Goal: Task Accomplishment & Management: Manage account settings

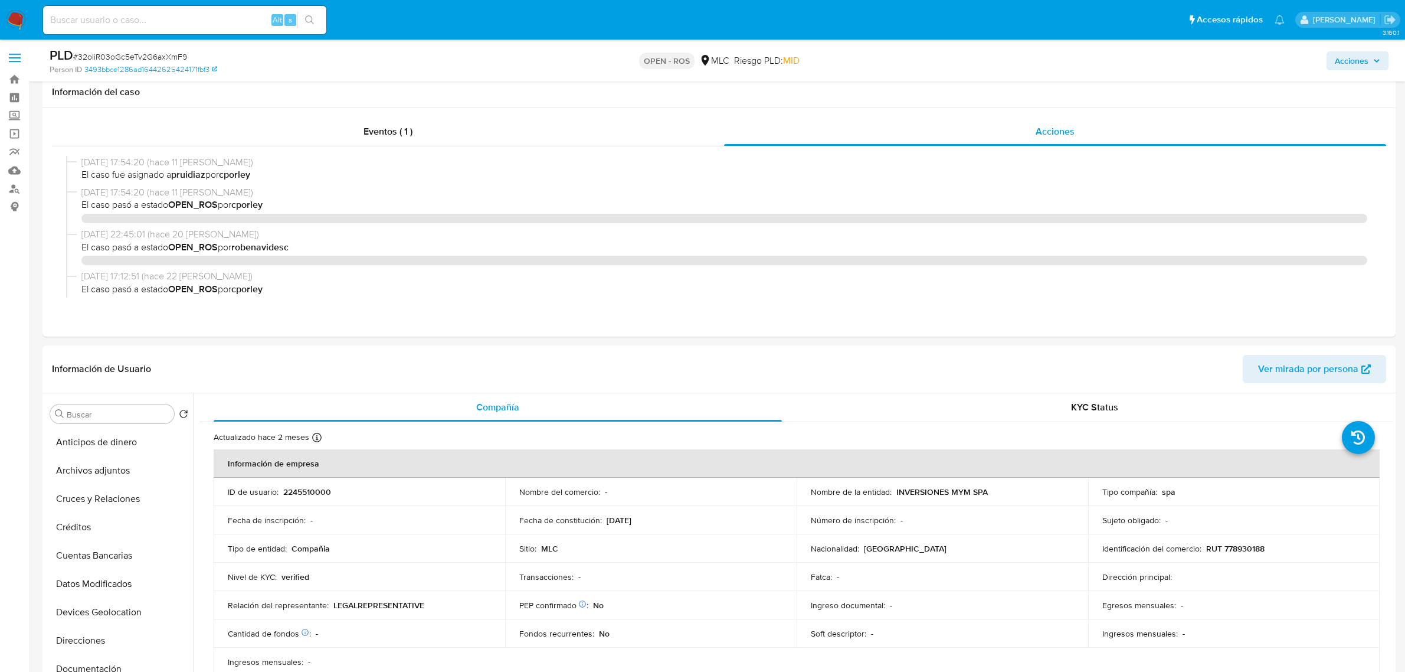
select select "10"
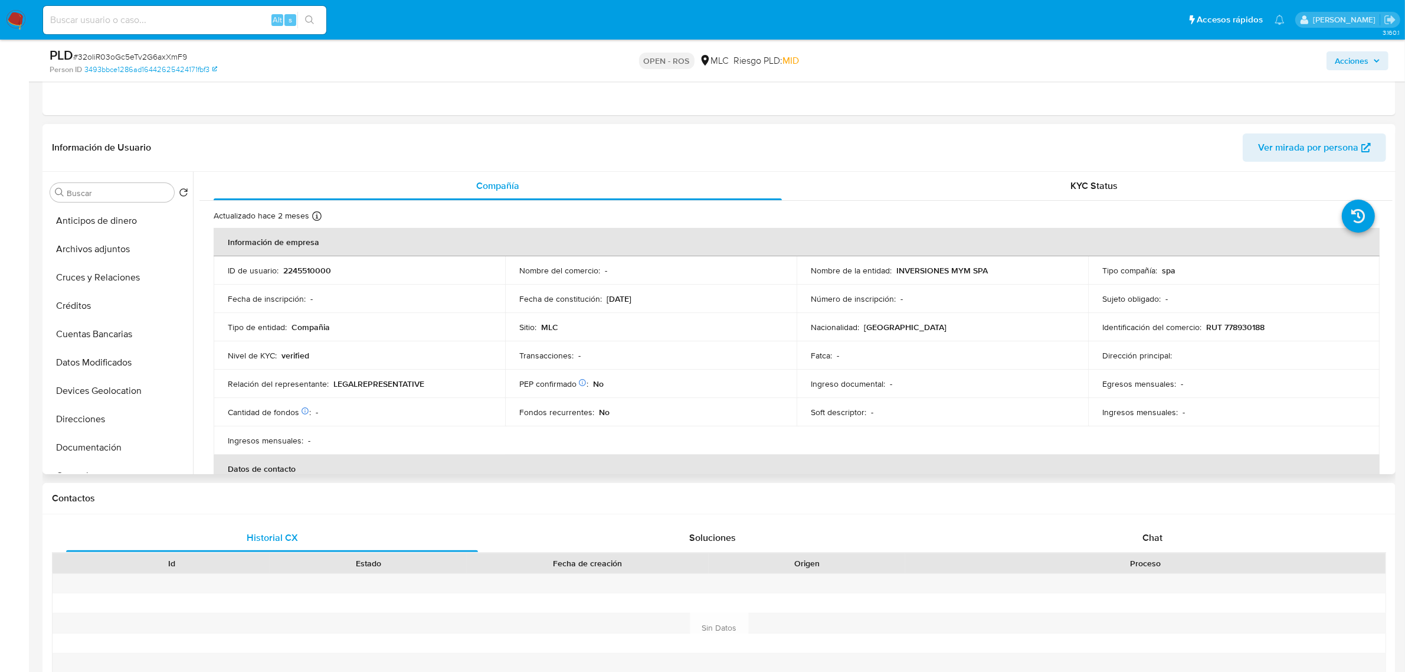
scroll to position [443, 0]
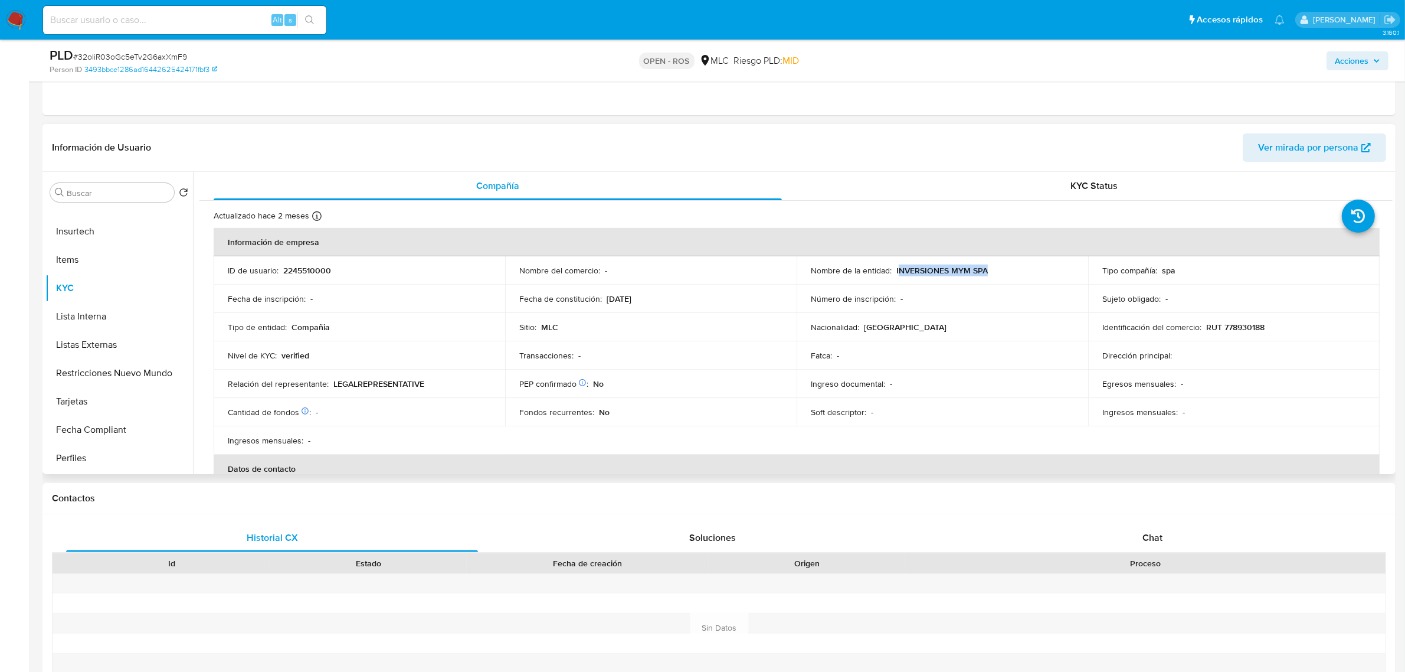
drag, startPoint x: 988, startPoint y: 271, endPoint x: 895, endPoint y: 273, distance: 93.8
click at [895, 273] on div "Nombre de la entidad : INVERSIONES MYM SPA" at bounding box center [942, 270] width 263 height 11
click at [971, 269] on p "INVERSIONES MYM SPA" at bounding box center [941, 270] width 91 height 11
click at [991, 272] on div "Nombre de la entidad : INVERSIONES MYM SPA" at bounding box center [942, 270] width 263 height 11
drag, startPoint x: 990, startPoint y: 270, endPoint x: 892, endPoint y: 273, distance: 98.0
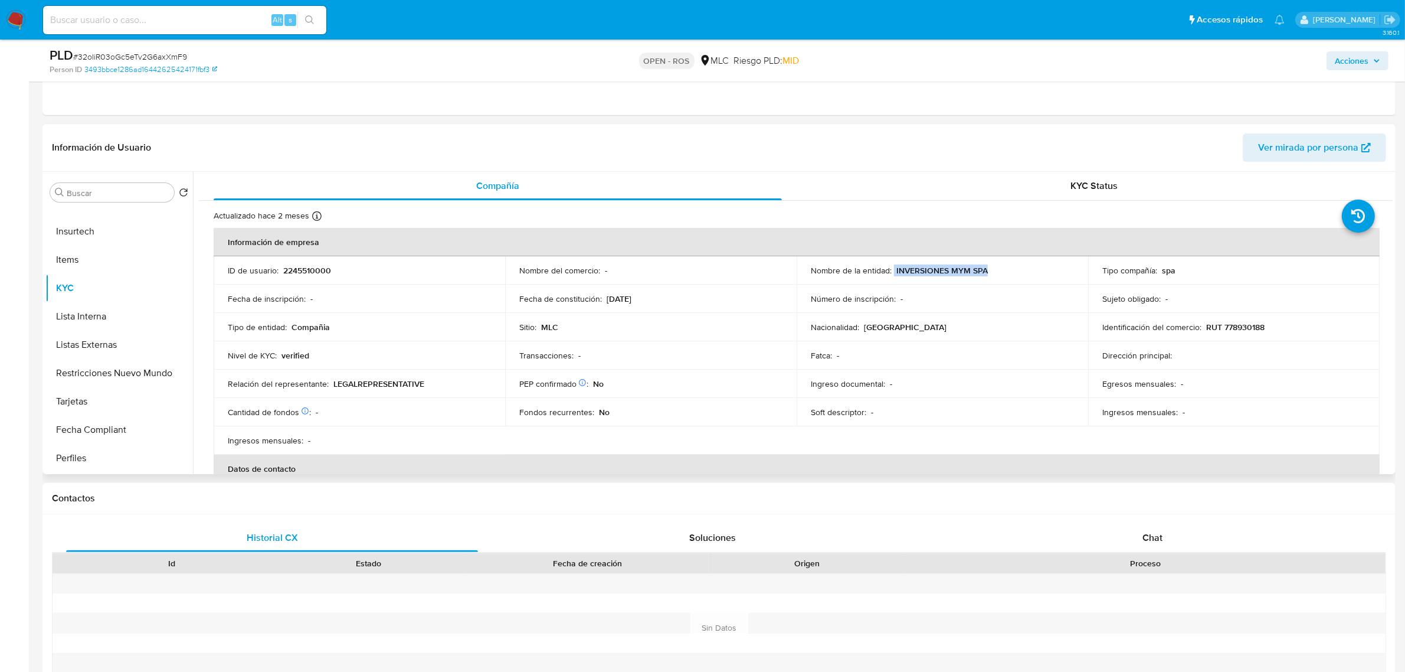
click at [892, 273] on div "Nombre de la entidad : INVERSIONES MYM SPA" at bounding box center [942, 270] width 263 height 11
copy div "INVERSIONES MYM SPA"
click at [1237, 328] on p "RUT 778930188" at bounding box center [1235, 327] width 58 height 11
click at [1236, 328] on p "RUT 778930188" at bounding box center [1235, 327] width 58 height 11
copy p "778930188"
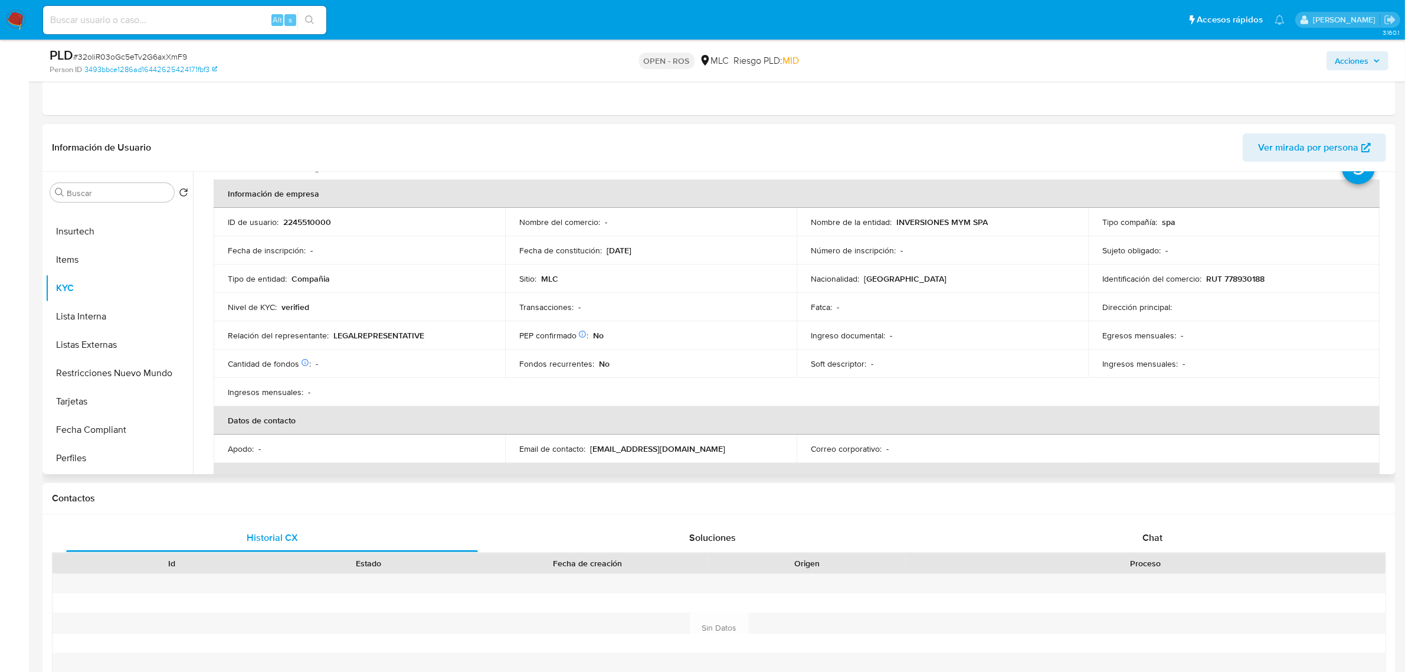
scroll to position [74, 0]
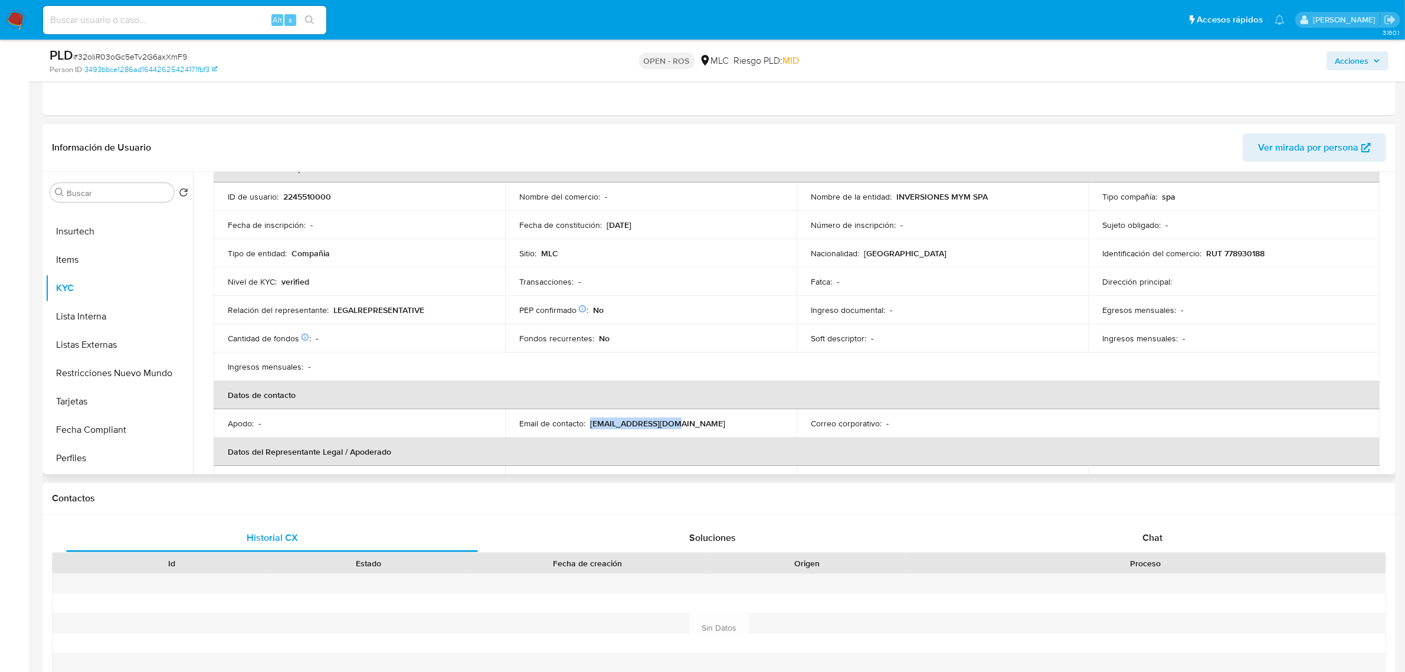
drag, startPoint x: 680, startPoint y: 425, endPoint x: 591, endPoint y: 427, distance: 89.1
click at [591, 427] on div "Email de contacto : maikolgik@gmail.com" at bounding box center [650, 423] width 263 height 11
copy p "maikolgik@gmail.com"
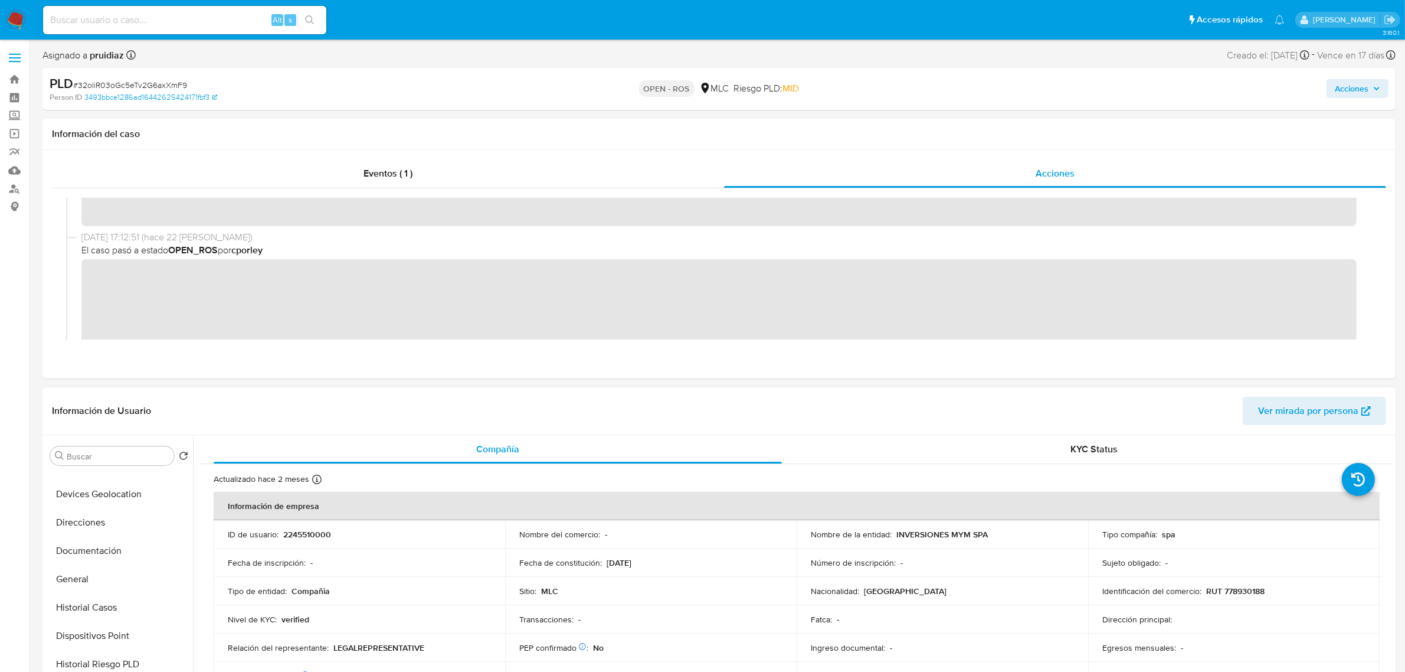
scroll to position [0, 0]
click at [86, 519] on button "Archivos adjuntos" at bounding box center [114, 512] width 138 height 28
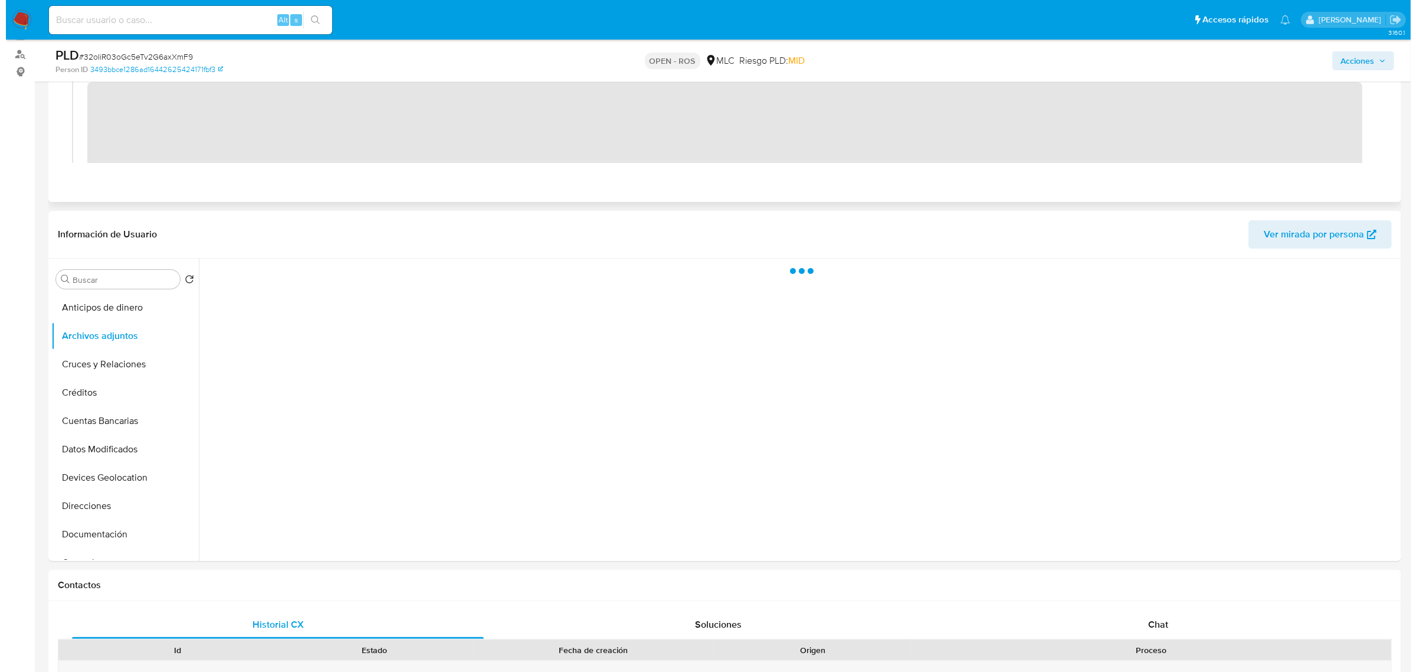
scroll to position [148, 0]
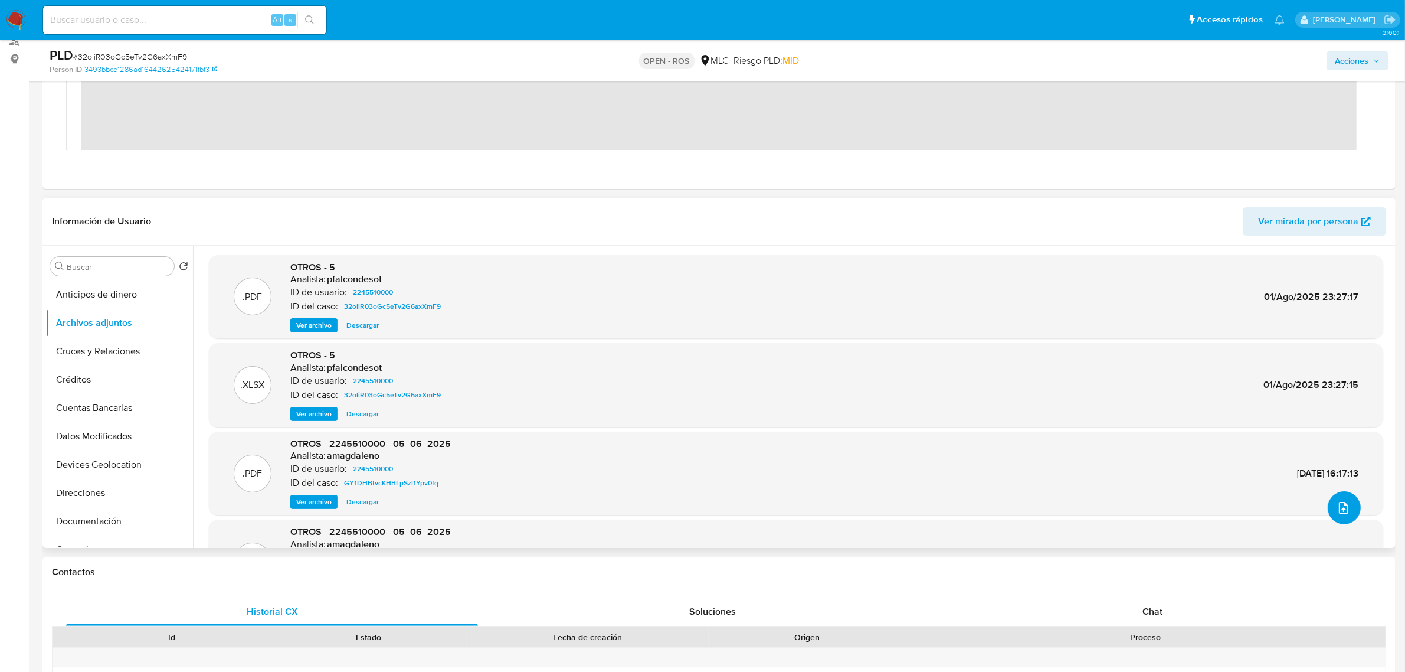
click at [1337, 512] on icon "upload-file" at bounding box center [1344, 507] width 14 height 14
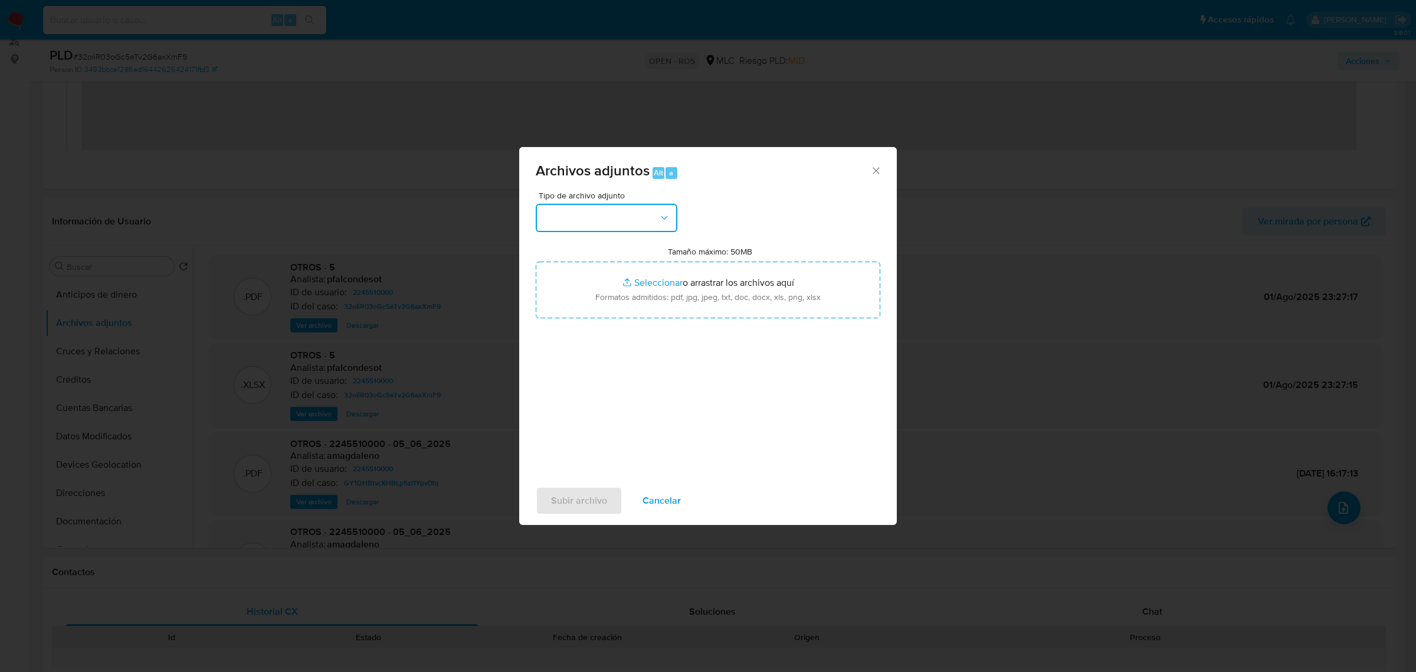
click at [630, 226] on button "button" at bounding box center [607, 218] width 142 height 28
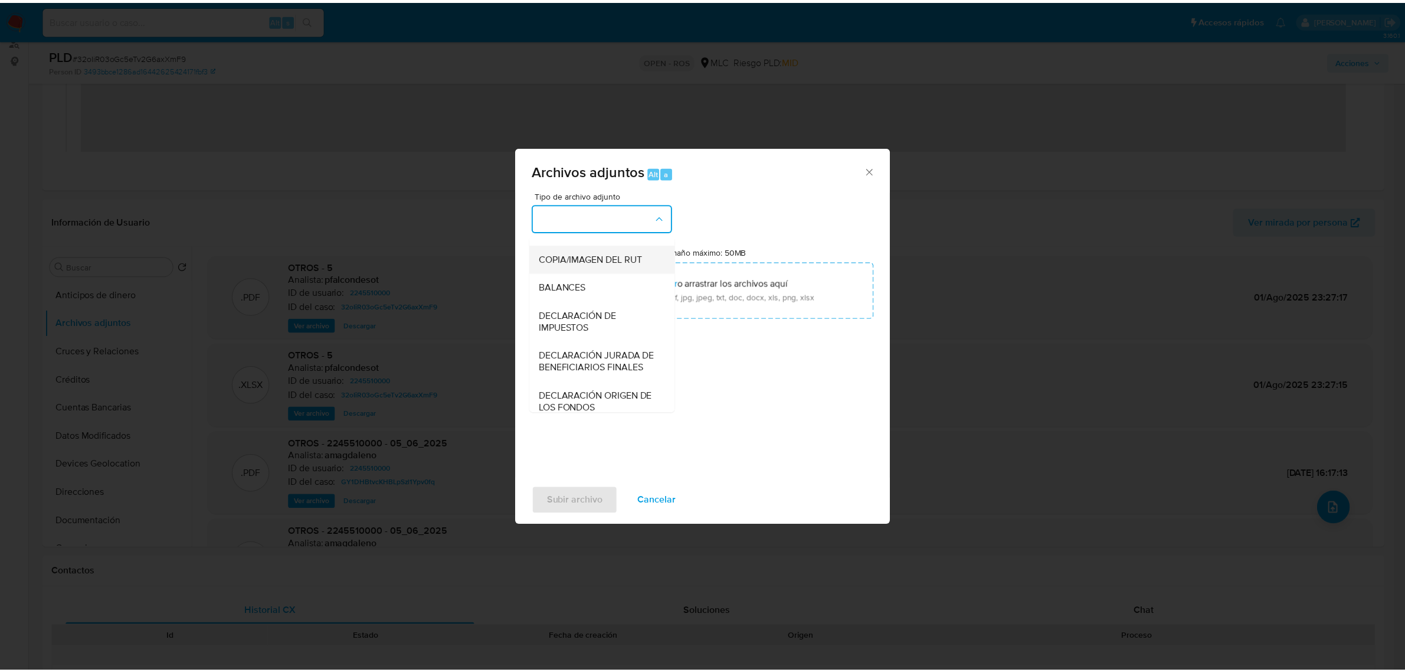
scroll to position [195, 0]
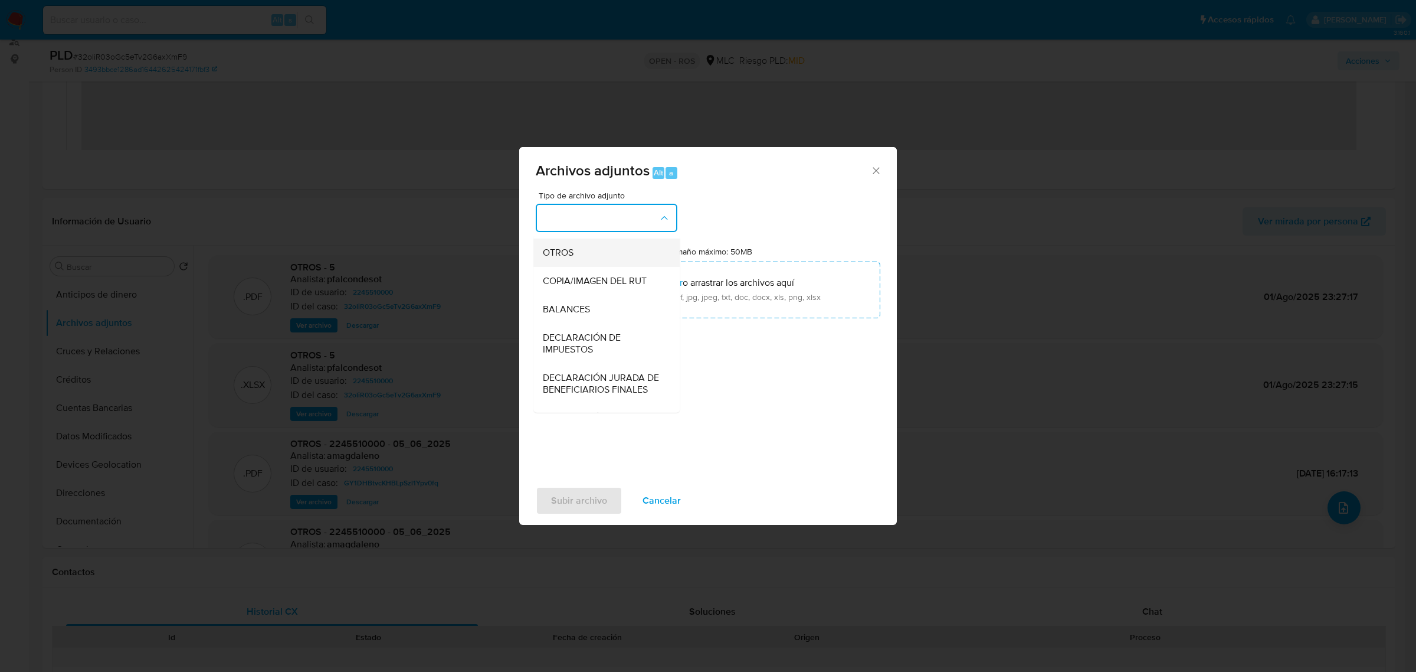
click at [567, 256] on span "OTROS" at bounding box center [558, 252] width 31 height 12
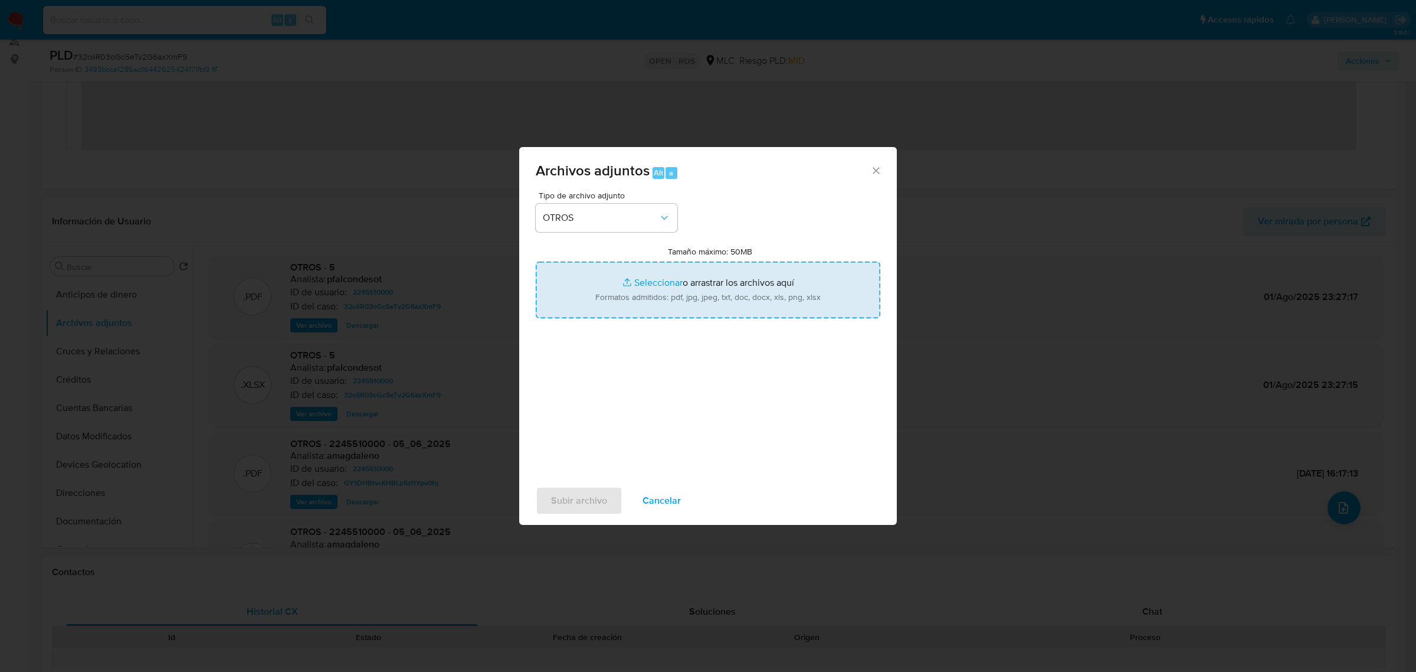
click at [659, 295] on input "Tamaño máximo: 50MB Seleccionar archivos" at bounding box center [708, 289] width 345 height 57
type input "C:\fakepath\Certificado UAF ROS #1309.pdf"
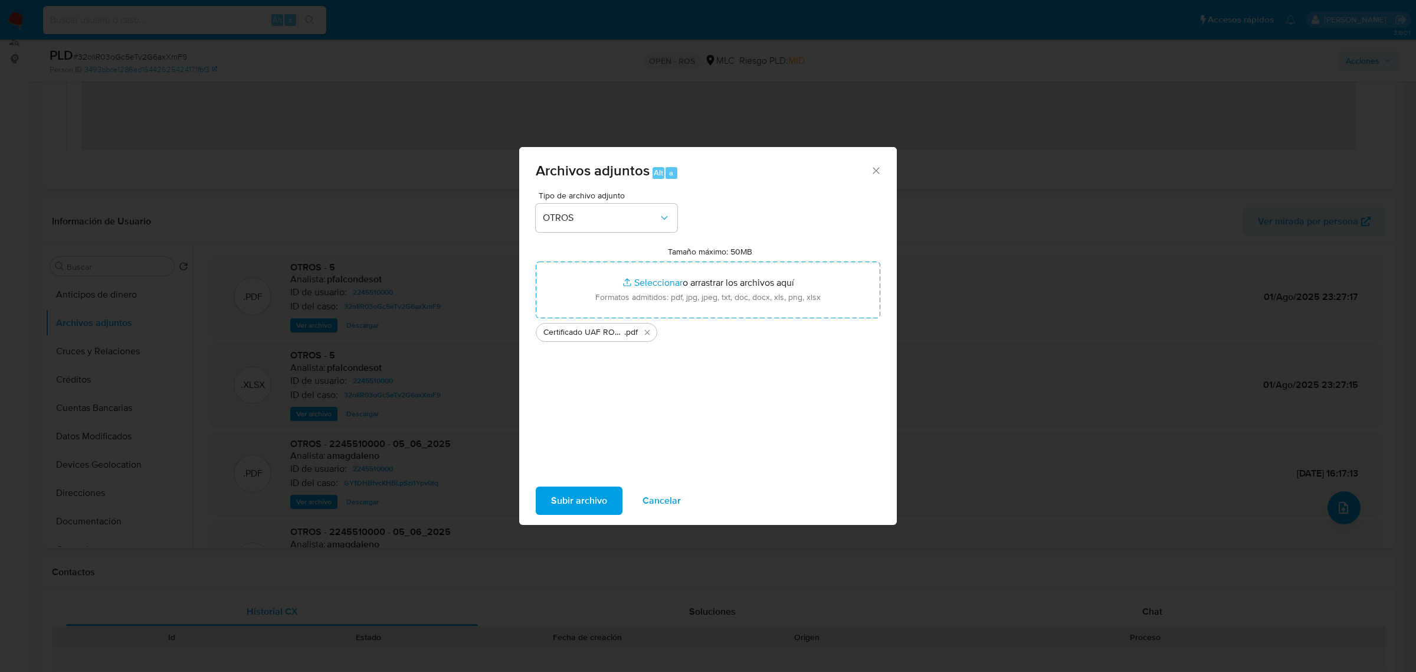
click at [586, 503] on span "Subir archivo" at bounding box center [579, 500] width 56 height 26
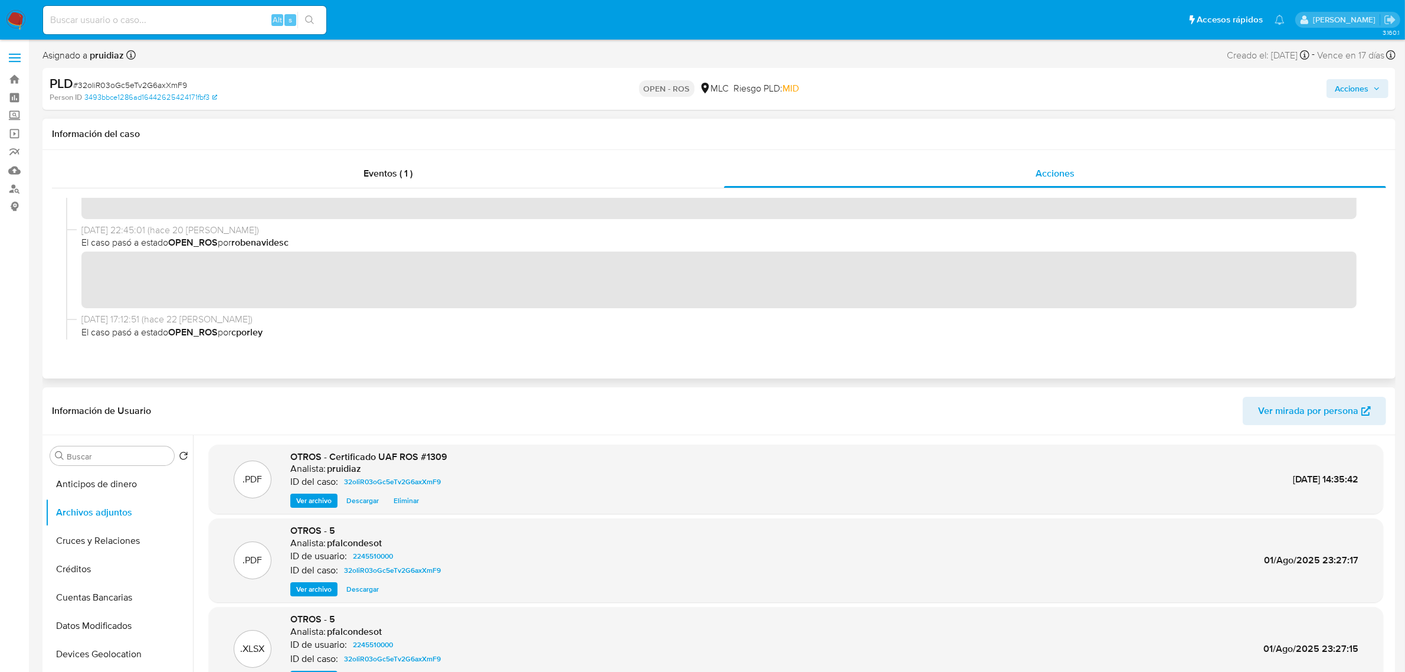
scroll to position [0, 0]
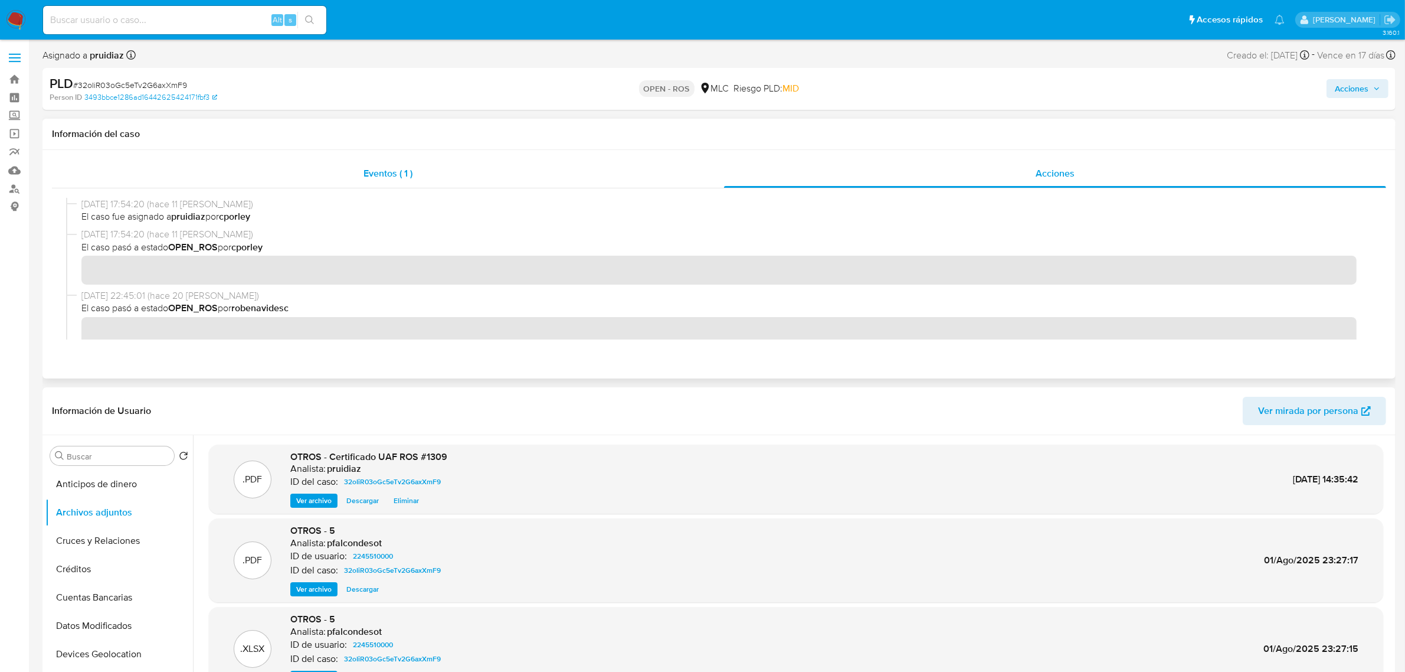
click at [428, 187] on div "Eventos ( 1 )" at bounding box center [388, 173] width 672 height 28
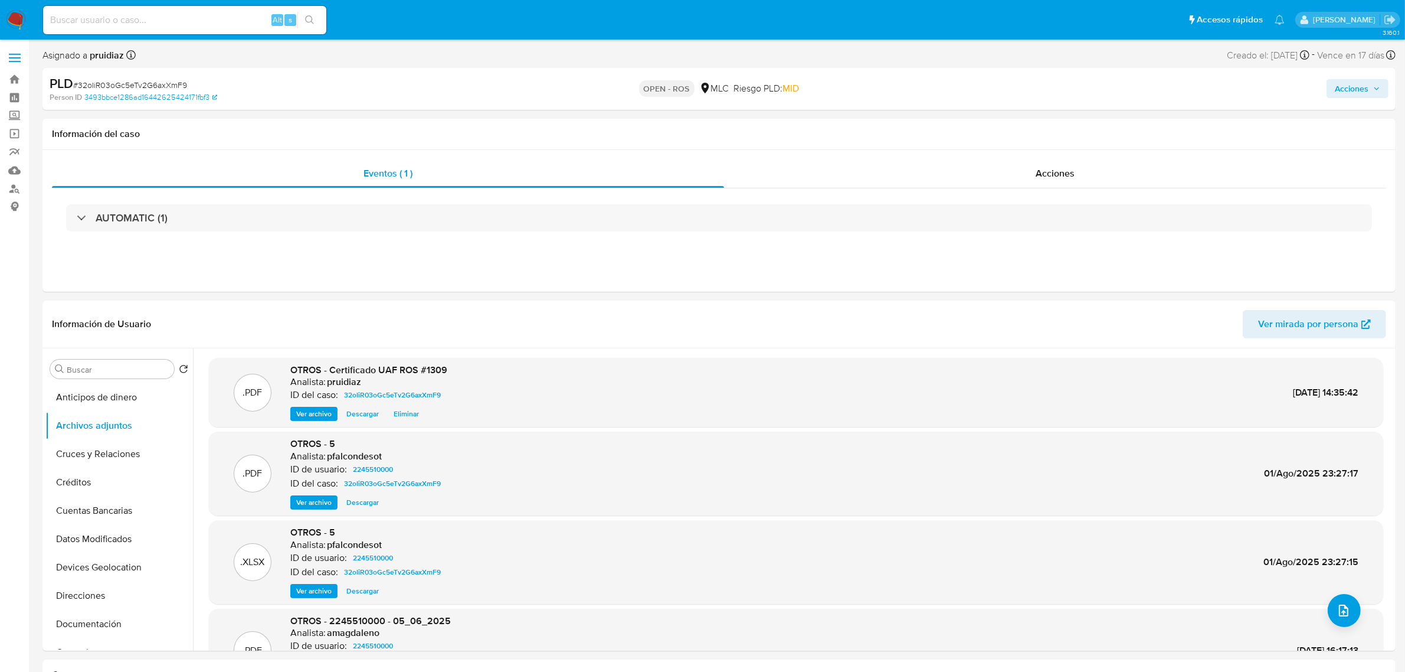
click at [1387, 84] on button "Acciones" at bounding box center [1358, 88] width 62 height 19
click at [1064, 136] on div "Resolución del caso Alt r" at bounding box center [1036, 126] width 113 height 31
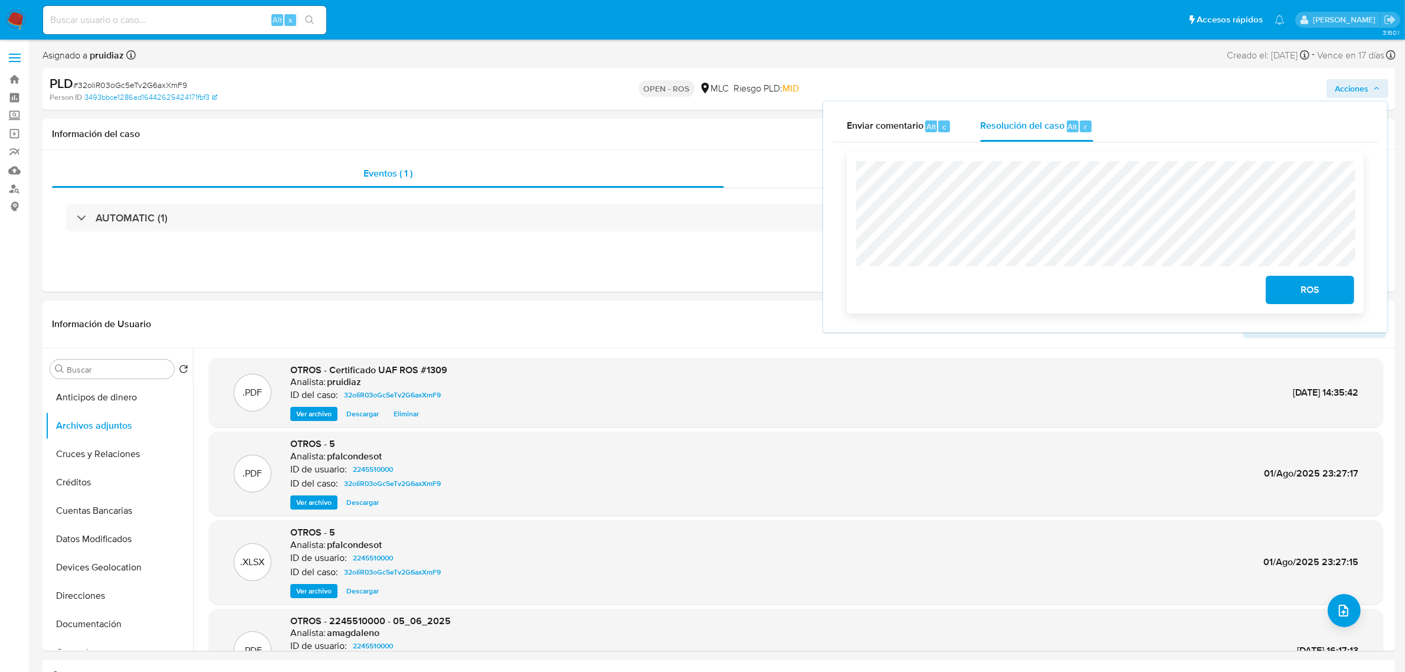
click at [1320, 293] on span "ROS" at bounding box center [1310, 290] width 58 height 26
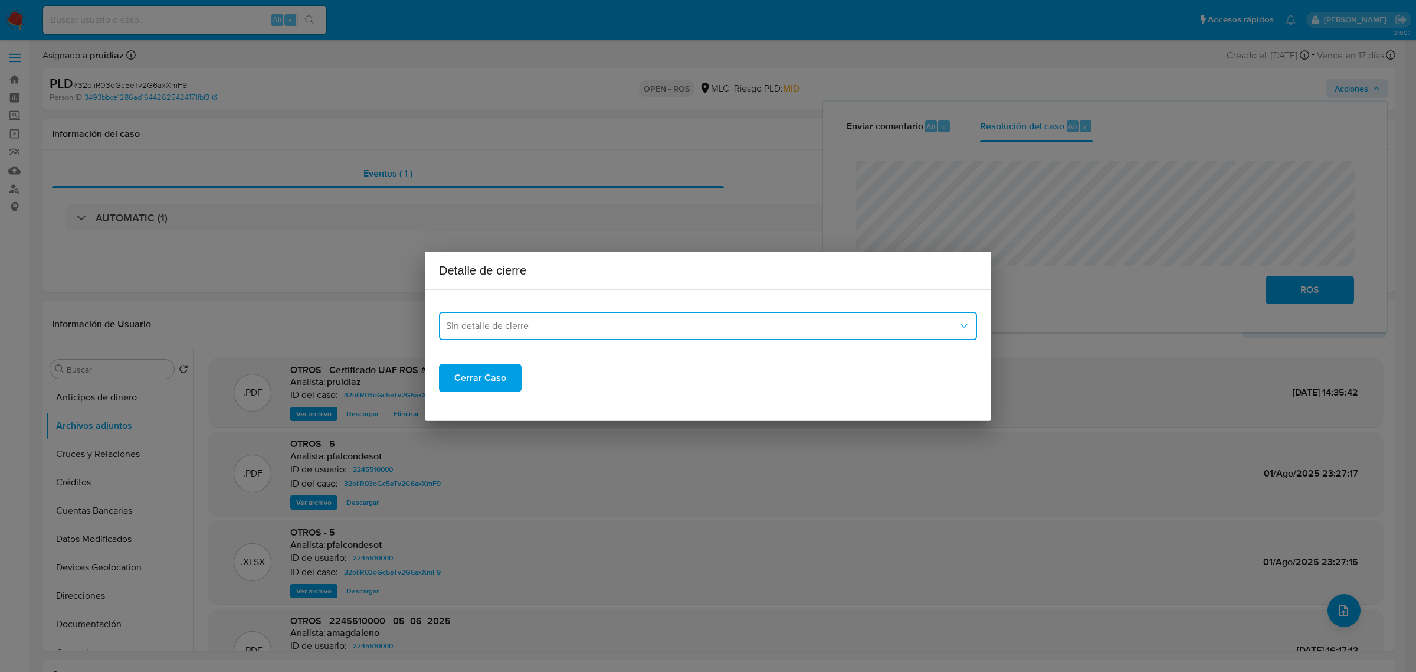
click at [727, 317] on button "Sin detalle de cierre" at bounding box center [708, 326] width 538 height 28
click at [544, 377] on div "ROS_EMISOR" at bounding box center [704, 385] width 517 height 28
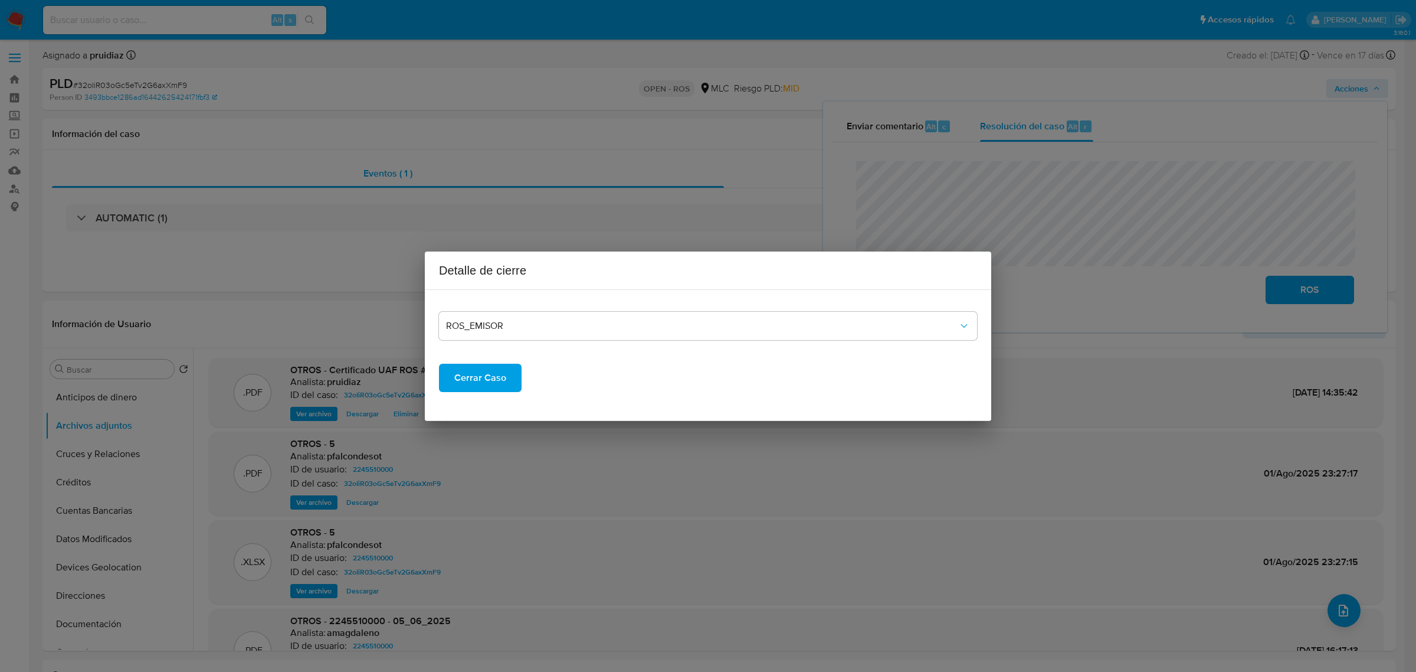
click at [485, 394] on div "ROS_EMISOR Cerrar Caso" at bounding box center [708, 355] width 538 height 112
click at [487, 384] on span "Cerrar Caso" at bounding box center [480, 378] width 52 height 26
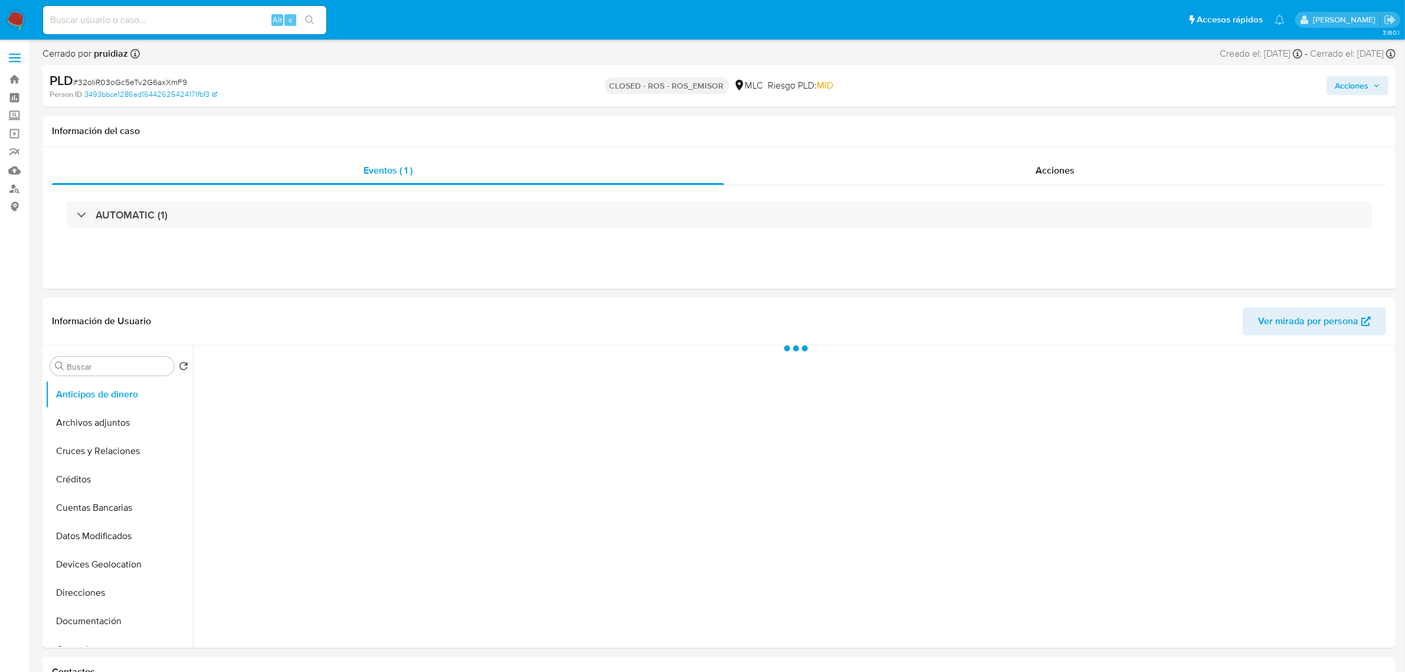
select select "10"
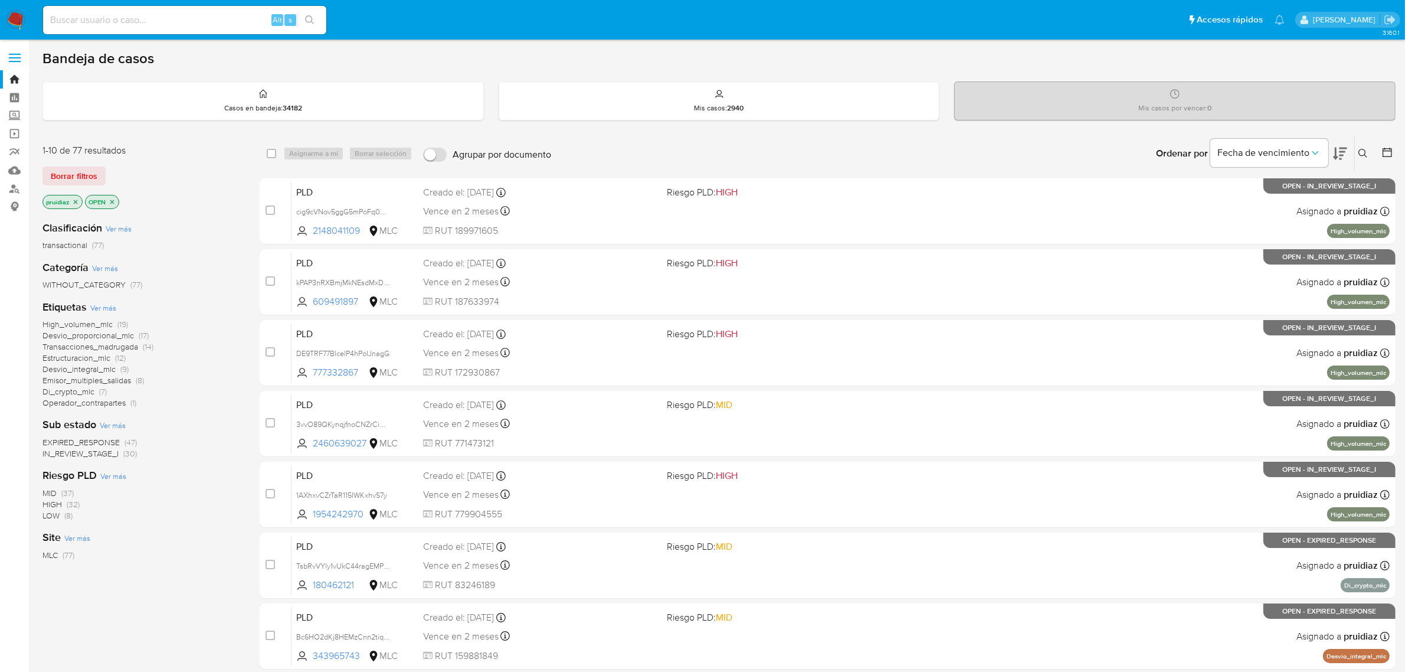
click at [1337, 156] on icon at bounding box center [1340, 154] width 14 height 12
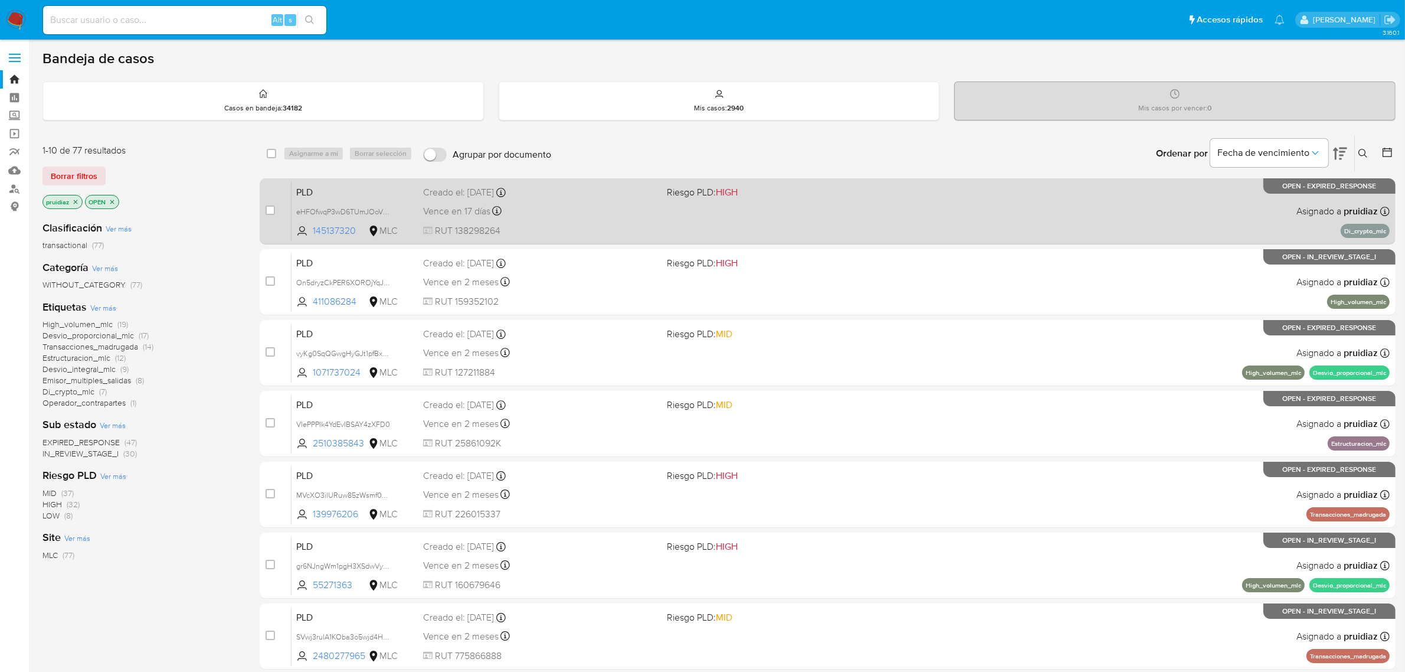
click at [533, 232] on span "RUT 138298264" at bounding box center [540, 230] width 235 height 13
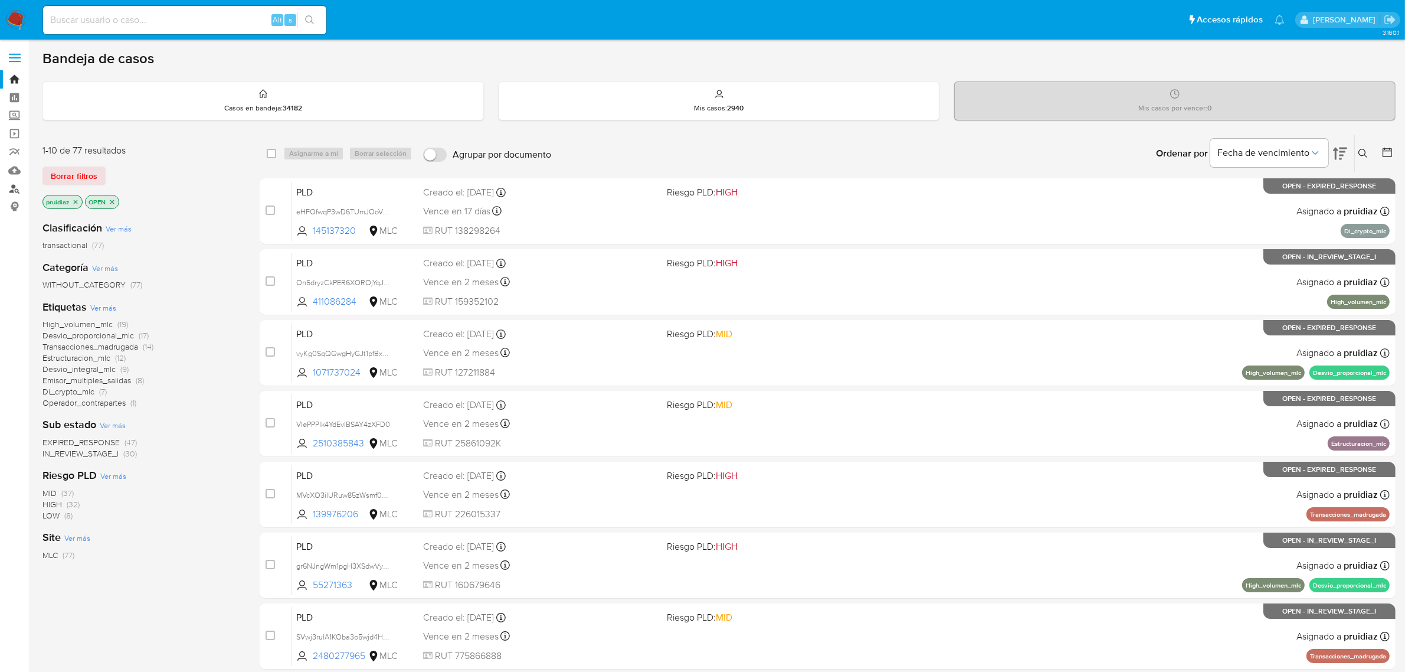
click at [13, 192] on link "Buscador de personas" at bounding box center [70, 188] width 140 height 18
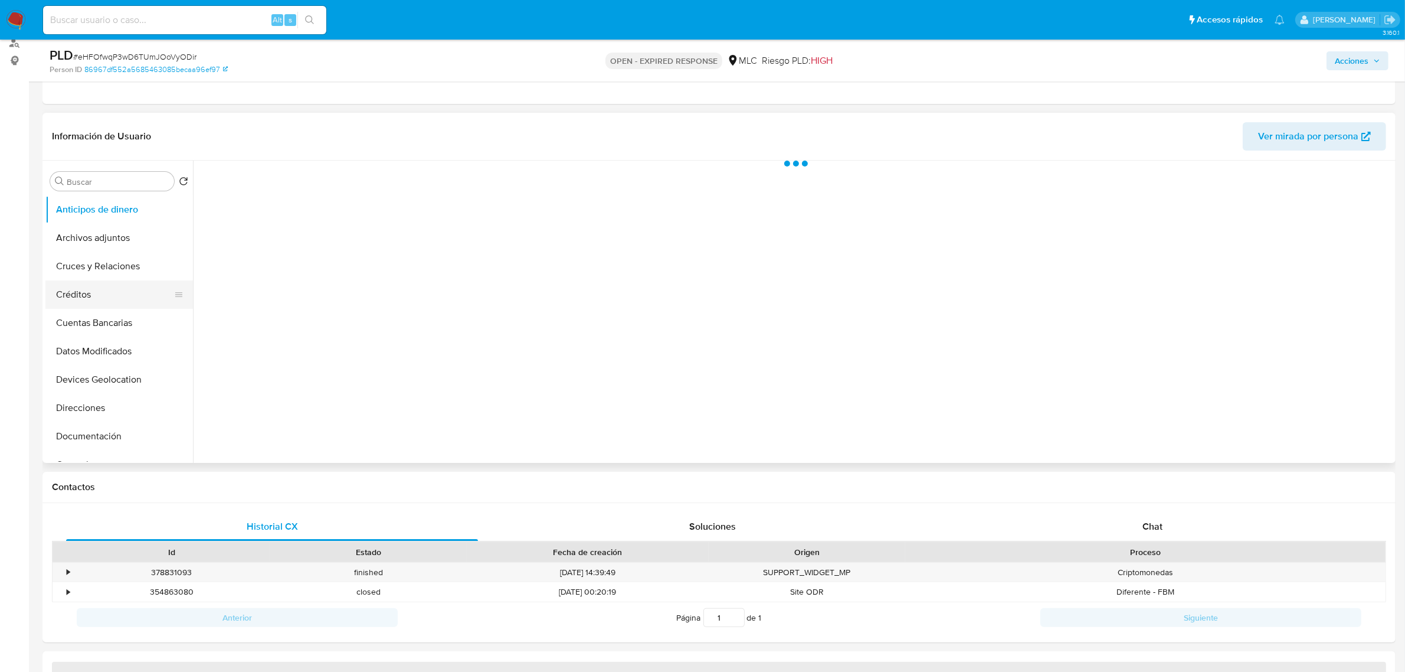
scroll to position [148, 0]
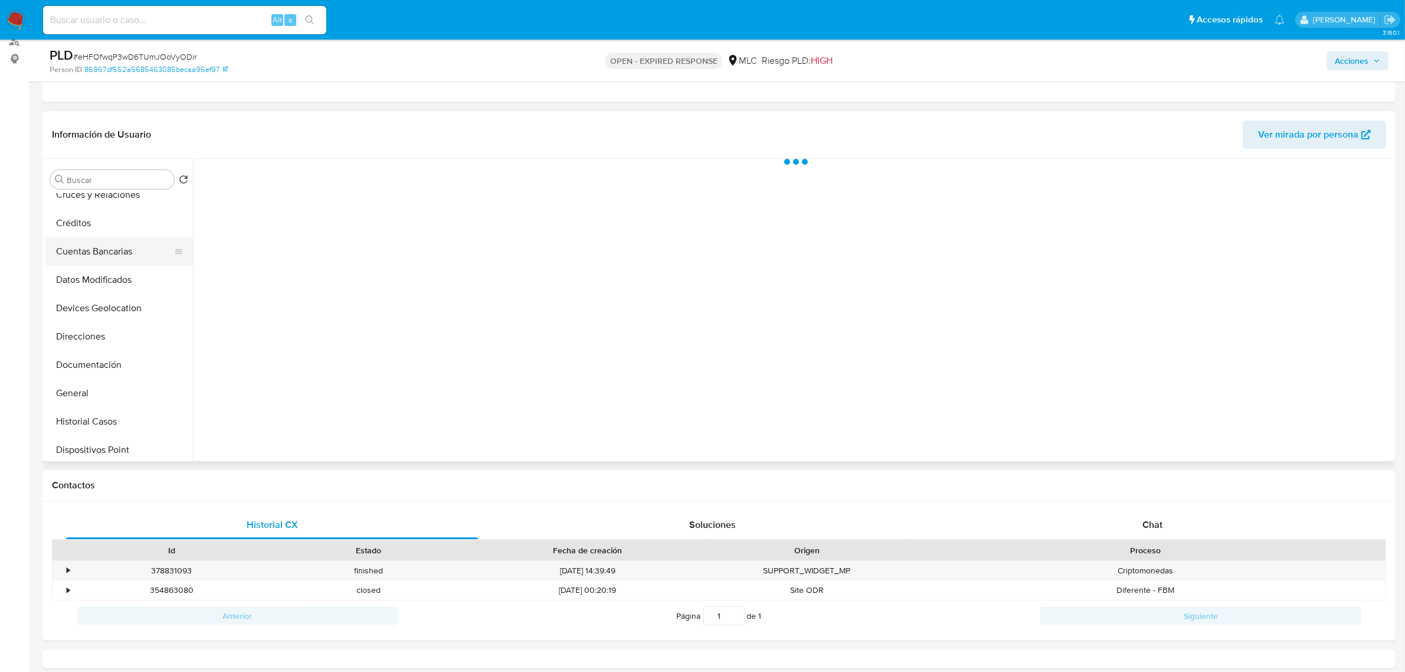
select select "10"
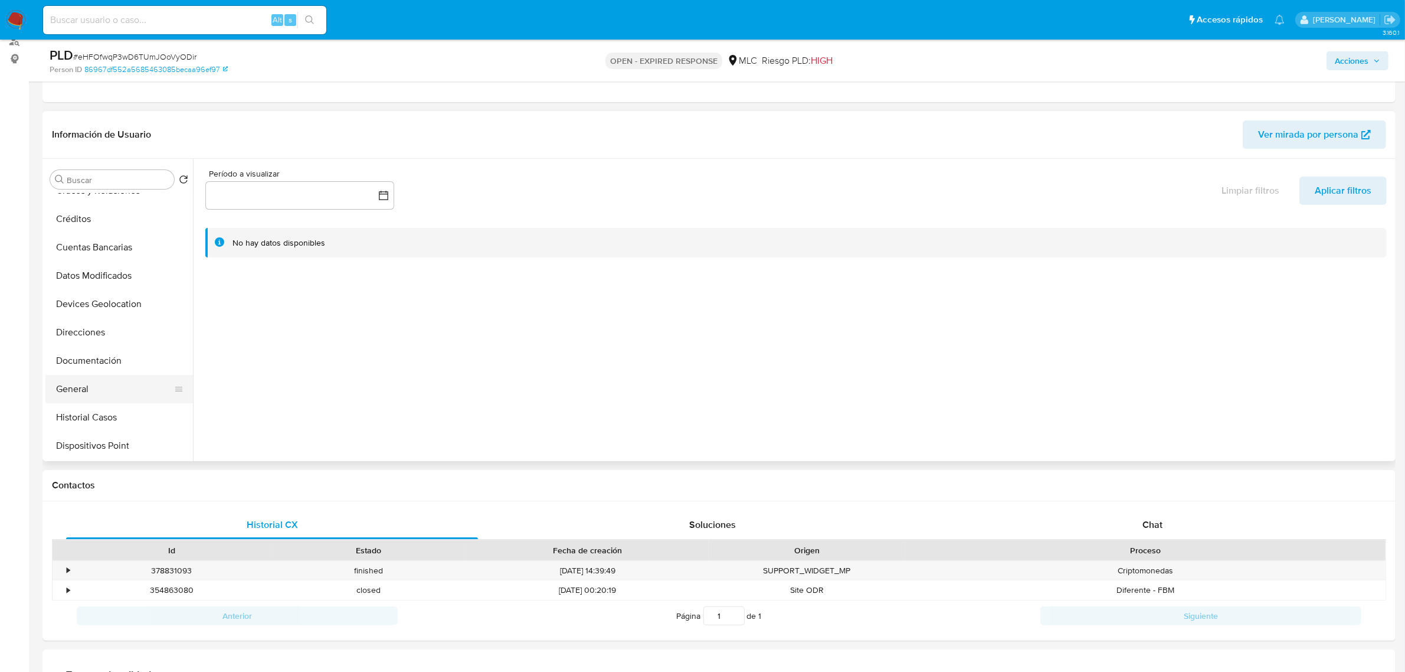
click at [74, 391] on button "General" at bounding box center [114, 389] width 138 height 28
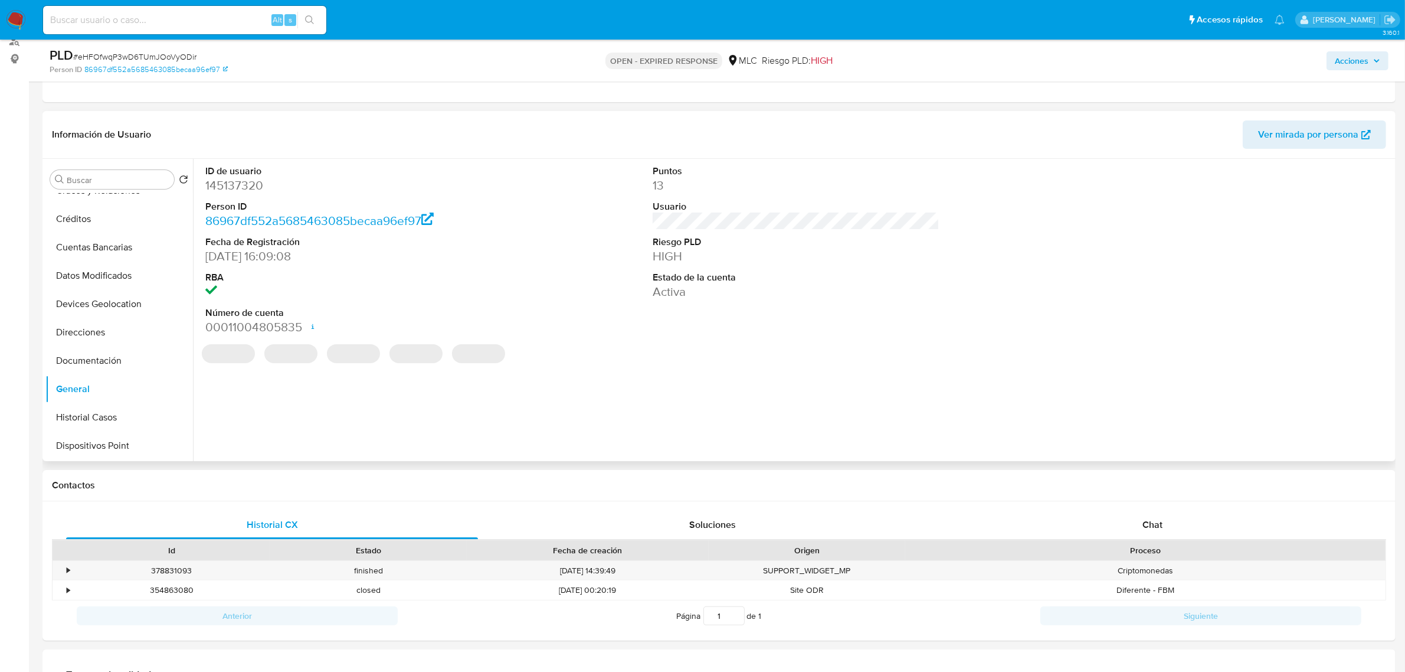
click at [236, 184] on dd "145137320" at bounding box center [348, 185] width 287 height 17
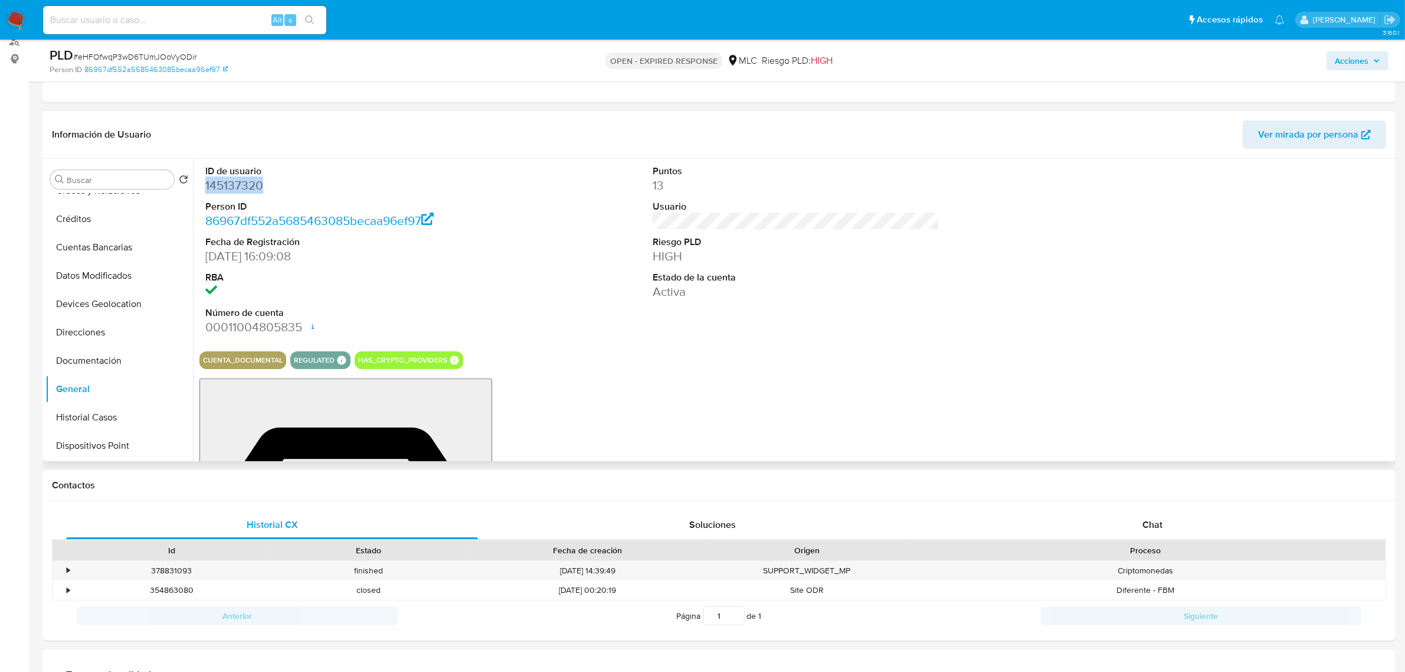
copy dd "145137320"
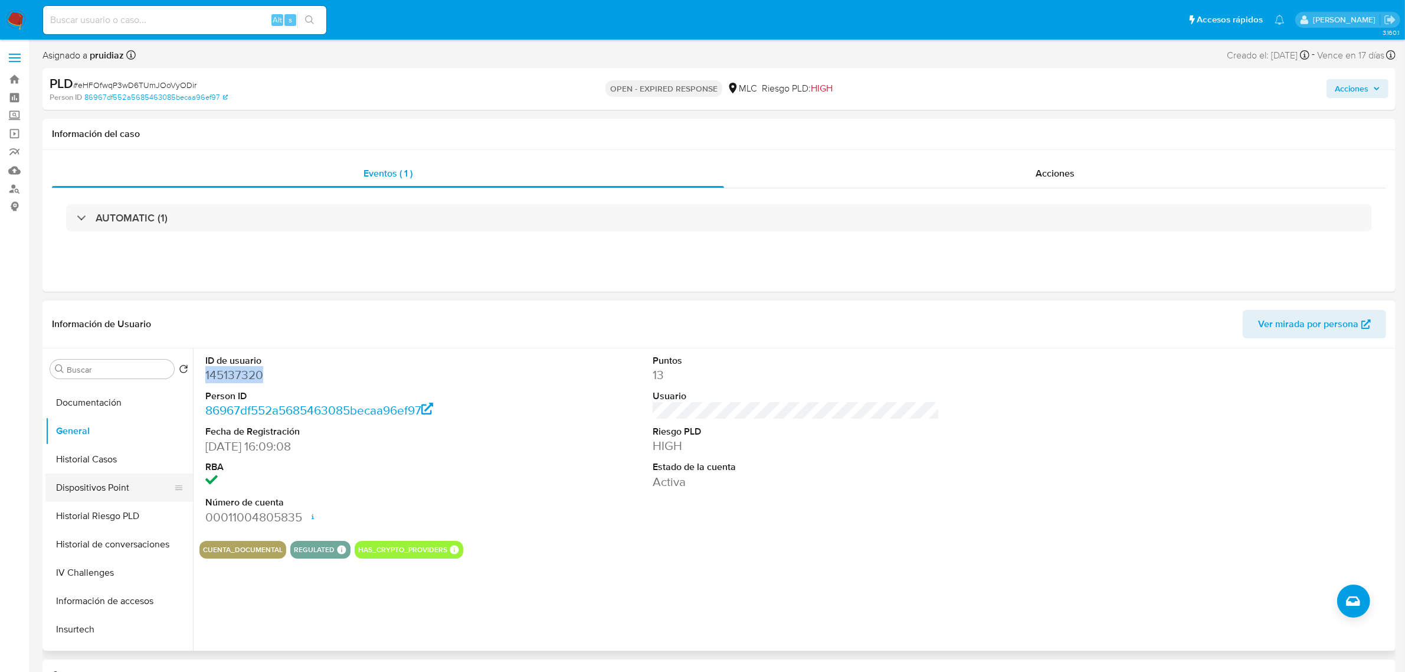
scroll to position [369, 0]
click at [81, 529] on button "KYC" at bounding box center [114, 538] width 138 height 28
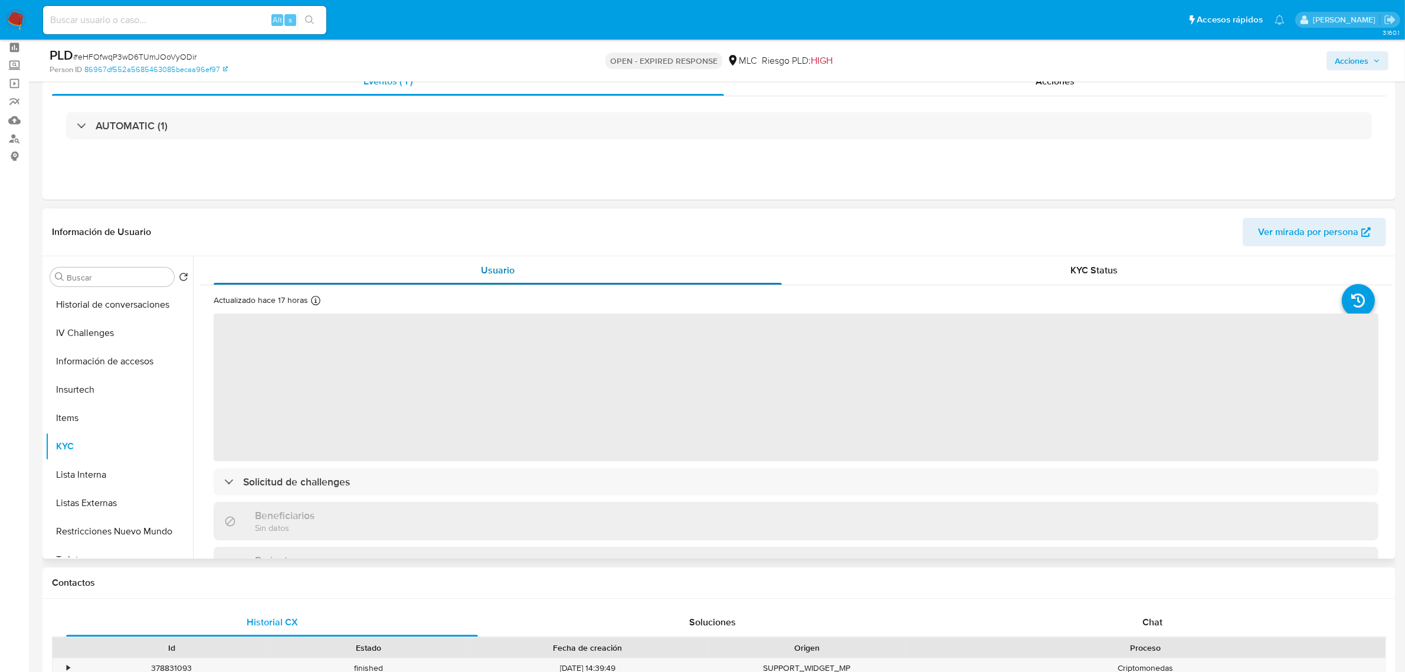
scroll to position [148, 0]
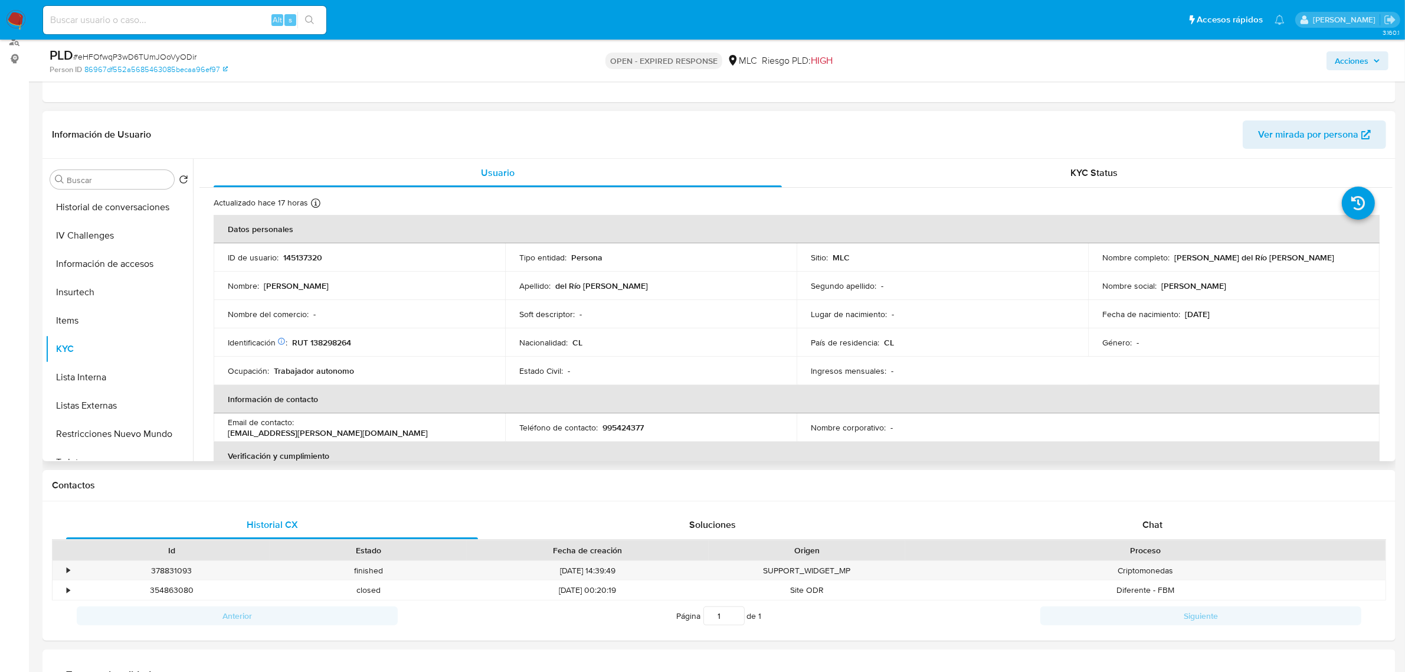
click at [341, 339] on p "RUT 138298264" at bounding box center [321, 342] width 59 height 11
copy p "138298264"
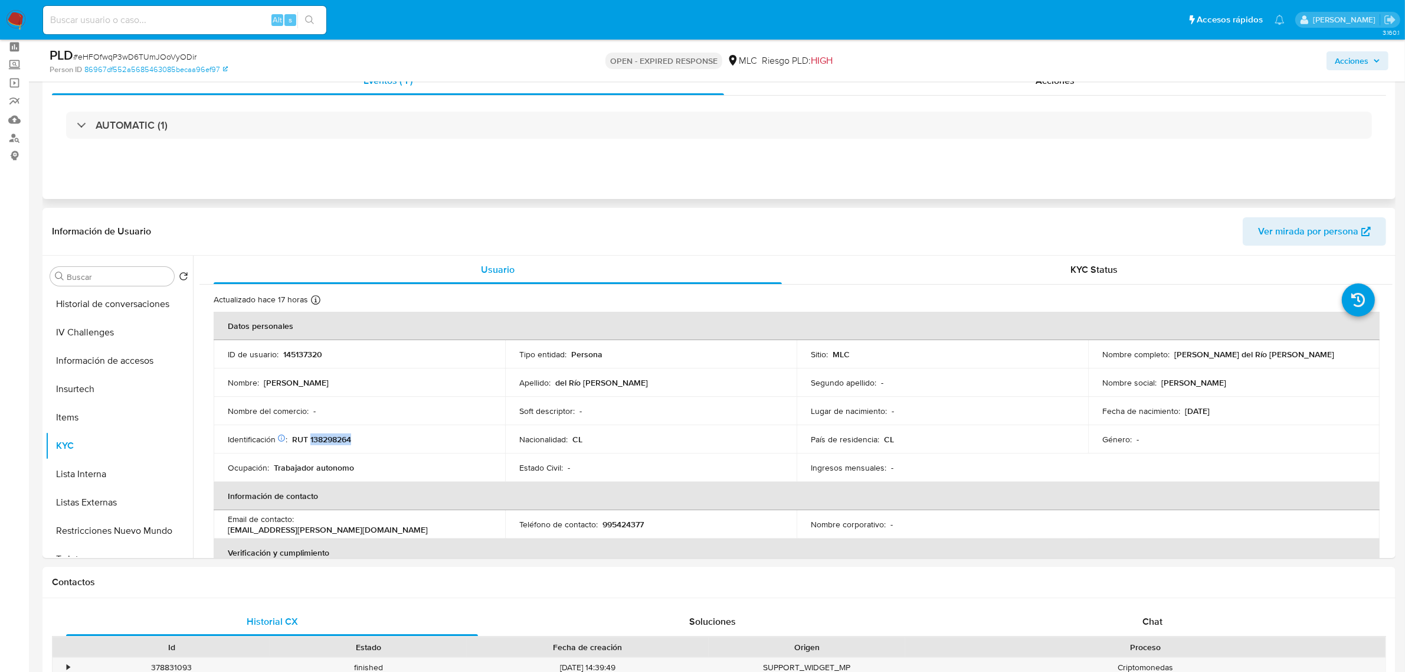
scroll to position [0, 0]
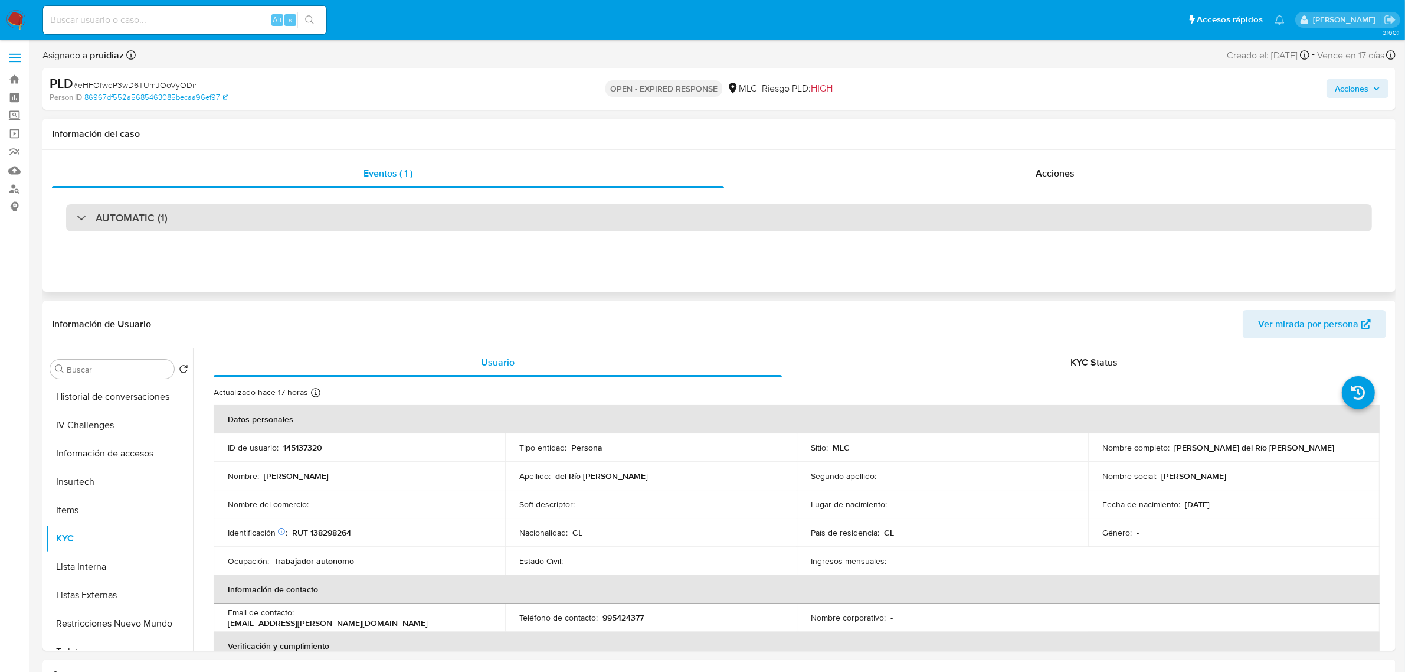
click at [134, 207] on div "AUTOMATIC (1)" at bounding box center [719, 217] width 1306 height 27
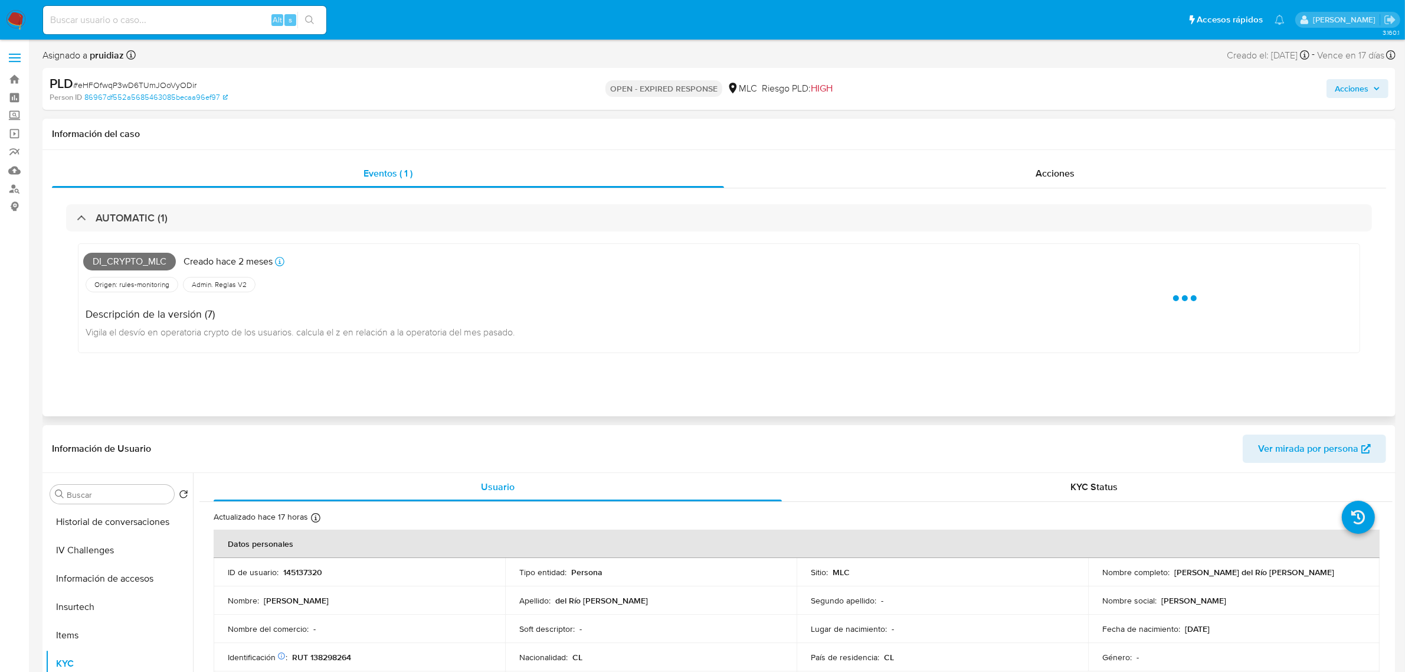
click at [136, 257] on span "Di_crypto_mlc" at bounding box center [129, 262] width 93 height 18
copy span "Di_crypto_mlc"
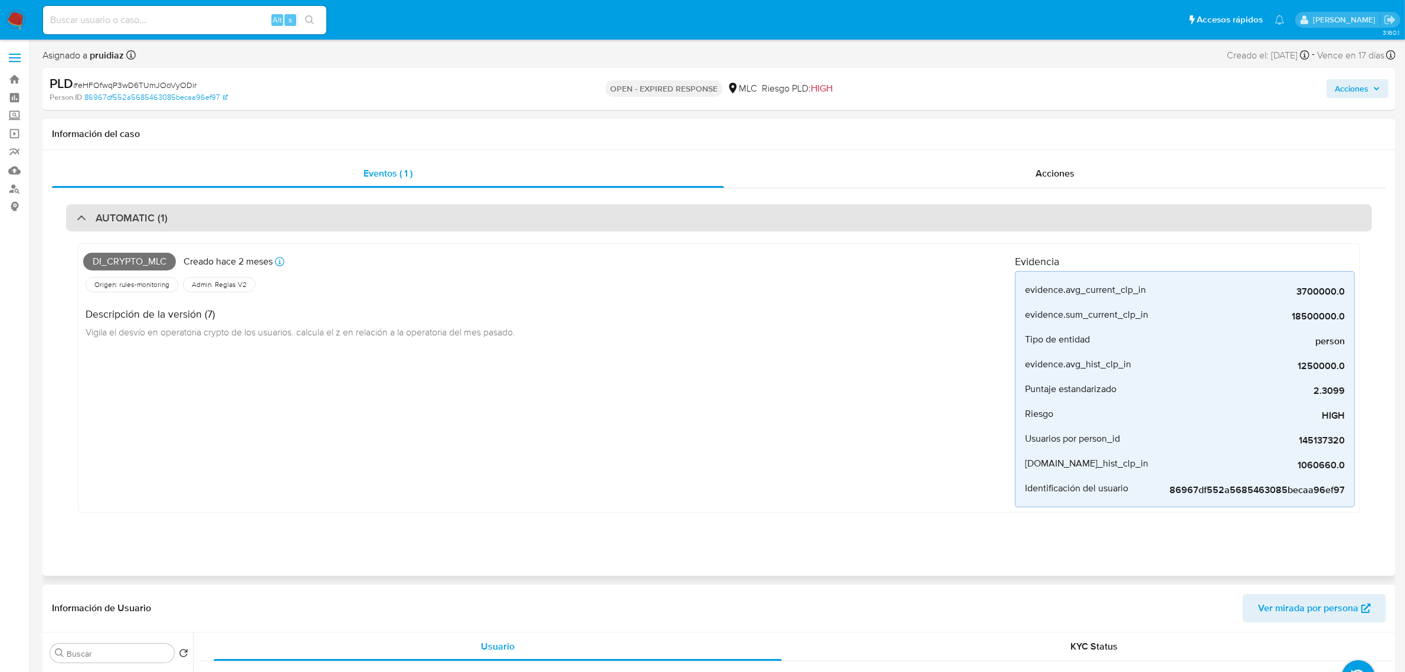
click at [122, 224] on h3 "AUTOMATIC (1)" at bounding box center [132, 217] width 72 height 13
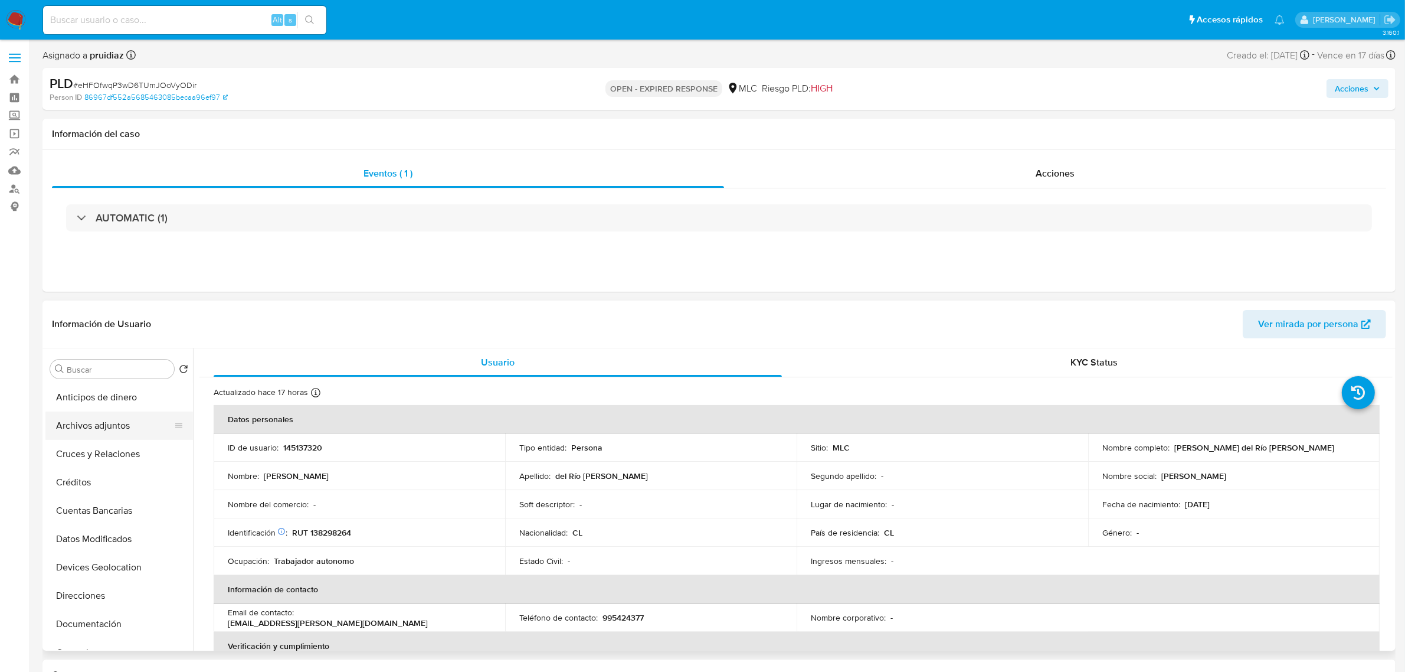
click at [89, 425] on button "Archivos adjuntos" at bounding box center [114, 425] width 138 height 28
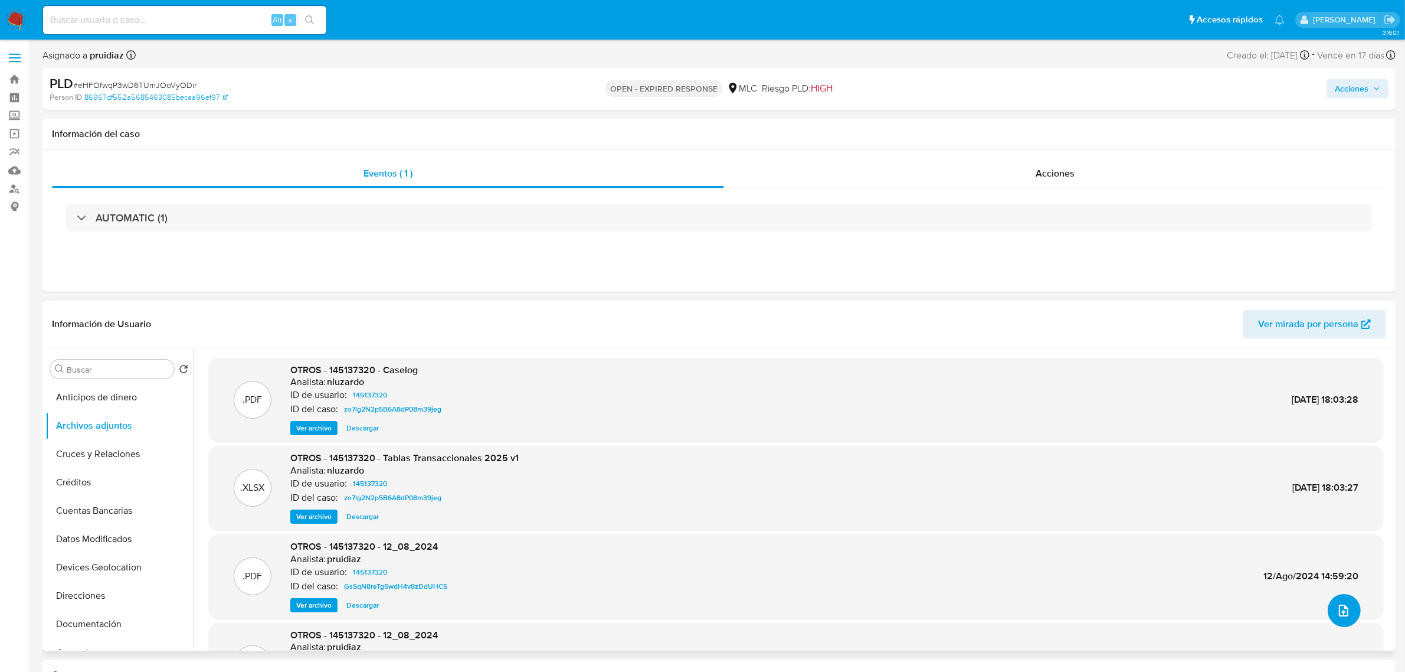
click at [1344, 614] on icon "upload-file" at bounding box center [1344, 610] width 14 height 14
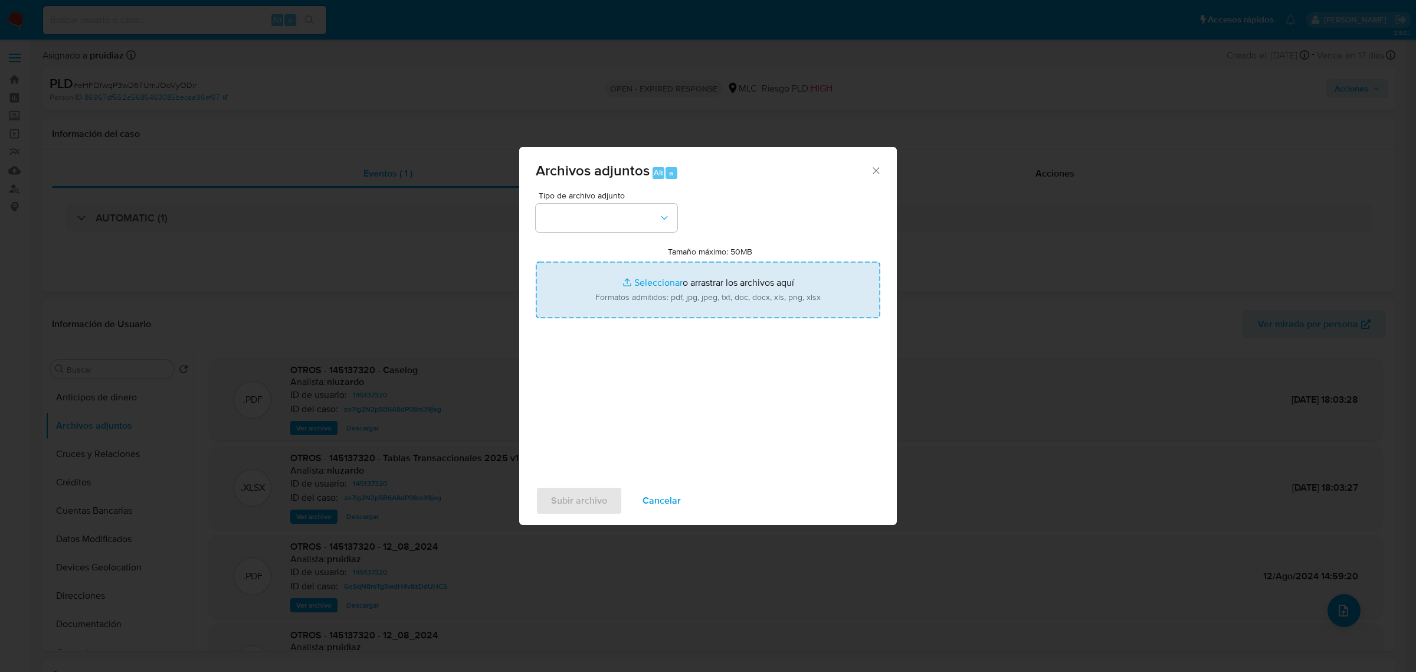
click at [716, 314] on input "Tamaño máximo: 50MB Seleccionar archivos" at bounding box center [708, 289] width 345 height 57
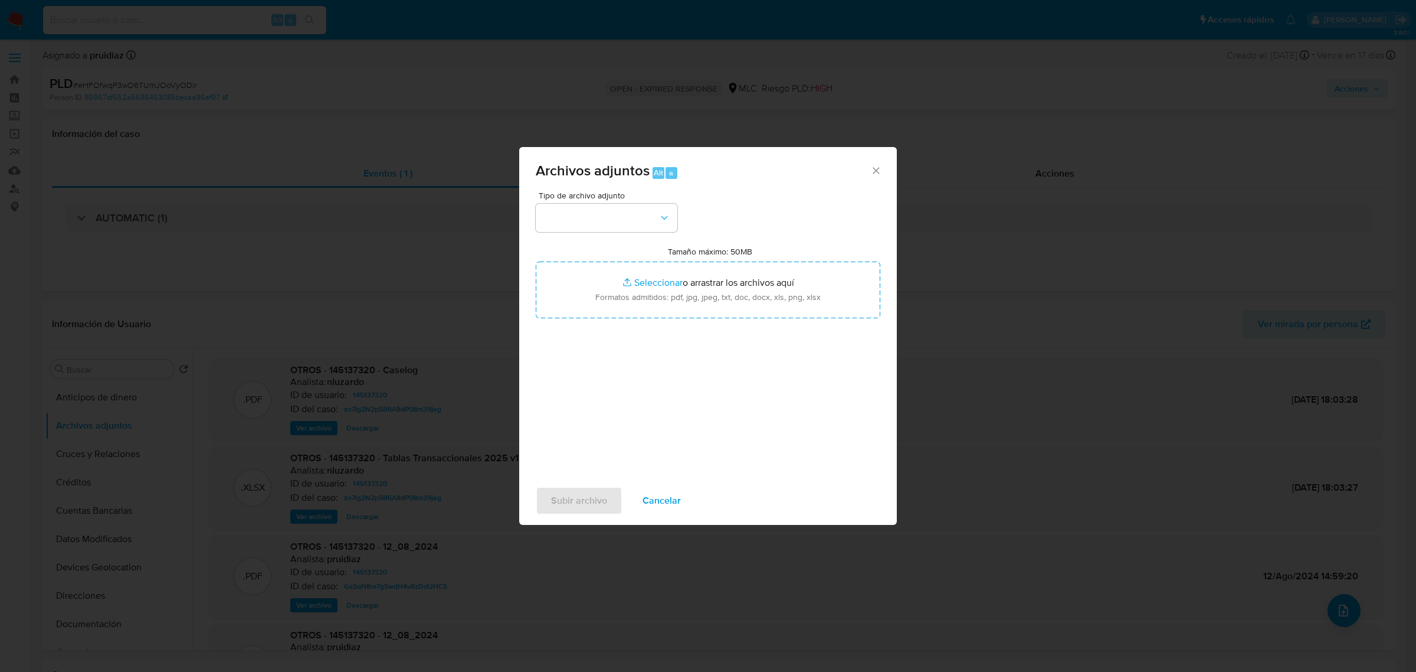
type input "C:\fakepath\145137320 - 22_09_2025.xlsx"
click at [552, 225] on button "button" at bounding box center [607, 218] width 142 height 28
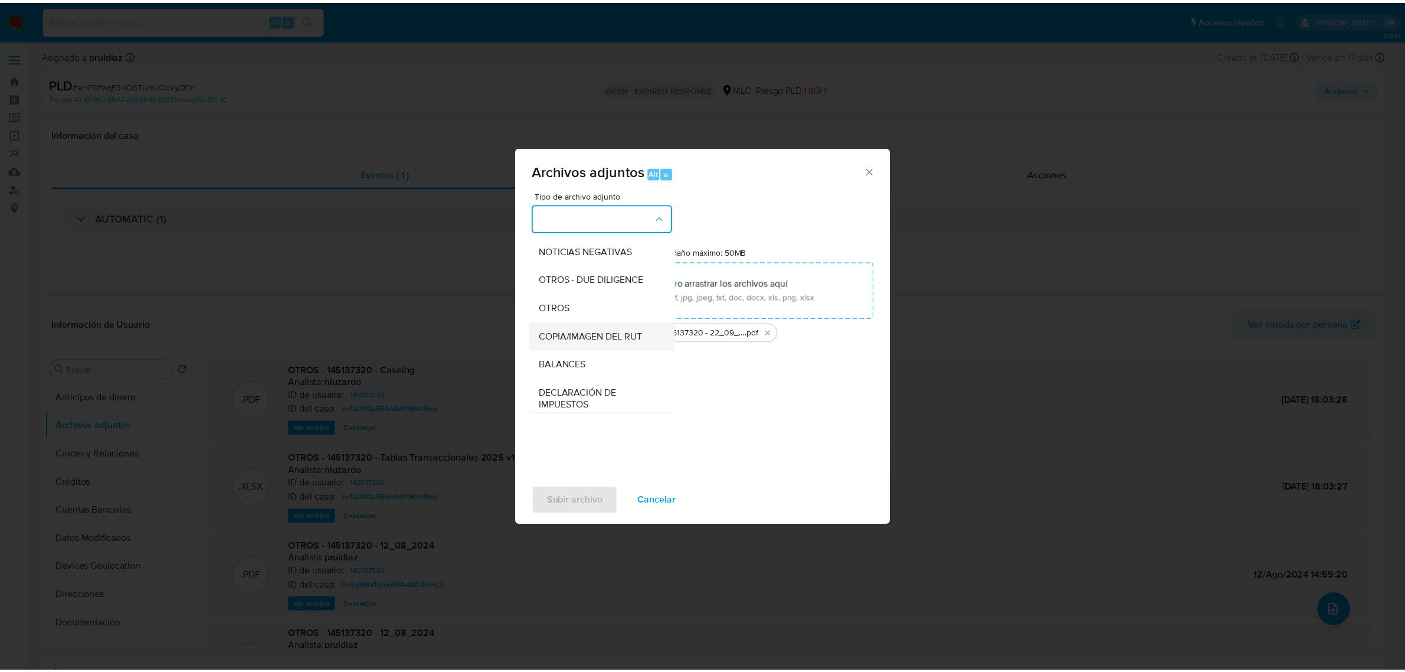
scroll to position [122, 0]
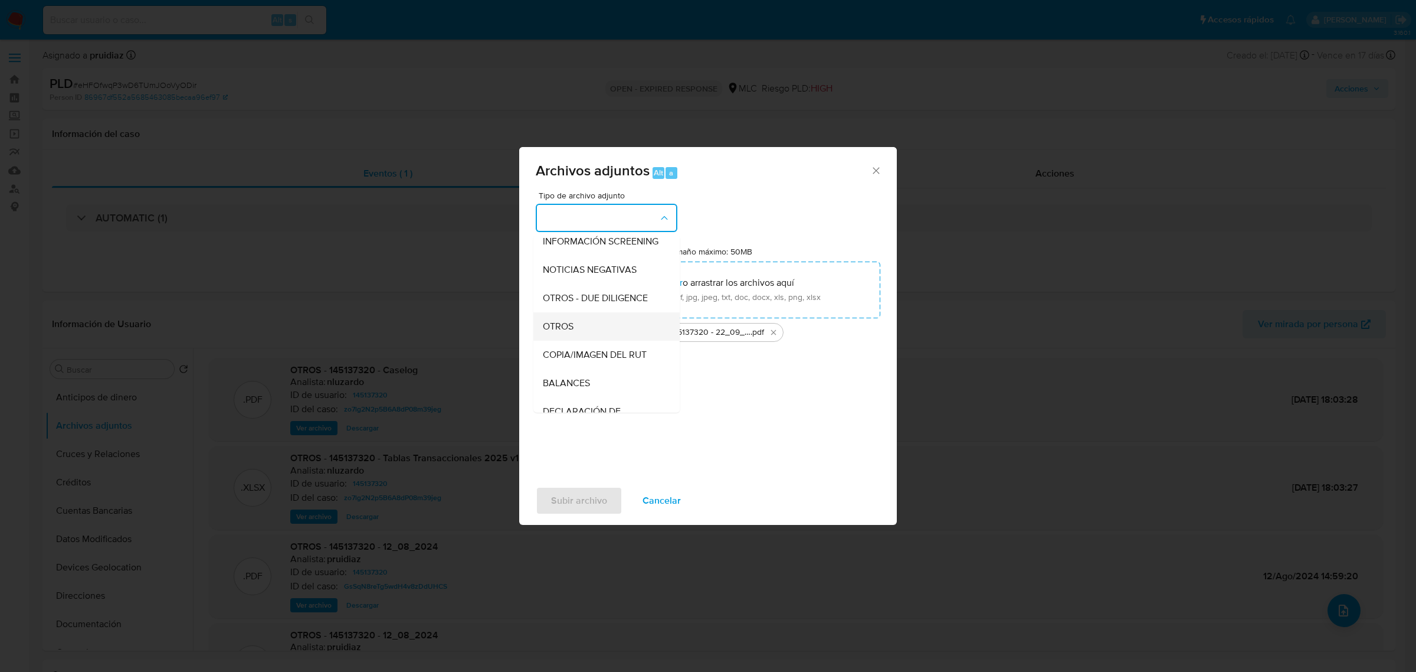
click at [561, 332] on span "OTROS" at bounding box center [558, 326] width 31 height 12
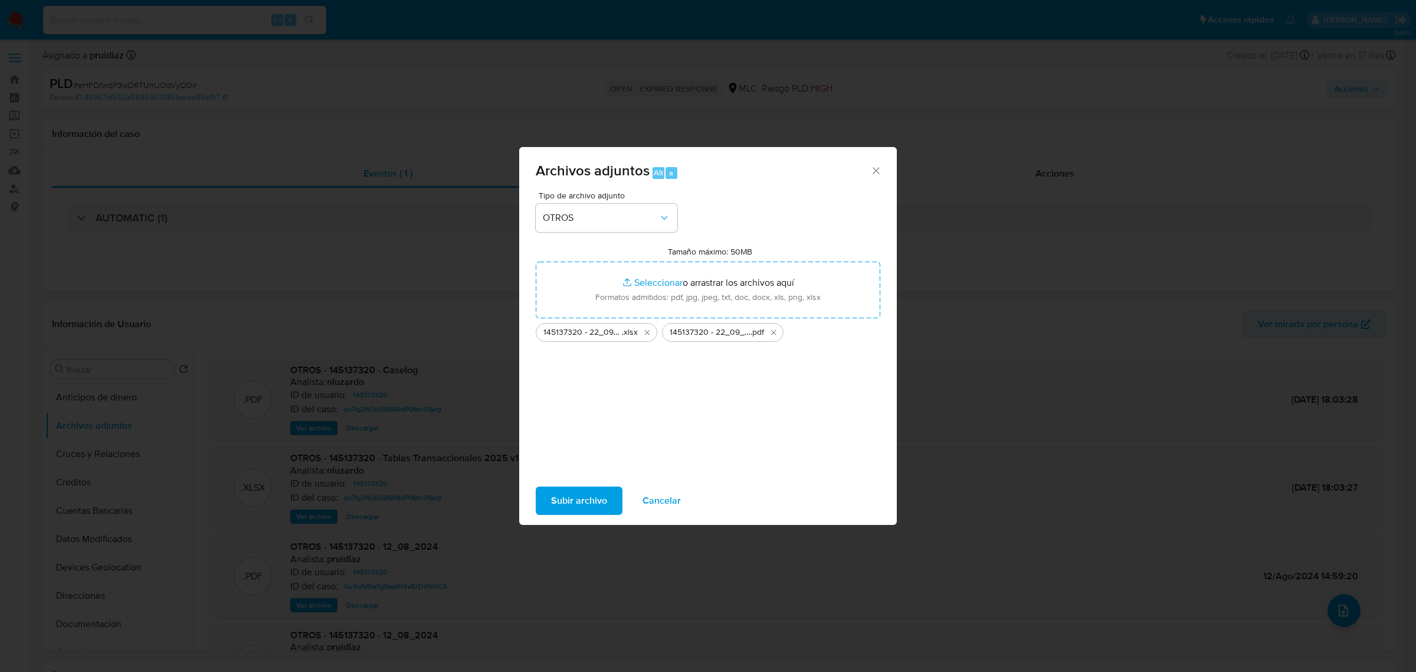
click at [577, 496] on span "Subir archivo" at bounding box center [579, 500] width 56 height 26
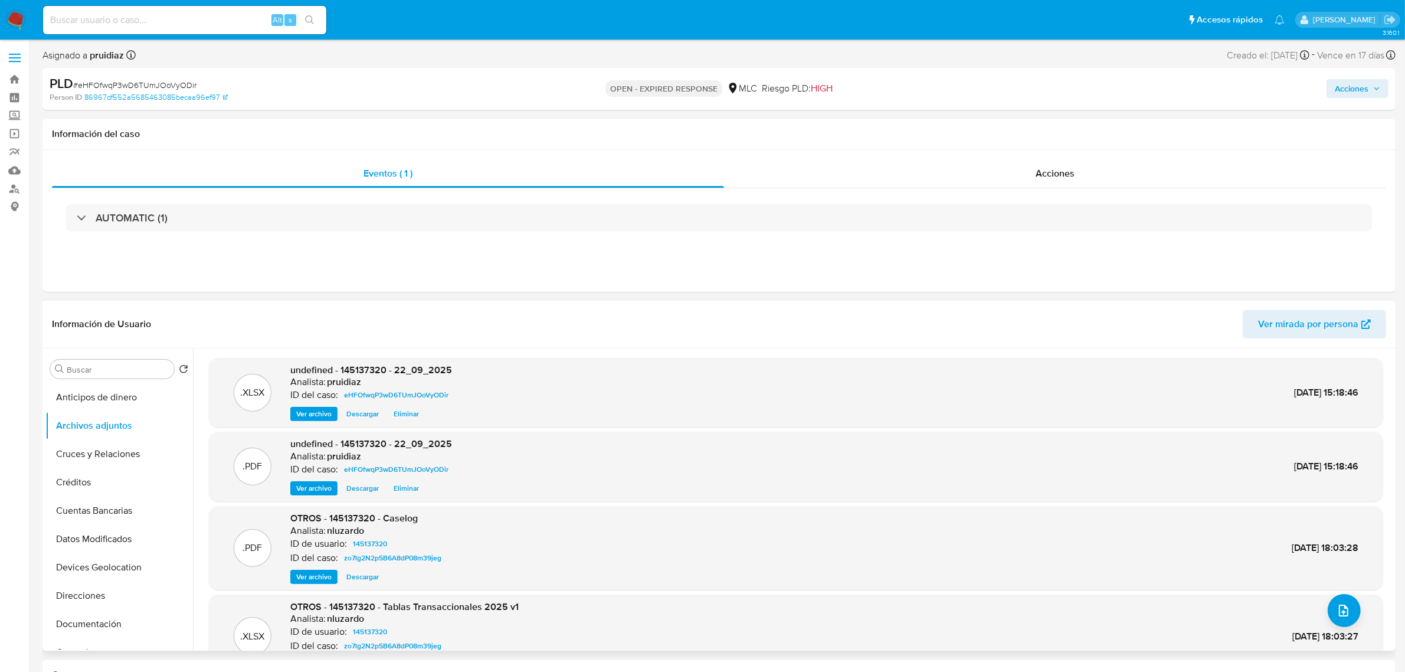
click at [322, 413] on span "Ver archivo" at bounding box center [313, 414] width 35 height 12
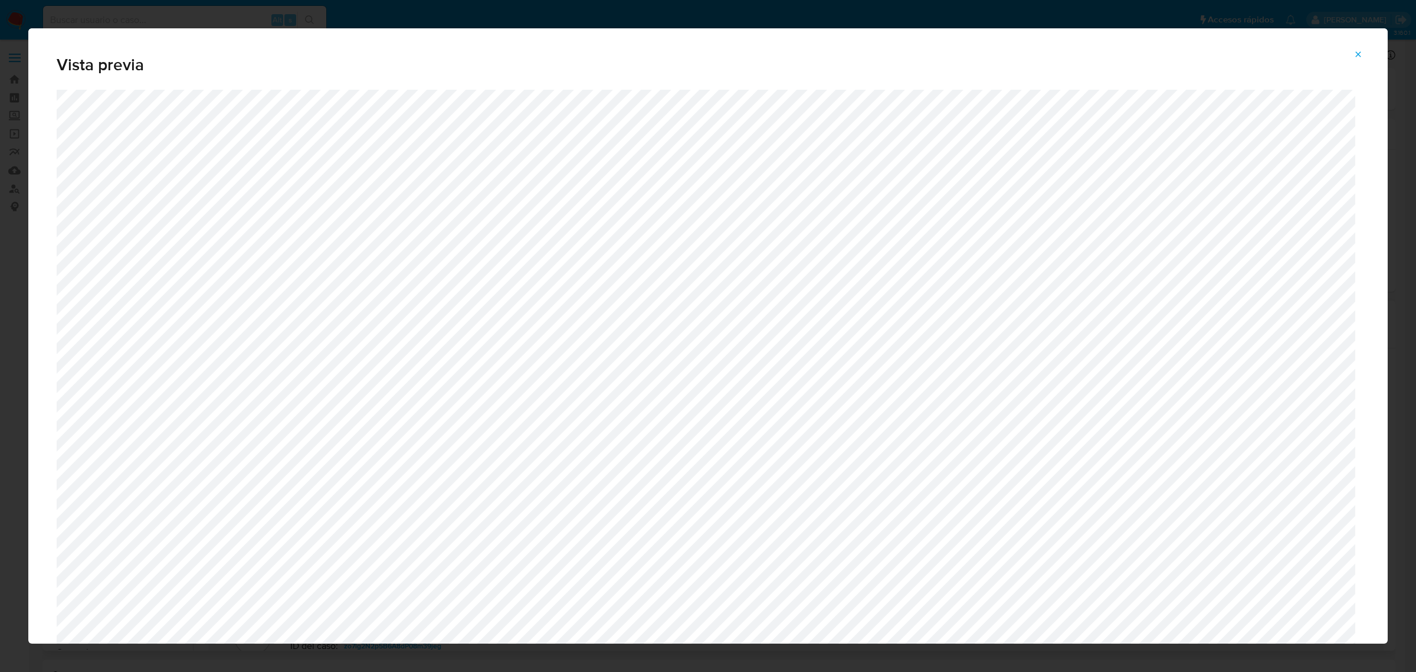
click at [1363, 52] on icon "Attachment preview" at bounding box center [1358, 54] width 9 height 9
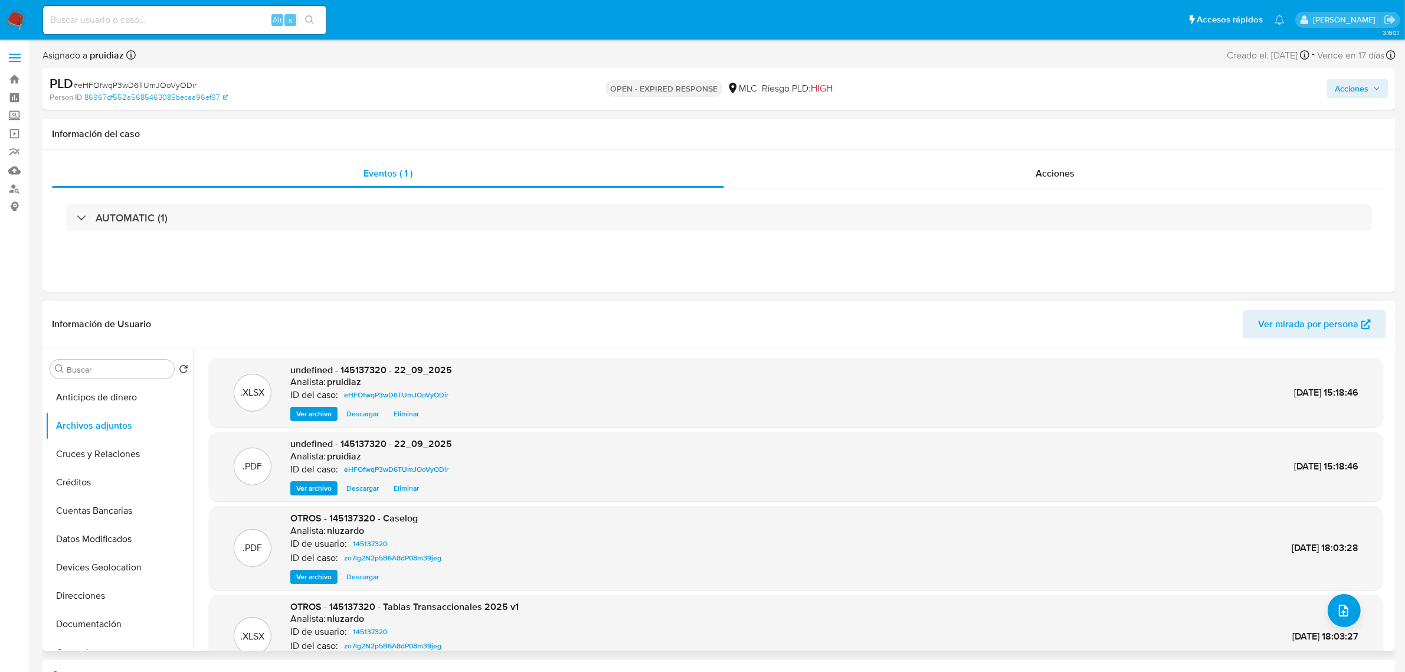
click at [110, 79] on span "# eHFOfwqP3wD6TUmJOoVyODir" at bounding box center [134, 85] width 123 height 12
copy span "eHFOfwqP3wD6TUmJOoVyODir"
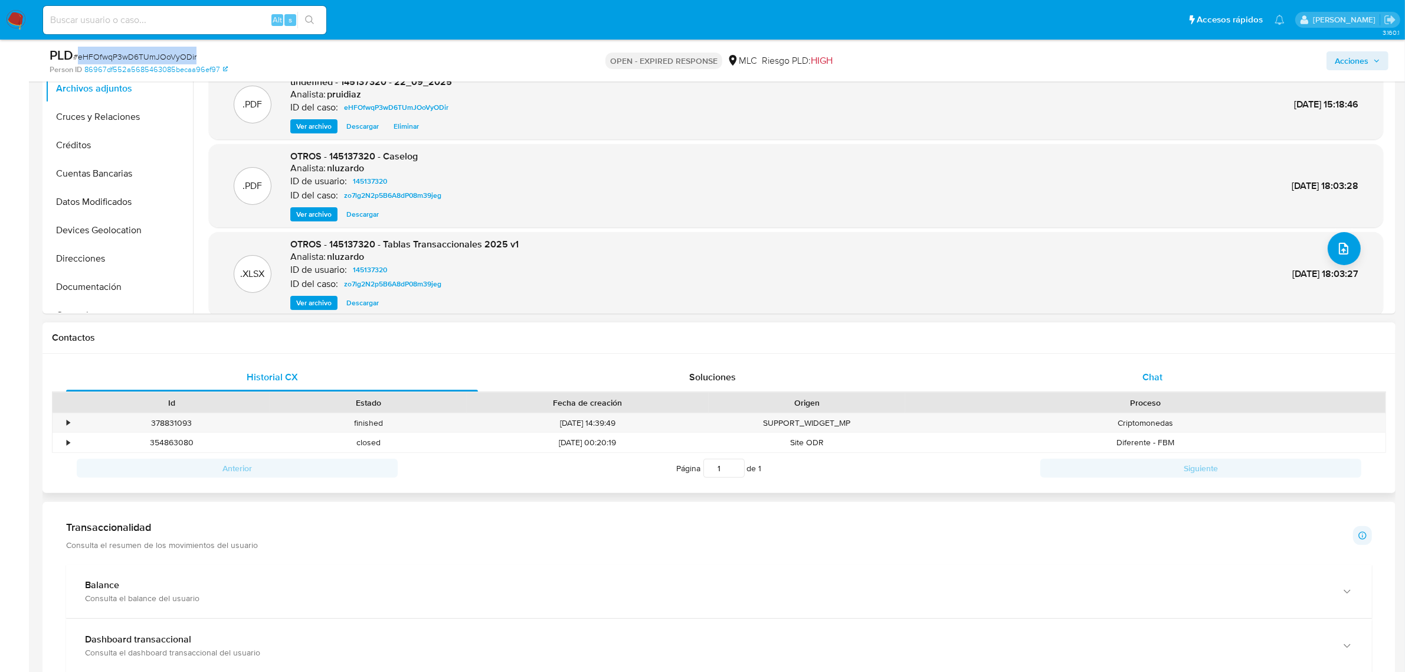
scroll to position [37, 0]
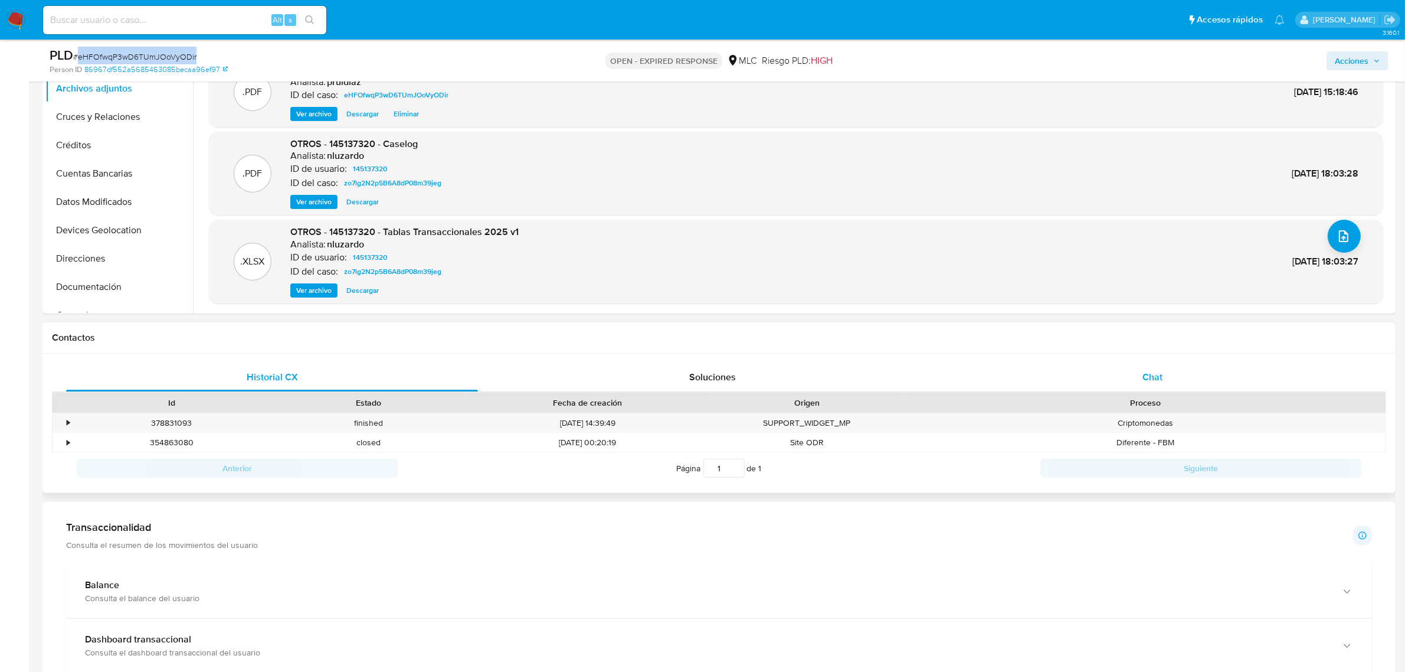
click at [1170, 378] on div "Chat" at bounding box center [1153, 377] width 412 height 28
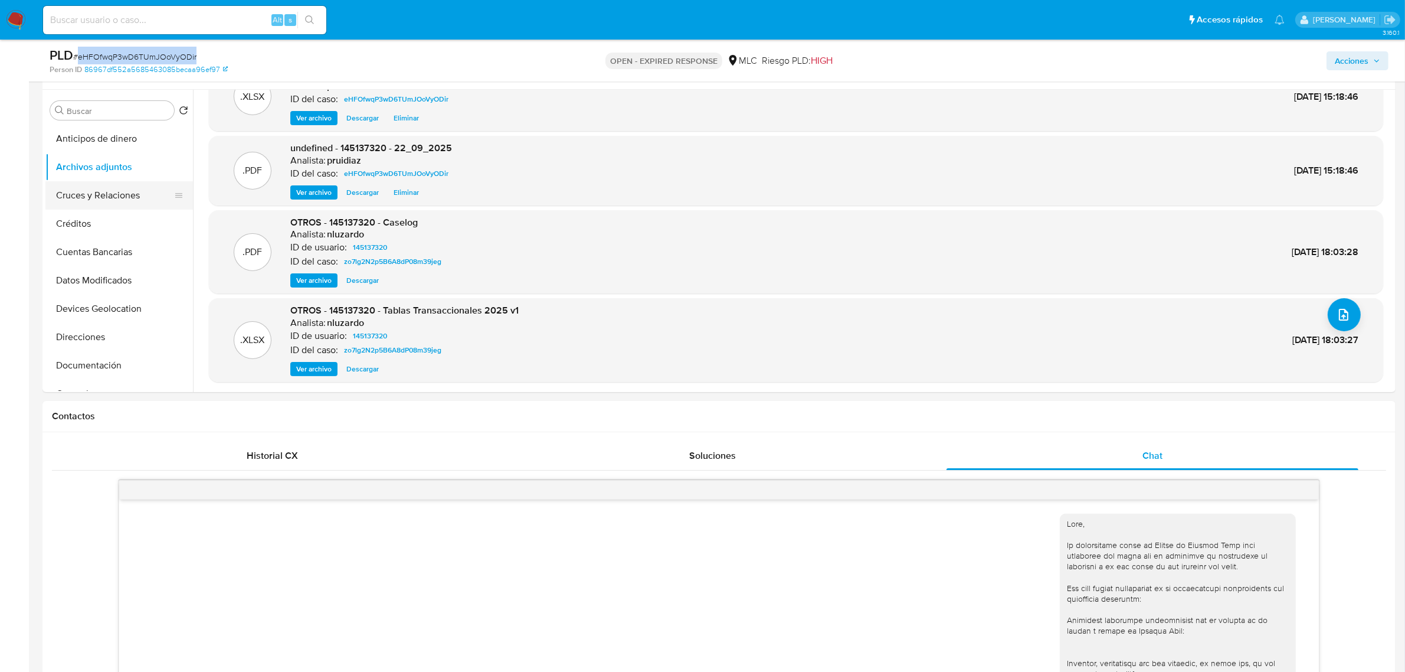
scroll to position [148, 0]
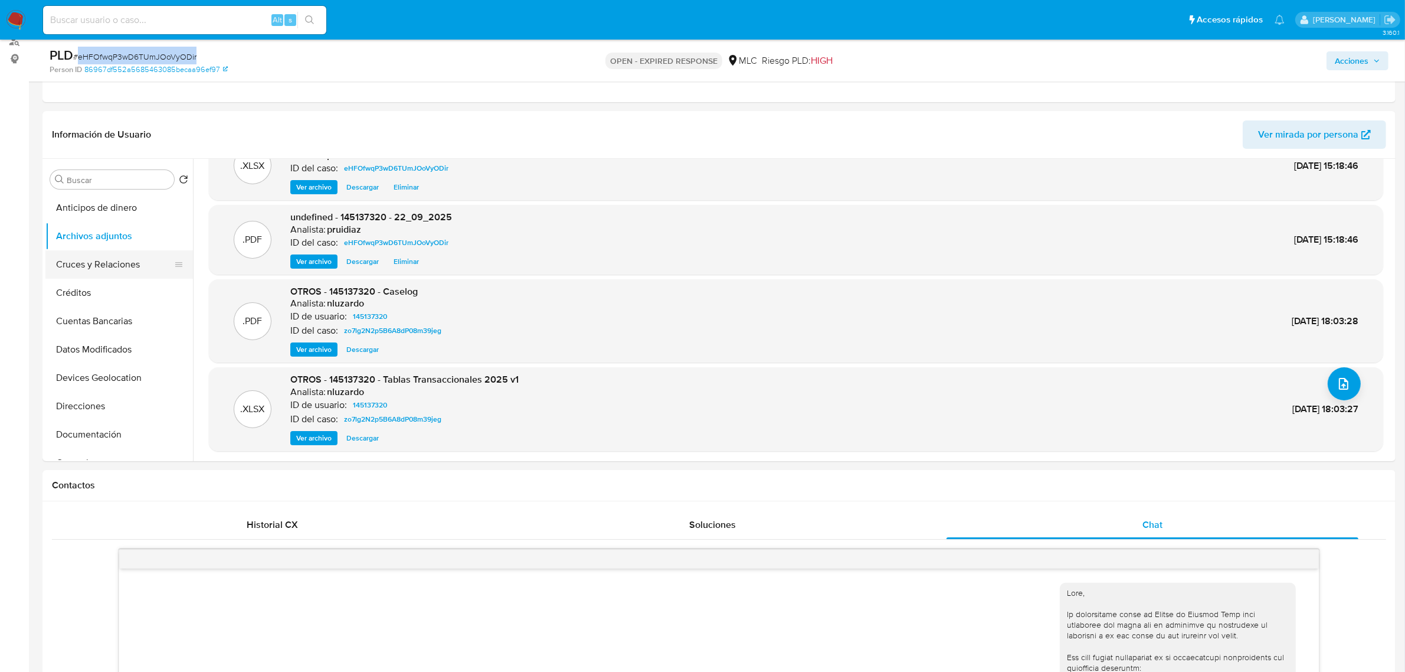
click at [95, 253] on button "Cruces y Relaciones" at bounding box center [114, 264] width 138 height 28
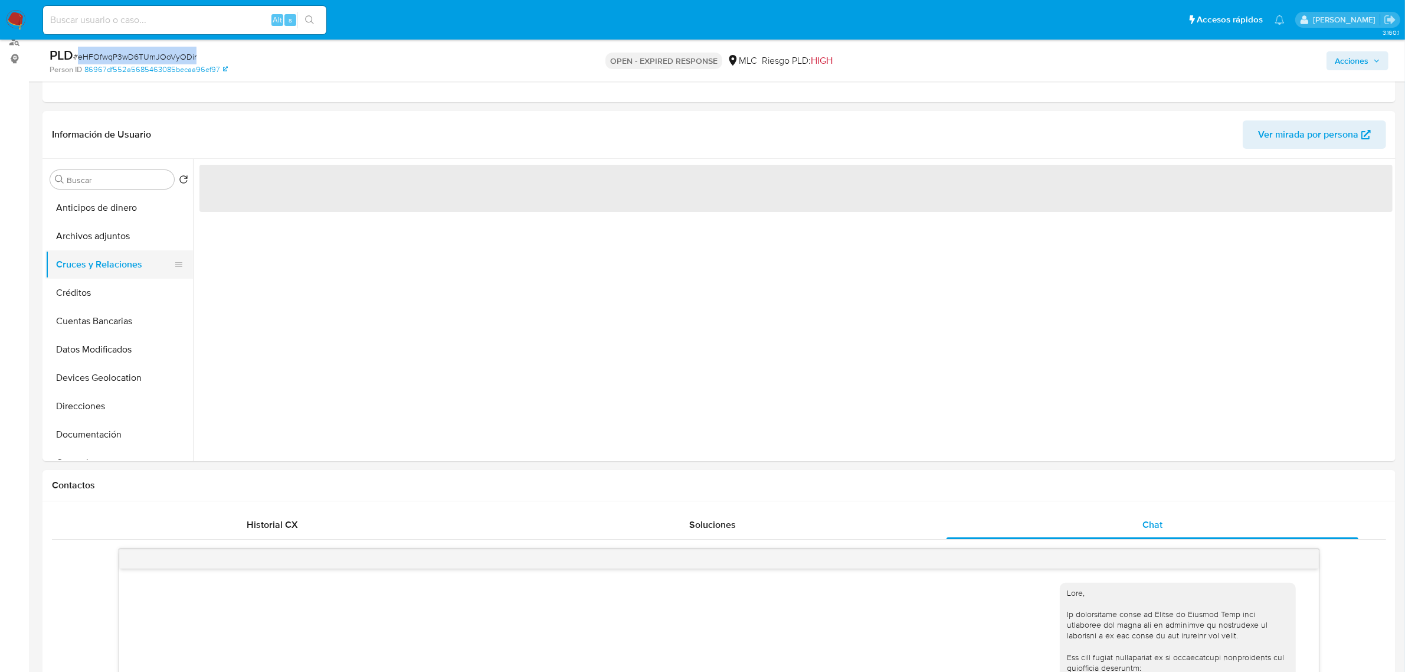
scroll to position [0, 0]
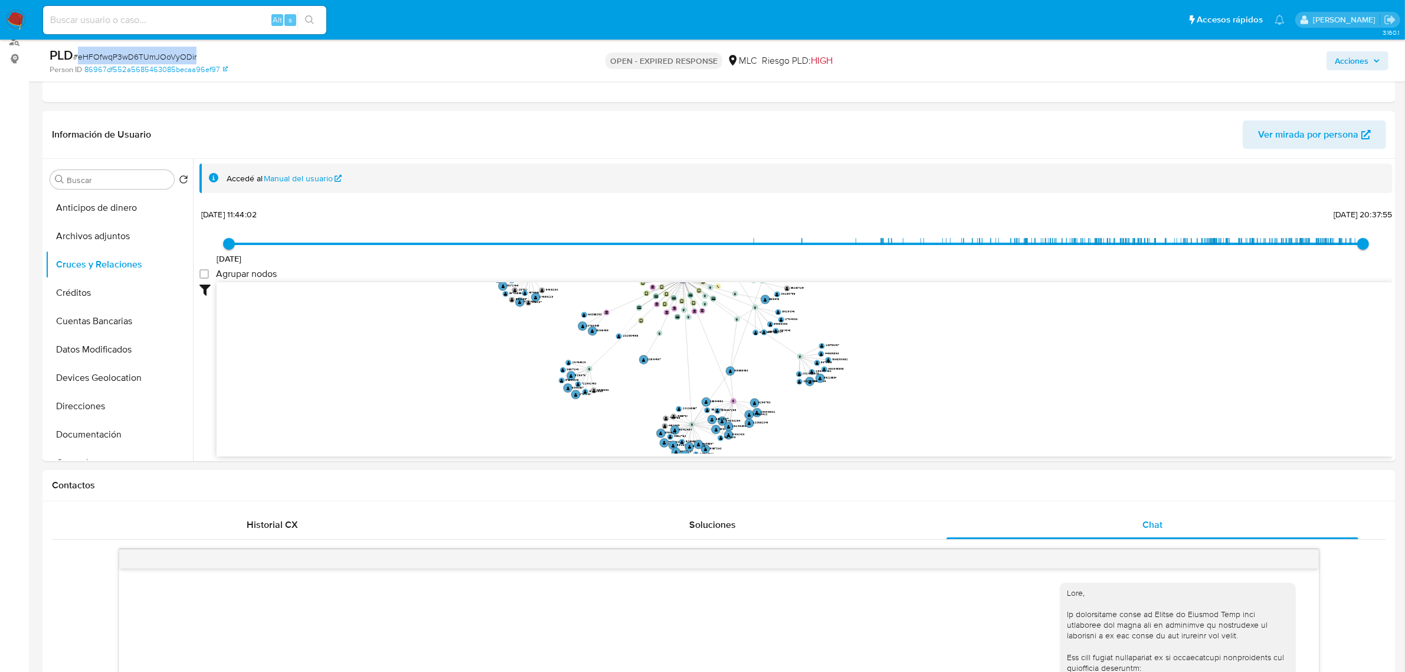
drag, startPoint x: 913, startPoint y: 334, endPoint x: 946, endPoint y: 431, distance: 102.3
click at [946, 431] on icon "device-644688a208813b0018be67ce  user-145137320  145137320 device-6104cc87088…" at bounding box center [805, 367] width 1176 height 171
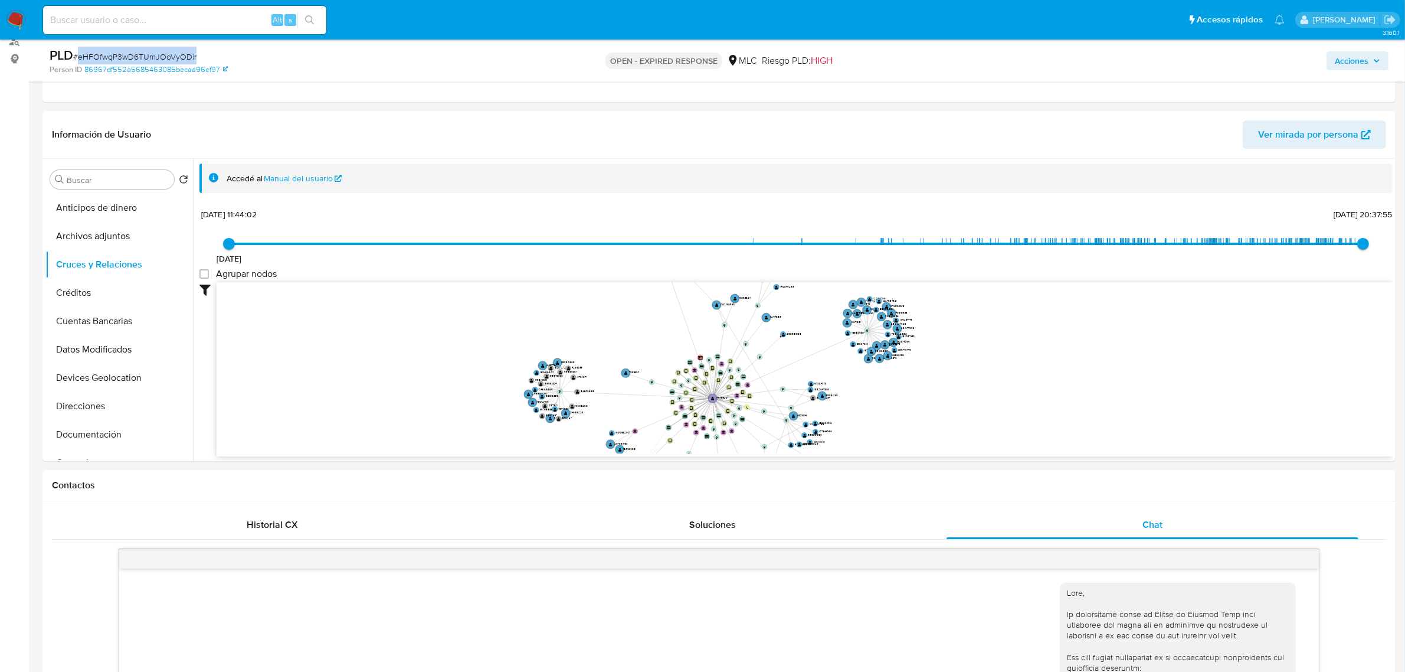
drag, startPoint x: 963, startPoint y: 316, endPoint x: 950, endPoint y: 429, distance: 114.0
click at [949, 437] on icon "device-644688a208813b0018be67ce  user-145137320  145137320 device-6104cc87088…" at bounding box center [805, 367] width 1176 height 171
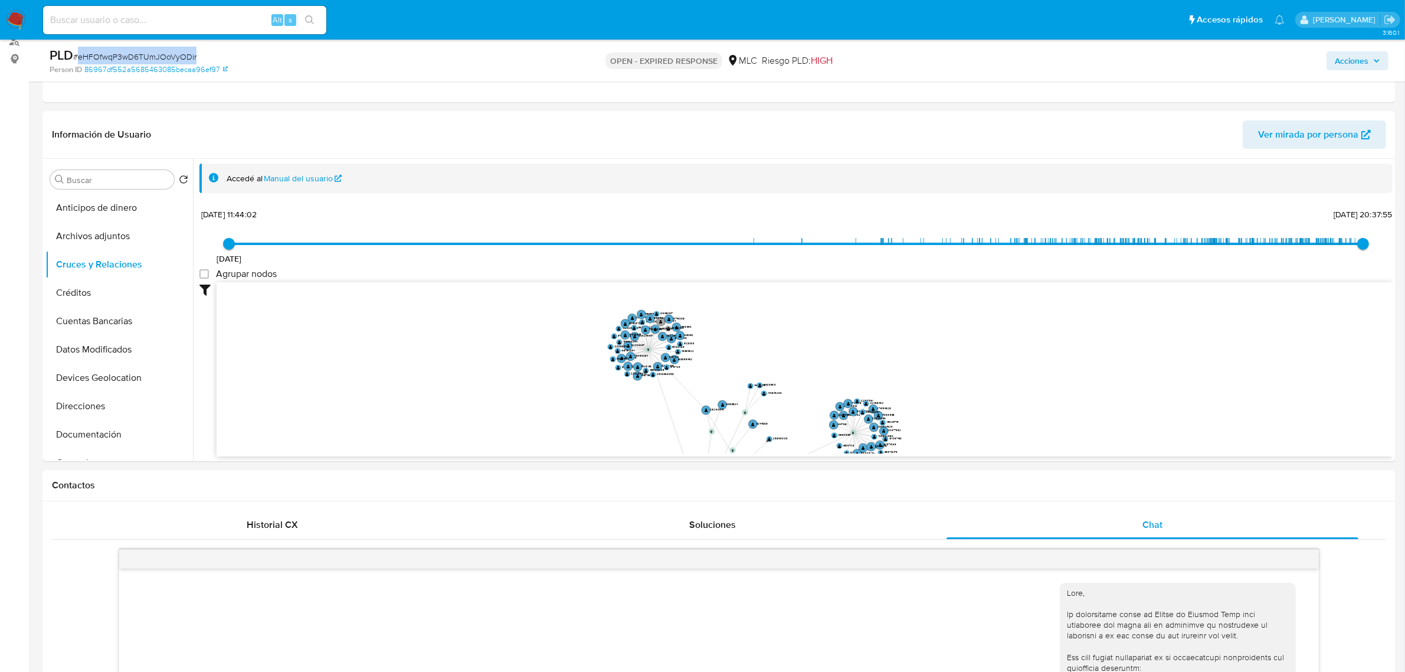
drag, startPoint x: 957, startPoint y: 358, endPoint x: 953, endPoint y: 372, distance: 15.2
click at [953, 372] on icon "device-644688a208813b0018be67ce  user-145137320  145137320 device-6104cc87088…" at bounding box center [805, 367] width 1176 height 171
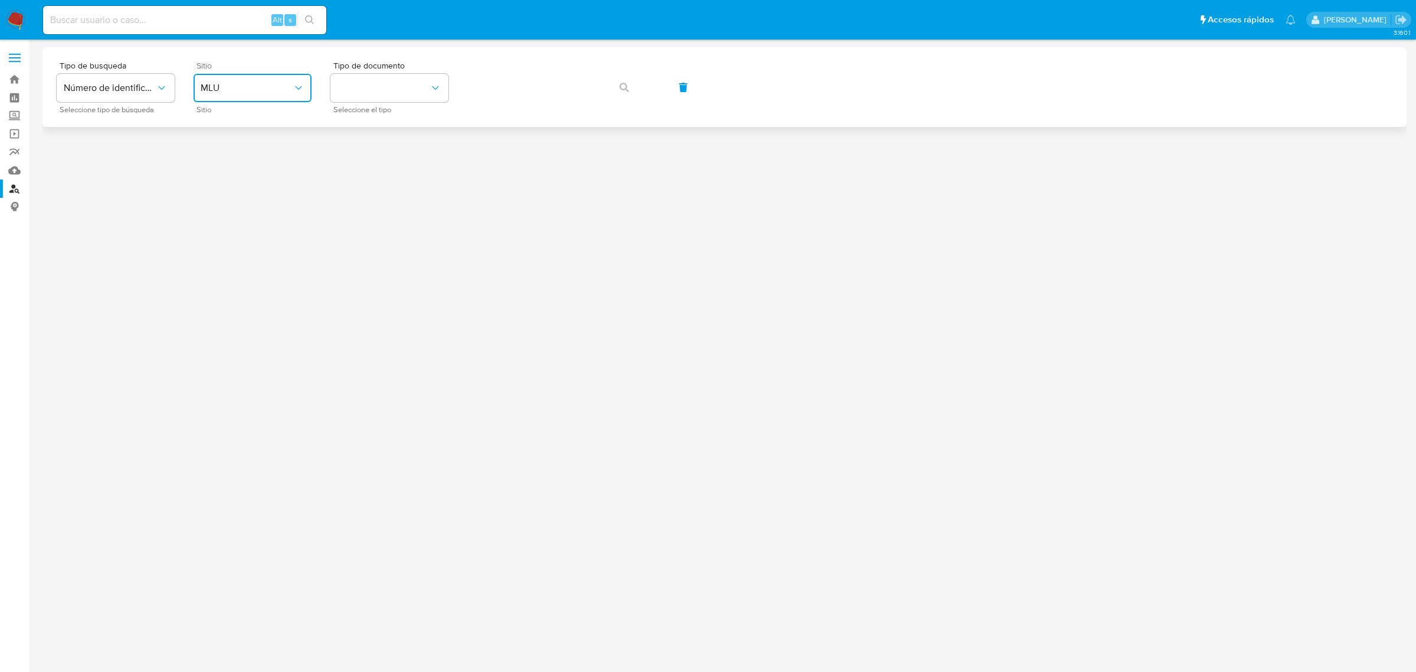
click at [276, 98] on button "MLU" at bounding box center [253, 88] width 118 height 28
click at [227, 280] on div "MLC" at bounding box center [249, 290] width 97 height 28
click at [376, 86] on button "identificationType" at bounding box center [389, 88] width 118 height 28
click at [361, 119] on div "RUT RUT" at bounding box center [386, 126] width 97 height 40
click at [629, 93] on button "button" at bounding box center [624, 87] width 40 height 28
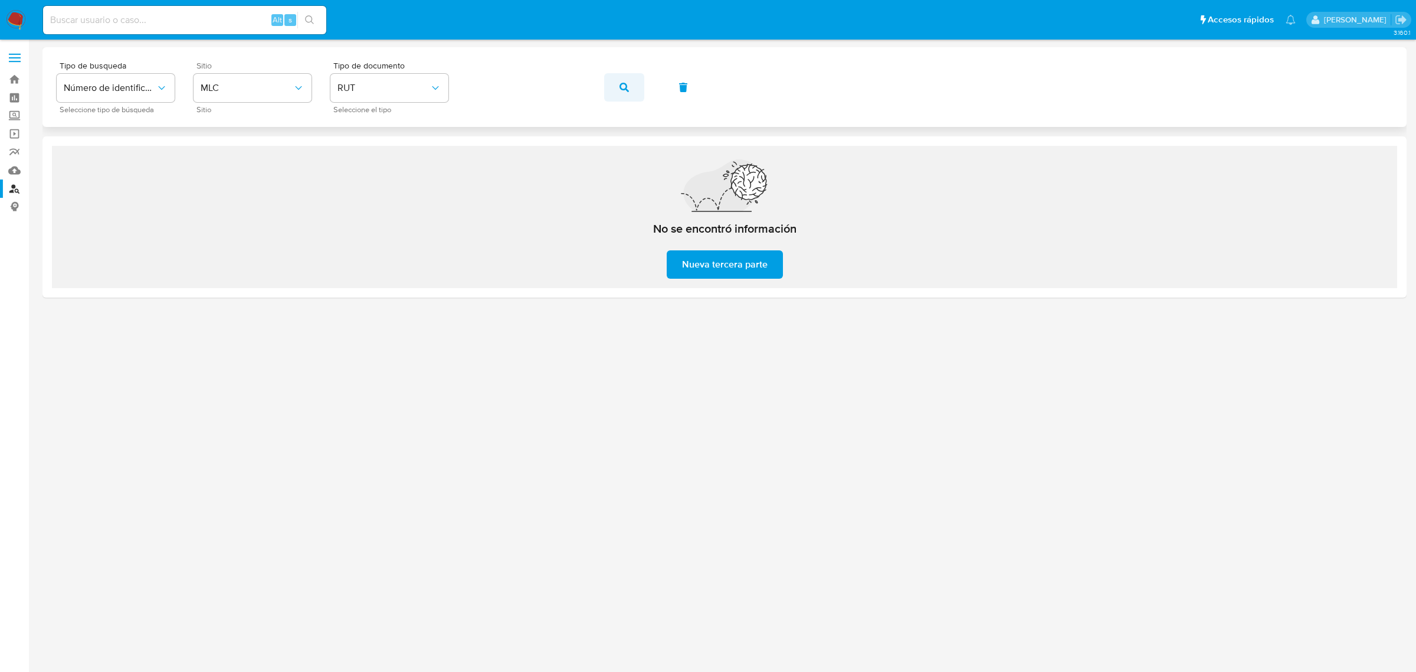
click at [621, 86] on icon "button" at bounding box center [624, 87] width 9 height 9
click at [13, 14] on img at bounding box center [16, 20] width 20 height 20
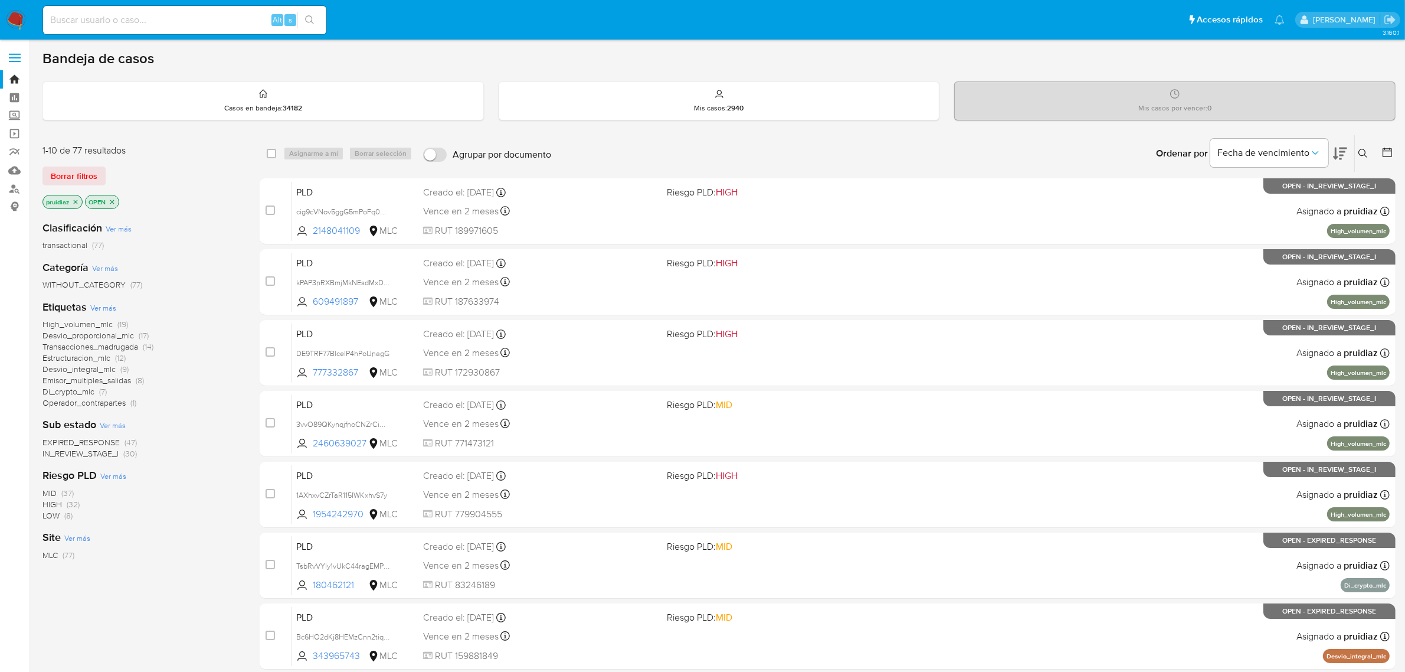
click at [1340, 155] on icon at bounding box center [1340, 154] width 14 height 12
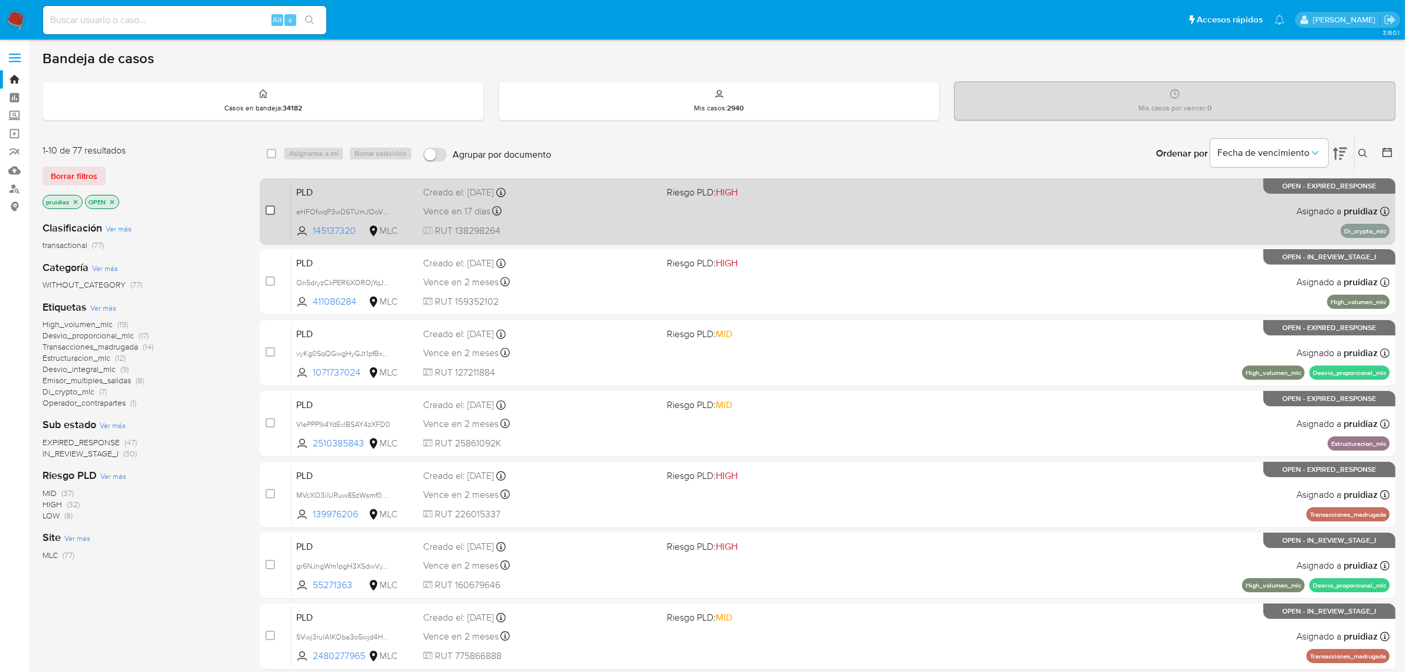
click at [270, 208] on input "checkbox" at bounding box center [270, 209] width 9 height 9
checkbox input "true"
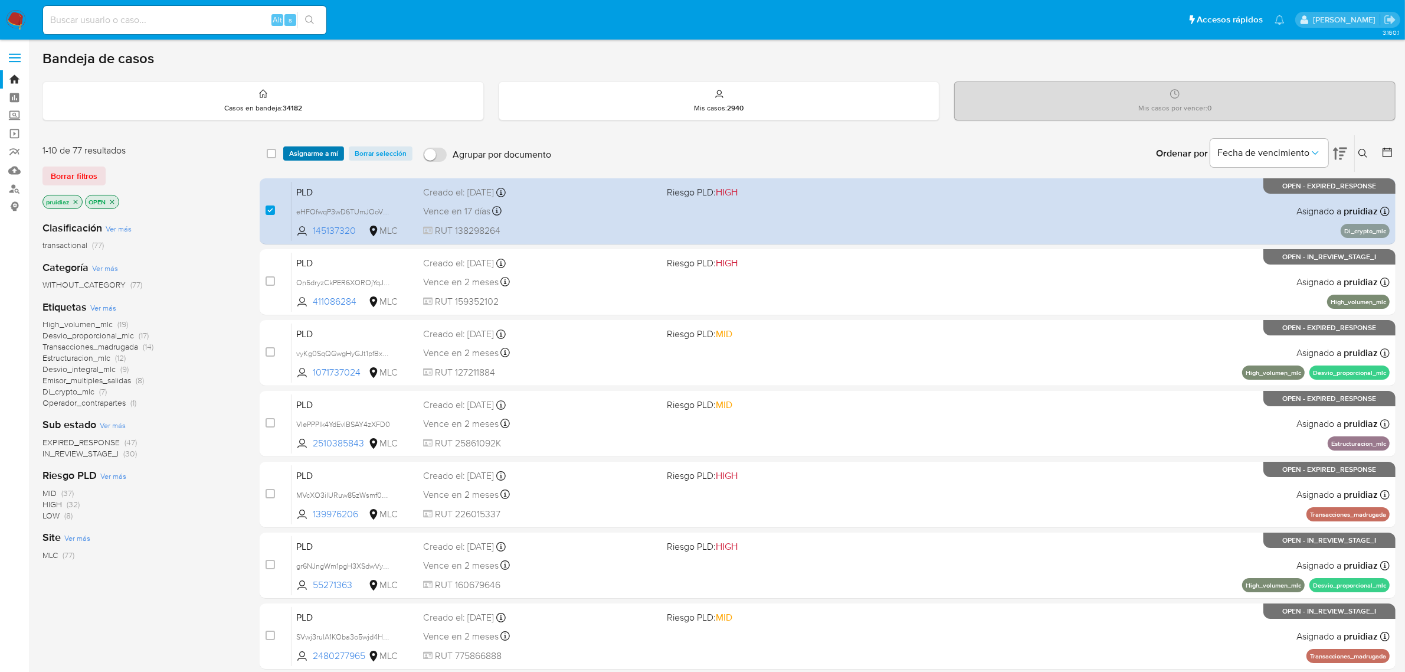
click at [299, 149] on span "Asignarme a mí" at bounding box center [313, 154] width 49 height 12
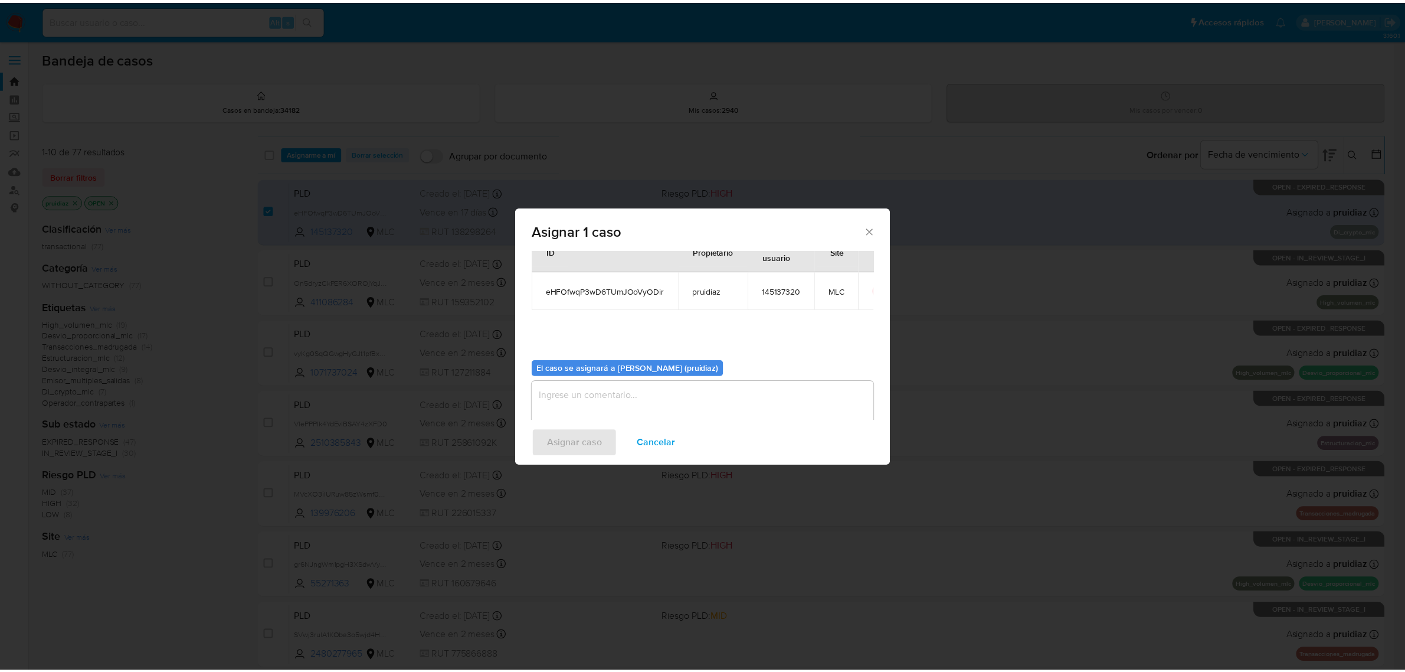
scroll to position [60, 0]
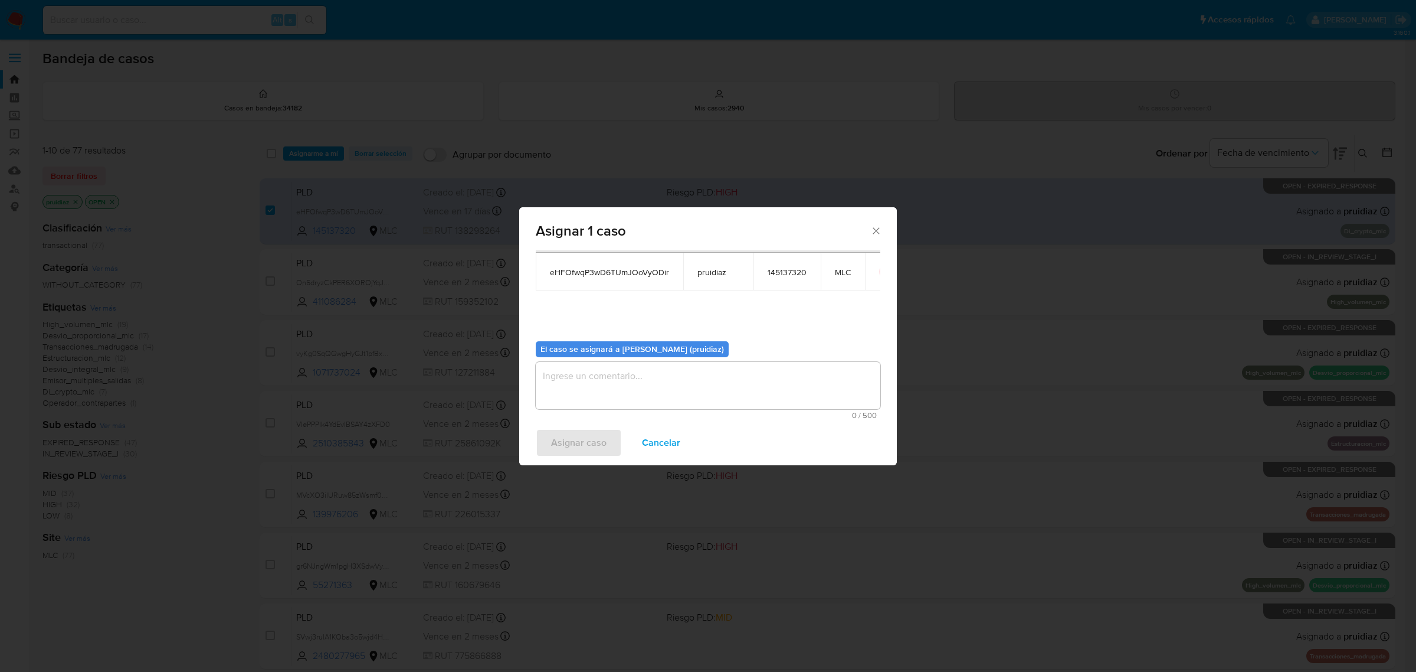
click at [574, 378] on textarea "assign-modal" at bounding box center [708, 385] width 345 height 47
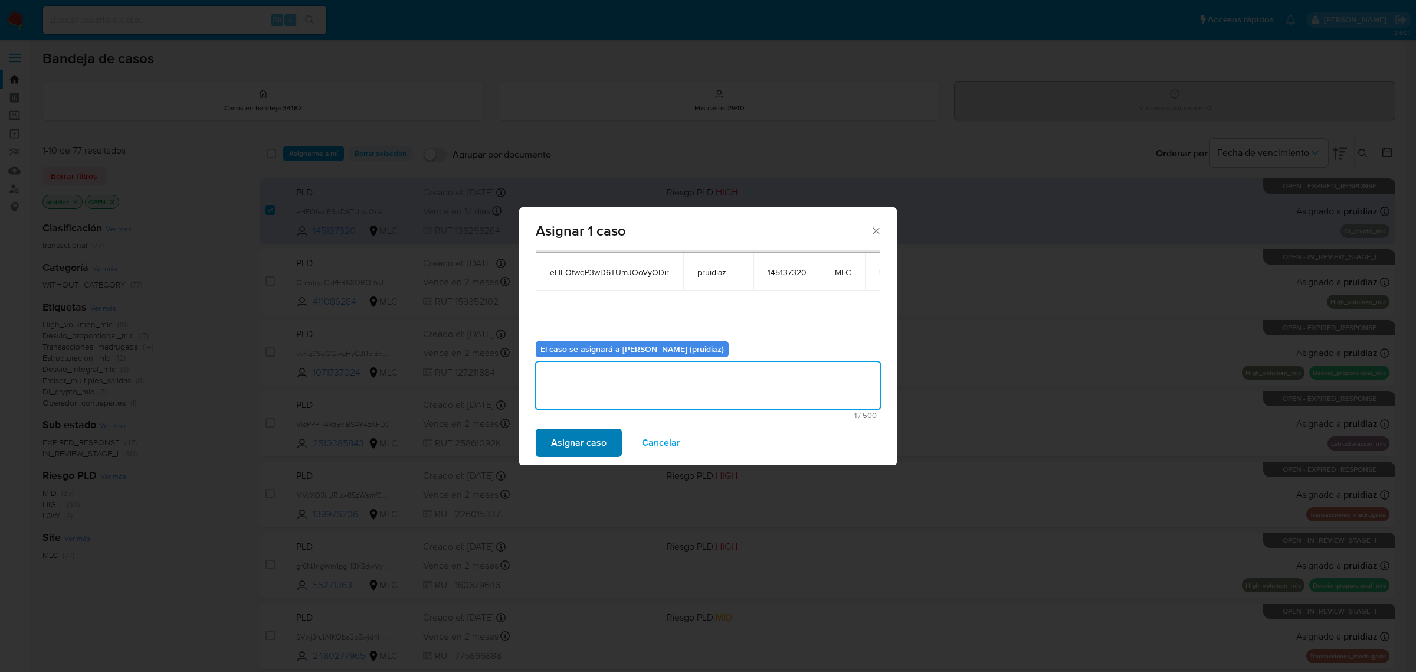
type textarea "-"
click at [573, 449] on span "Asignar caso" at bounding box center [578, 443] width 55 height 26
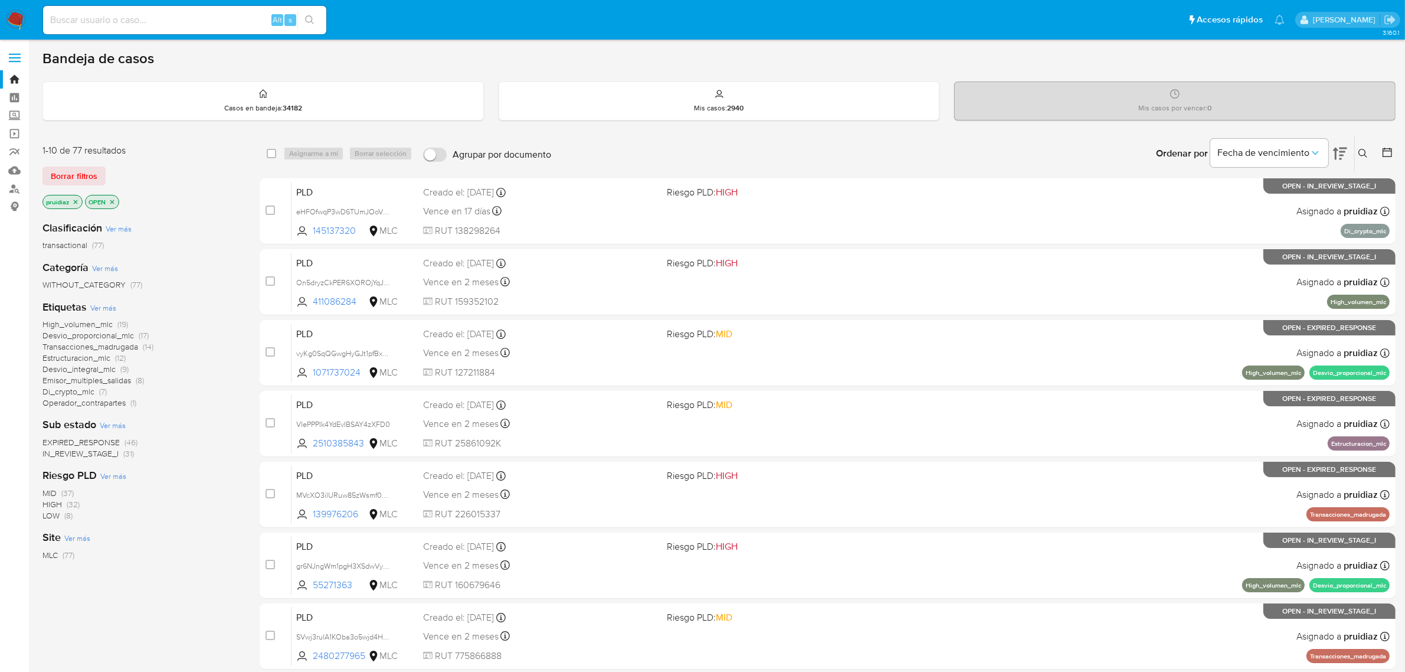
click at [21, 15] on img at bounding box center [16, 20] width 20 height 20
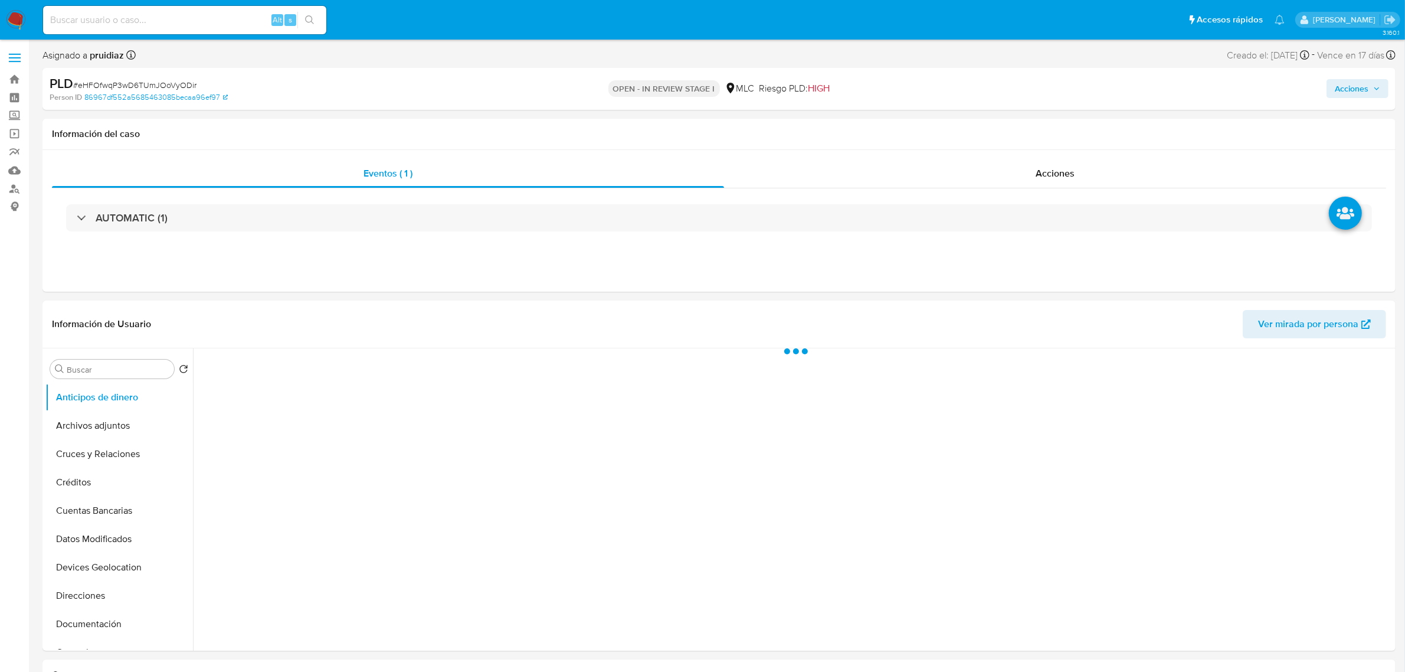
select select "10"
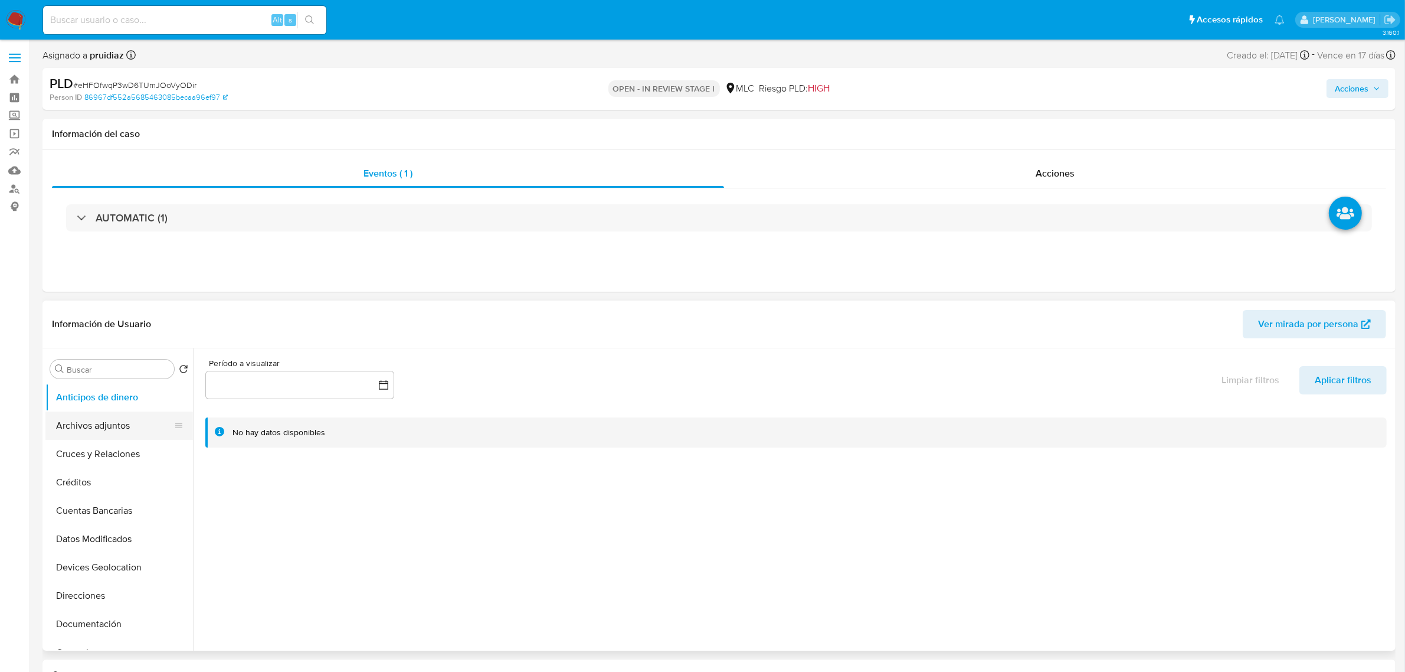
click at [102, 423] on button "Archivos adjuntos" at bounding box center [114, 425] width 138 height 28
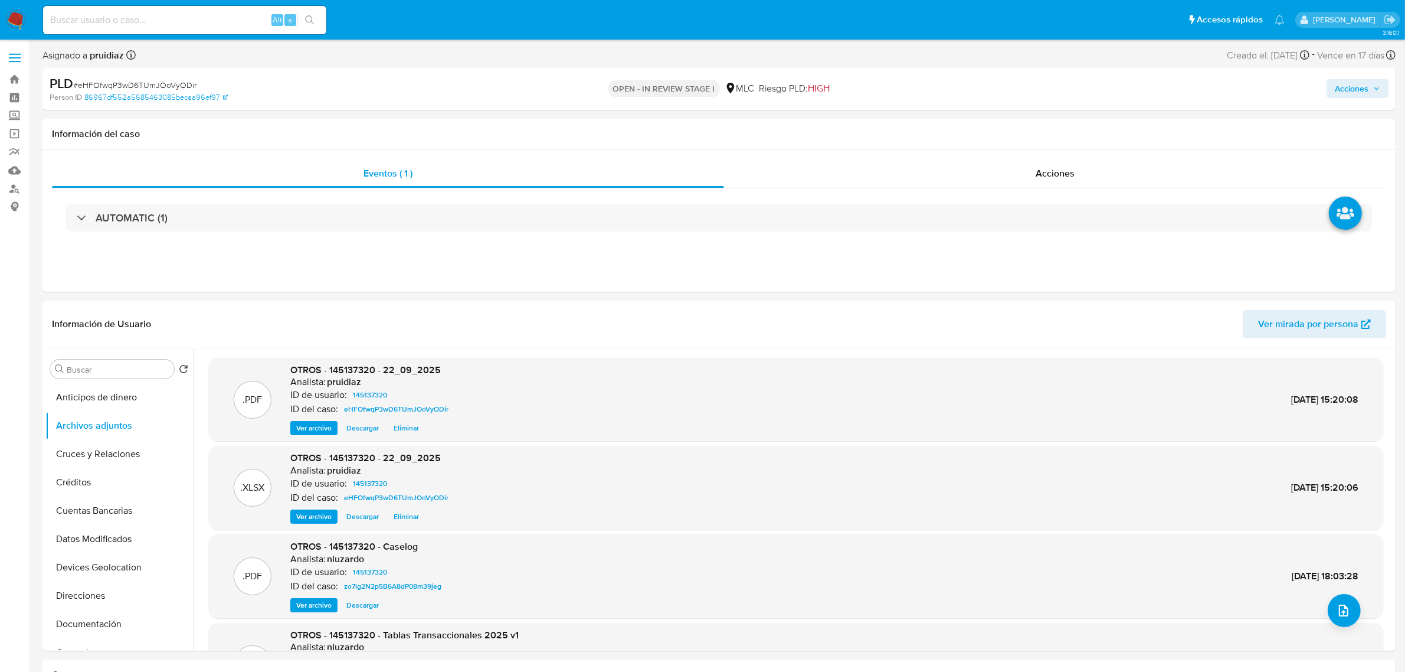
drag, startPoint x: 1376, startPoint y: 90, endPoint x: 1368, endPoint y: 96, distance: 9.3
click at [1376, 90] on icon "button" at bounding box center [1376, 88] width 7 height 7
click at [987, 138] on div "Resolución del caso Alt r" at bounding box center [1036, 126] width 113 height 31
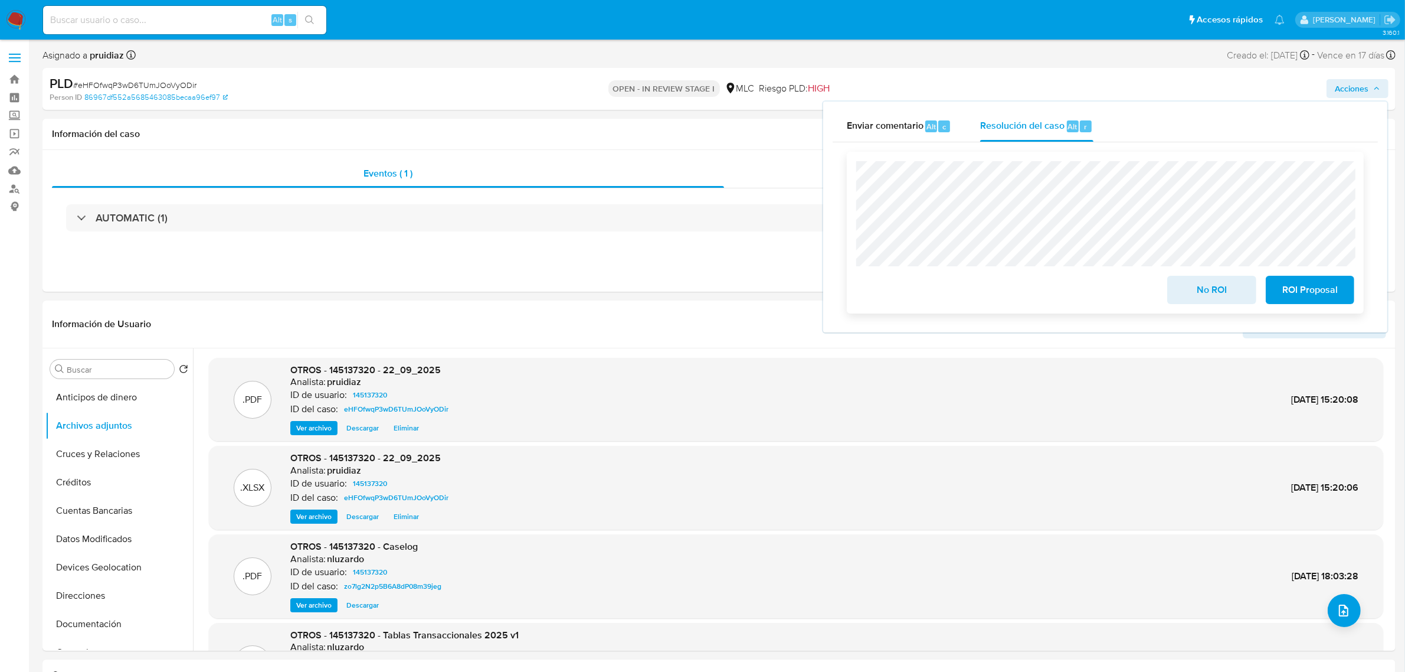
click at [1302, 302] on span "ROI Proposal" at bounding box center [1310, 290] width 58 height 26
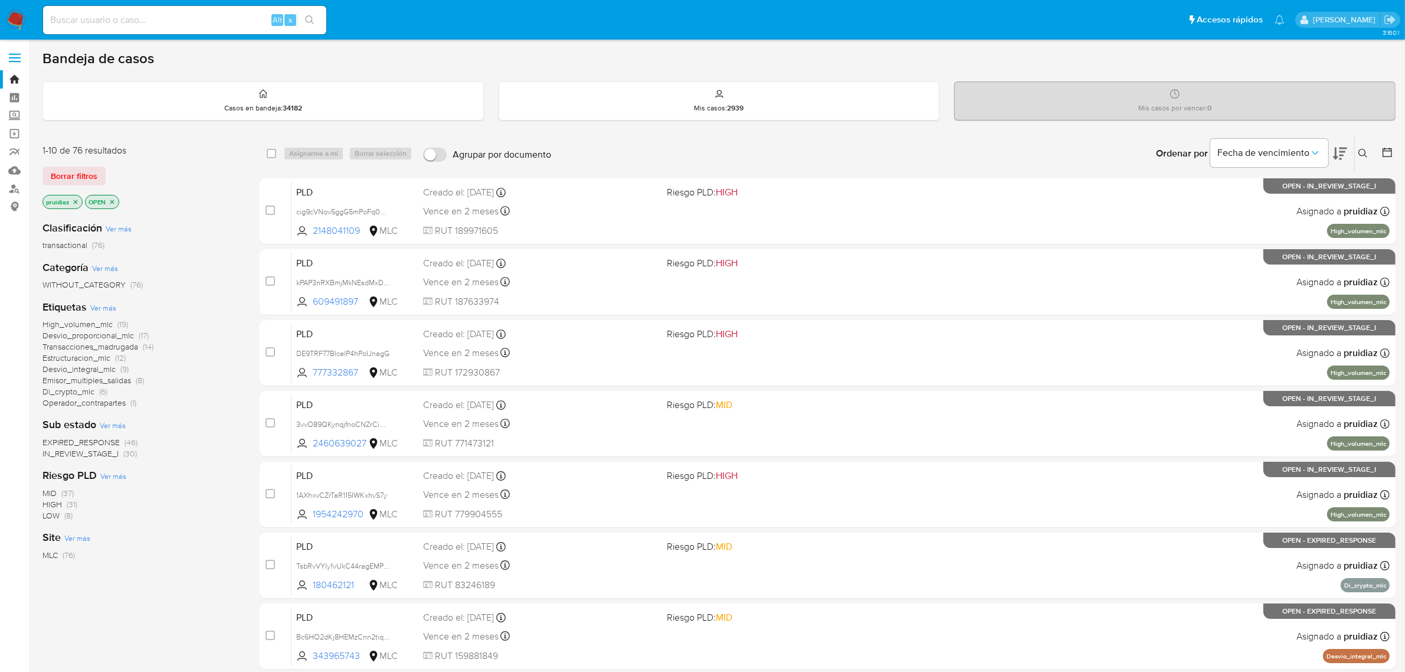
click at [12, 24] on img at bounding box center [16, 20] width 20 height 20
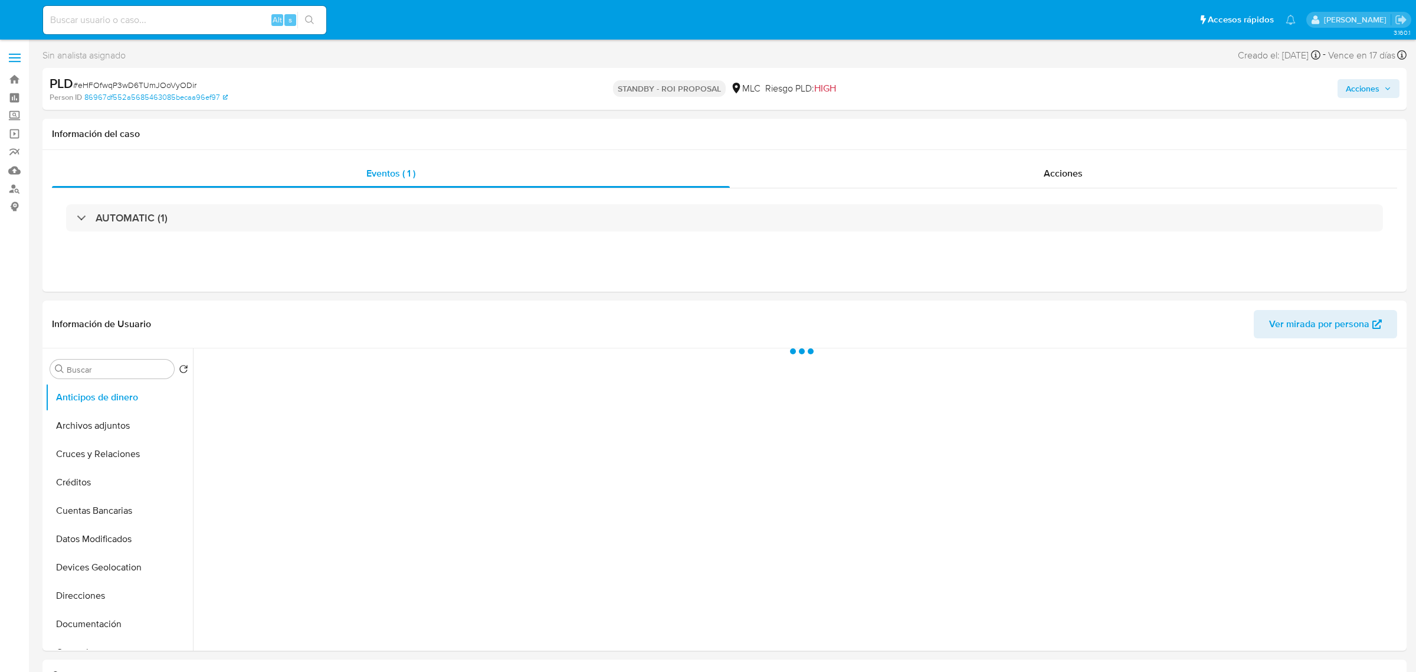
select select "10"
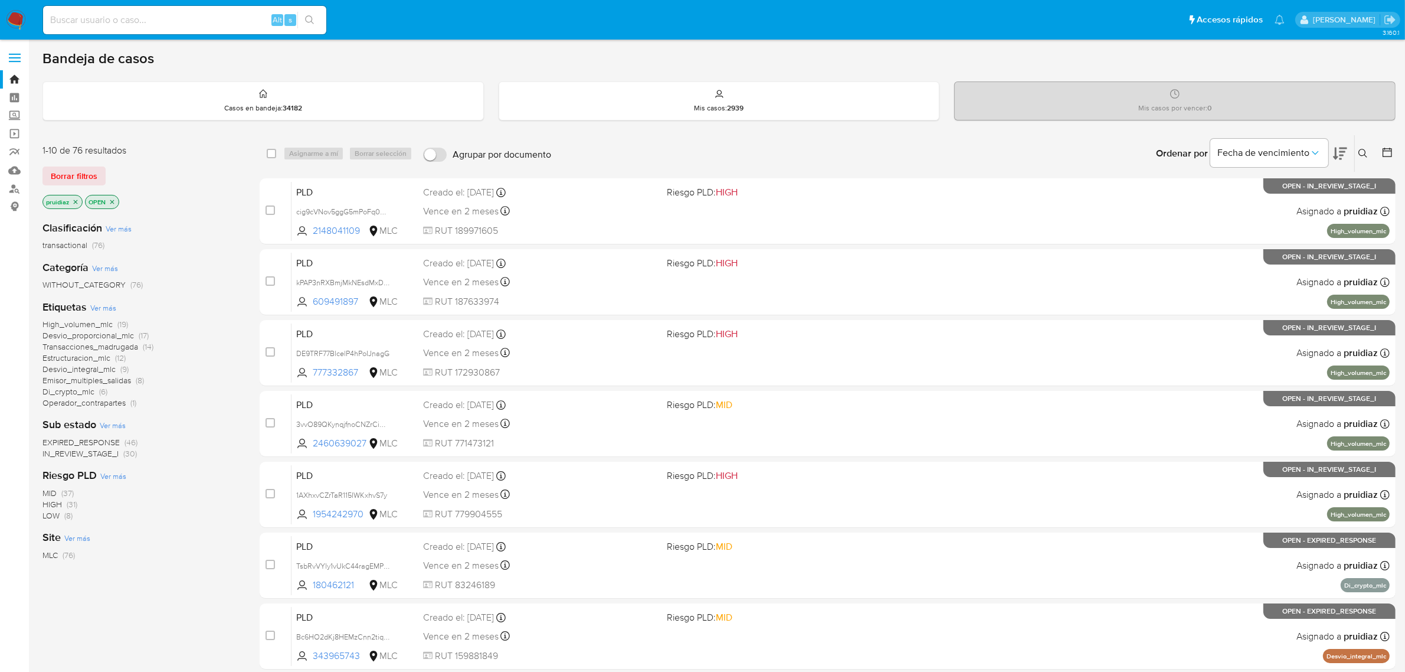
click at [1343, 153] on icon at bounding box center [1340, 153] width 14 height 14
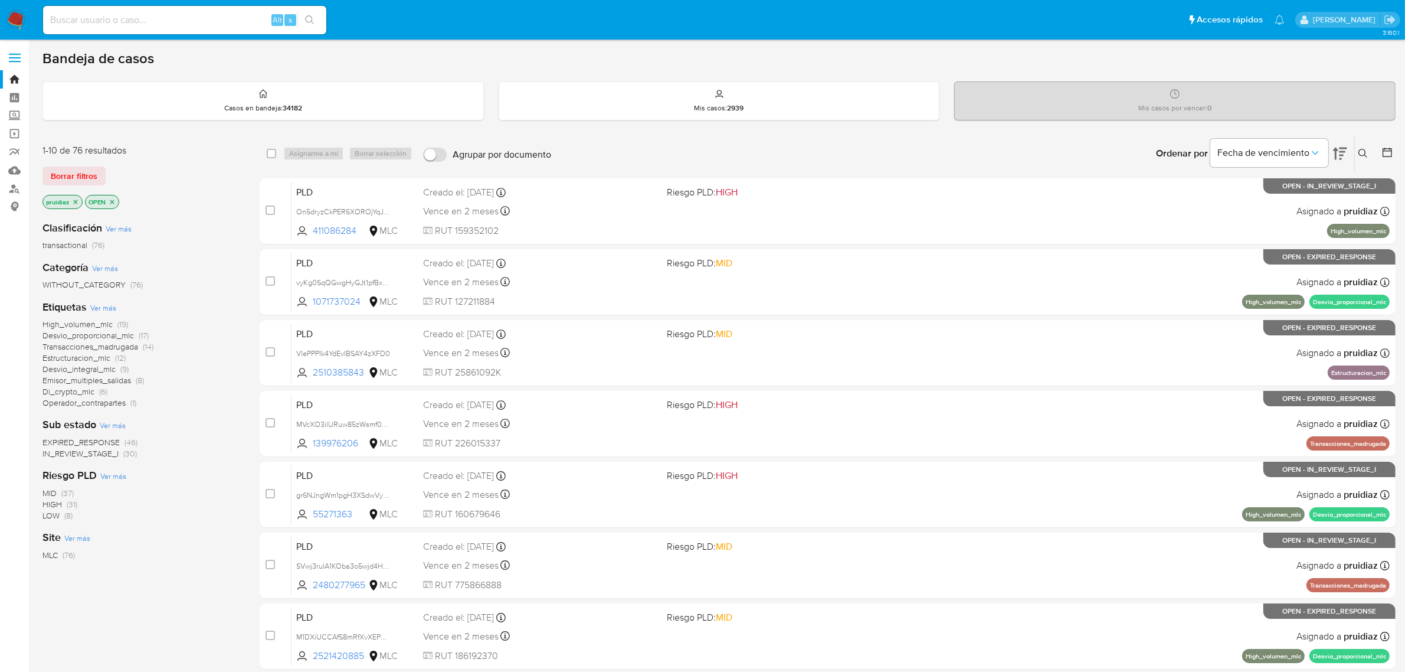
click at [4, 21] on nav "Pausado Ver notificaciones Alt s Accesos rápidos Presiona las siguientes teclas…" at bounding box center [702, 20] width 1405 height 40
click at [1335, 151] on icon at bounding box center [1340, 154] width 14 height 12
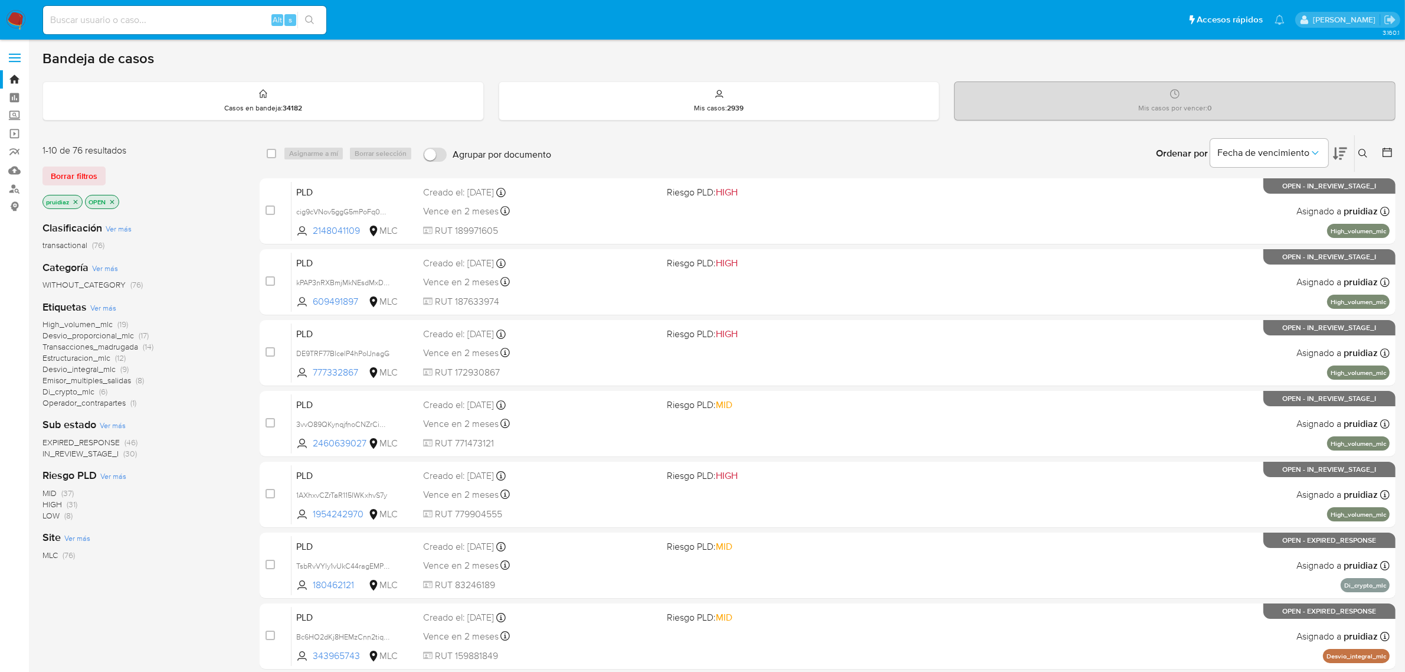
click at [1344, 148] on icon at bounding box center [1340, 154] width 14 height 12
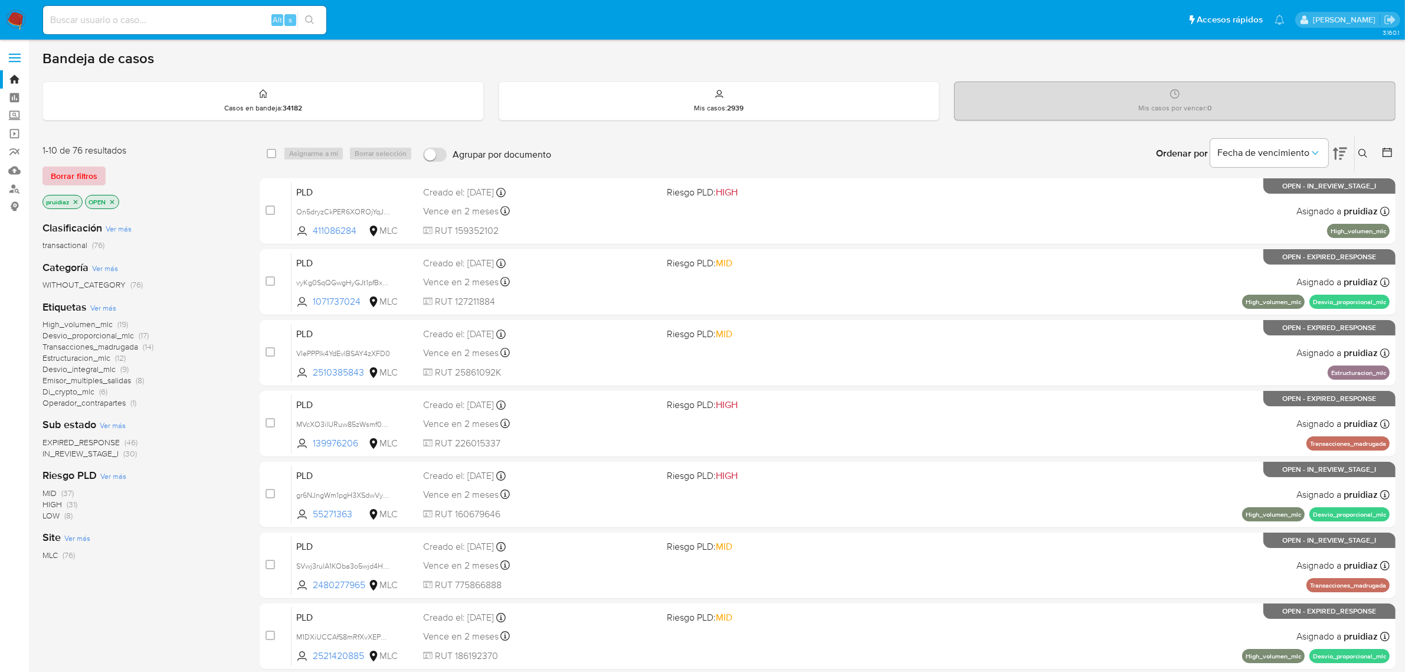
click at [83, 179] on span "Borrar filtros" at bounding box center [74, 176] width 47 height 17
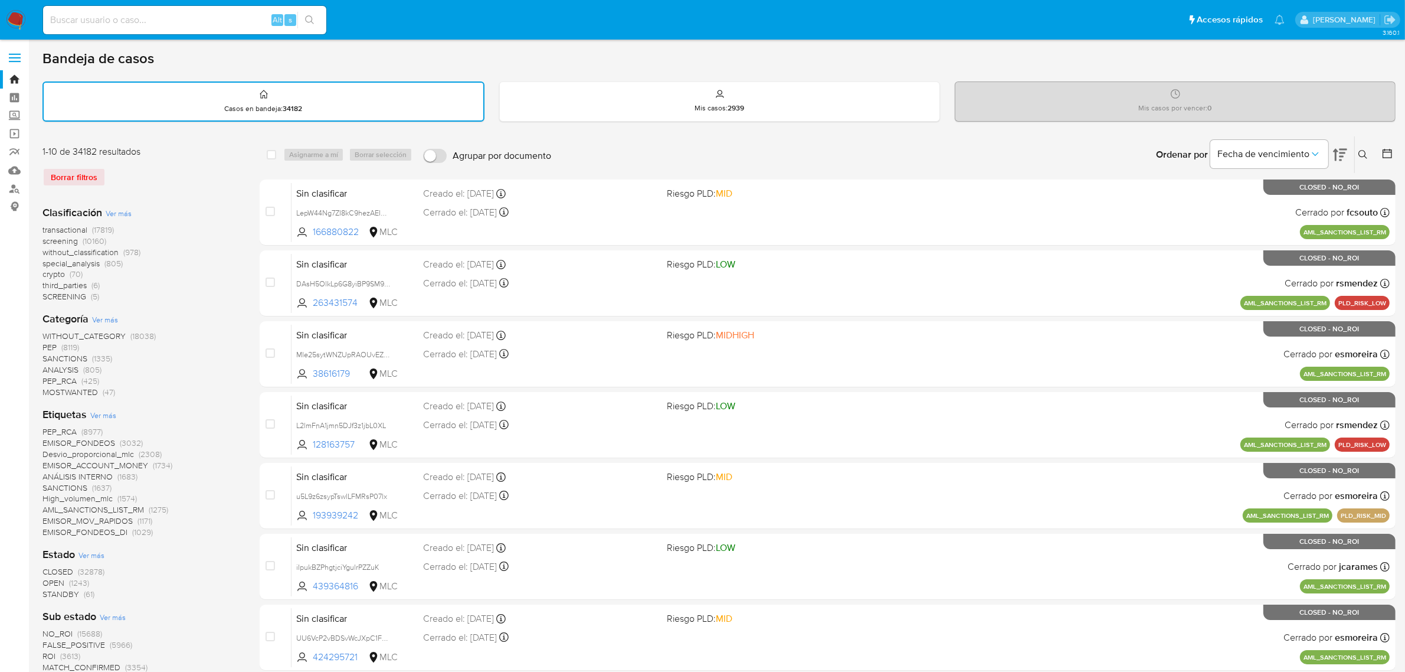
click at [1381, 149] on div at bounding box center [1384, 154] width 21 height 37
click at [1385, 153] on icon at bounding box center [1388, 154] width 12 height 12
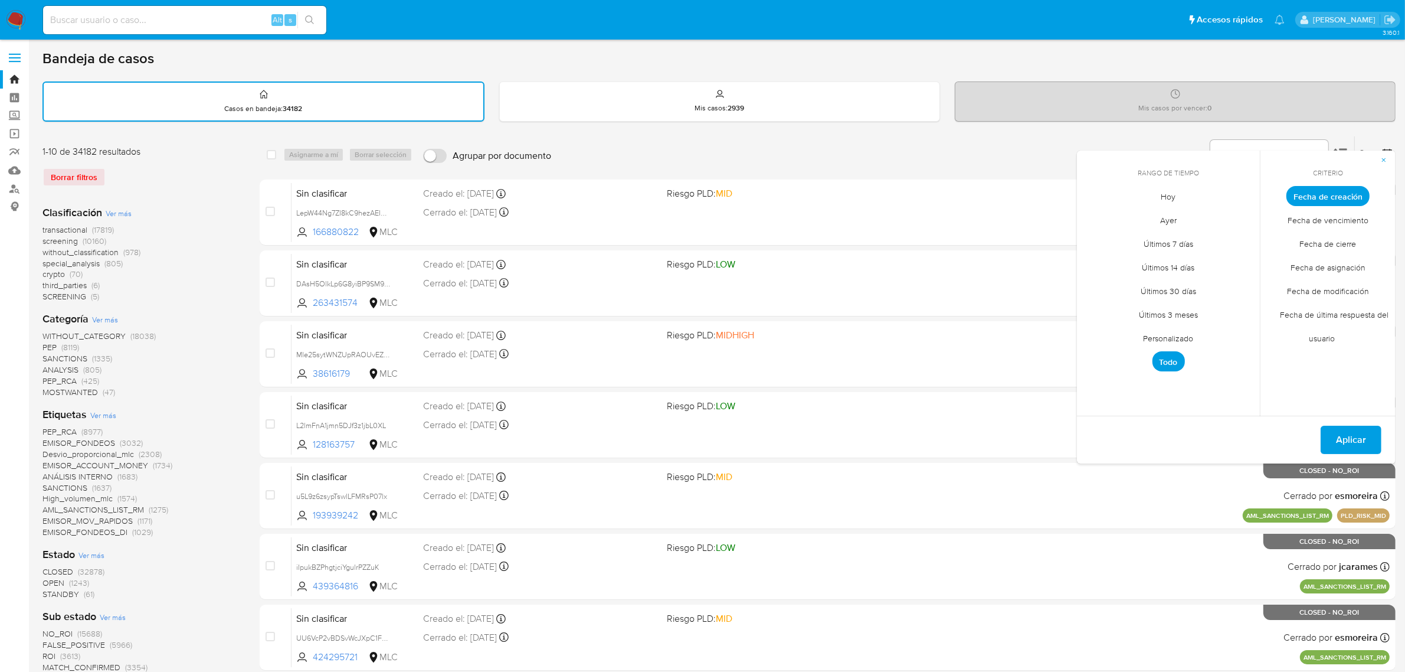
click at [1172, 335] on span "Personalizado" at bounding box center [1168, 338] width 75 height 24
click at [1099, 214] on icon "Mes anterior" at bounding box center [1095, 218] width 14 height 14
click at [1117, 254] on button "1" at bounding box center [1121, 261] width 19 height 19
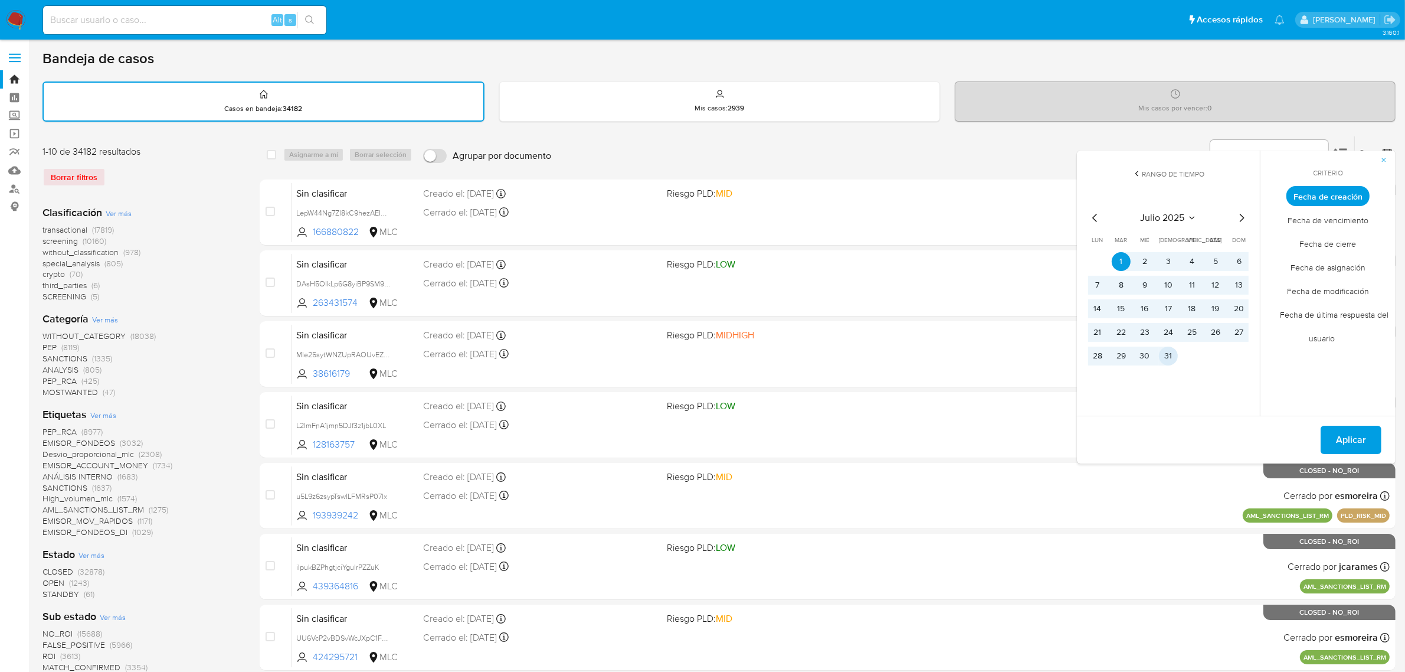
click at [1167, 349] on button "31" at bounding box center [1168, 355] width 19 height 19
click at [1337, 429] on span "Aplicar" at bounding box center [1351, 440] width 30 height 26
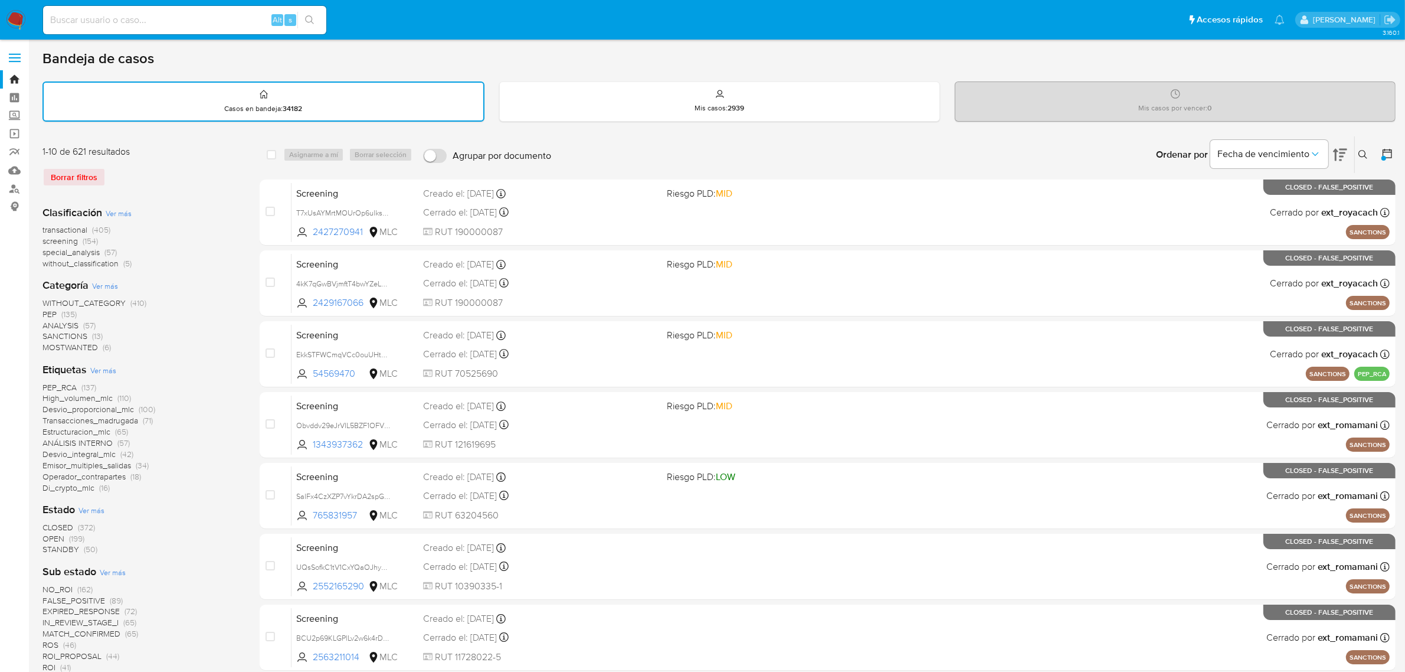
scroll to position [74, 0]
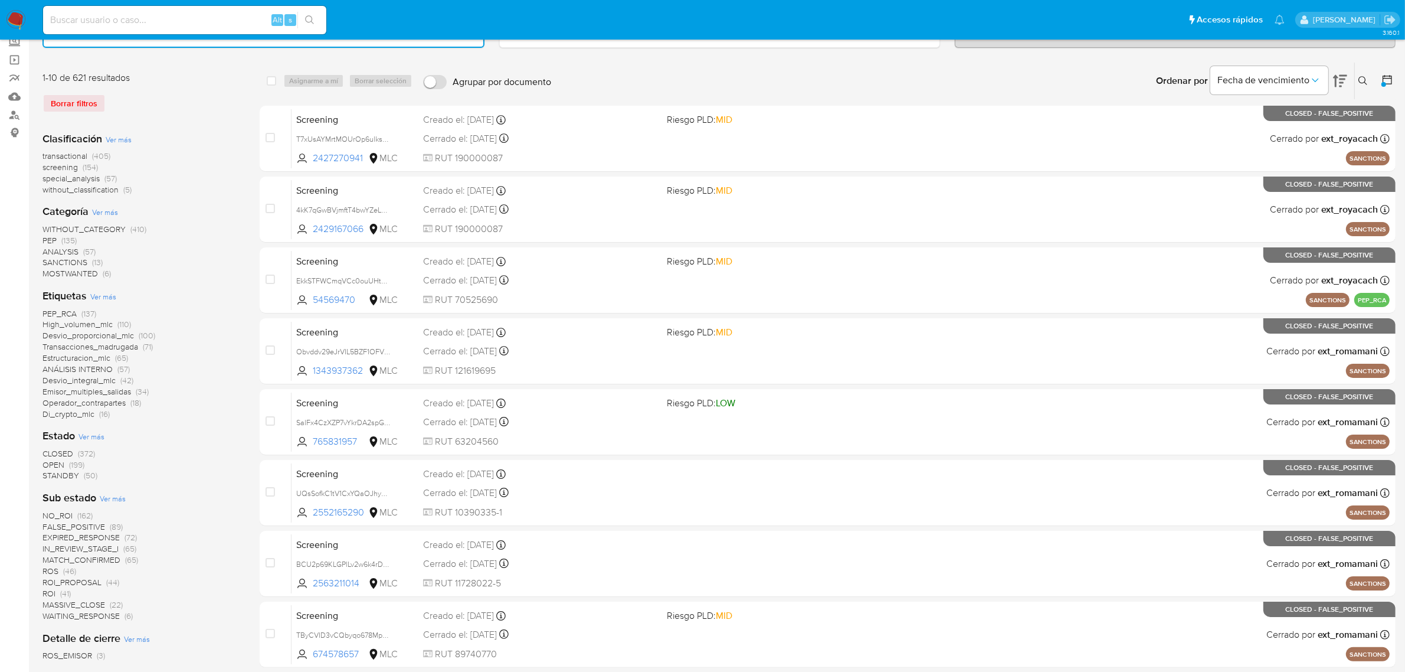
click at [55, 461] on span "OPEN" at bounding box center [53, 465] width 22 height 12
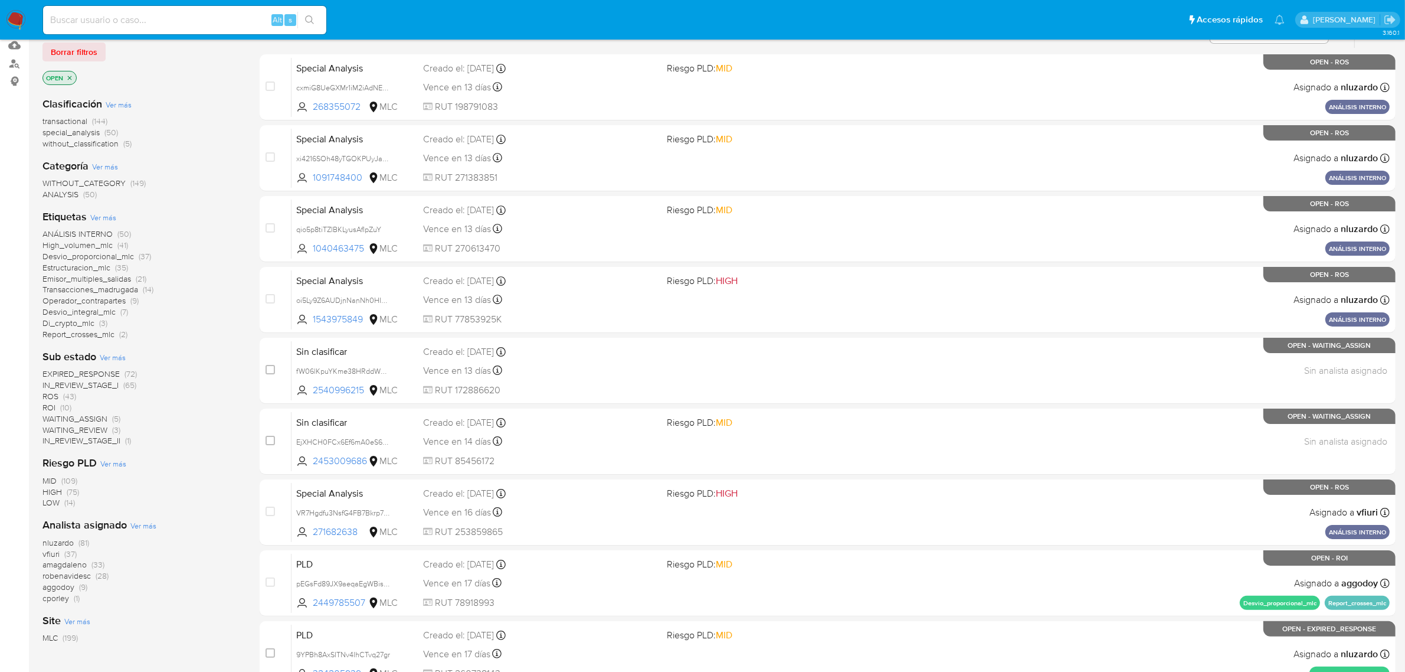
scroll to position [148, 0]
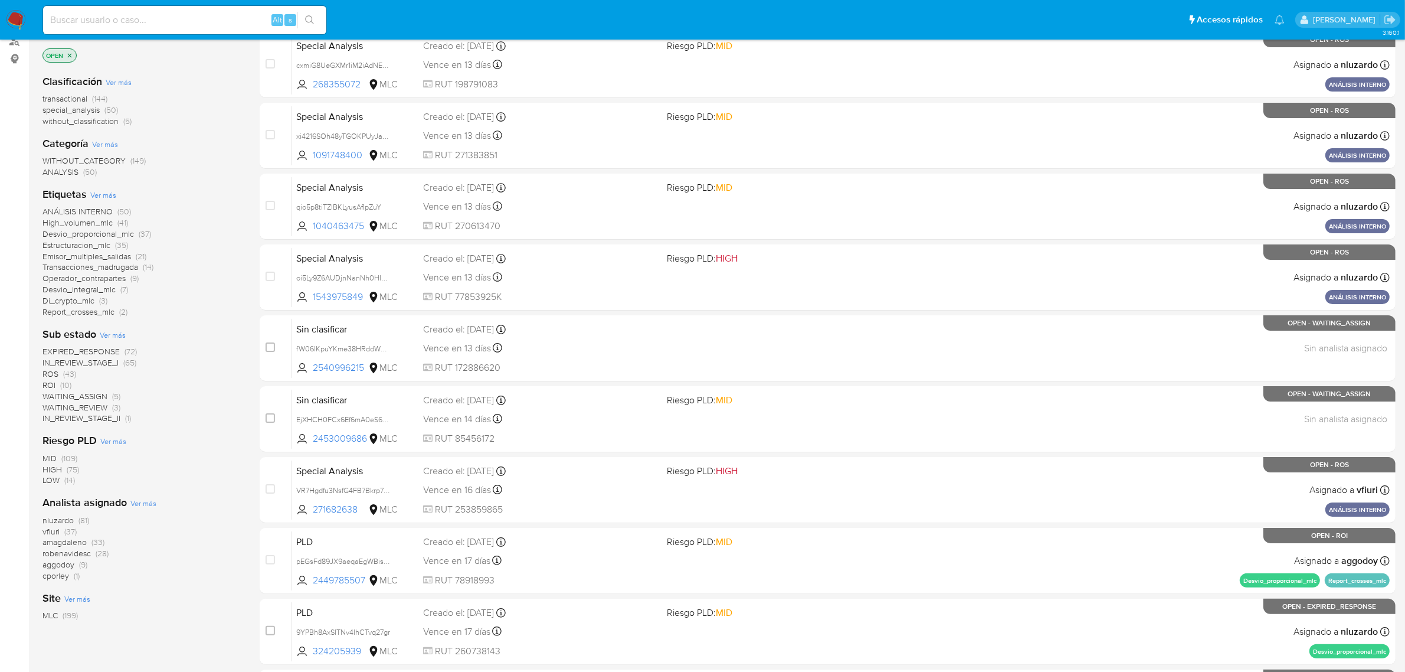
click at [71, 540] on span "amagdaleno" at bounding box center [64, 542] width 44 height 12
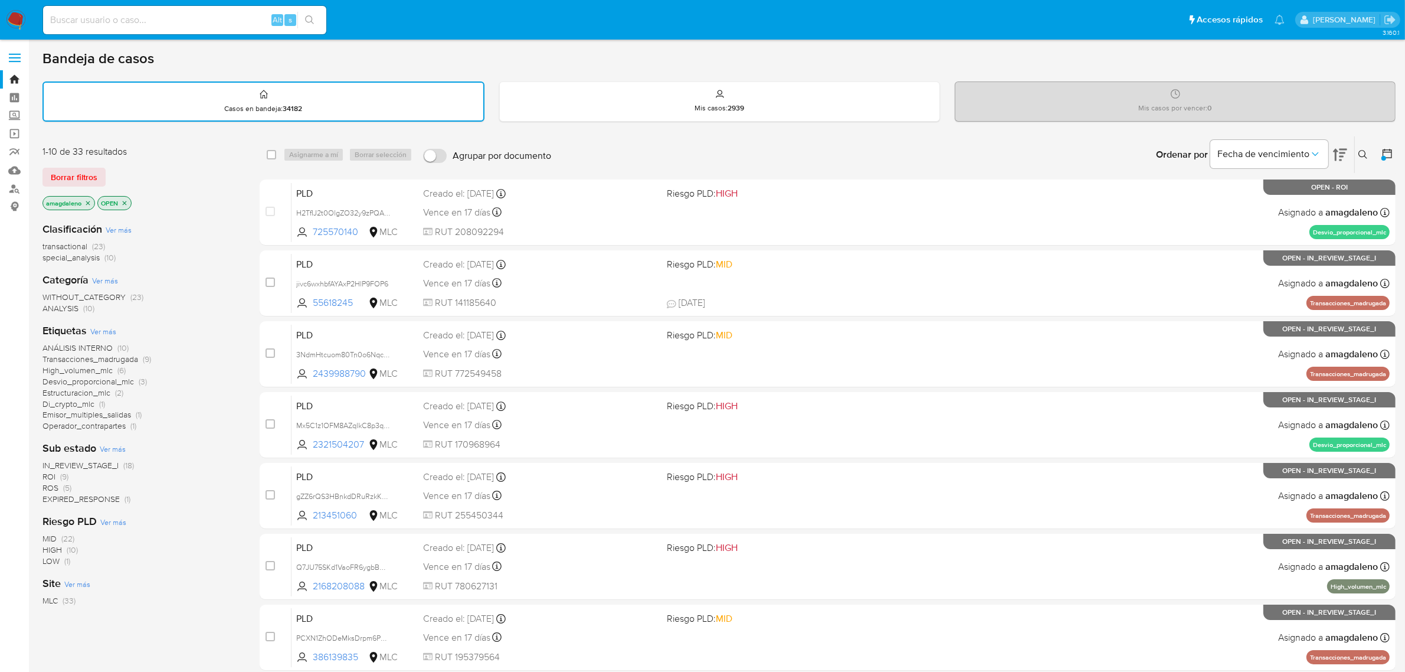
click at [110, 358] on span "Transacciones_madrugada" at bounding box center [90, 359] width 96 height 12
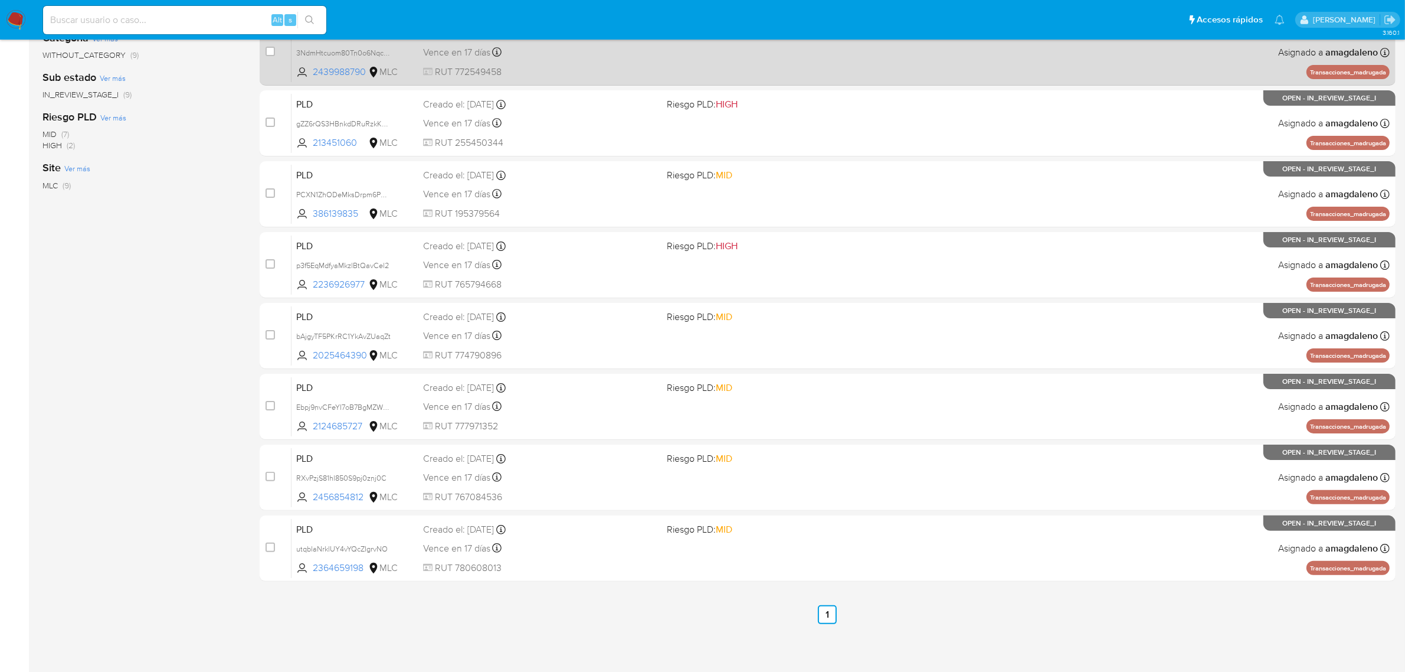
scroll to position [9, 0]
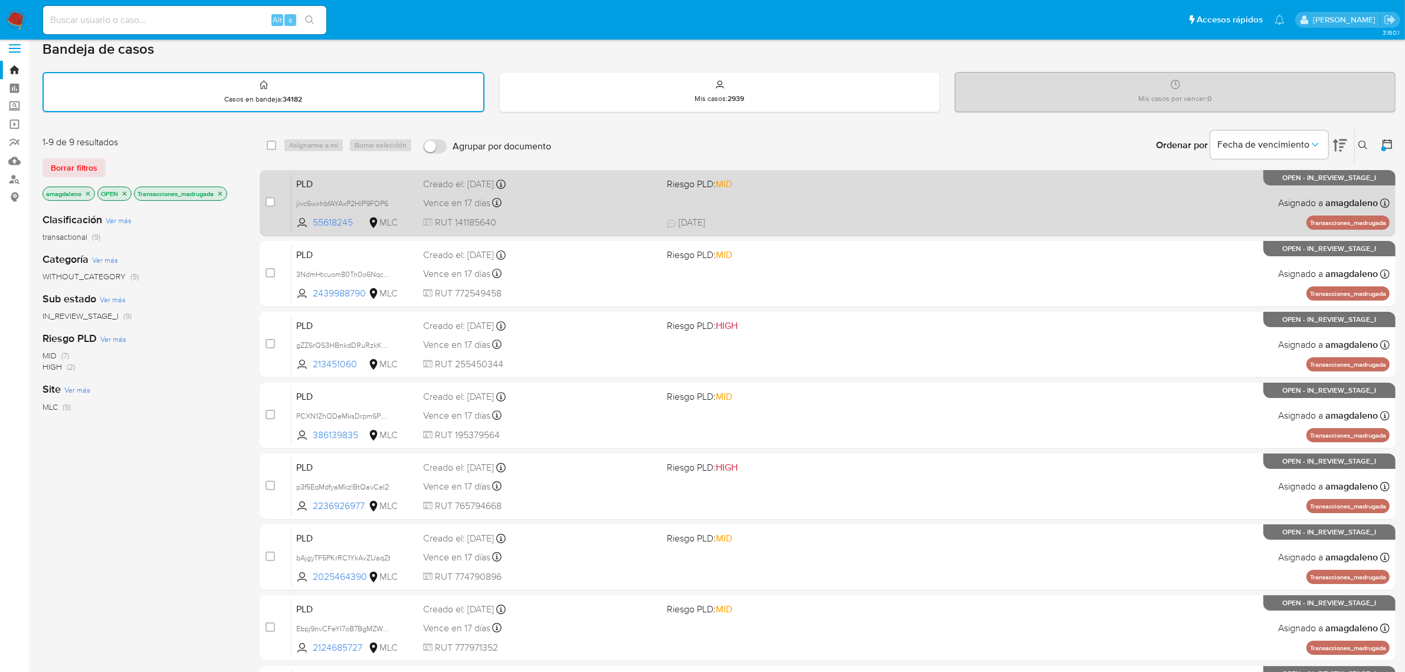
click at [591, 208] on div "Vence en 17 días Vence el 10/10/2025 16:06:03" at bounding box center [540, 203] width 235 height 16
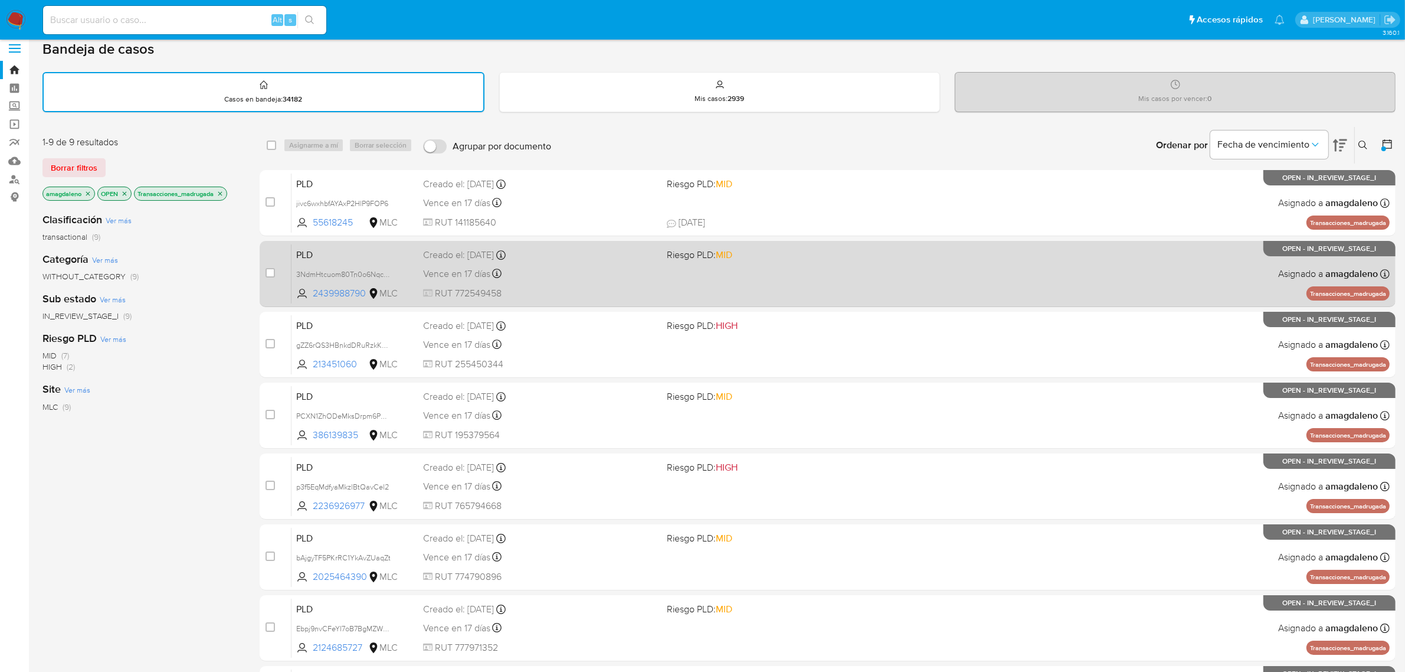
click at [643, 296] on span "RUT 772549458" at bounding box center [540, 293] width 235 height 13
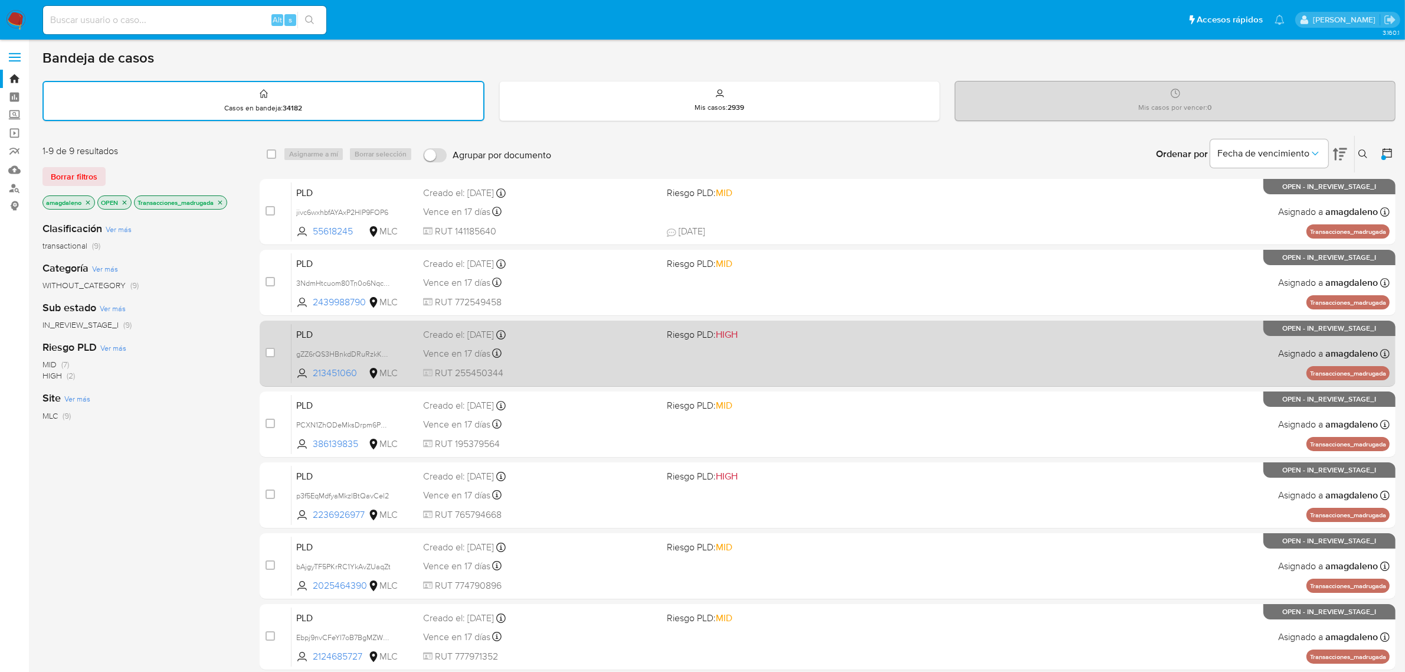
scroll to position [0, 0]
click at [576, 351] on div "Vence en 17 días Vence el 10/10/2025 16:07:15" at bounding box center [540, 354] width 235 height 16
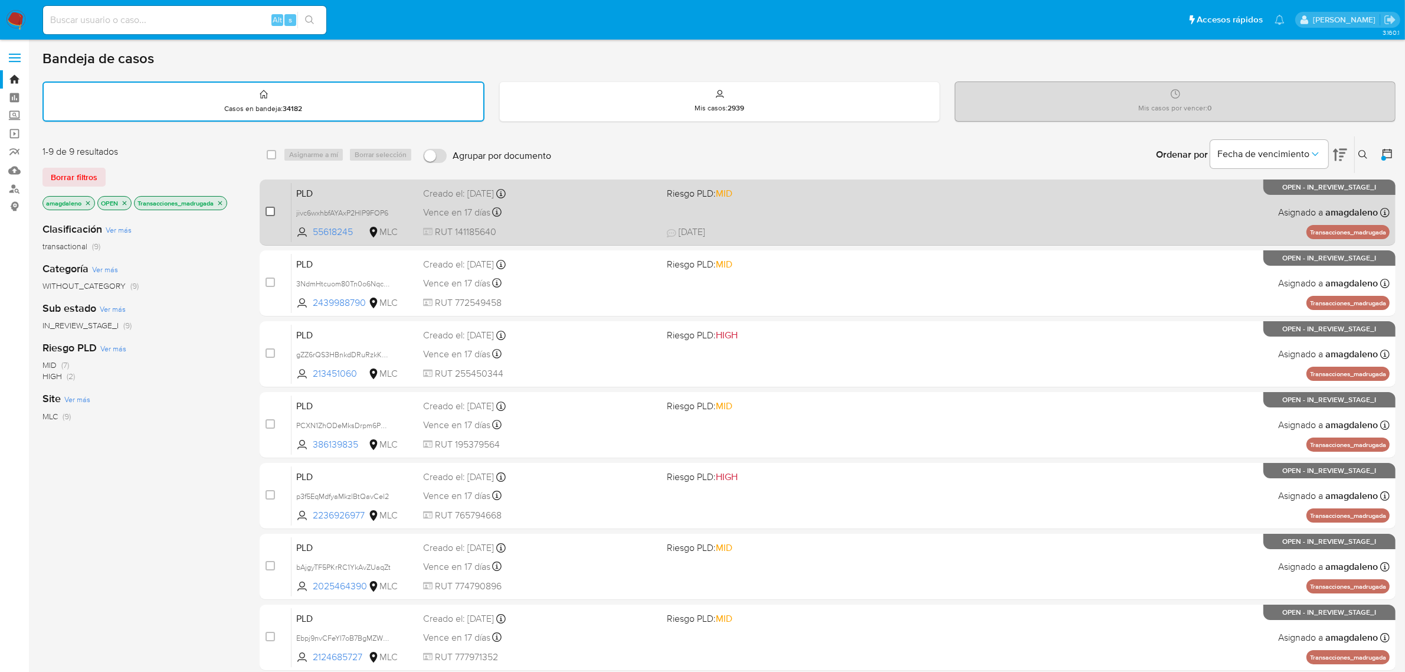
click at [273, 208] on input "checkbox" at bounding box center [270, 211] width 9 height 9
checkbox input "true"
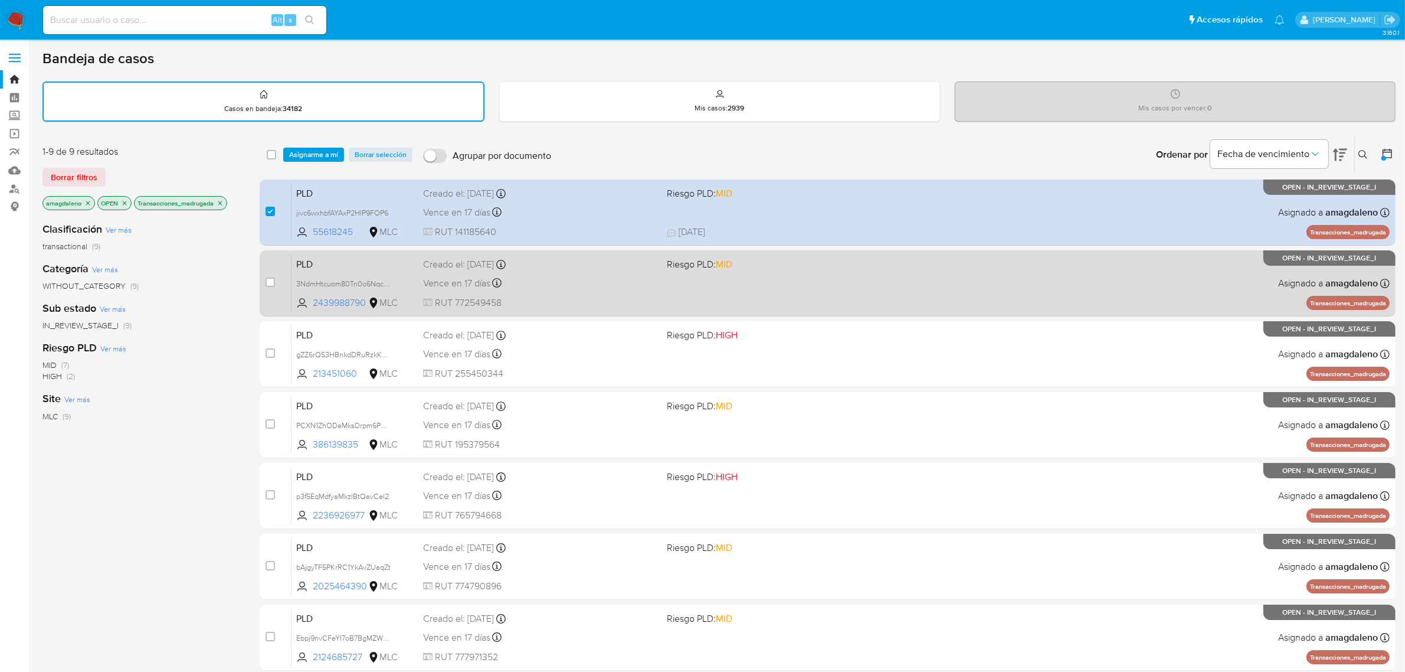
click at [273, 286] on div "case-item-checkbox" at bounding box center [270, 282] width 9 height 12
click at [271, 281] on input "checkbox" at bounding box center [270, 281] width 9 height 9
checkbox input "true"
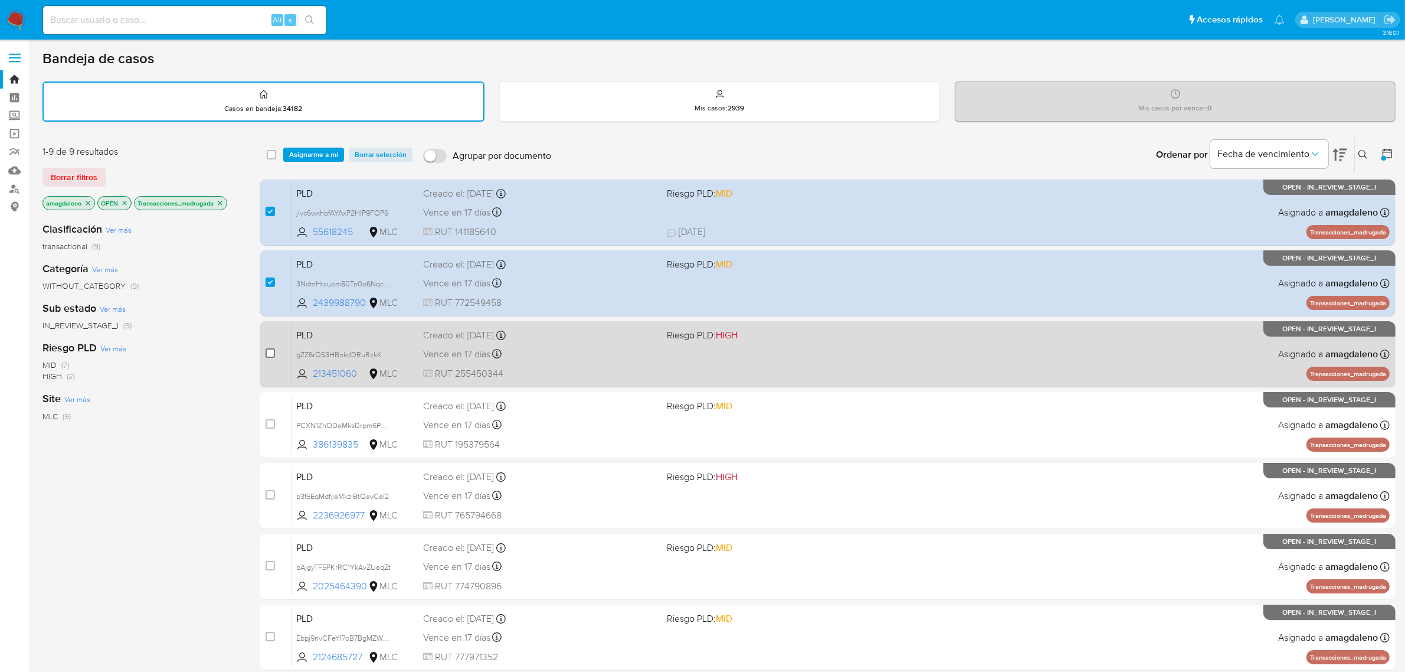
click at [267, 352] on input "checkbox" at bounding box center [270, 352] width 9 height 9
checkbox input "true"
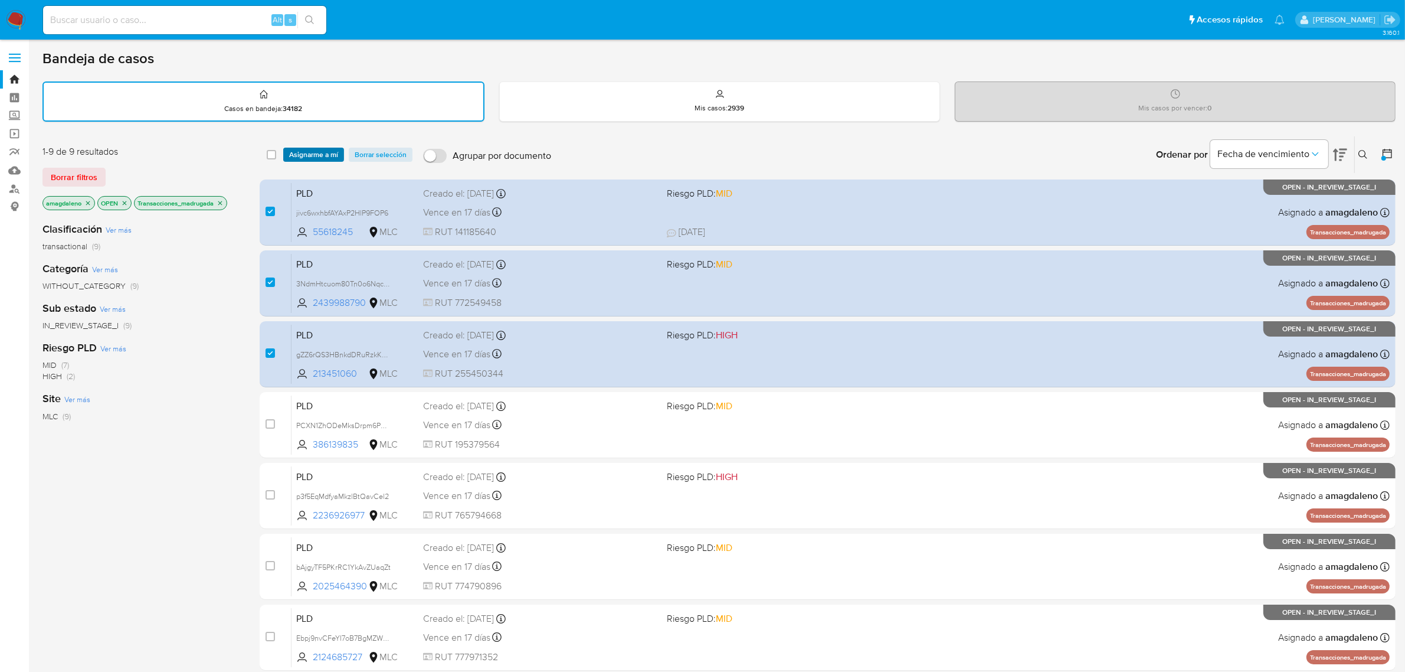
click at [310, 149] on span "Asignarme a mí" at bounding box center [313, 155] width 49 height 12
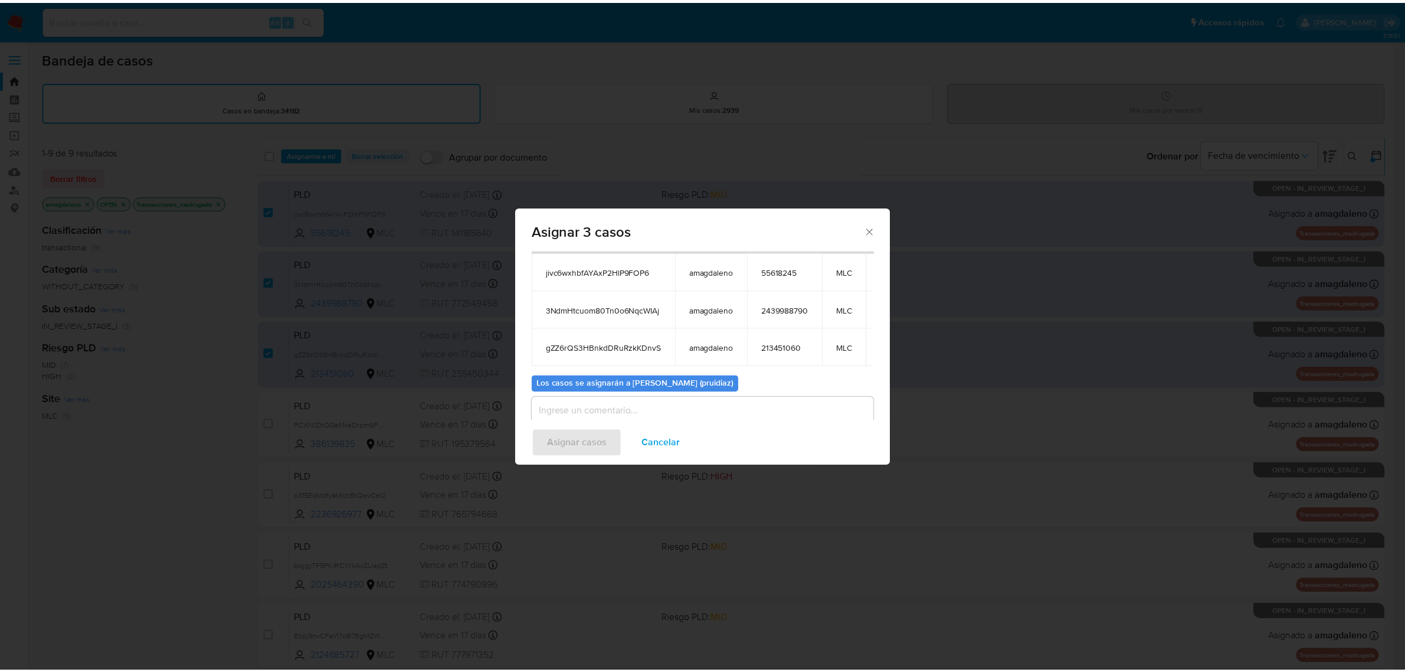
scroll to position [116, 0]
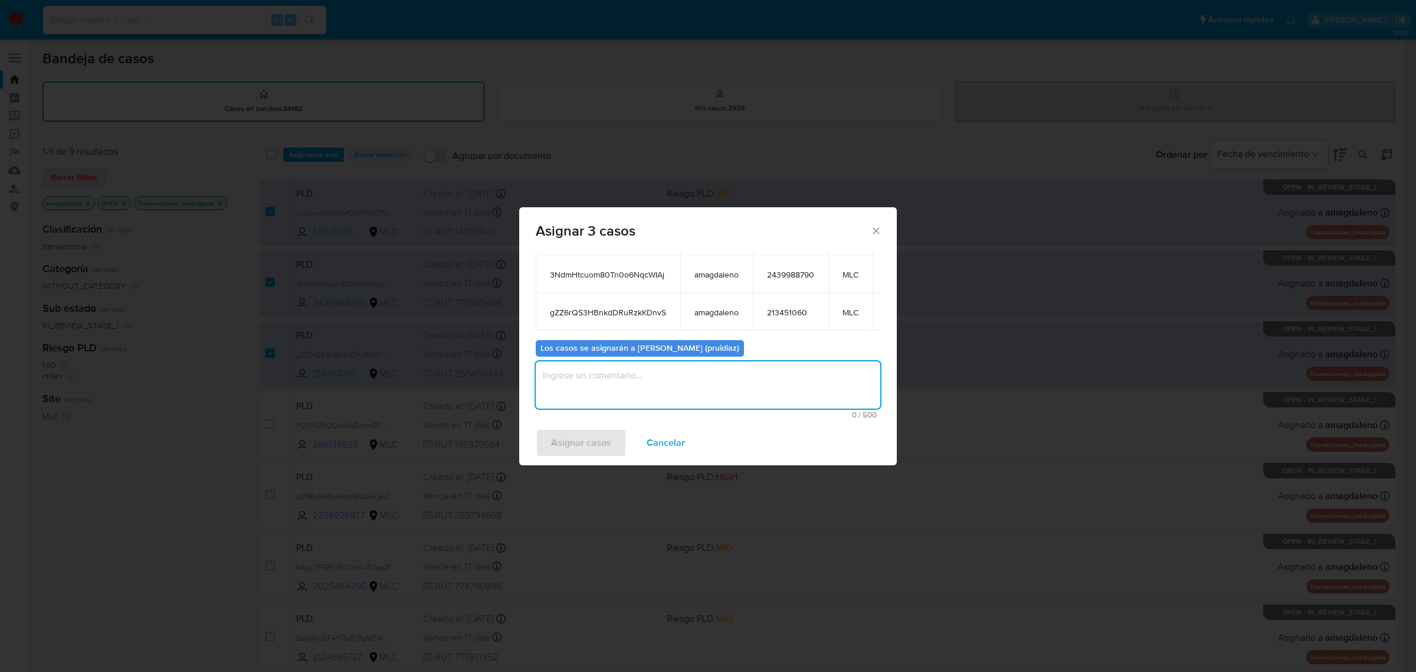
click at [683, 394] on textarea "assign-modal" at bounding box center [708, 384] width 345 height 47
type textarea "-"
click at [584, 452] on span "Asignar casos" at bounding box center [581, 443] width 60 height 26
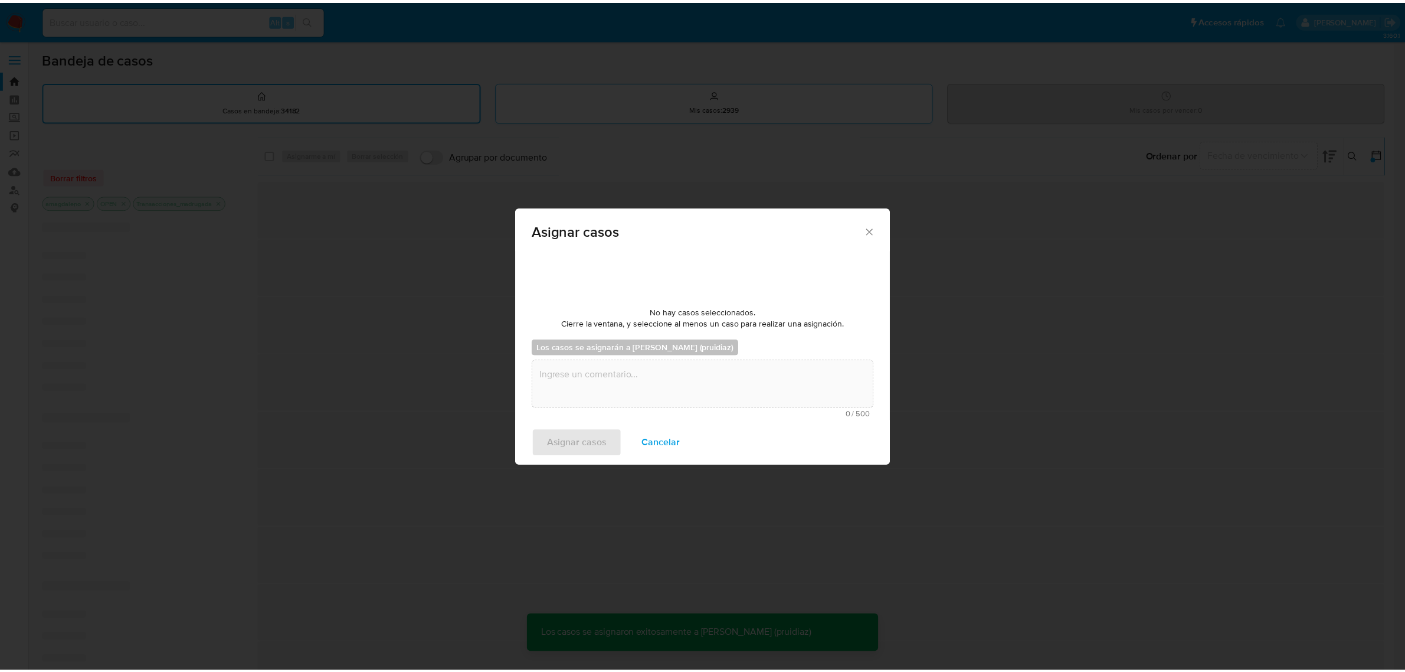
scroll to position [0, 0]
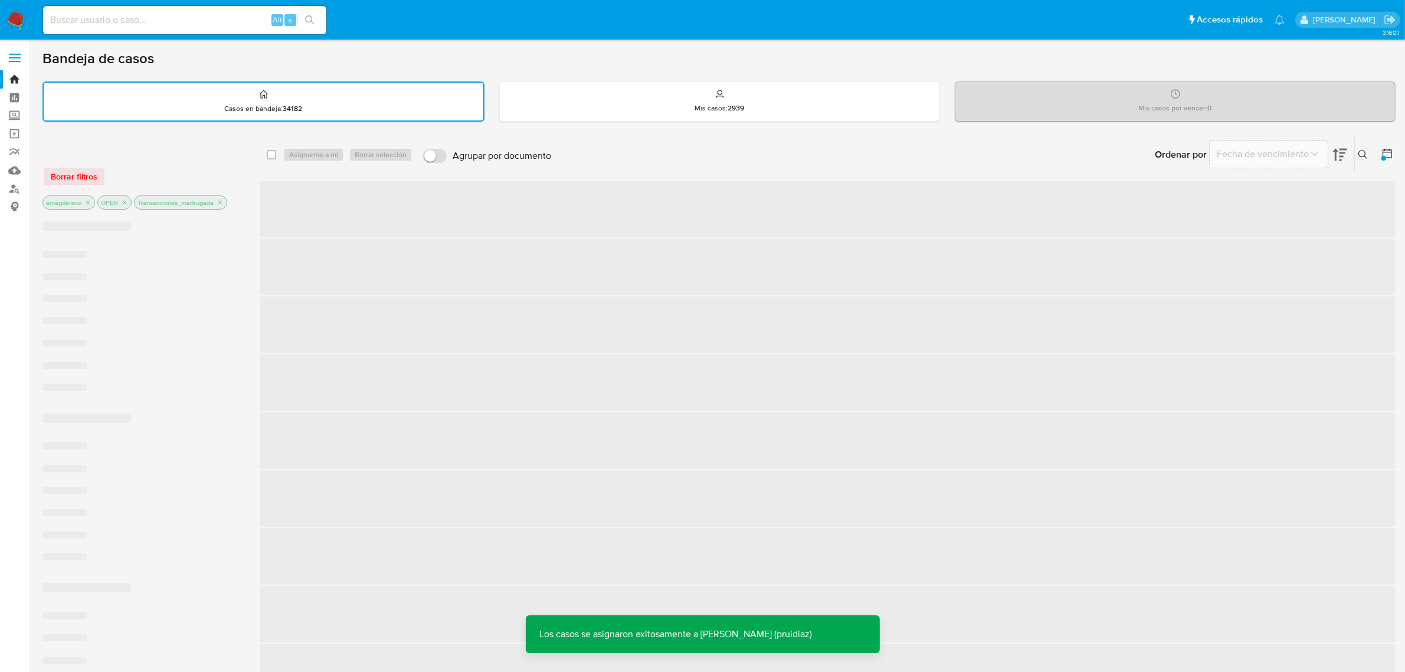
click at [21, 27] on img at bounding box center [16, 20] width 20 height 20
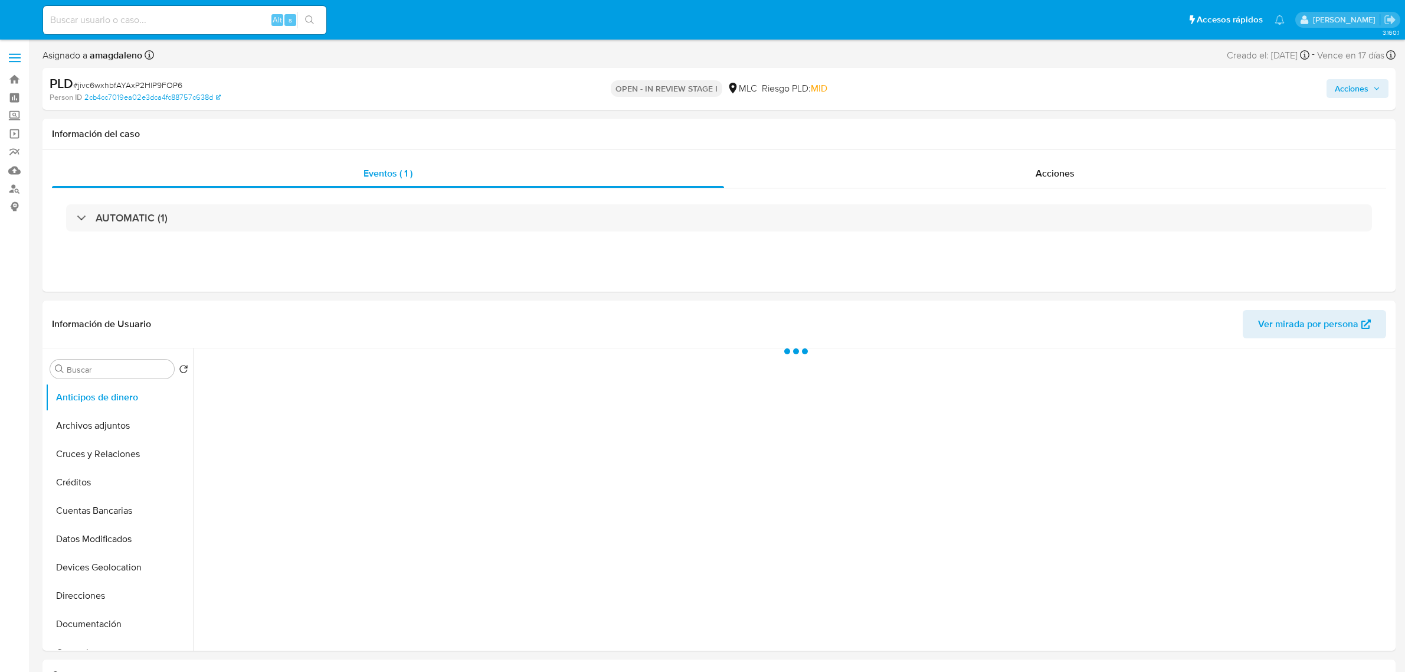
select select "10"
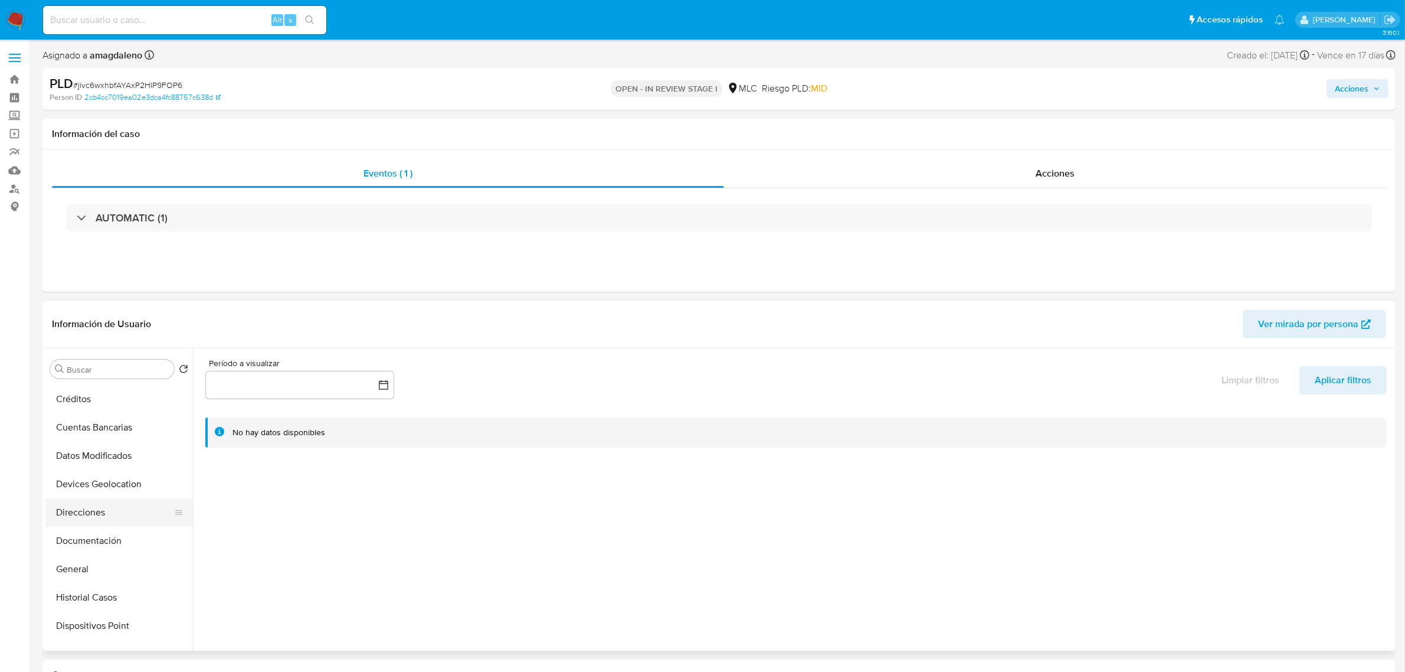
scroll to position [148, 0]
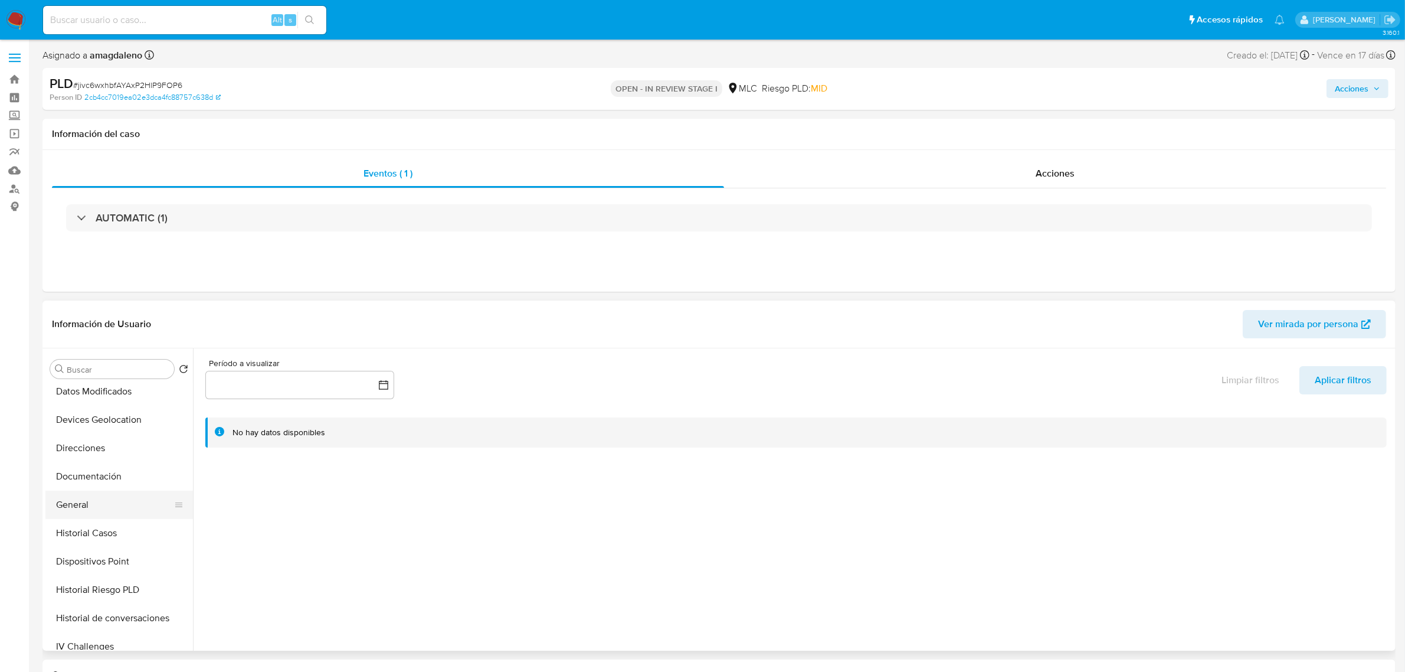
click at [80, 496] on button "General" at bounding box center [114, 504] width 138 height 28
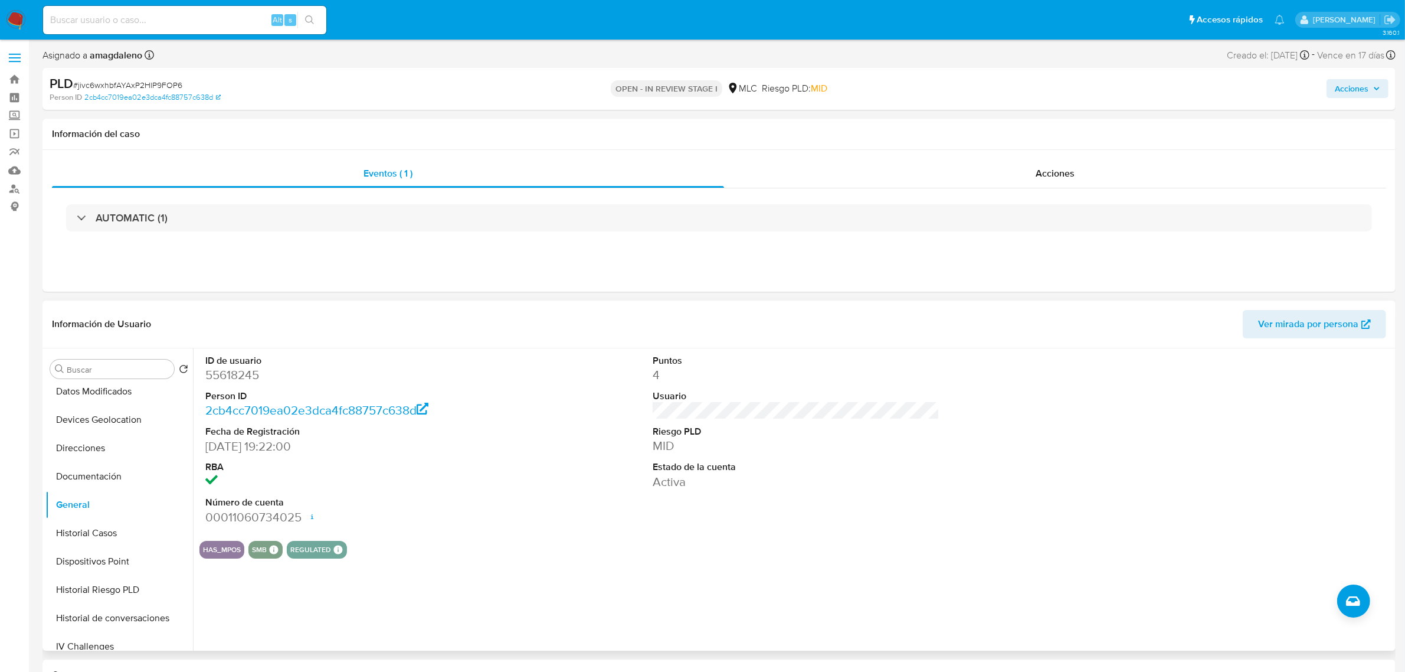
click at [237, 388] on dl "ID de usuario 55618245 Person ID 2cb4cc7019ea02e3dca4fc88757c638d Fecha de Regi…" at bounding box center [348, 439] width 287 height 171
click at [245, 375] on dd "55618245" at bounding box center [348, 374] width 287 height 17
copy dd "55618245"
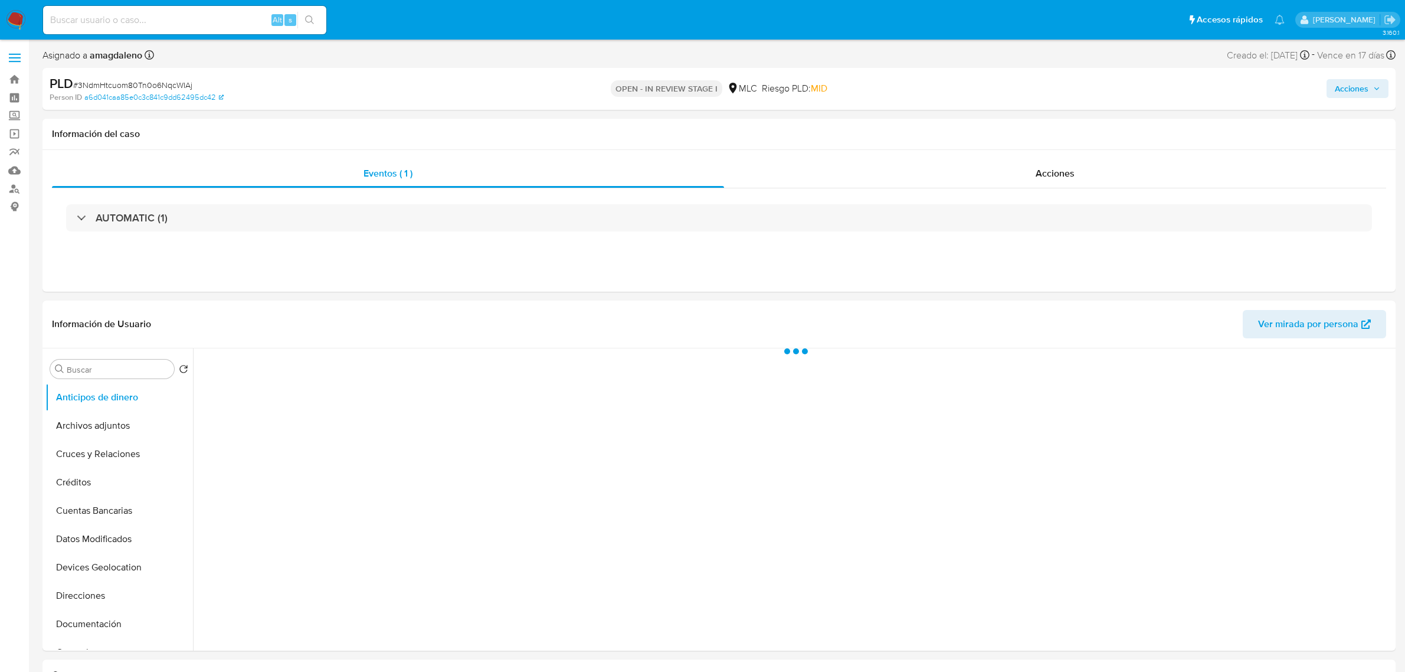
select select "10"
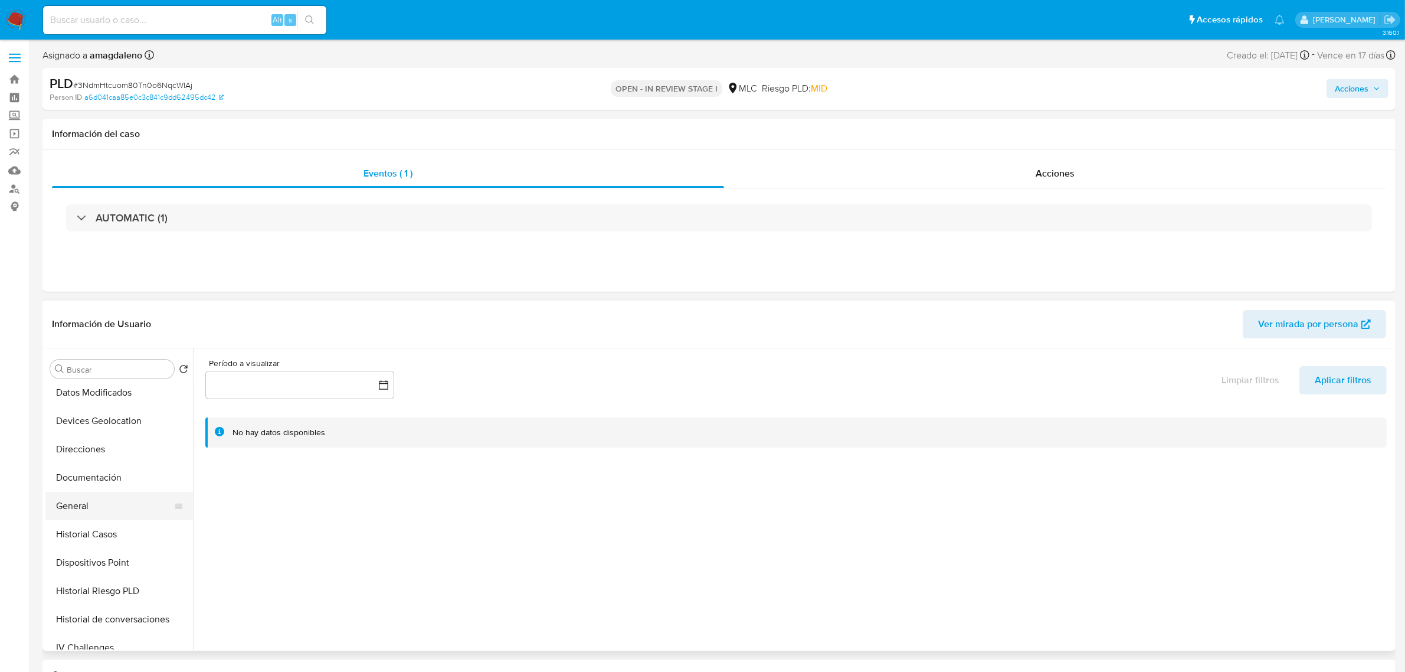
scroll to position [148, 0]
click at [80, 502] on button "General" at bounding box center [119, 504] width 148 height 28
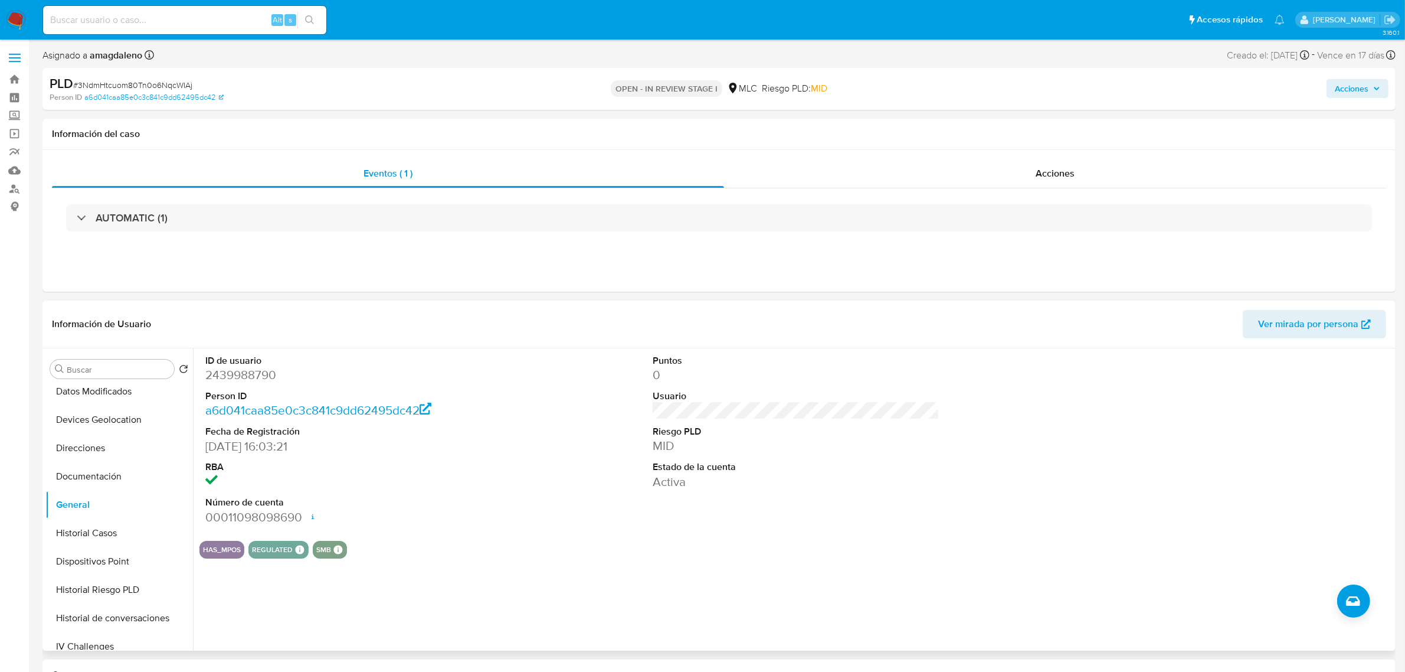
click at [249, 382] on dd "2439988790" at bounding box center [348, 374] width 287 height 17
copy dd "2439988790"
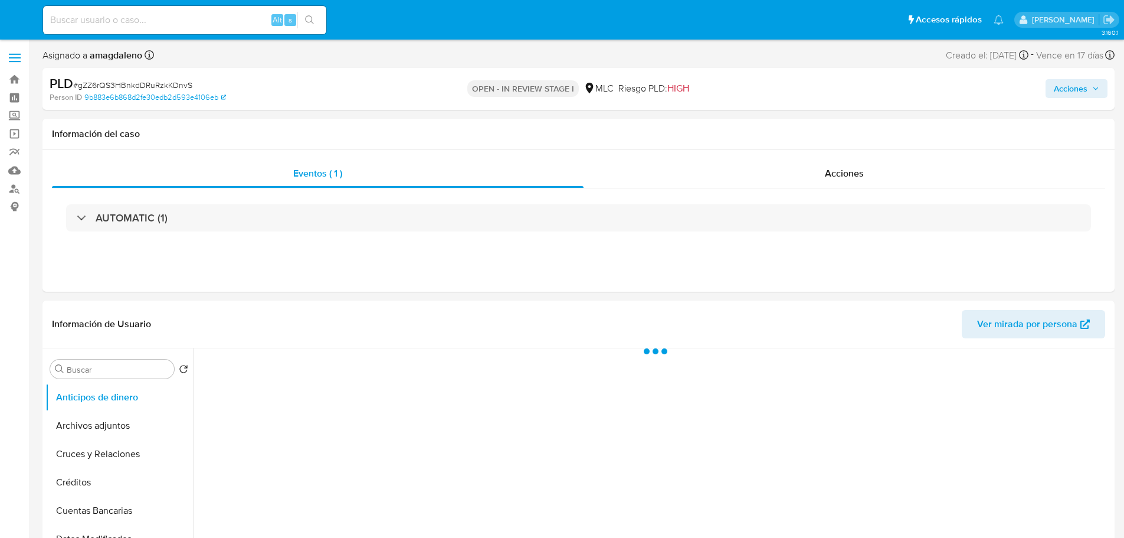
select select "10"
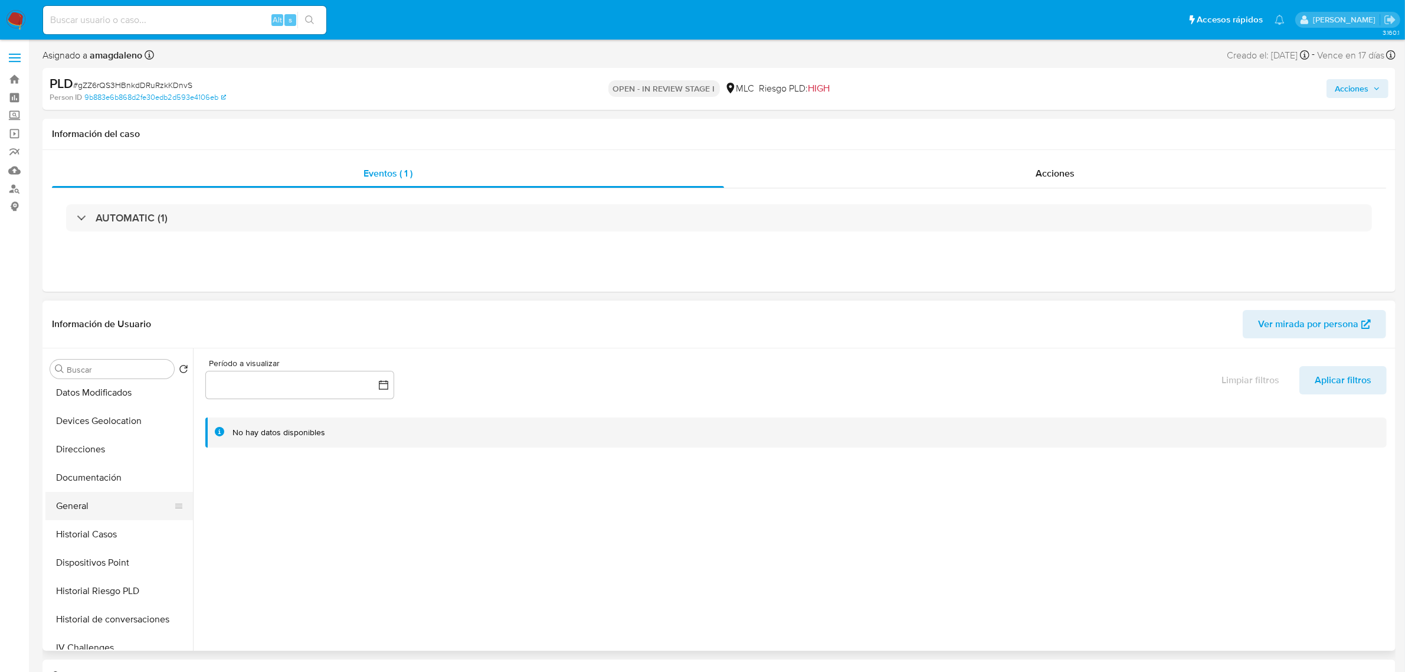
scroll to position [148, 0]
click at [93, 499] on button "General" at bounding box center [114, 504] width 138 height 28
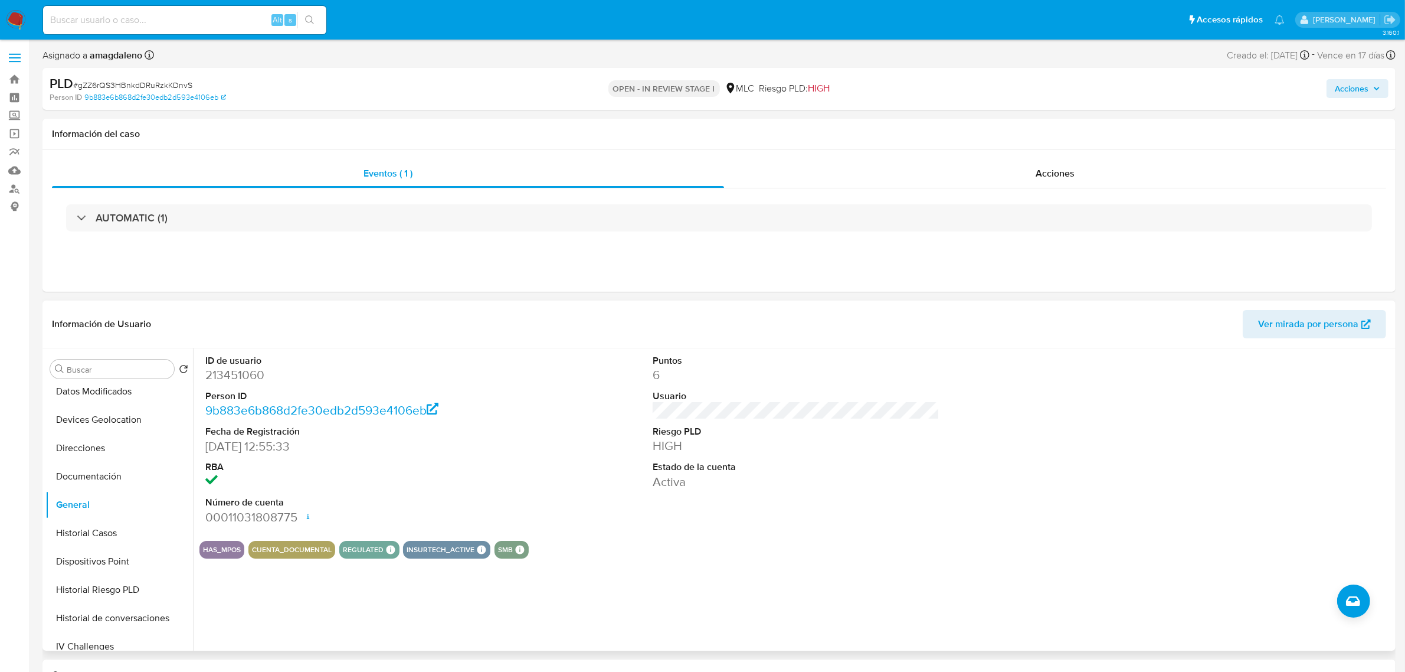
click at [239, 382] on dd "213451060" at bounding box center [348, 374] width 287 height 17
click at [240, 384] on dl "ID de usuario 213451060 Person ID 9b883e6b868d2fe30edb2d593e4106eb Fecha de Reg…" at bounding box center [348, 439] width 287 height 171
click at [269, 375] on dd "213451060" at bounding box center [348, 374] width 287 height 17
click at [244, 371] on dd "213451060" at bounding box center [348, 374] width 287 height 17
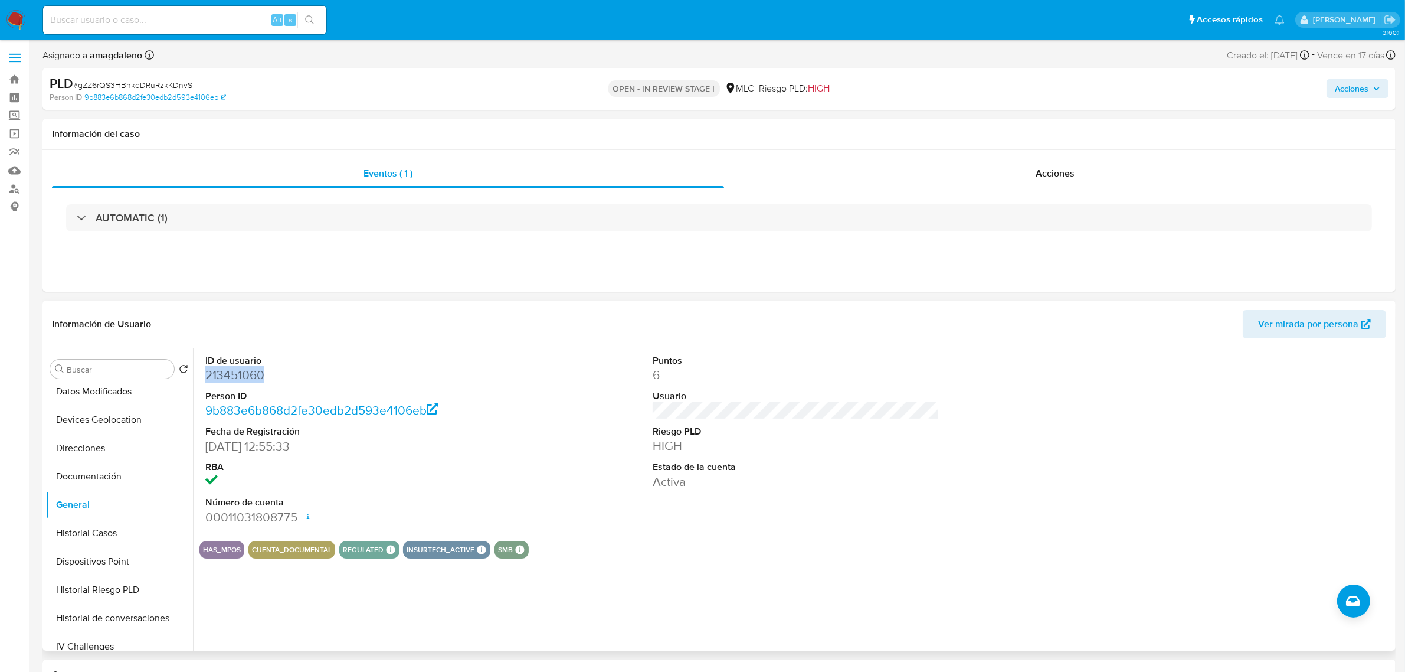
click at [244, 371] on dd "213451060" at bounding box center [348, 374] width 287 height 17
copy dd "213451060"
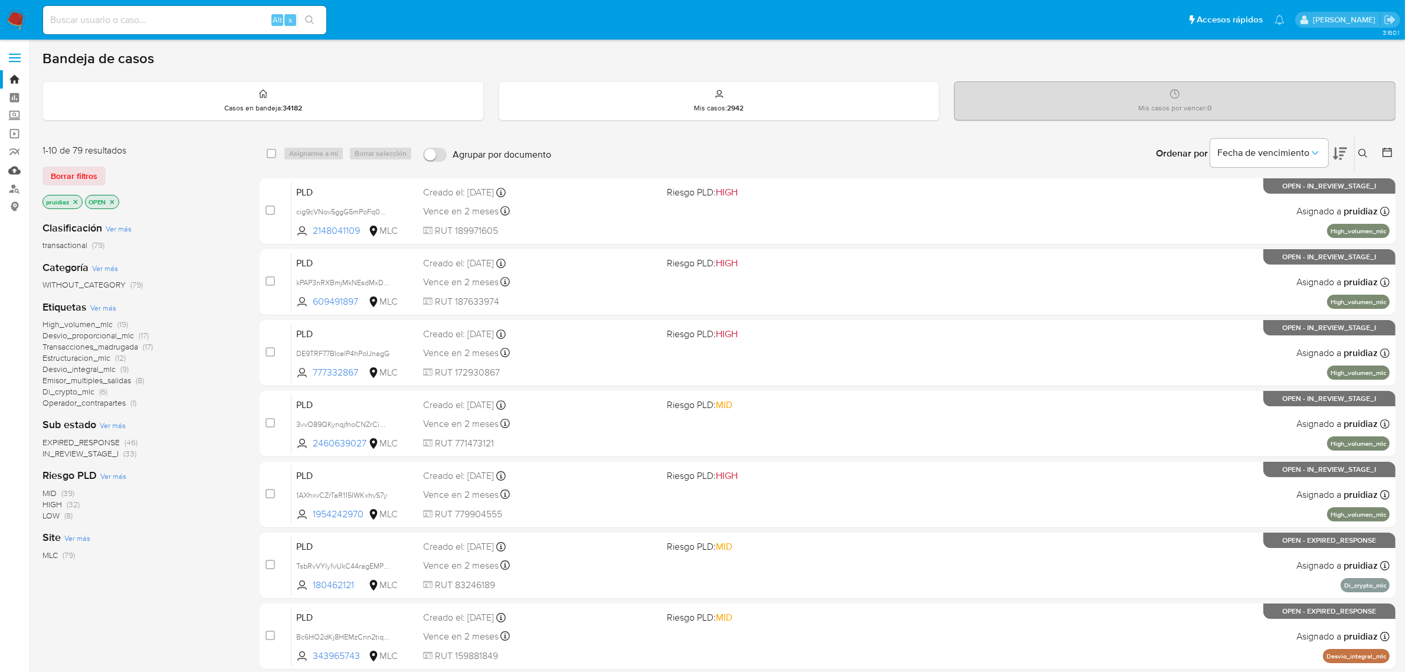
click at [16, 172] on link "Mulan" at bounding box center [70, 170] width 140 height 18
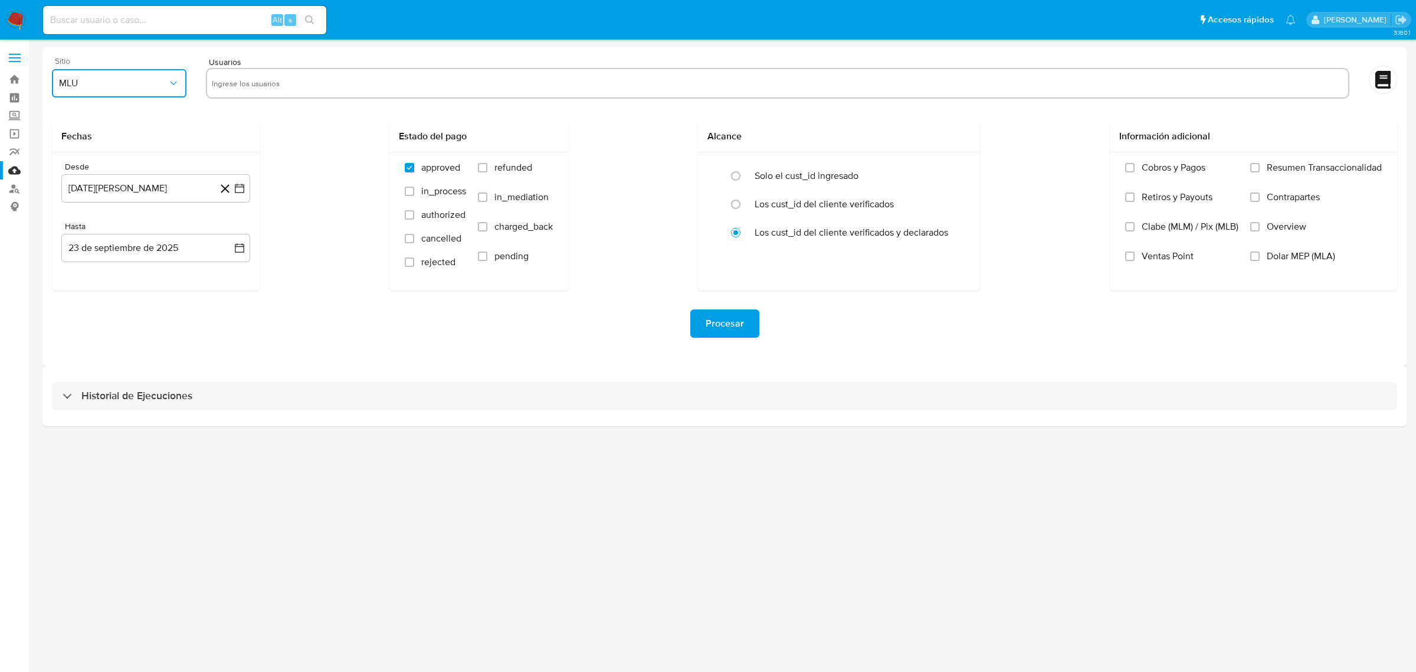
click at [163, 86] on span "MLU" at bounding box center [113, 83] width 109 height 12
click at [77, 283] on span "MLC" at bounding box center [68, 285] width 18 height 12
click at [232, 191] on icon at bounding box center [225, 188] width 15 height 15
click at [240, 192] on icon "button" at bounding box center [239, 188] width 9 height 9
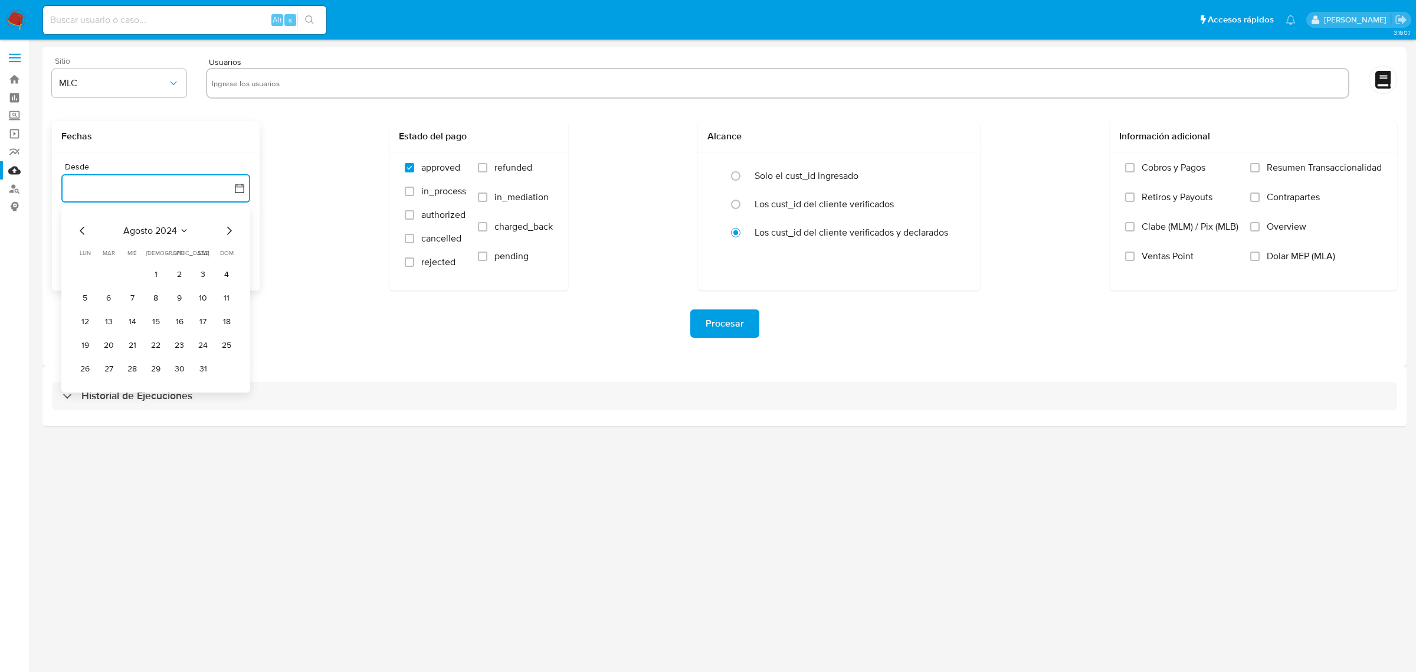
click at [229, 229] on icon "Mes siguiente" at bounding box center [229, 231] width 5 height 8
click at [111, 320] on button "10" at bounding box center [108, 321] width 19 height 19
click at [239, 248] on icon "button" at bounding box center [240, 248] width 12 height 12
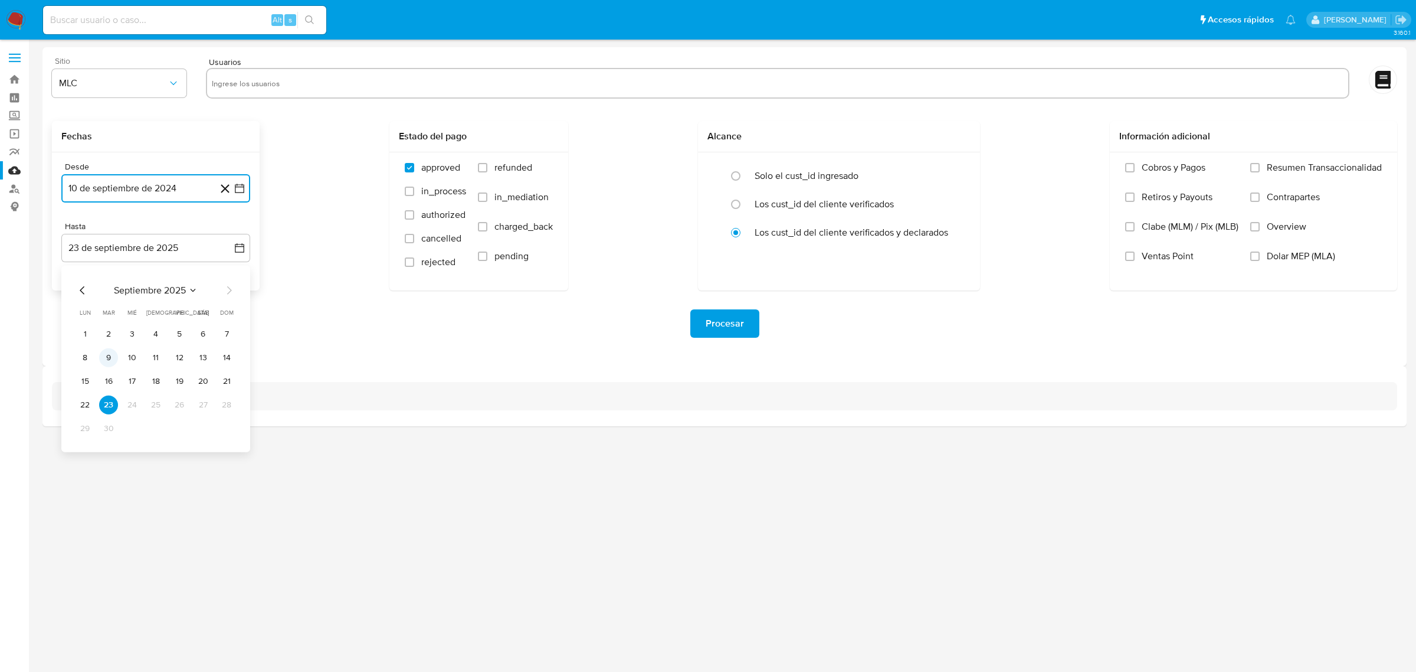
click at [111, 355] on button "9" at bounding box center [108, 357] width 19 height 19
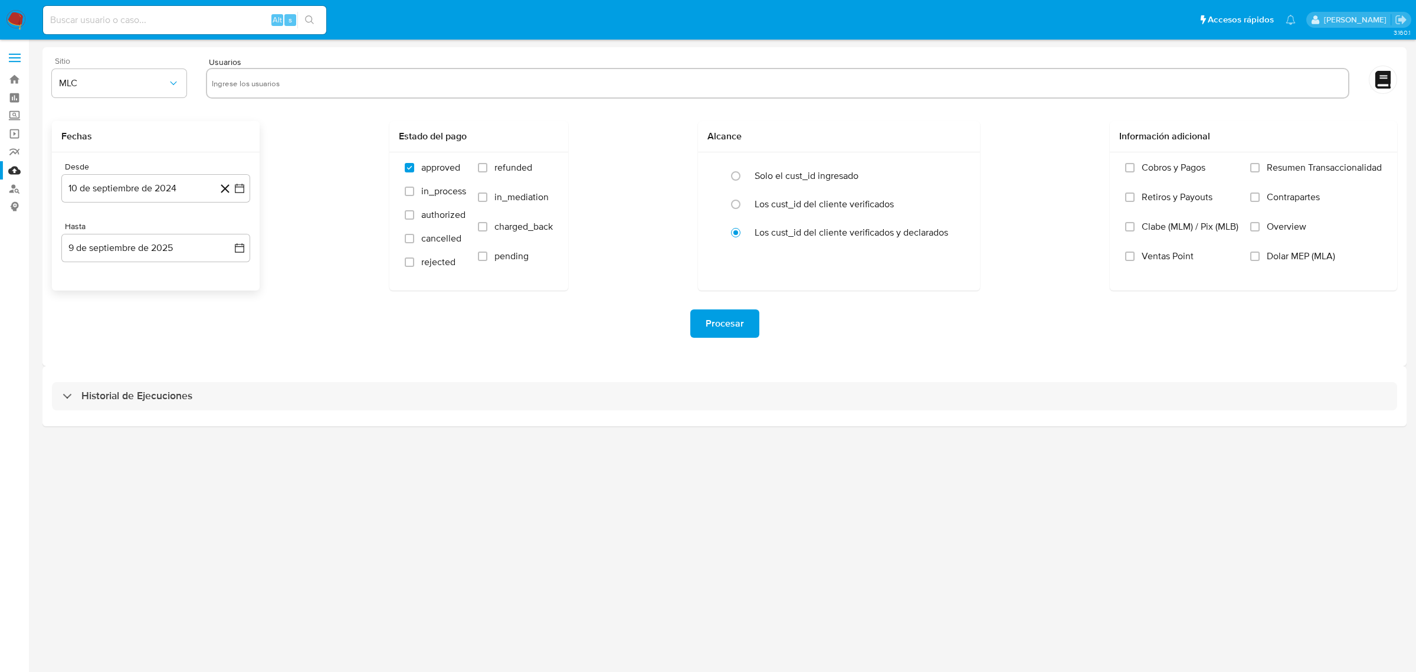
click at [378, 485] on div "3.160.1" at bounding box center [724, 355] width 1364 height 617
click at [284, 81] on input "text" at bounding box center [778, 83] width 1132 height 19
paste input "55618245"
type input "55618245"
paste input "2439988790"
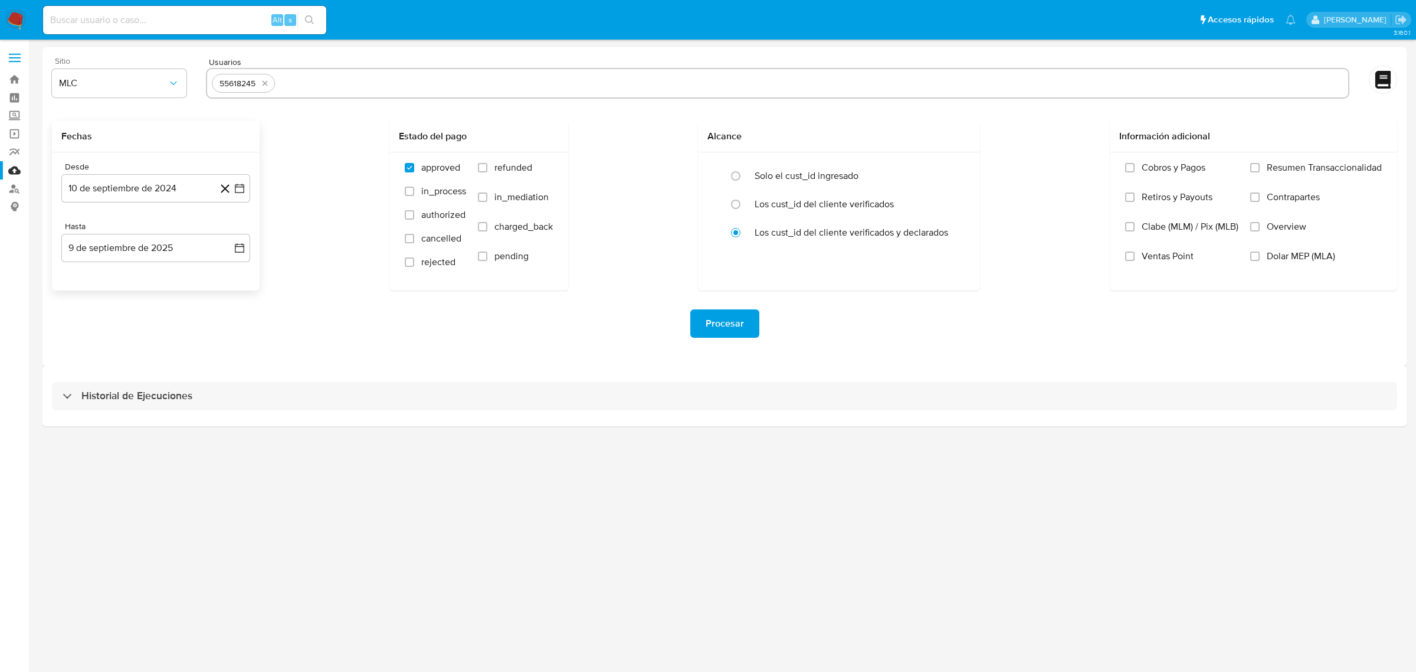
type input "2439988790"
paste input "213451060"
type input "213451060"
click at [741, 317] on span "Procesar" at bounding box center [725, 323] width 38 height 26
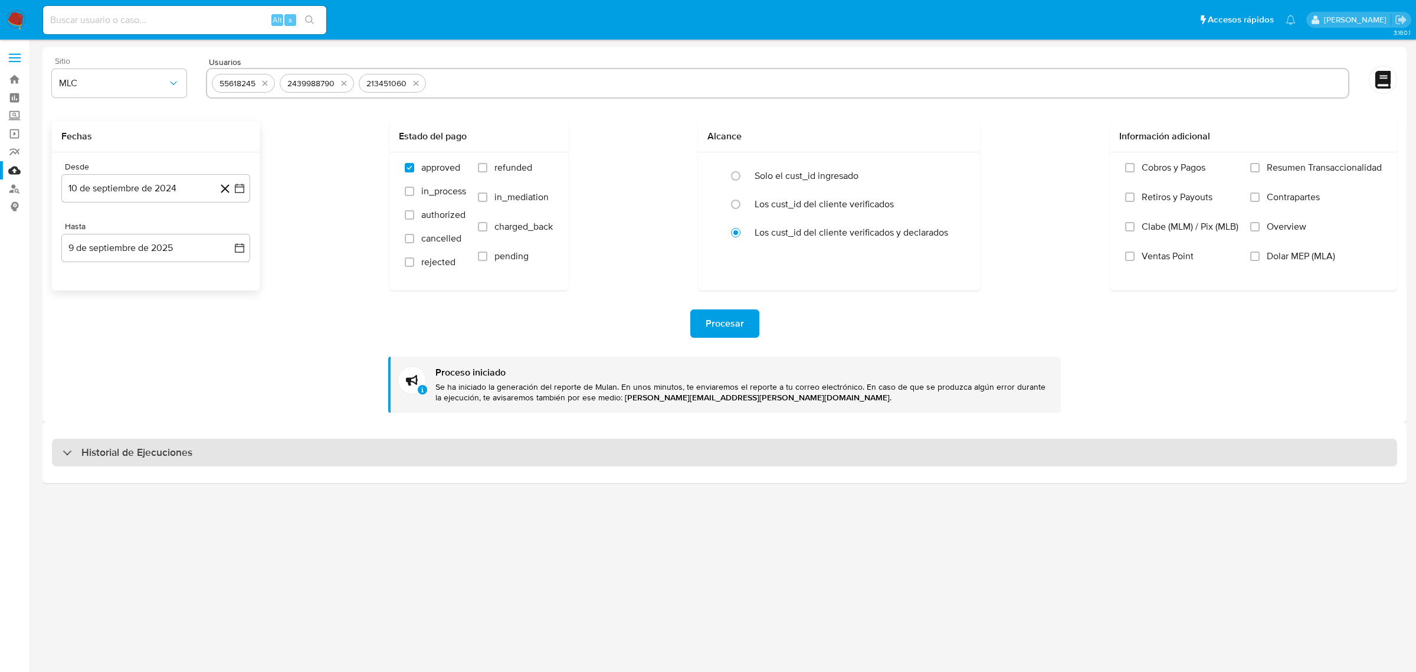
click at [116, 449] on h3 "Historial de Ejecuciones" at bounding box center [136, 453] width 111 height 14
select select "10"
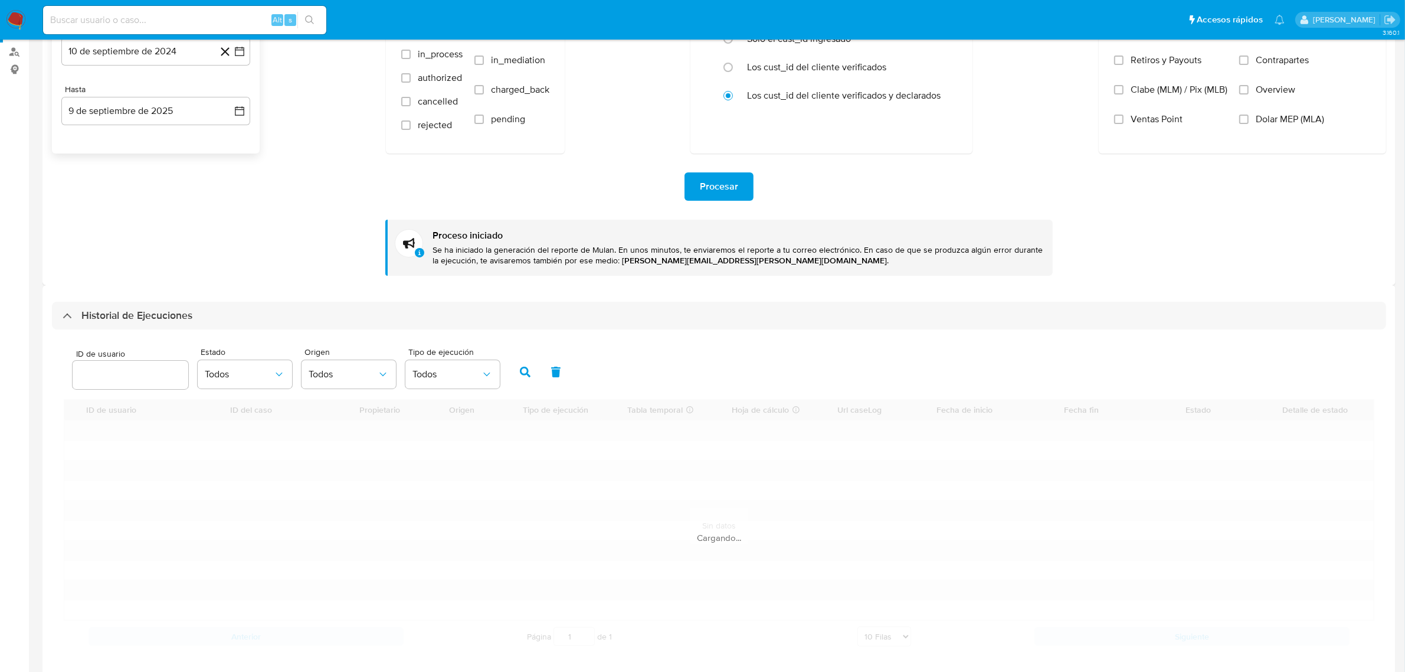
scroll to position [195, 0]
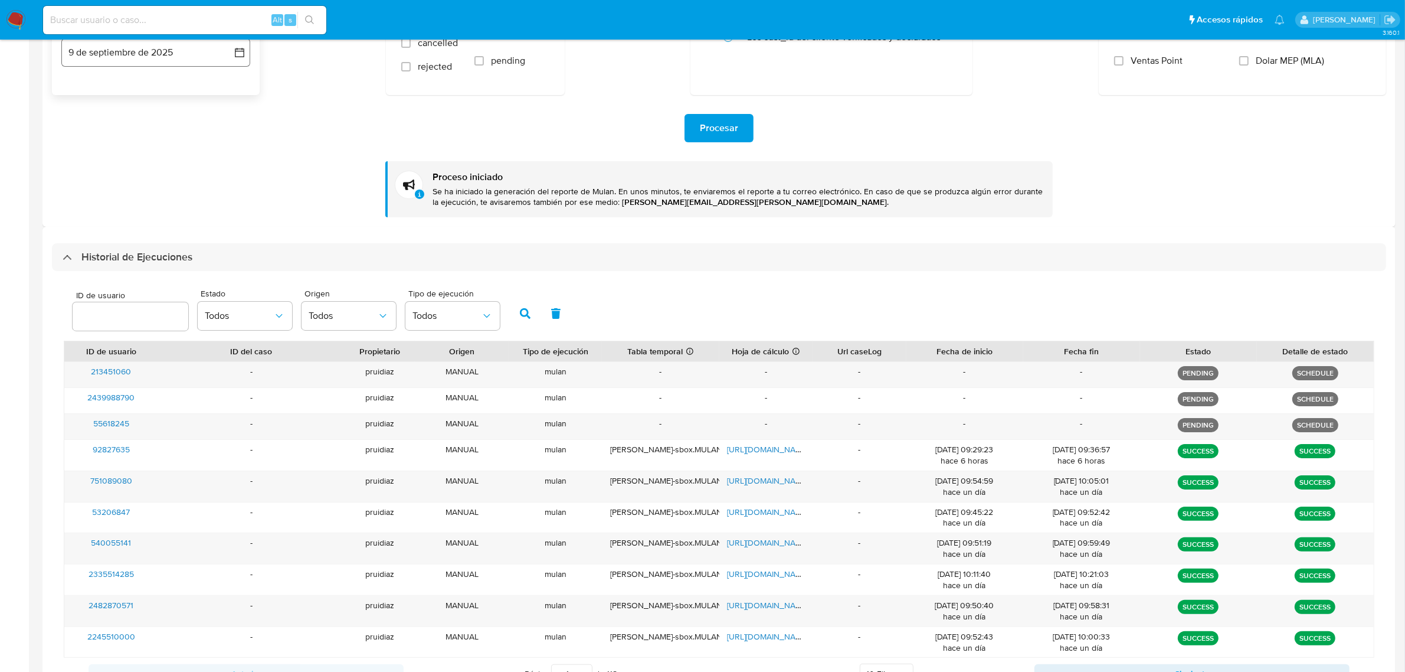
click at [160, 257] on h3 "Historial de Ejecuciones" at bounding box center [136, 257] width 111 height 14
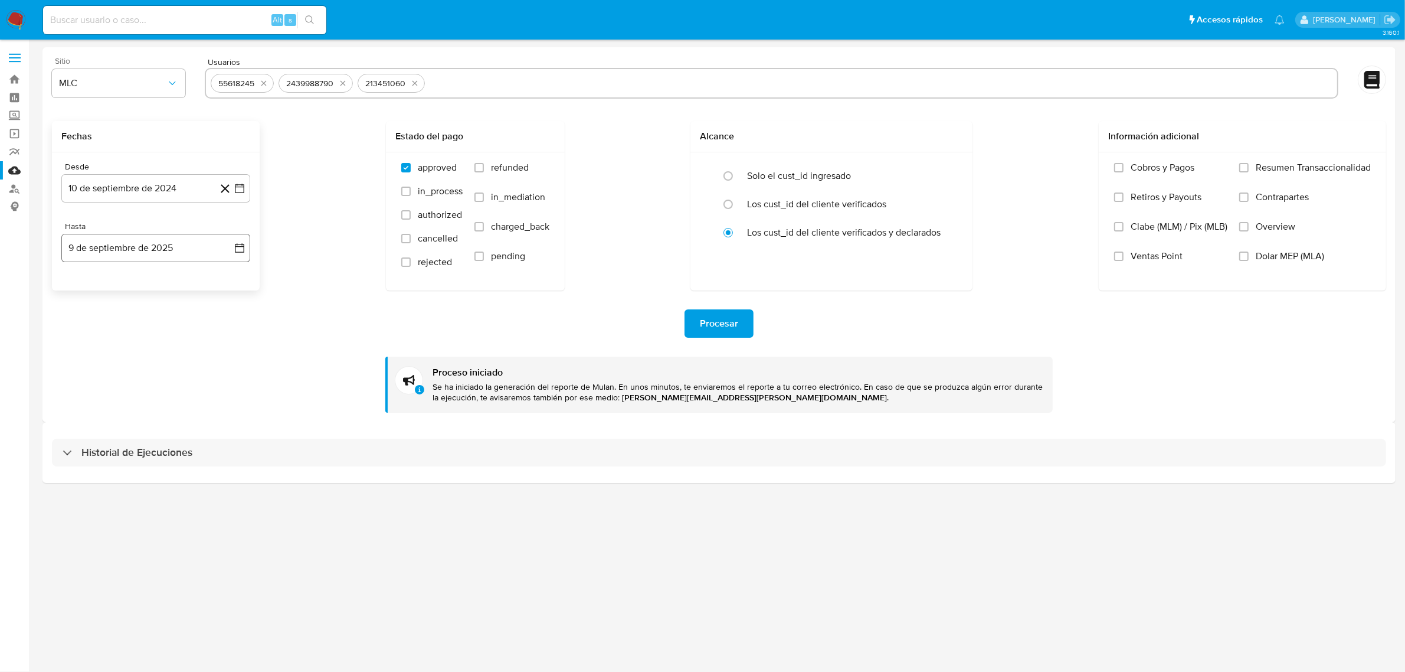
scroll to position [0, 0]
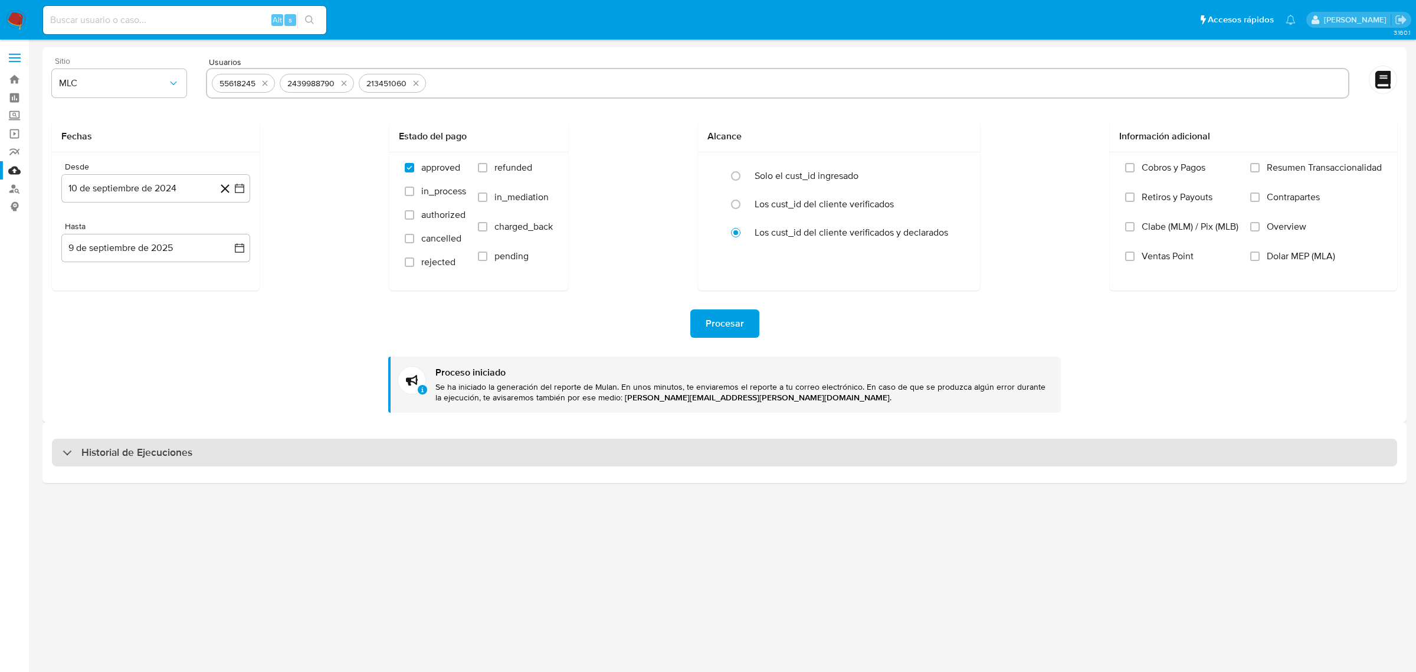
click at [187, 460] on div "Historial de Ejecuciones" at bounding box center [725, 452] width 1346 height 28
select select "10"
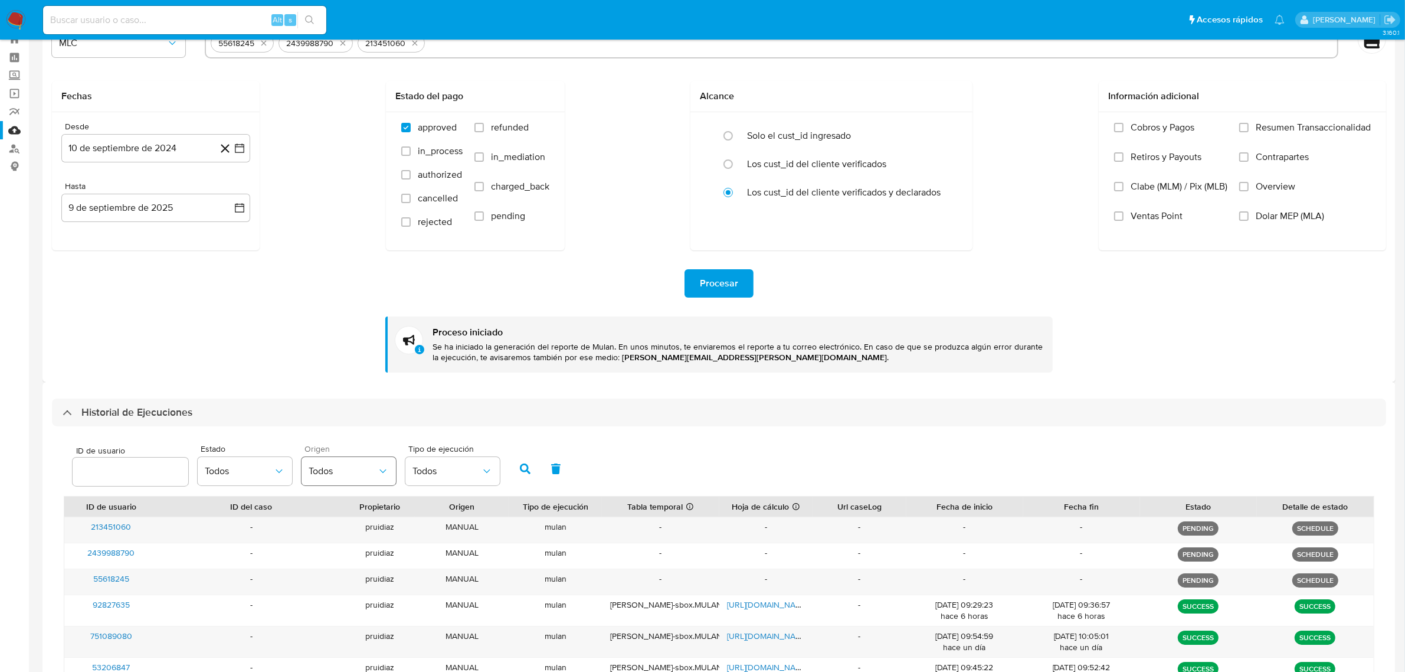
scroll to position [74, 0]
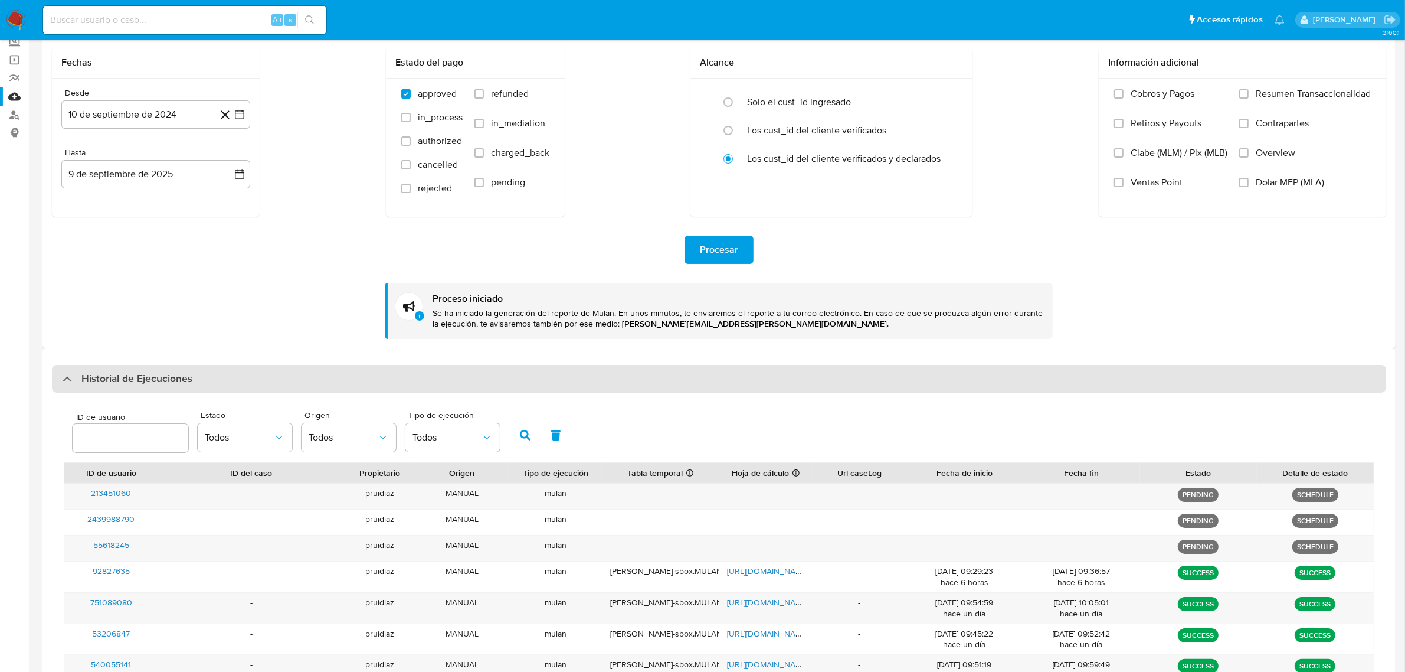
click at [303, 381] on div "Historial de Ejecuciones" at bounding box center [719, 379] width 1334 height 28
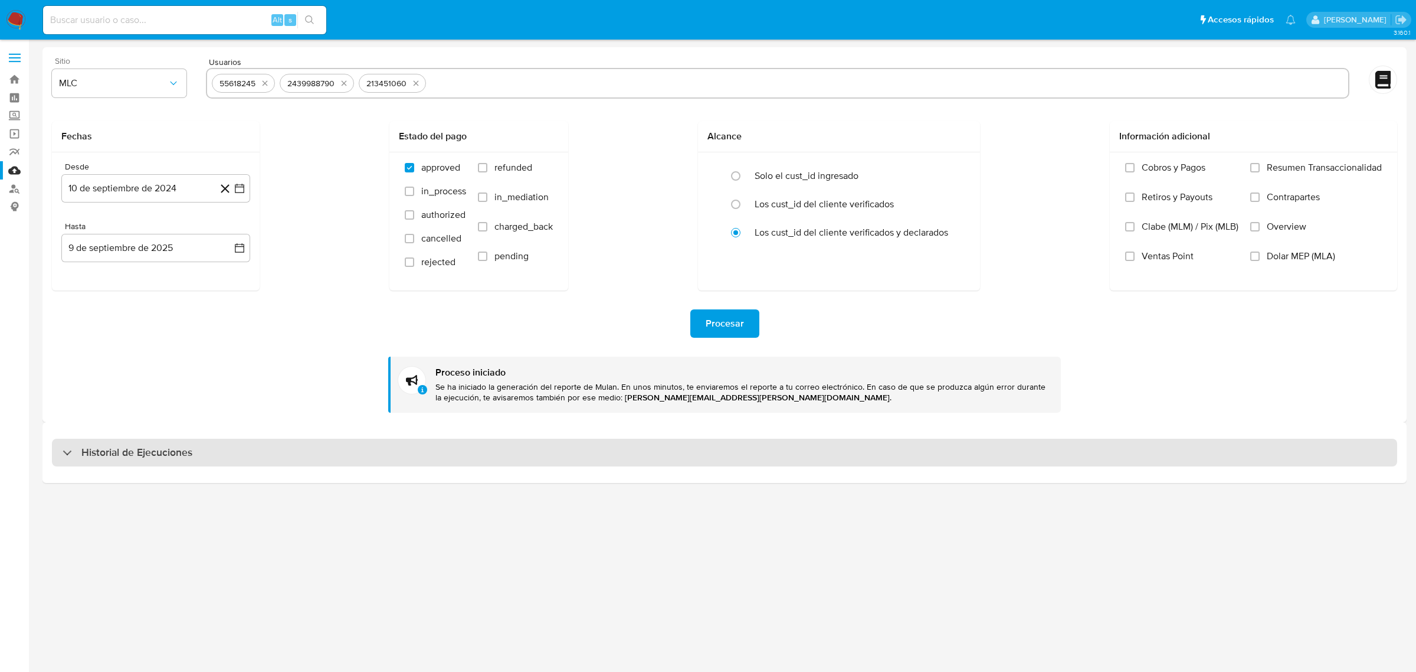
click at [188, 459] on h3 "Historial de Ejecuciones" at bounding box center [136, 453] width 111 height 14
select select "10"
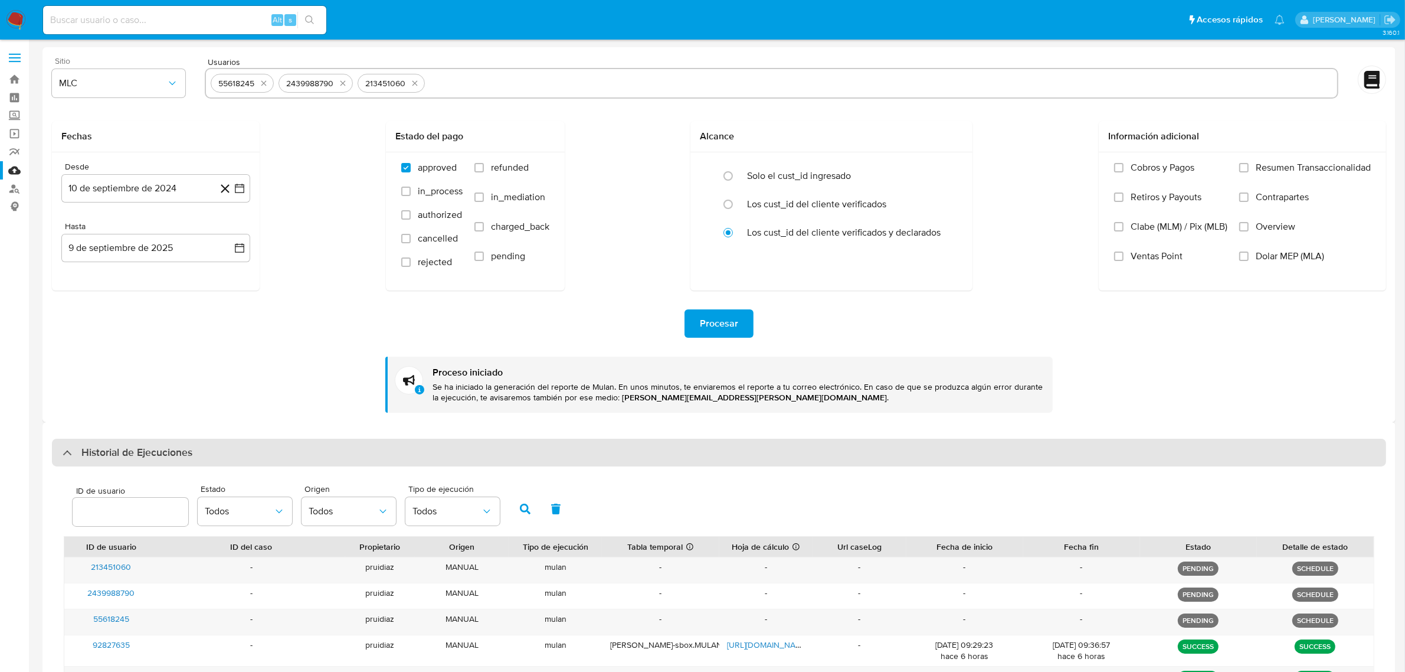
click at [190, 458] on h3 "Historial de Ejecuciones" at bounding box center [136, 453] width 111 height 14
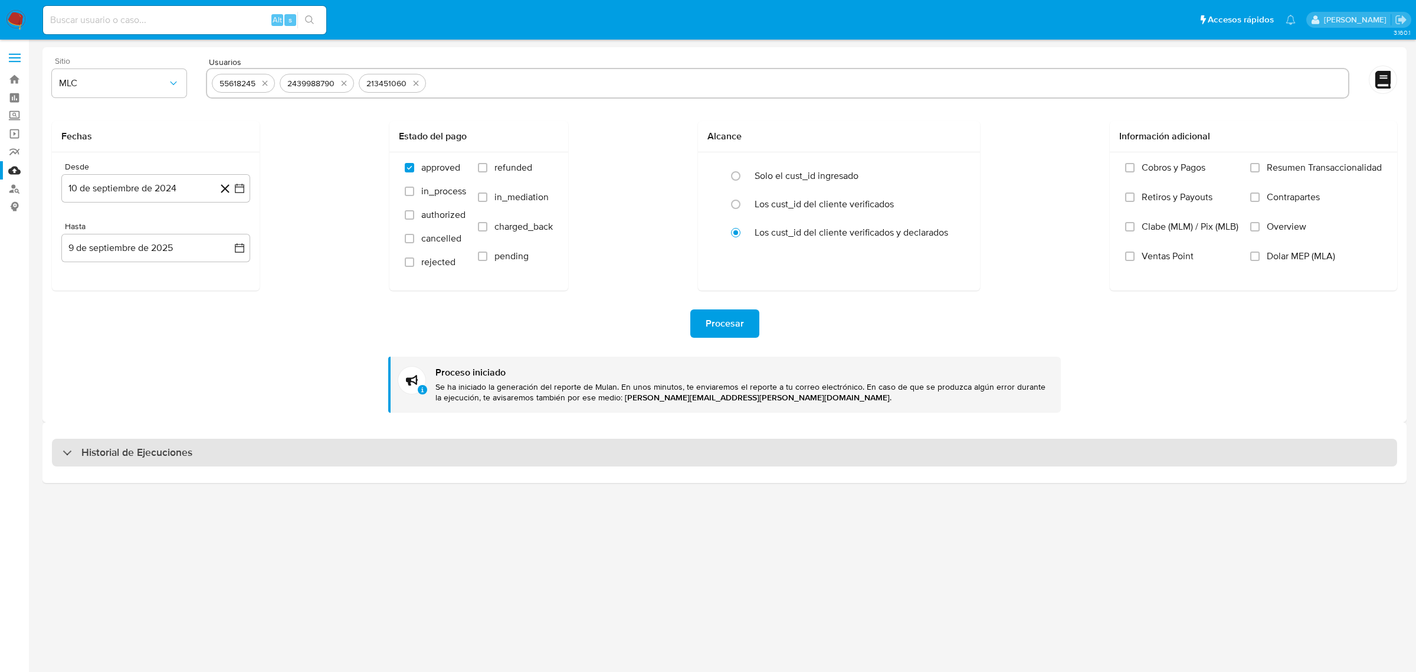
click at [159, 438] on div "Historial de Ejecuciones" at bounding box center [725, 452] width 1346 height 28
select select "10"
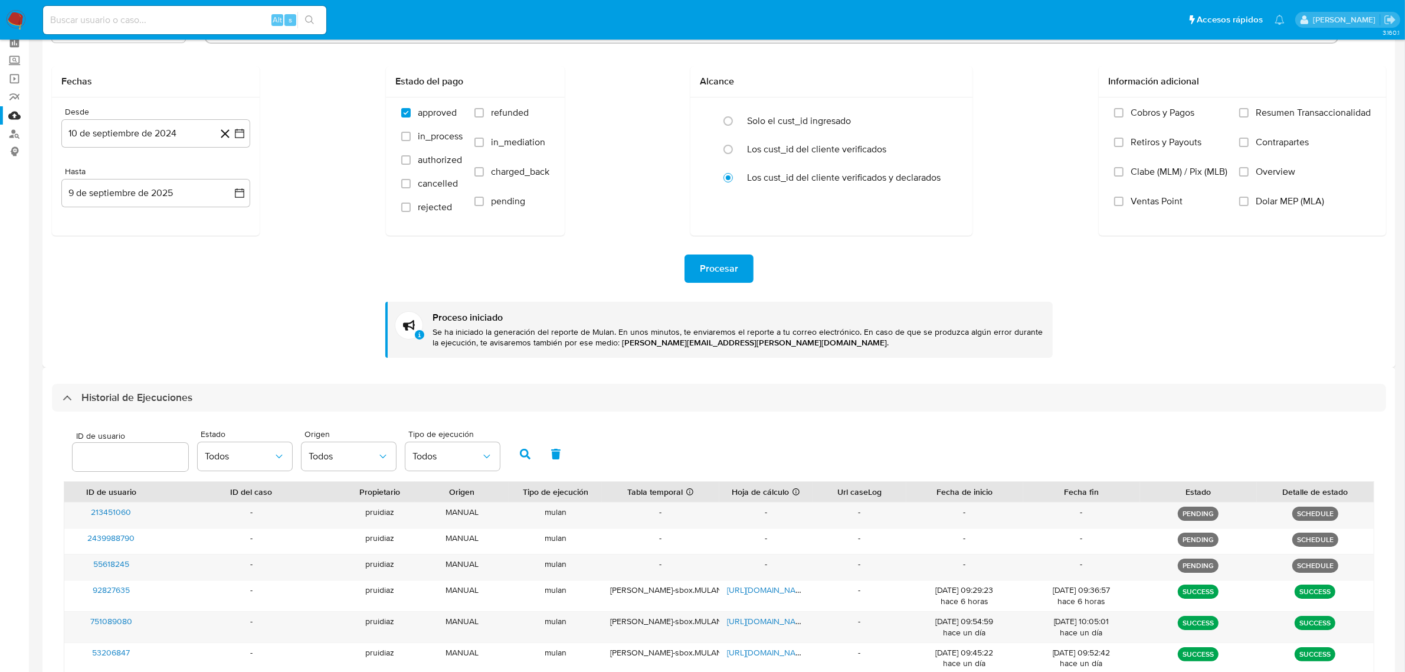
scroll to position [148, 0]
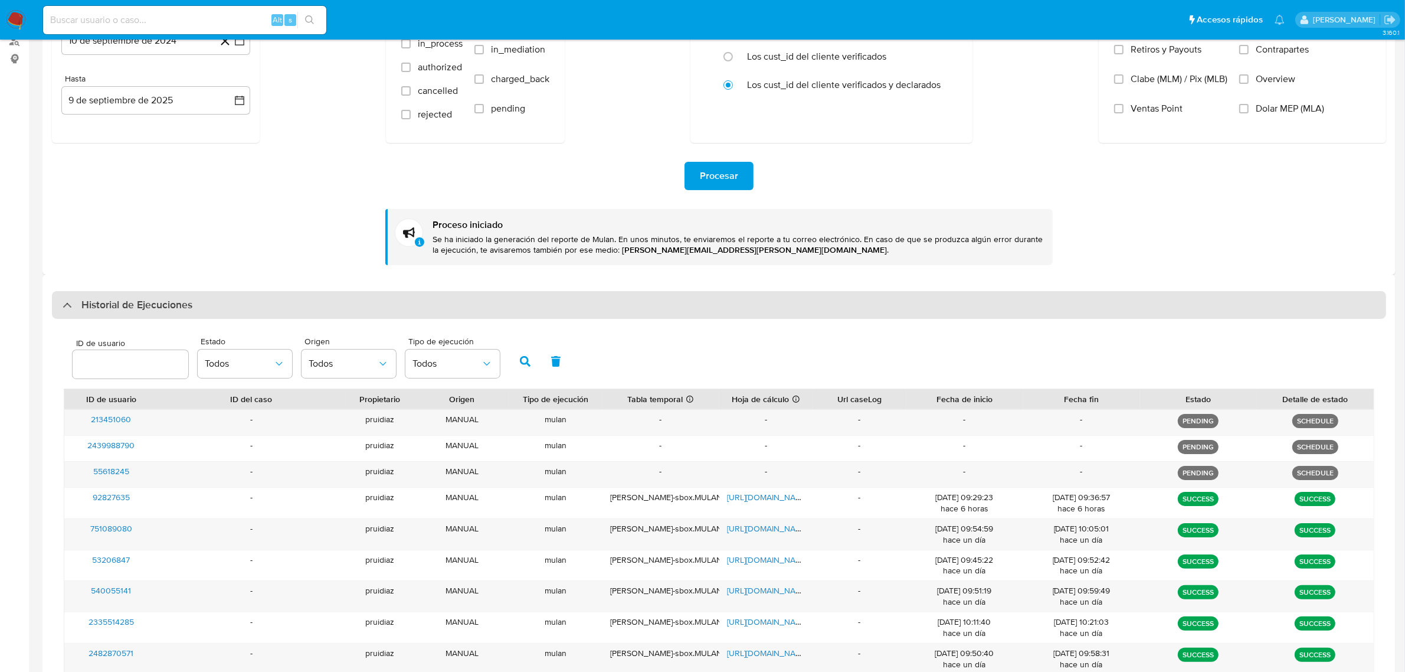
click at [194, 297] on div "Historial de Ejecuciones" at bounding box center [719, 305] width 1334 height 28
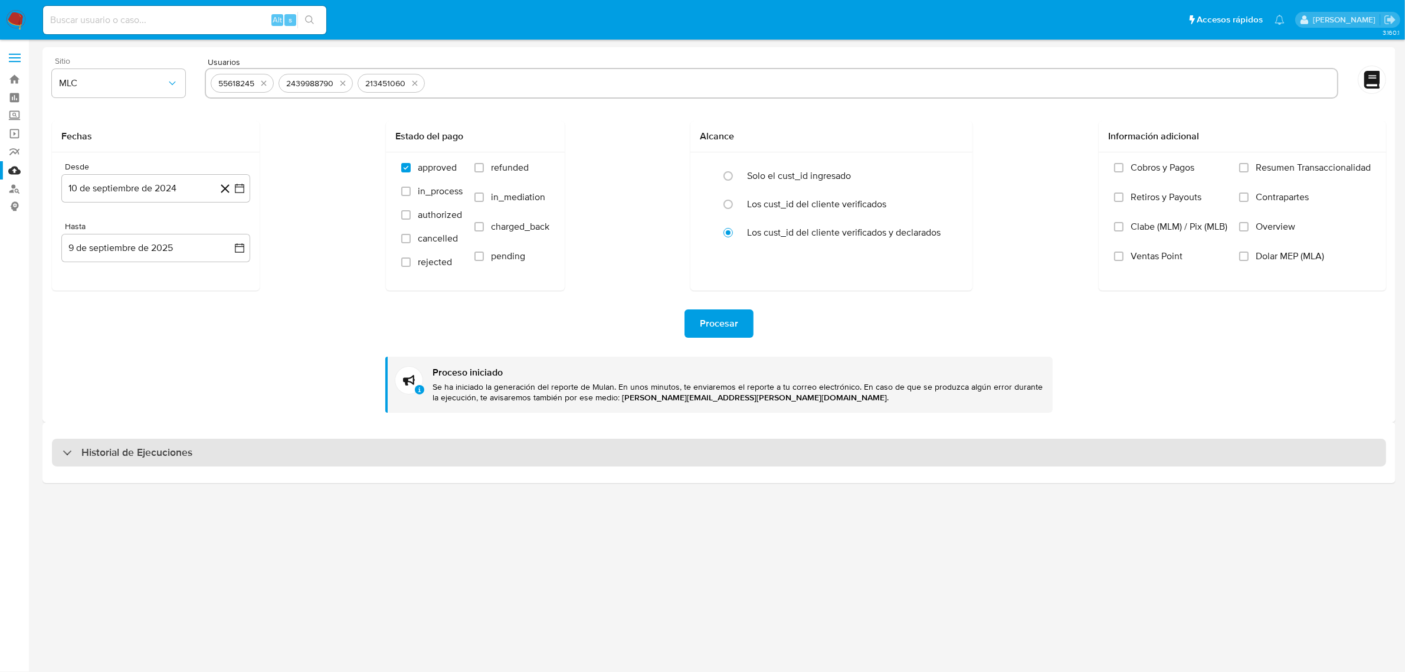
scroll to position [0, 0]
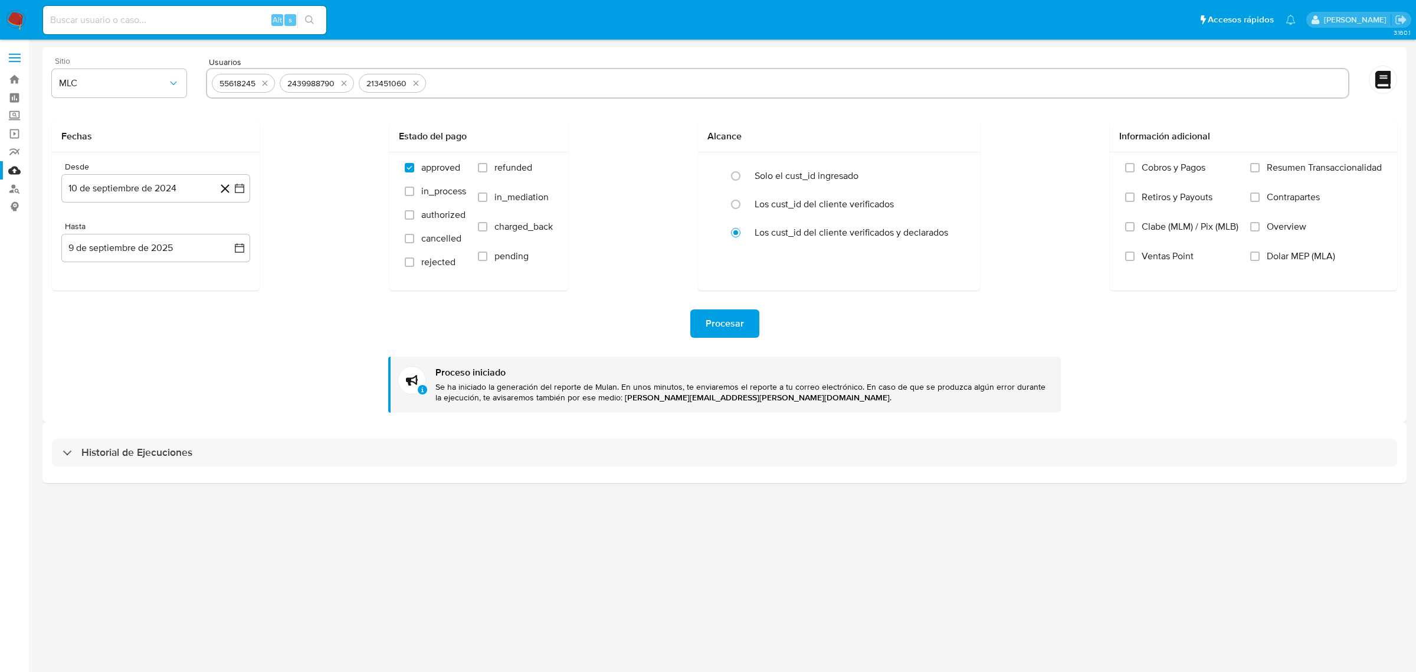
click at [273, 341] on div "Procesar Proceso iniciado Se ha iniciado la generación del reporte de Mulan. En…" at bounding box center [725, 351] width 1346 height 122
click at [148, 479] on div "Historial de Ejecuciones" at bounding box center [724, 452] width 1364 height 60
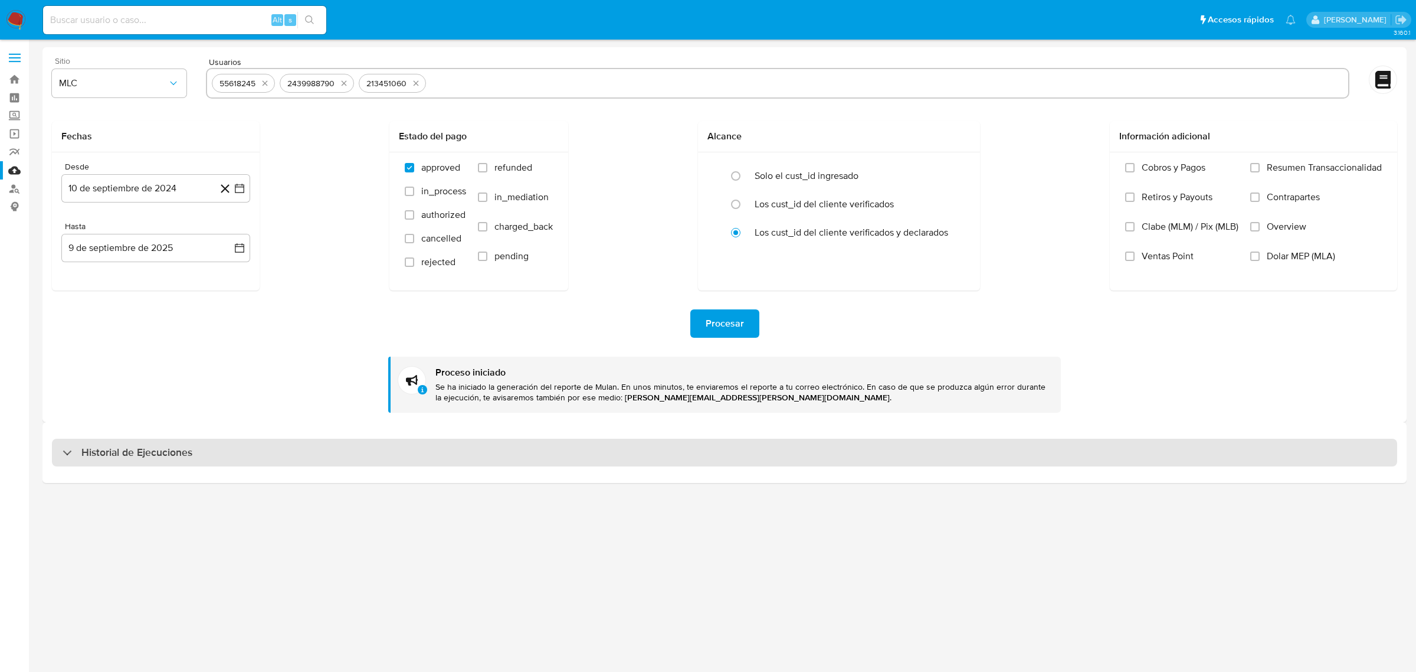
click at [149, 464] on div "Historial de Ejecuciones" at bounding box center [725, 452] width 1346 height 28
select select "10"
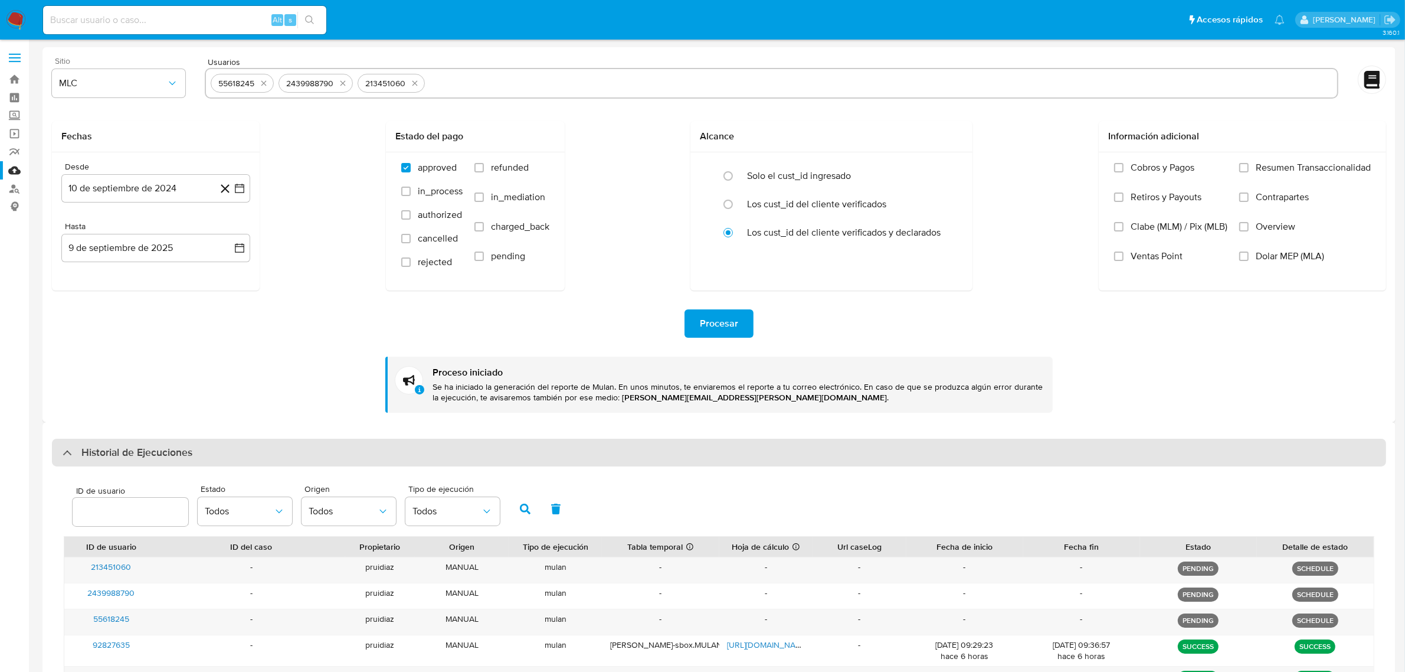
click at [154, 455] on h3 "Historial de Ejecuciones" at bounding box center [136, 453] width 111 height 14
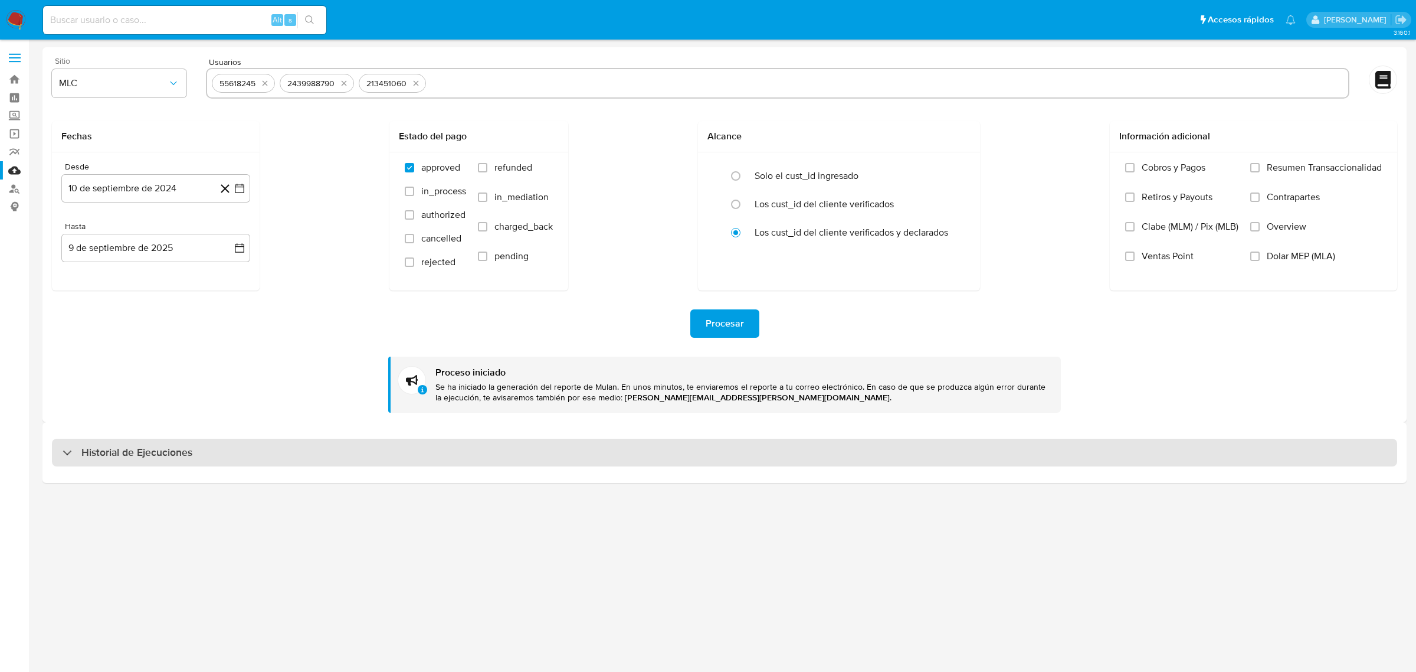
click at [138, 443] on div "Historial de Ejecuciones" at bounding box center [725, 452] width 1346 height 28
select select "10"
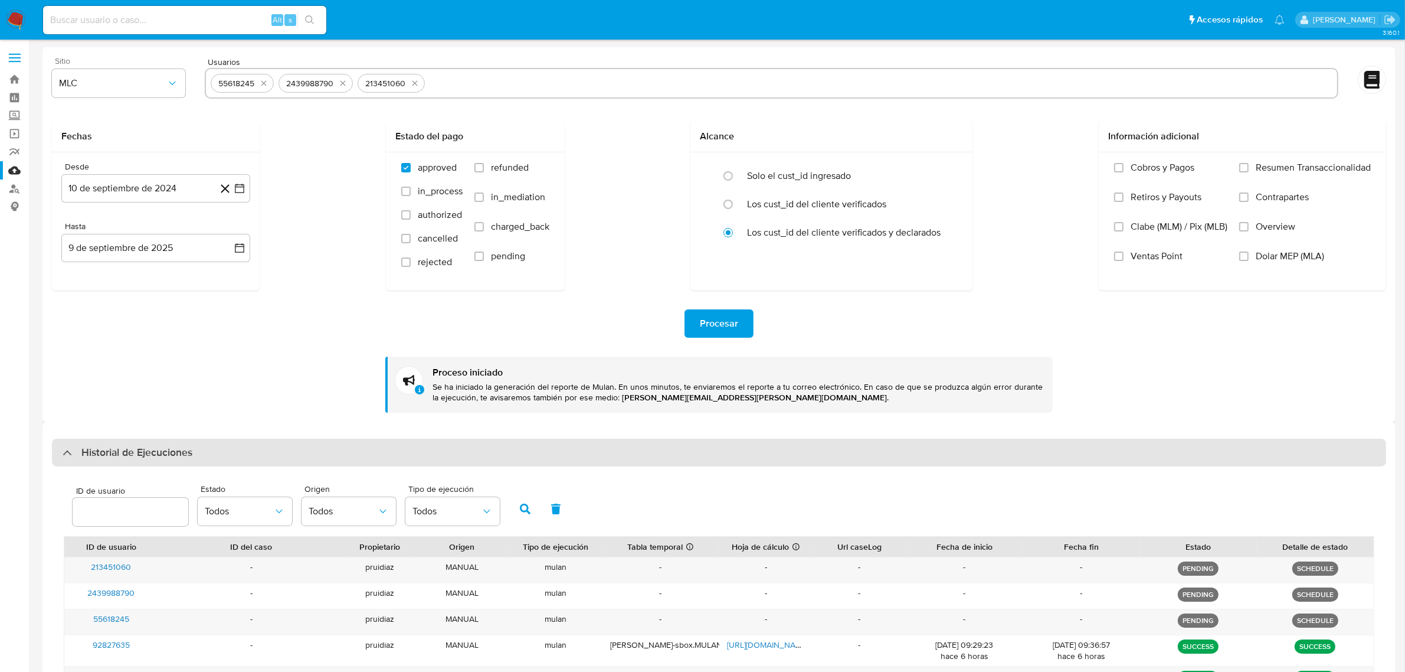
click at [138, 443] on div "Historial de Ejecuciones" at bounding box center [719, 452] width 1334 height 28
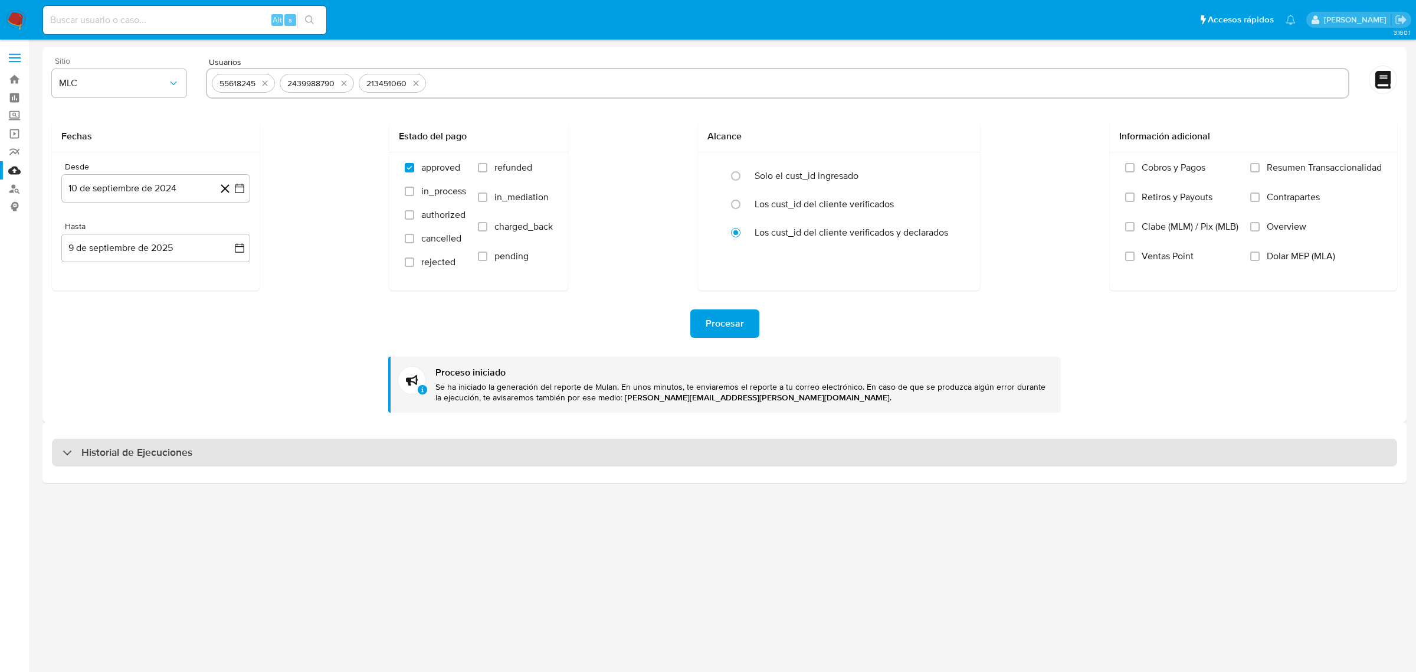
click at [152, 450] on h3 "Historial de Ejecuciones" at bounding box center [136, 453] width 111 height 14
select select "10"
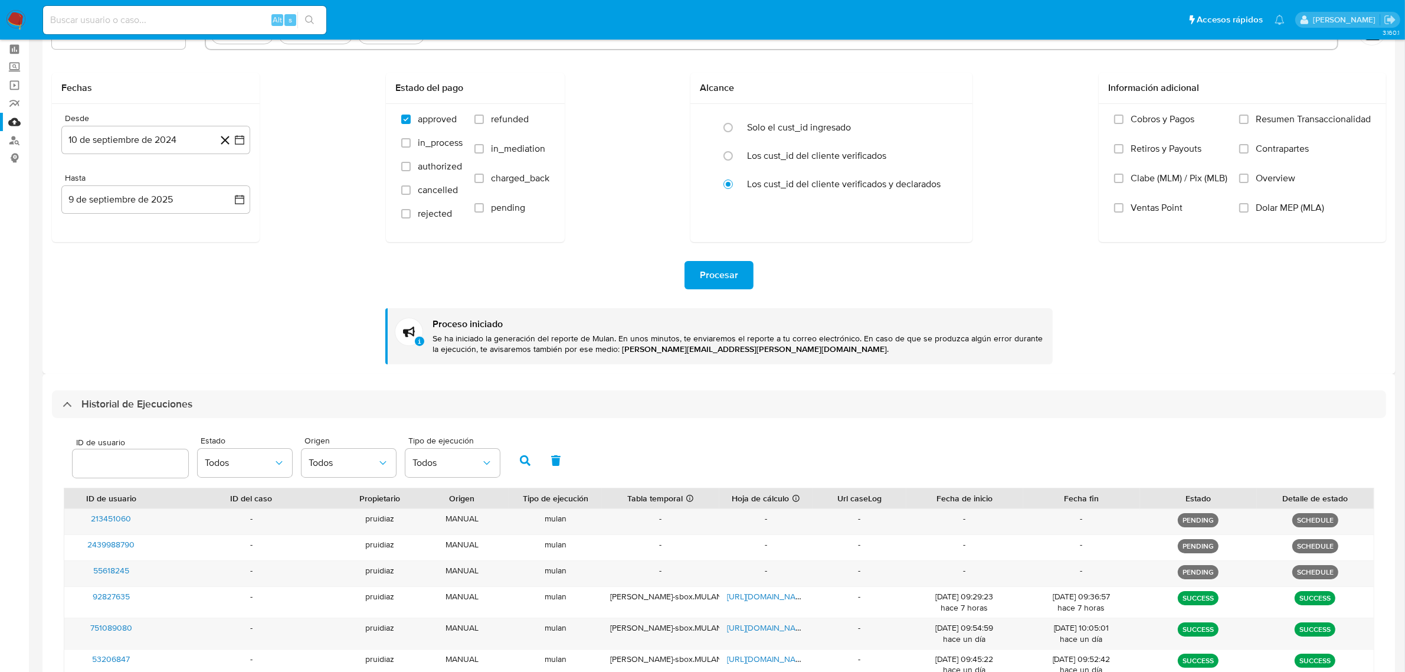
scroll to position [74, 0]
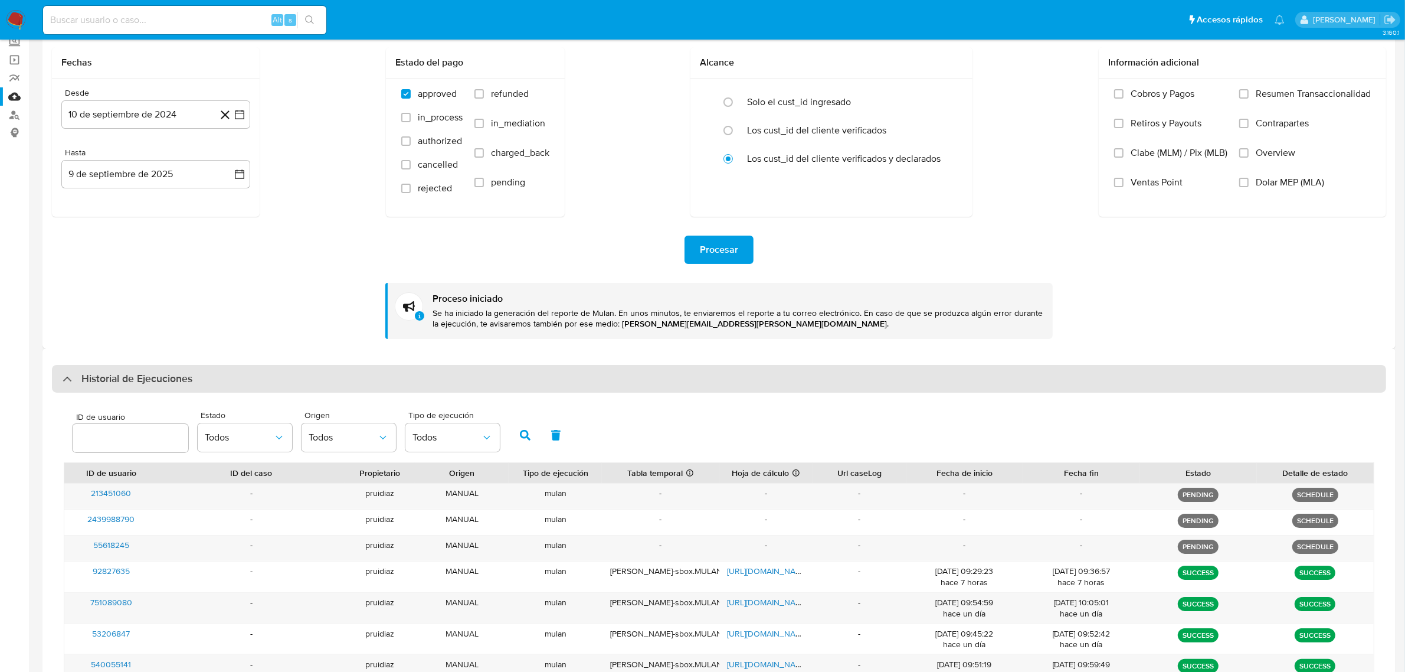
click at [119, 384] on h3 "Historial de Ejecuciones" at bounding box center [136, 379] width 111 height 14
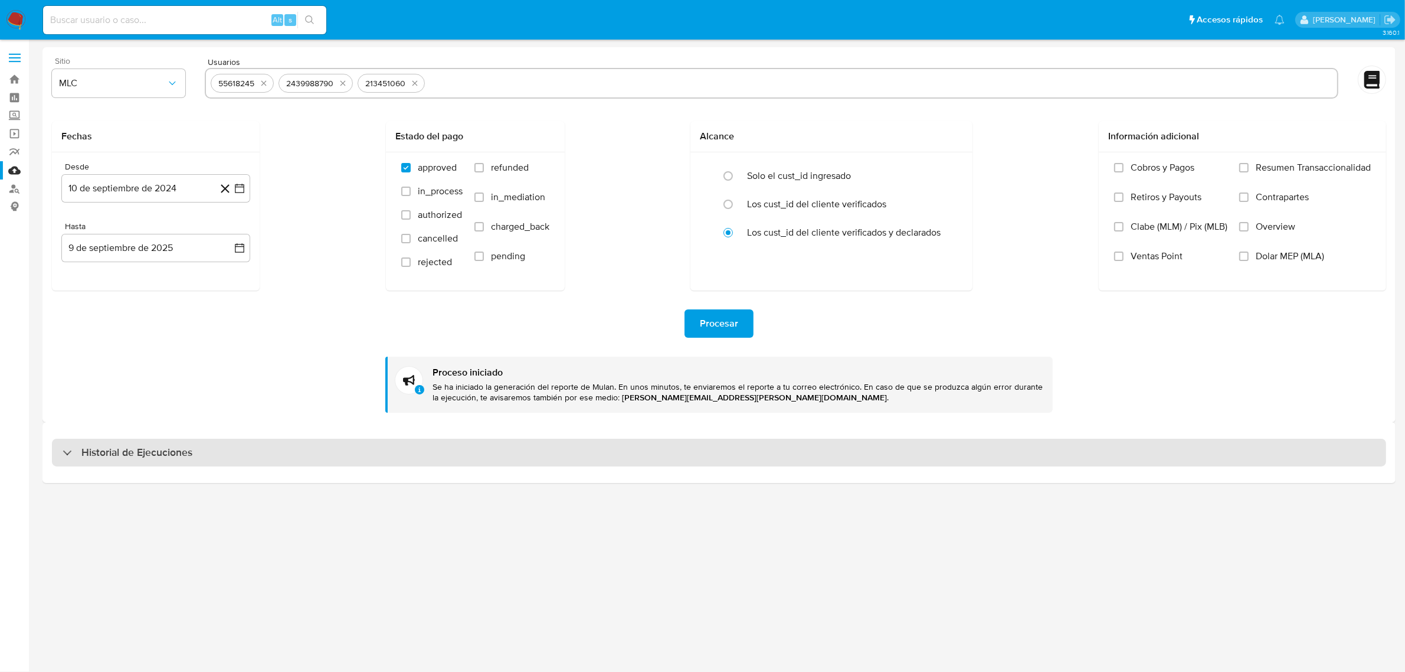
scroll to position [0, 0]
click at [142, 447] on h3 "Historial de Ejecuciones" at bounding box center [136, 453] width 111 height 14
select select "10"
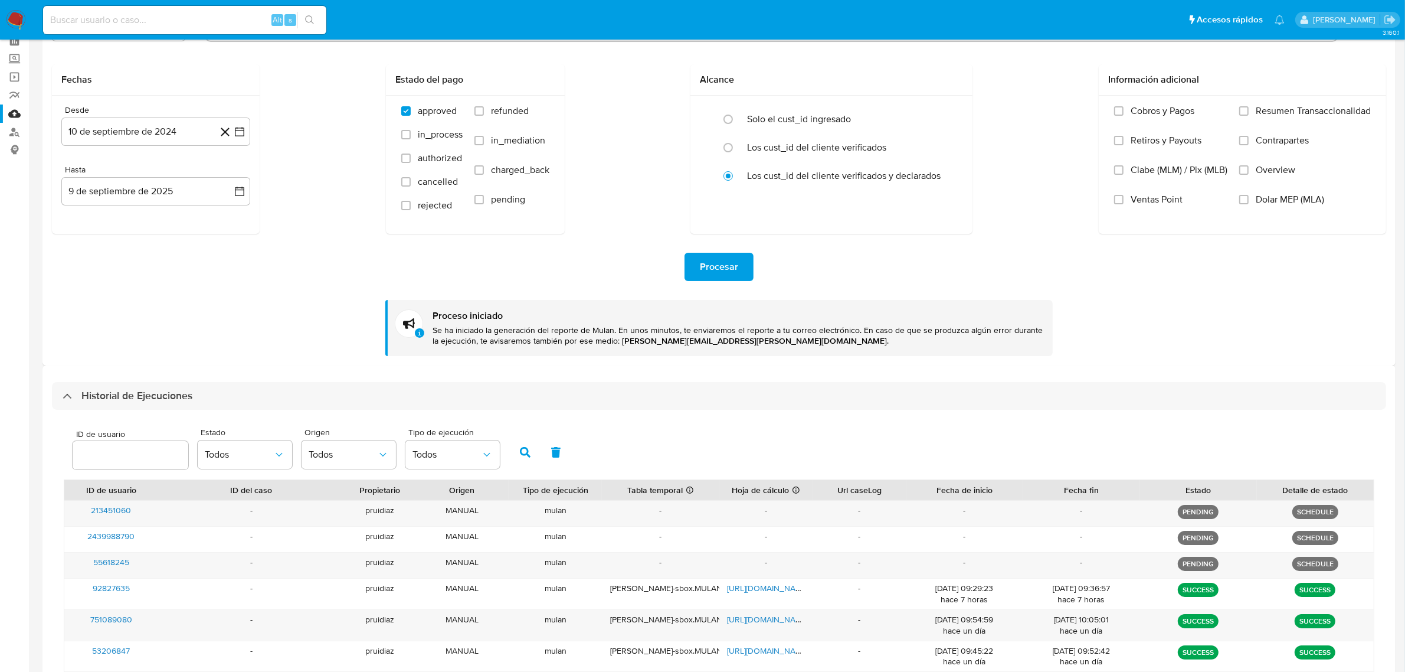
scroll to position [148, 0]
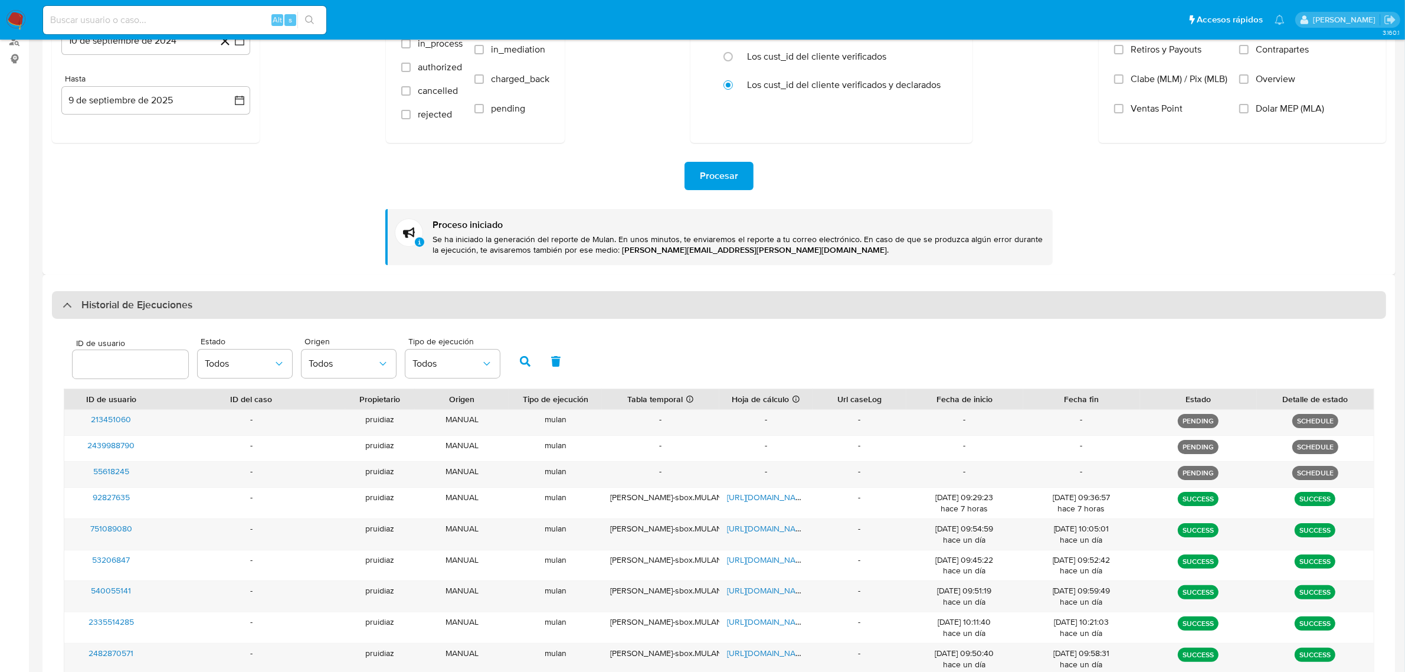
click at [180, 307] on h3 "Historial de Ejecuciones" at bounding box center [136, 305] width 111 height 14
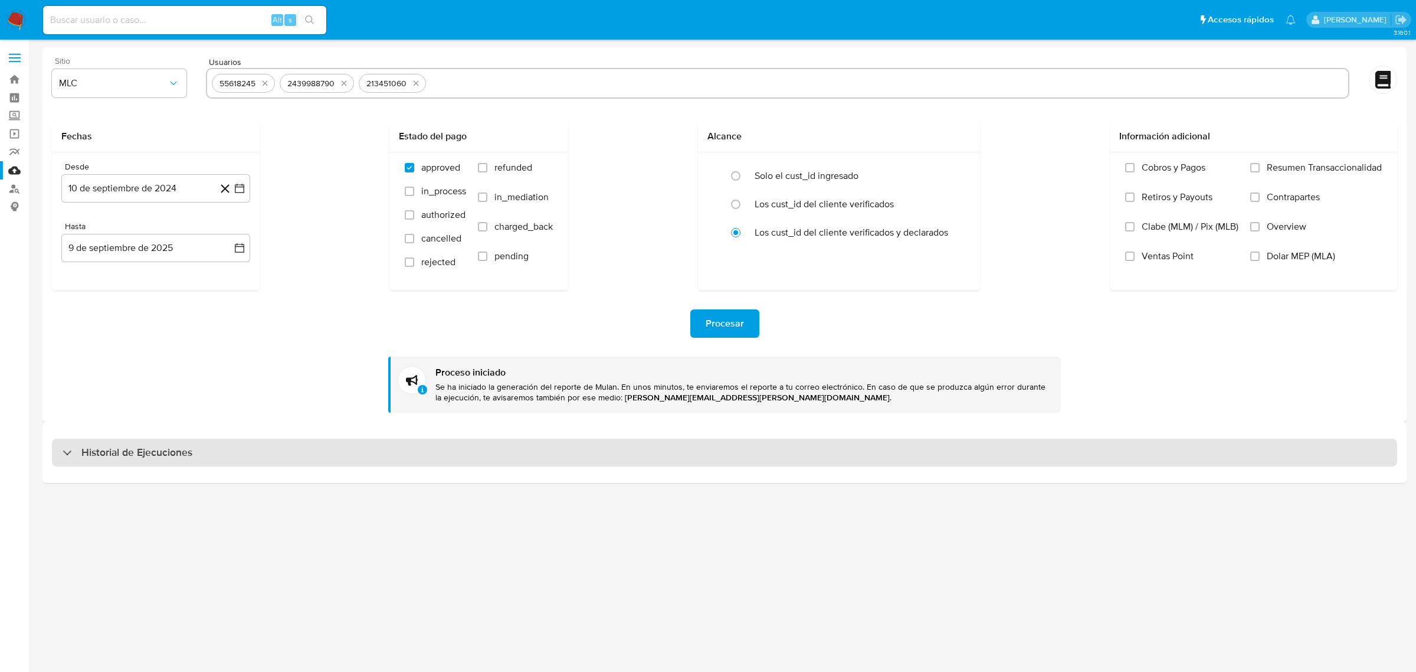
drag, startPoint x: 101, startPoint y: 434, endPoint x: 100, endPoint y: 441, distance: 6.5
click at [101, 437] on div "Historial de Ejecuciones" at bounding box center [724, 452] width 1364 height 60
click at [99, 443] on div "Historial de Ejecuciones" at bounding box center [725, 452] width 1346 height 28
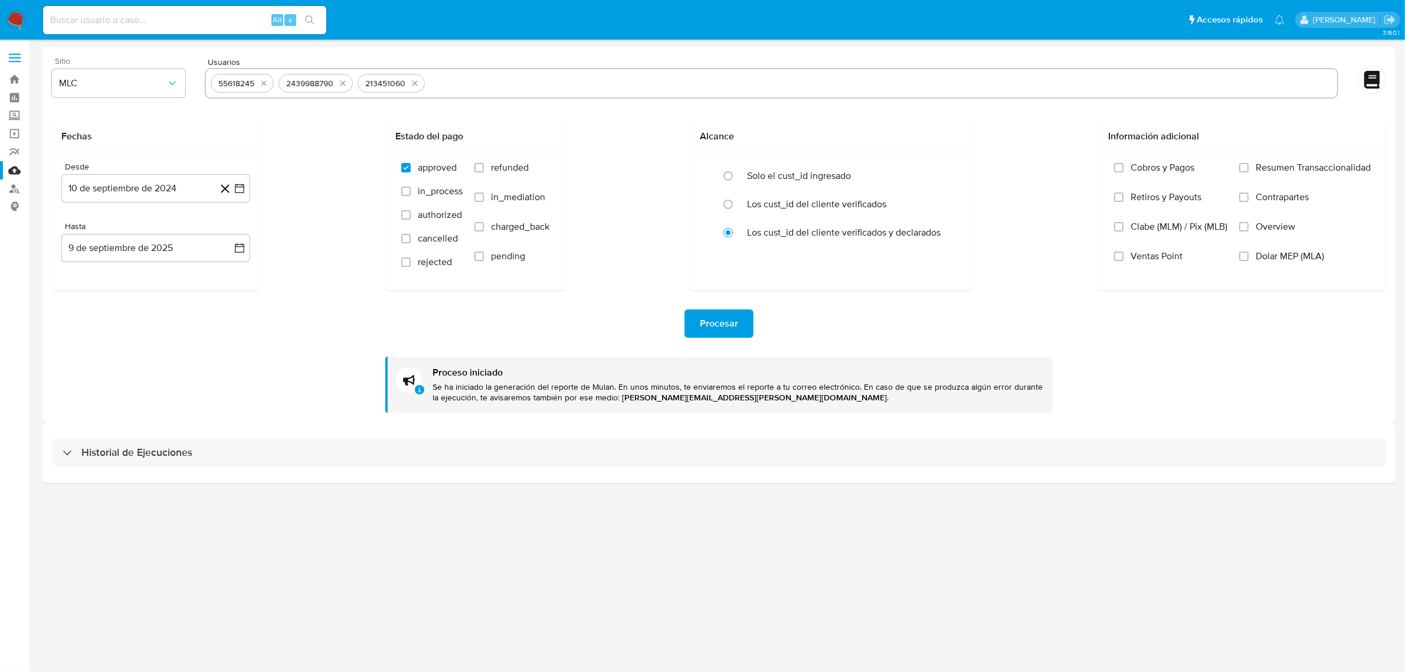
select select "10"
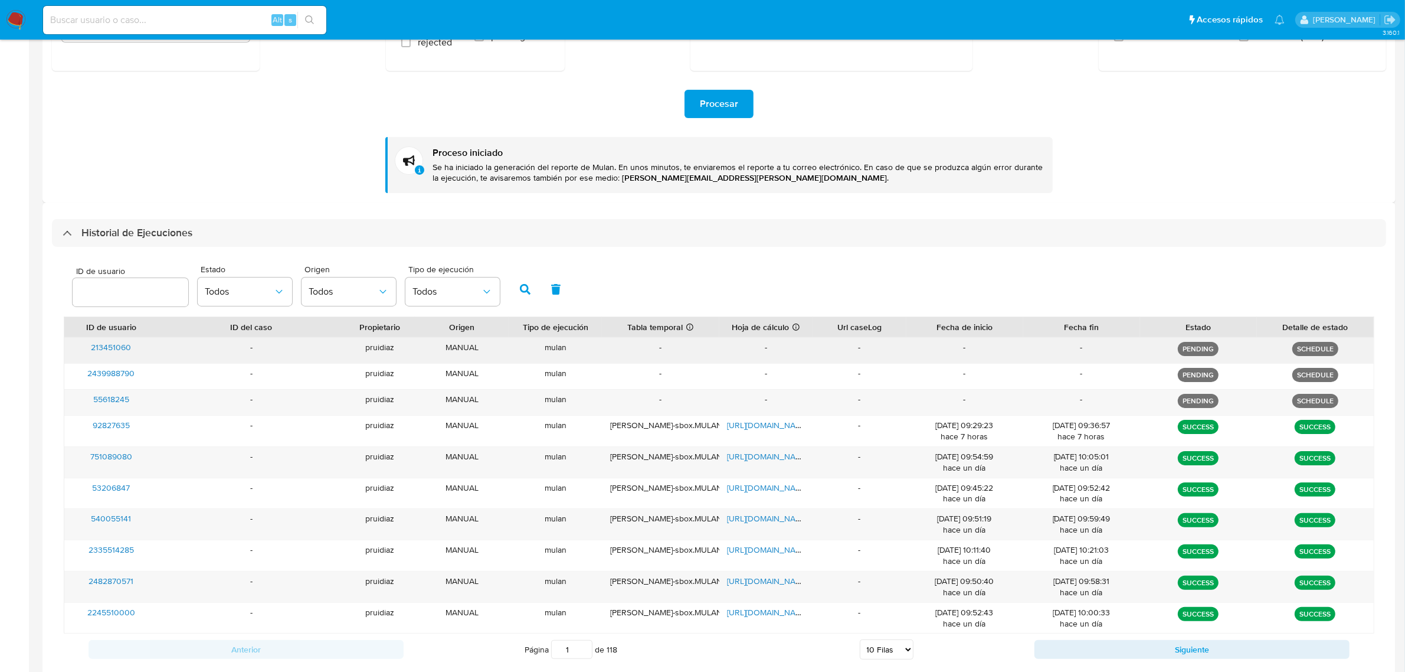
scroll to position [221, 0]
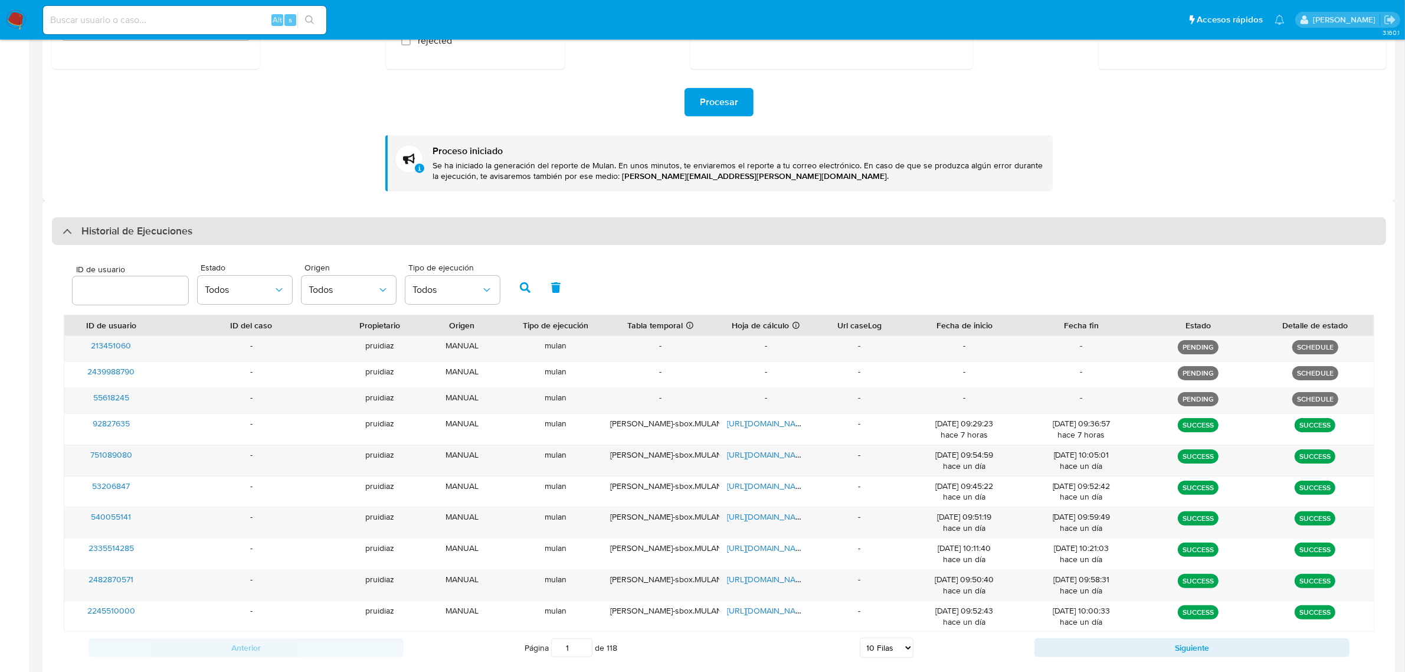
click at [139, 240] on div "Historial de Ejecuciones" at bounding box center [719, 231] width 1334 height 28
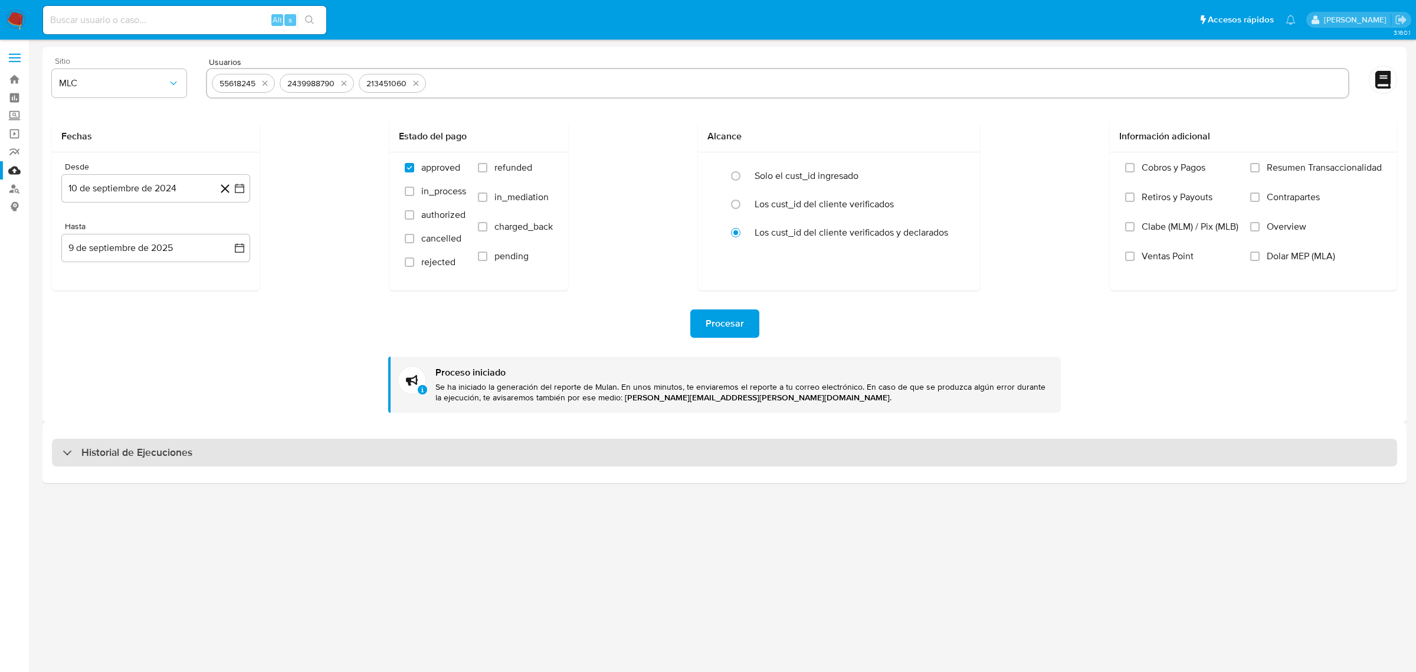
click at [140, 450] on h3 "Historial de Ejecuciones" at bounding box center [136, 453] width 111 height 14
select select "10"
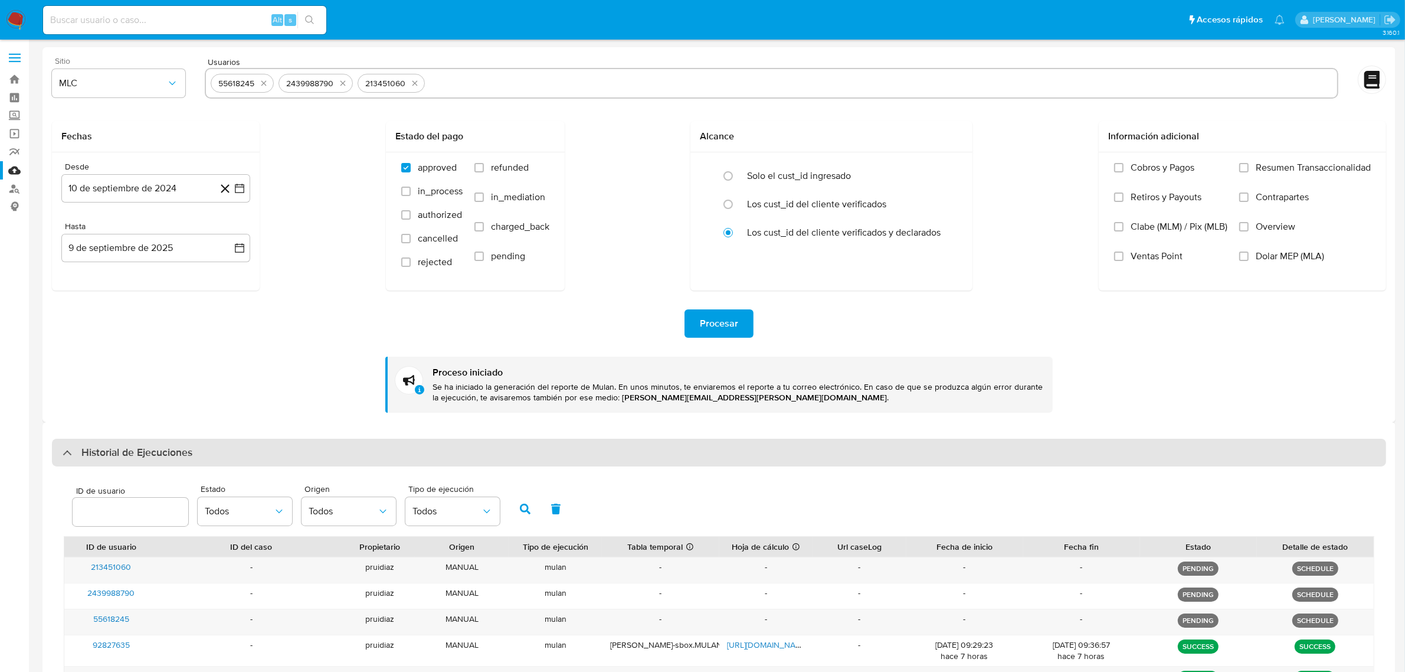
click at [136, 459] on div "Historial de Ejecuciones" at bounding box center [719, 452] width 1334 height 28
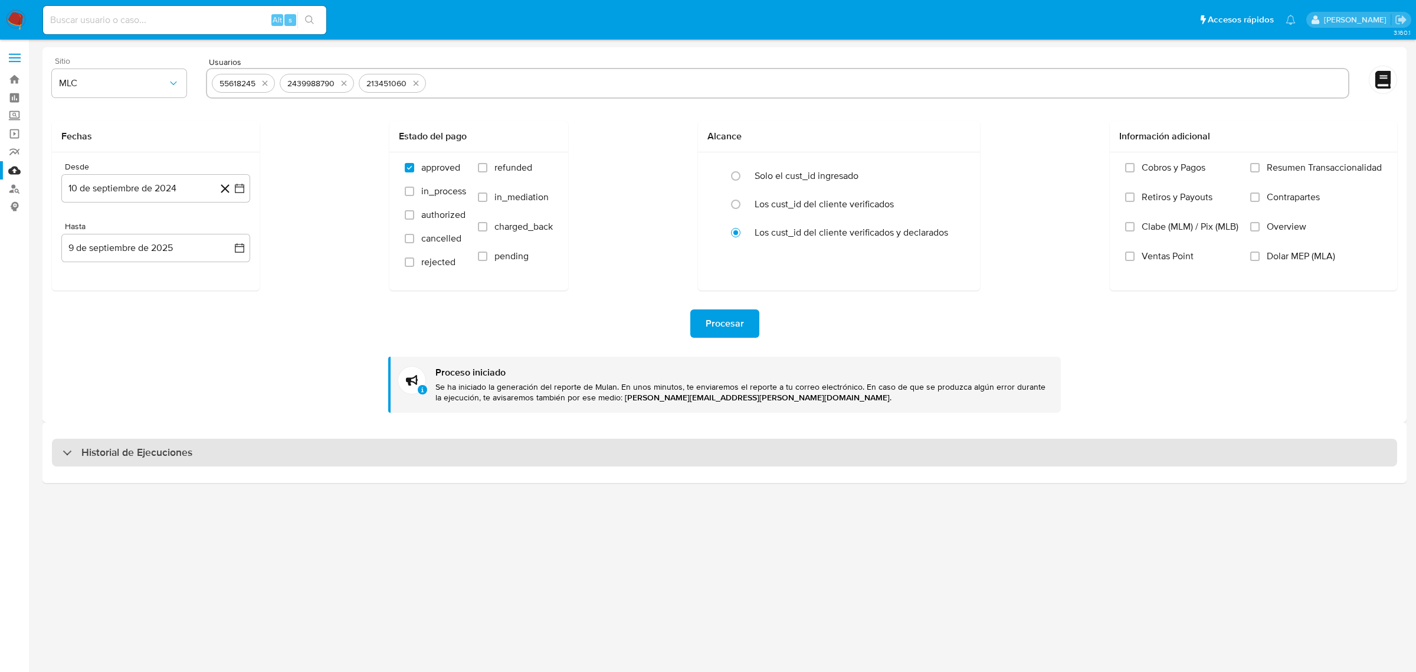
click at [135, 456] on h3 "Historial de Ejecuciones" at bounding box center [136, 453] width 111 height 14
select select "10"
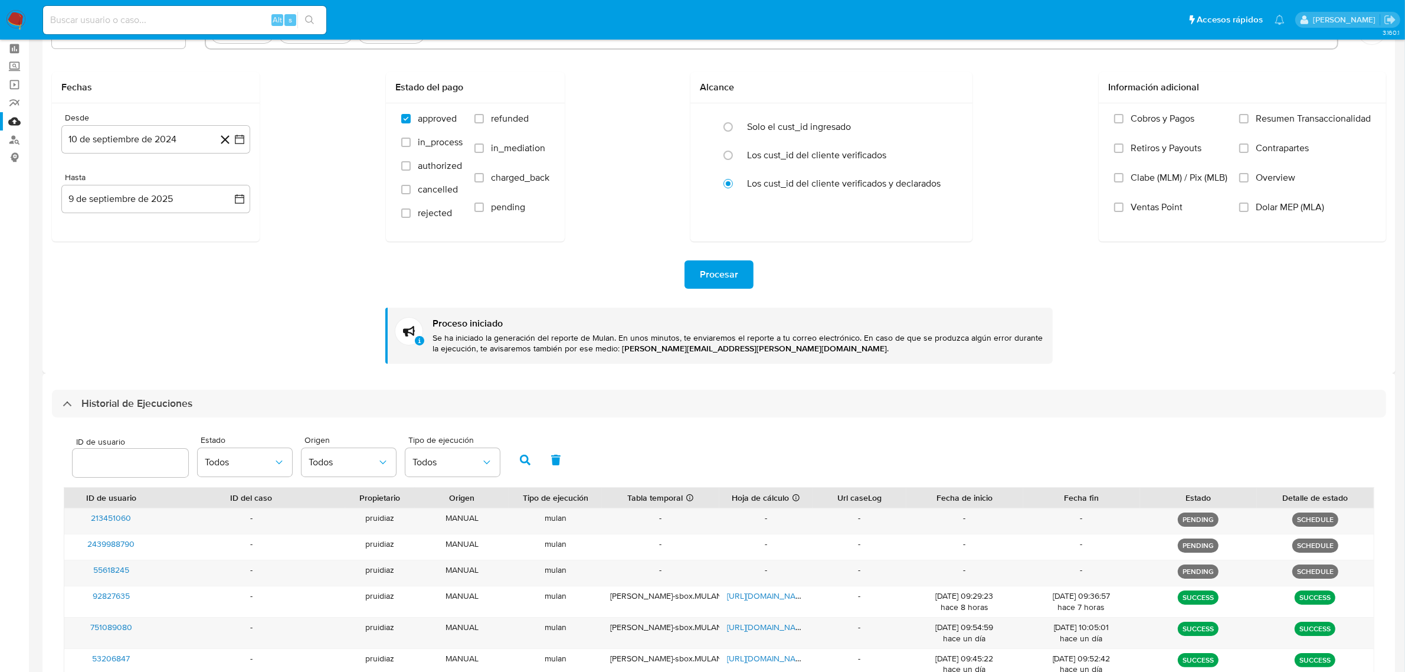
scroll to position [74, 0]
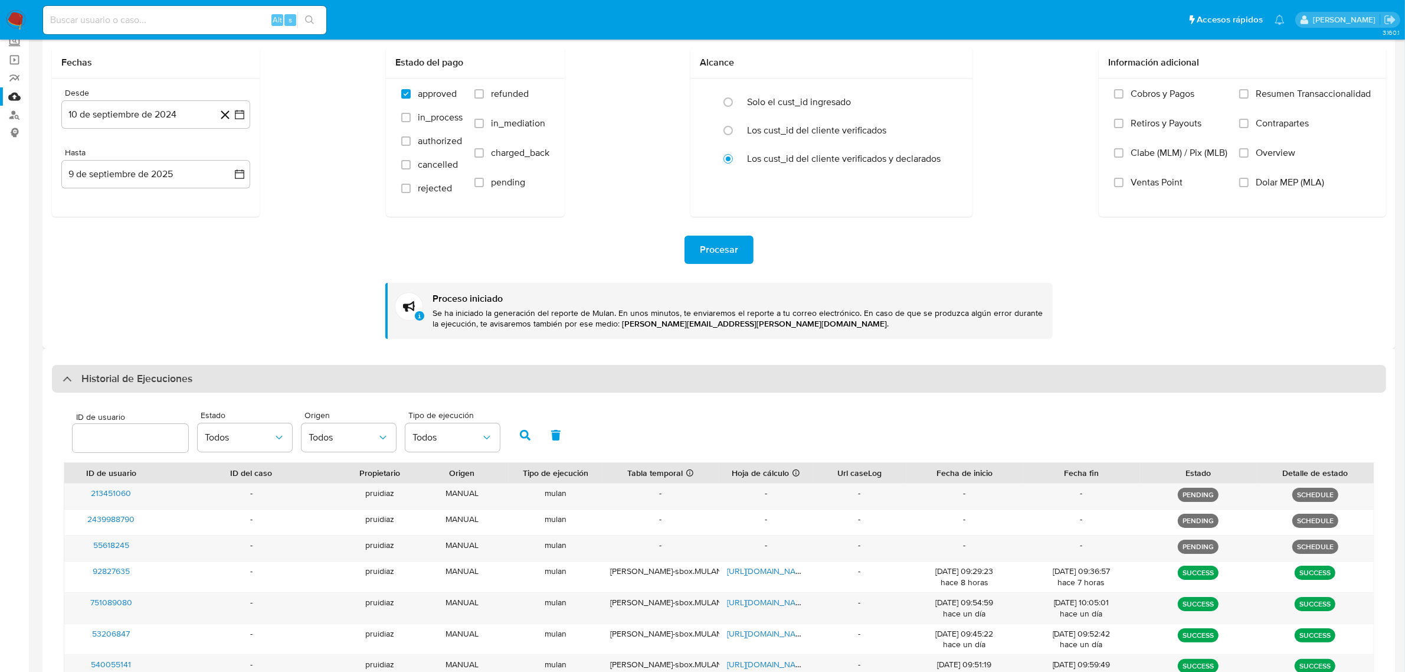
click at [129, 382] on h3 "Historial de Ejecuciones" at bounding box center [136, 379] width 111 height 14
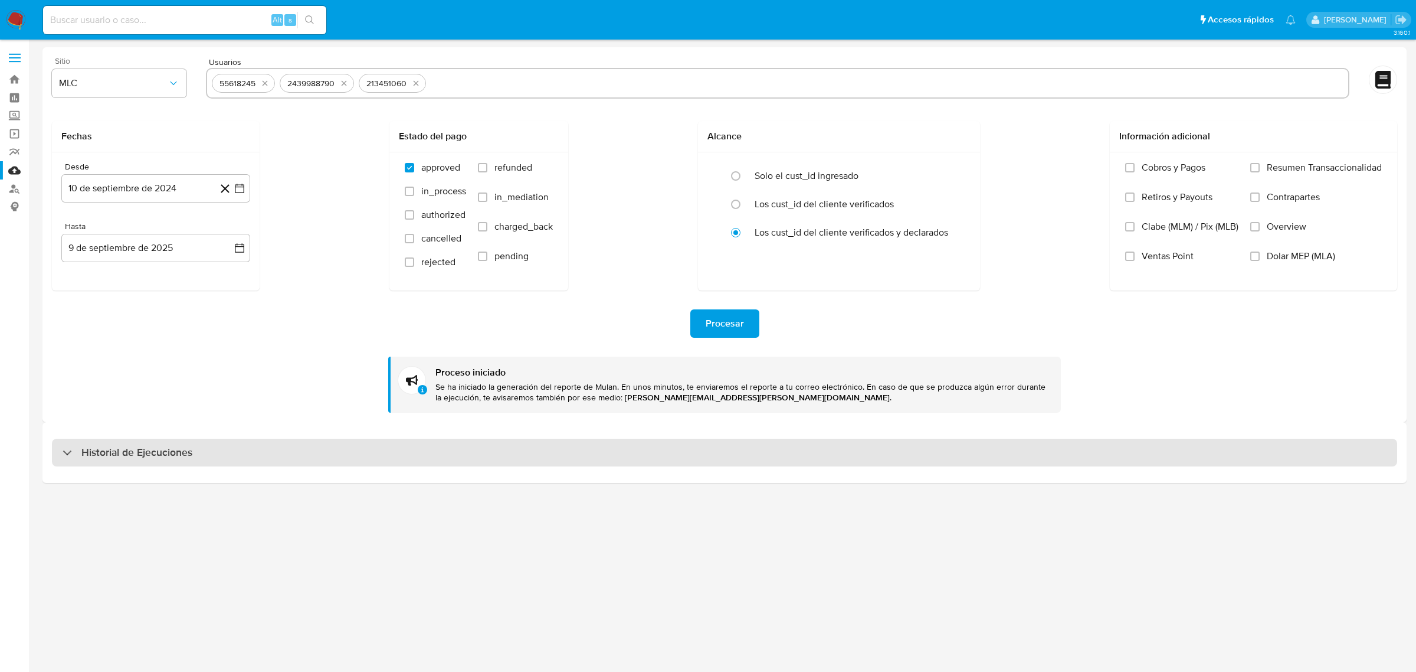
click at [114, 447] on h3 "Historial de Ejecuciones" at bounding box center [136, 453] width 111 height 14
select select "10"
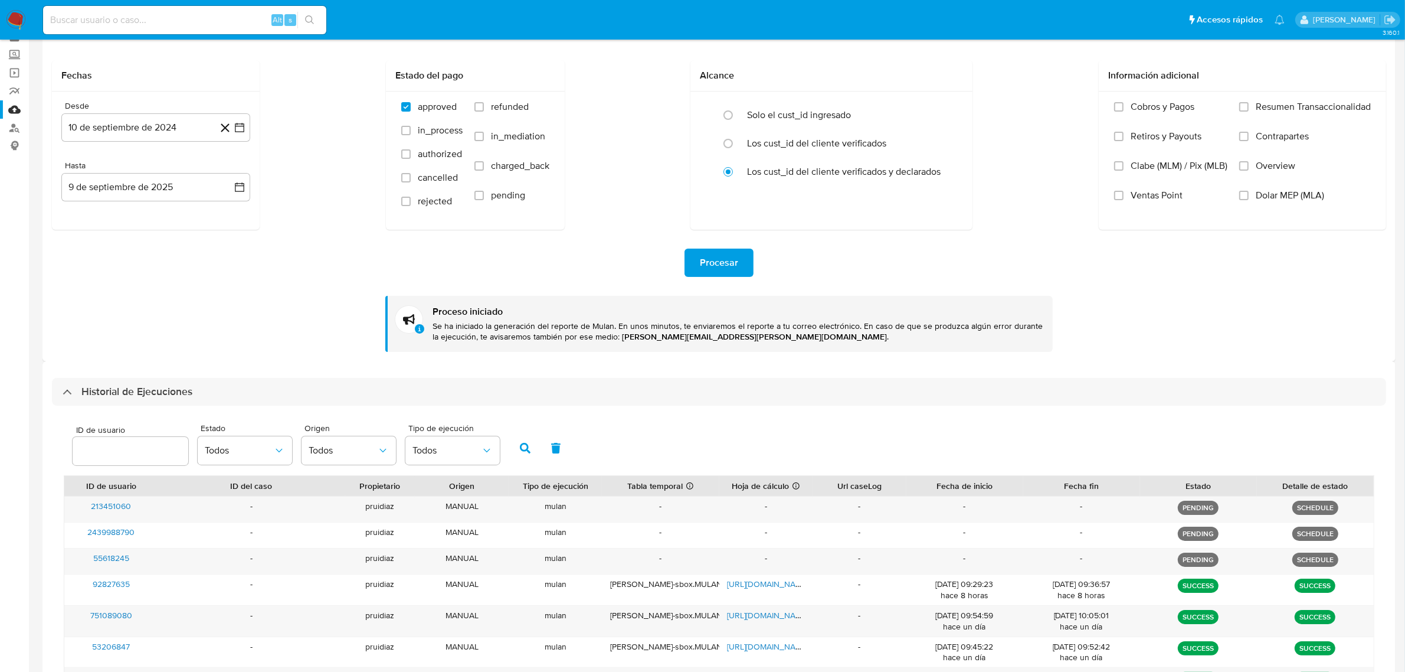
scroll to position [148, 0]
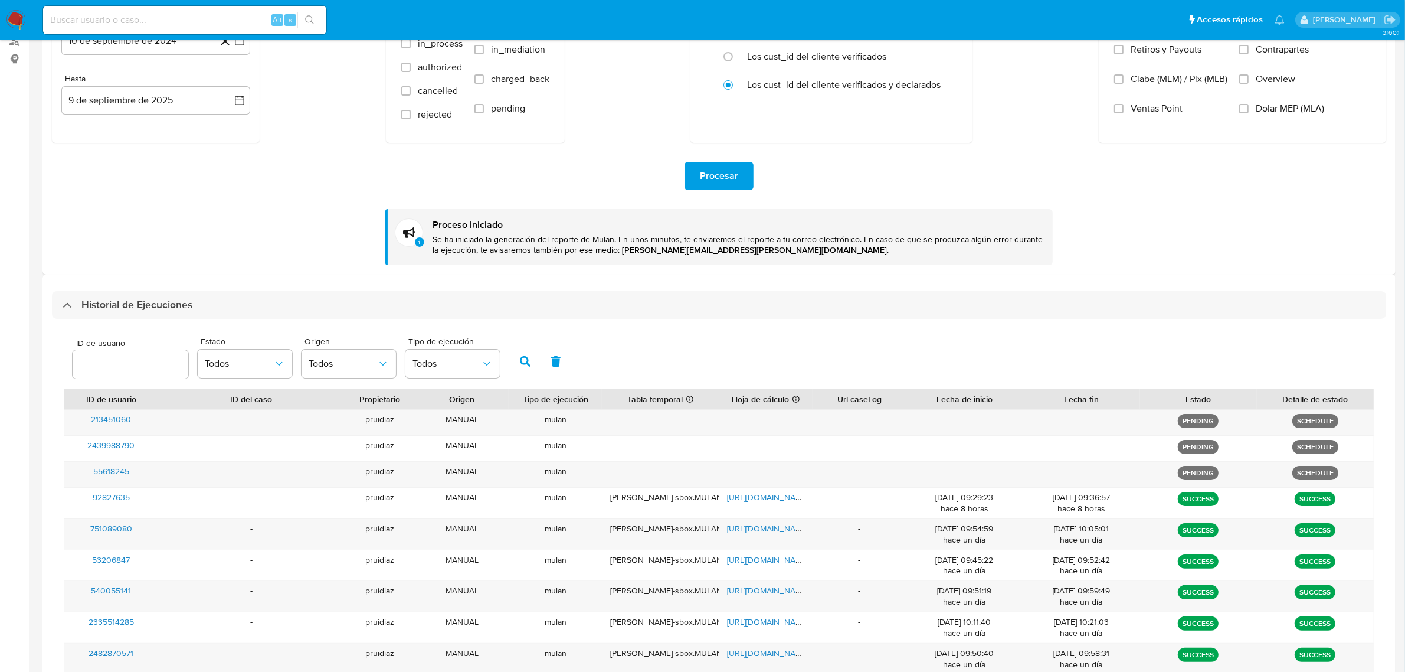
click at [189, 301] on h3 "Historial de Ejecuciones" at bounding box center [136, 305] width 111 height 14
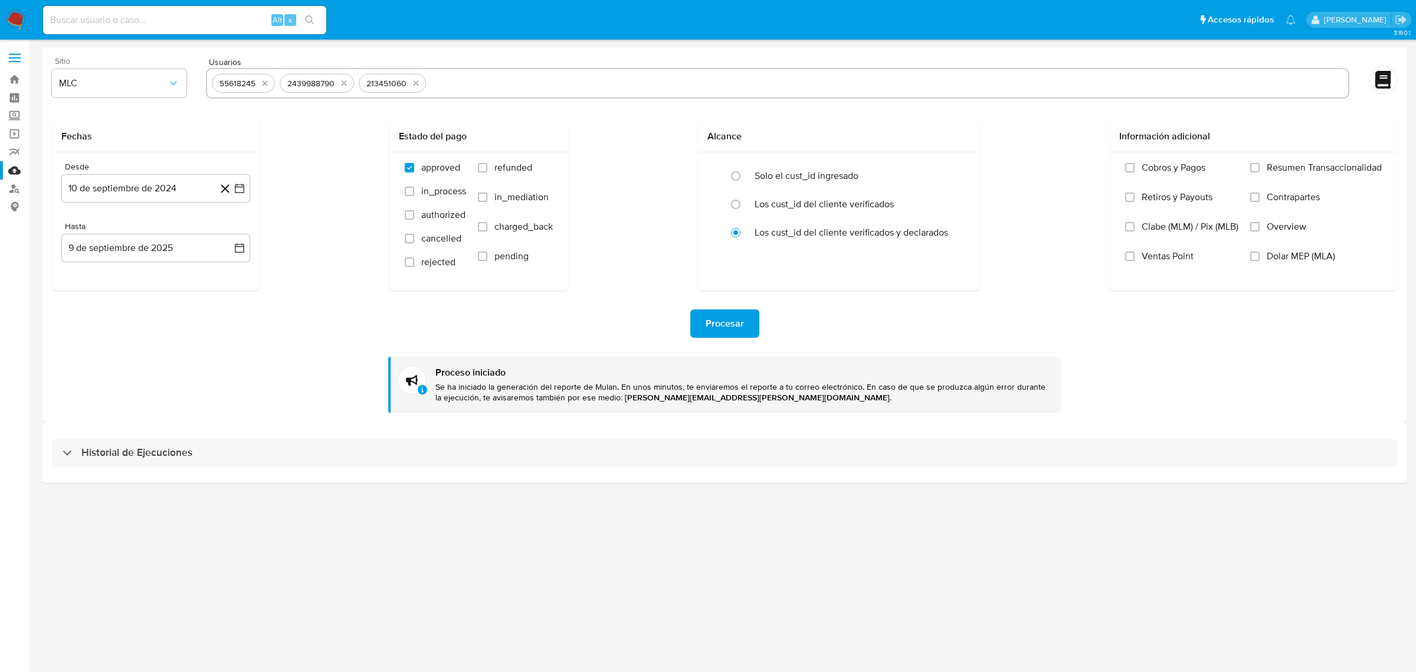
drag, startPoint x: 130, startPoint y: 469, endPoint x: 116, endPoint y: 471, distance: 14.3
click at [123, 469] on div "Historial de Ejecuciones" at bounding box center [724, 452] width 1364 height 60
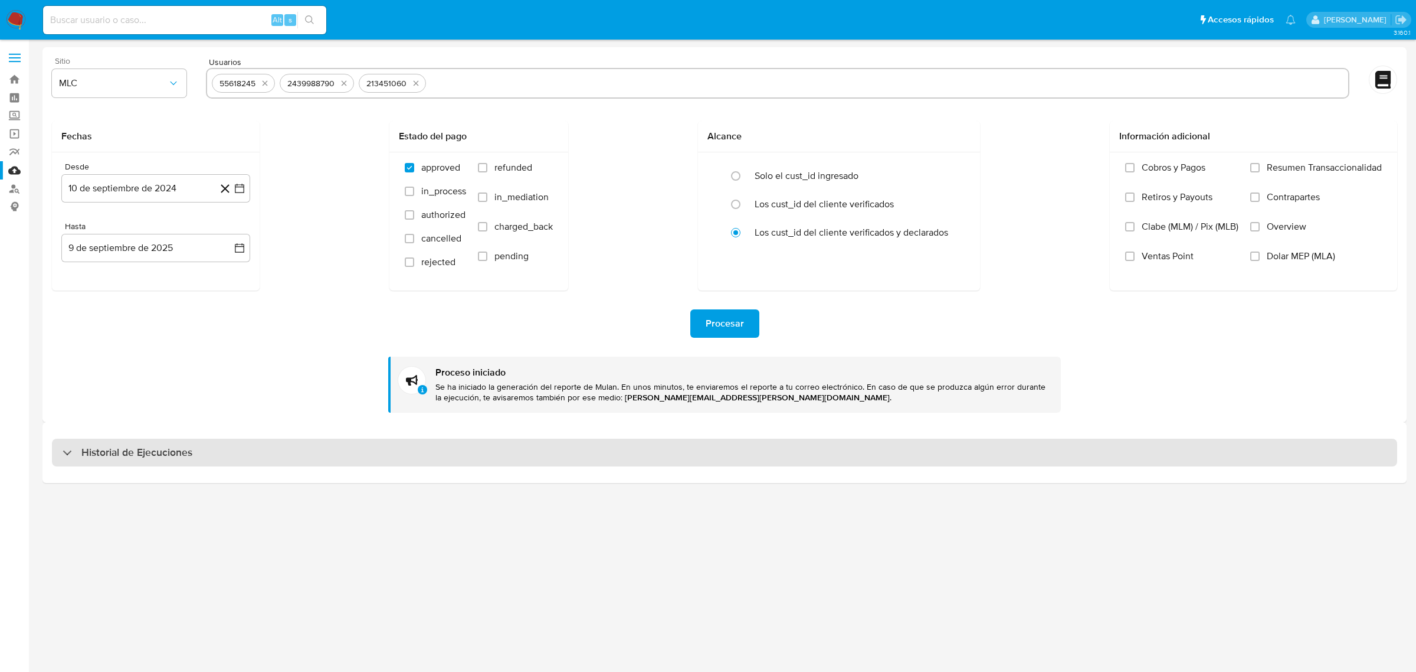
click at [139, 461] on div "Historial de Ejecuciones" at bounding box center [725, 452] width 1346 height 28
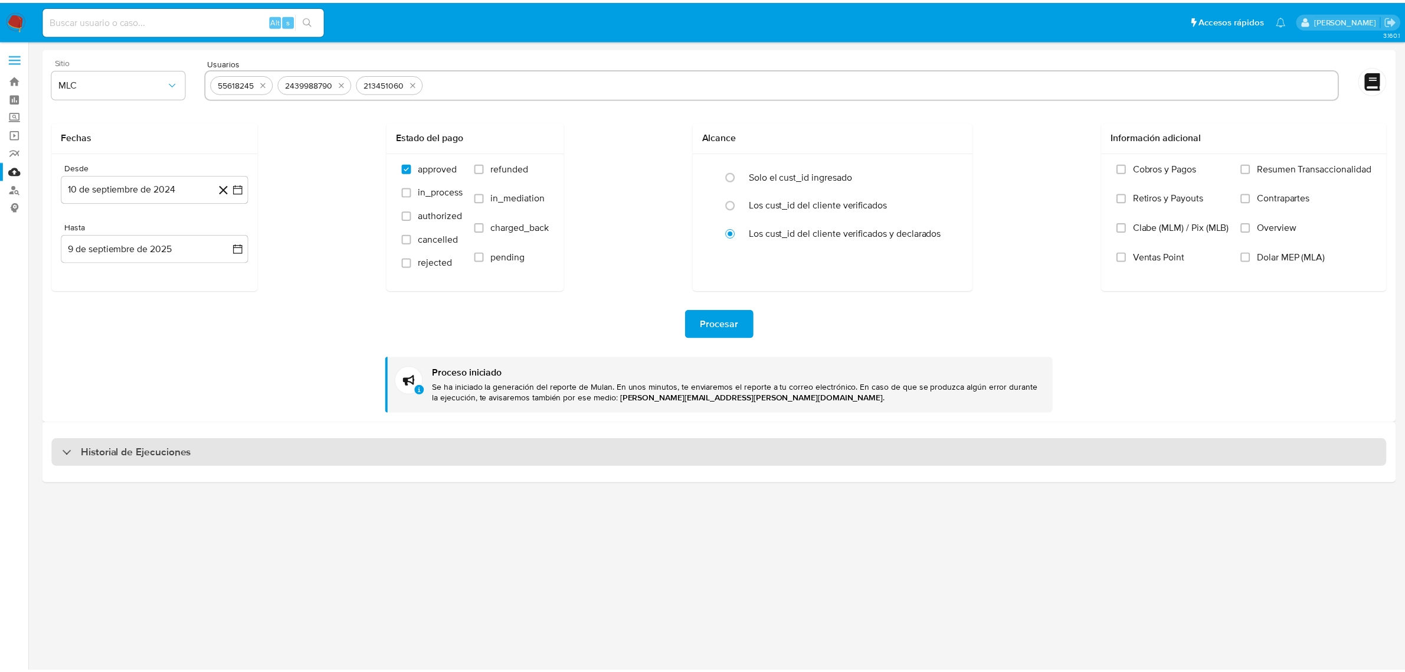
select select "10"
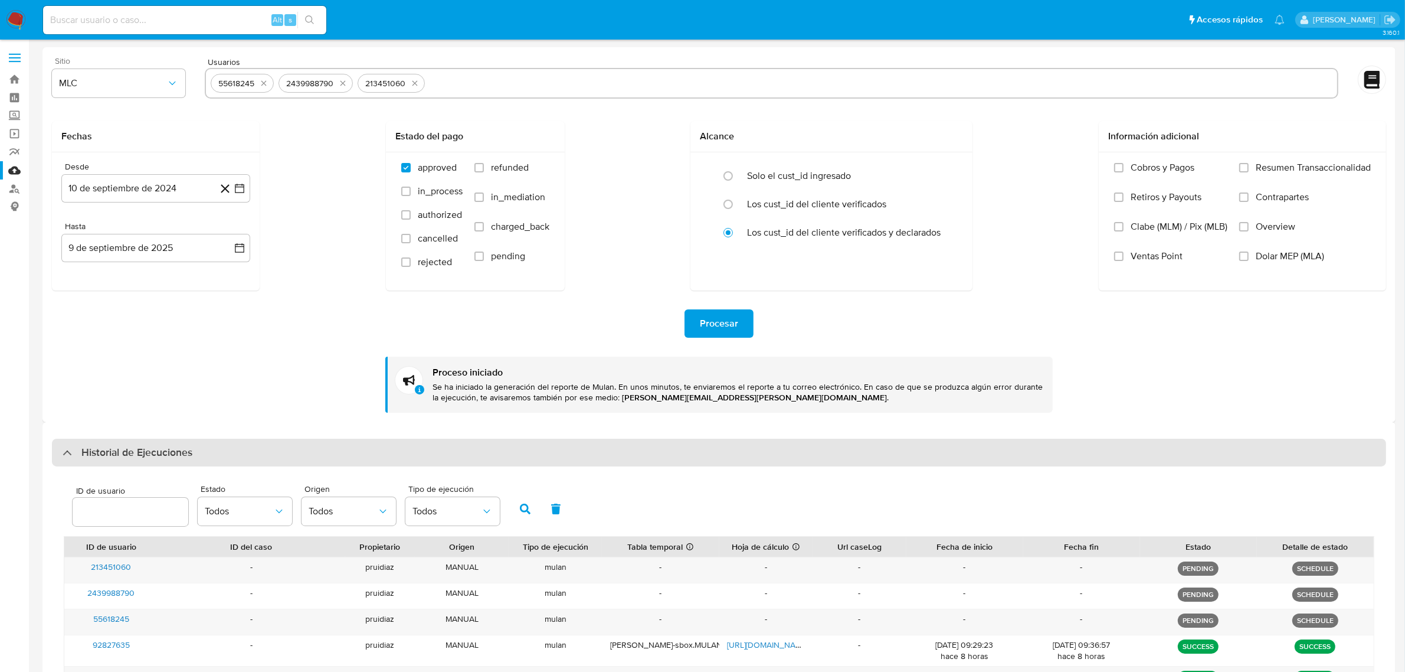
click at [140, 460] on div "Historial de Ejecuciones" at bounding box center [719, 452] width 1334 height 28
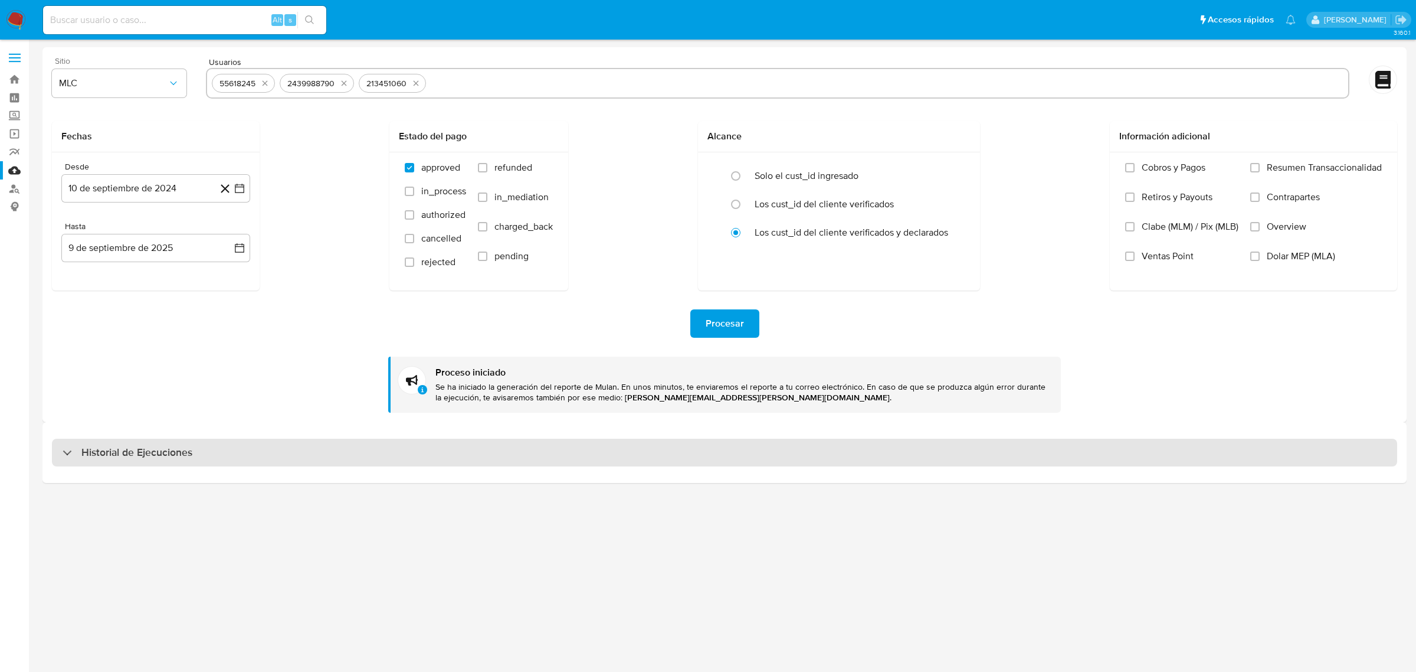
click at [139, 446] on h3 "Historial de Ejecuciones" at bounding box center [136, 453] width 111 height 14
select select "10"
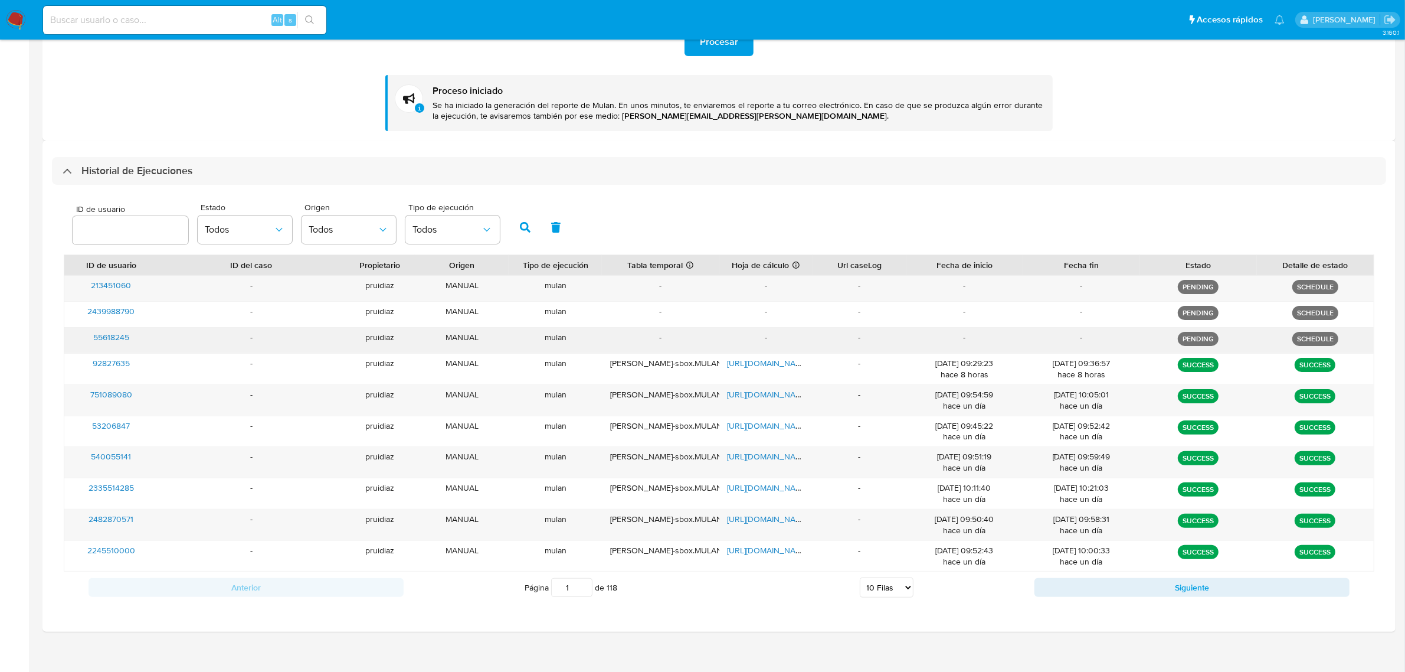
scroll to position [292, 0]
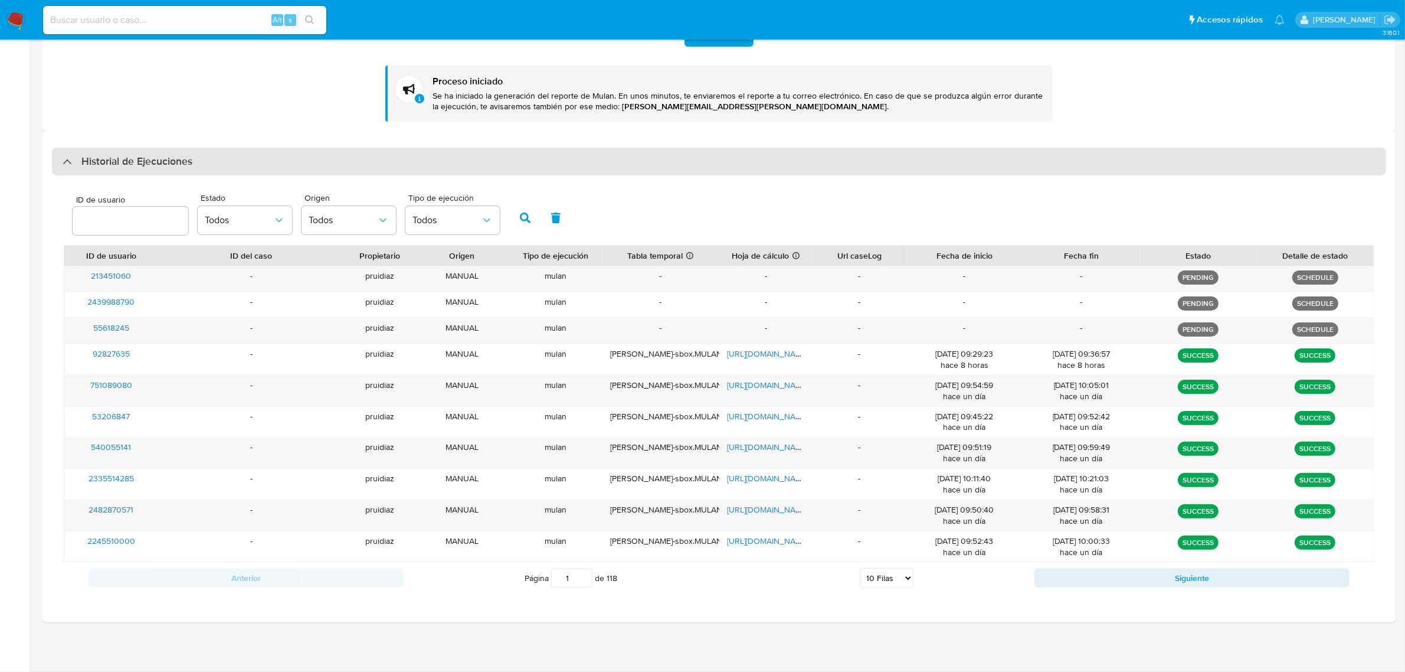
click at [173, 155] on h3 "Historial de Ejecuciones" at bounding box center [136, 162] width 111 height 14
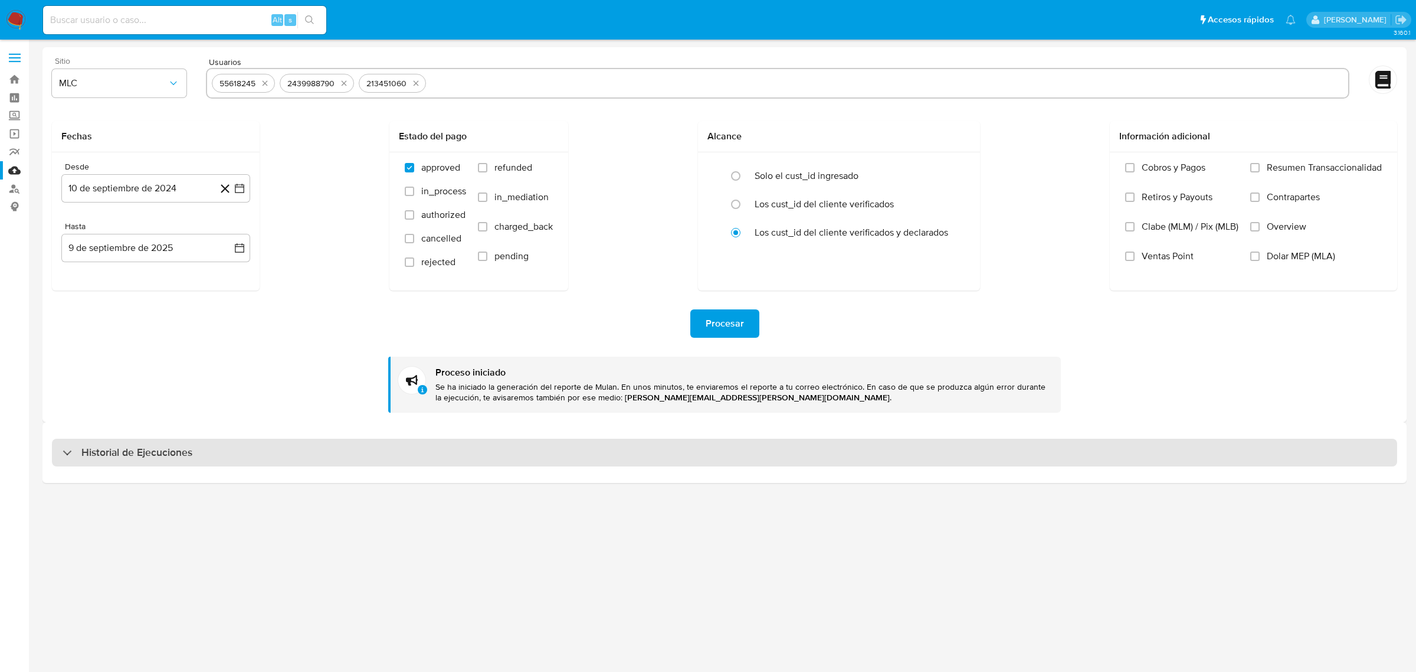
click at [159, 461] on div "Historial de Ejecuciones" at bounding box center [725, 452] width 1346 height 28
select select "10"
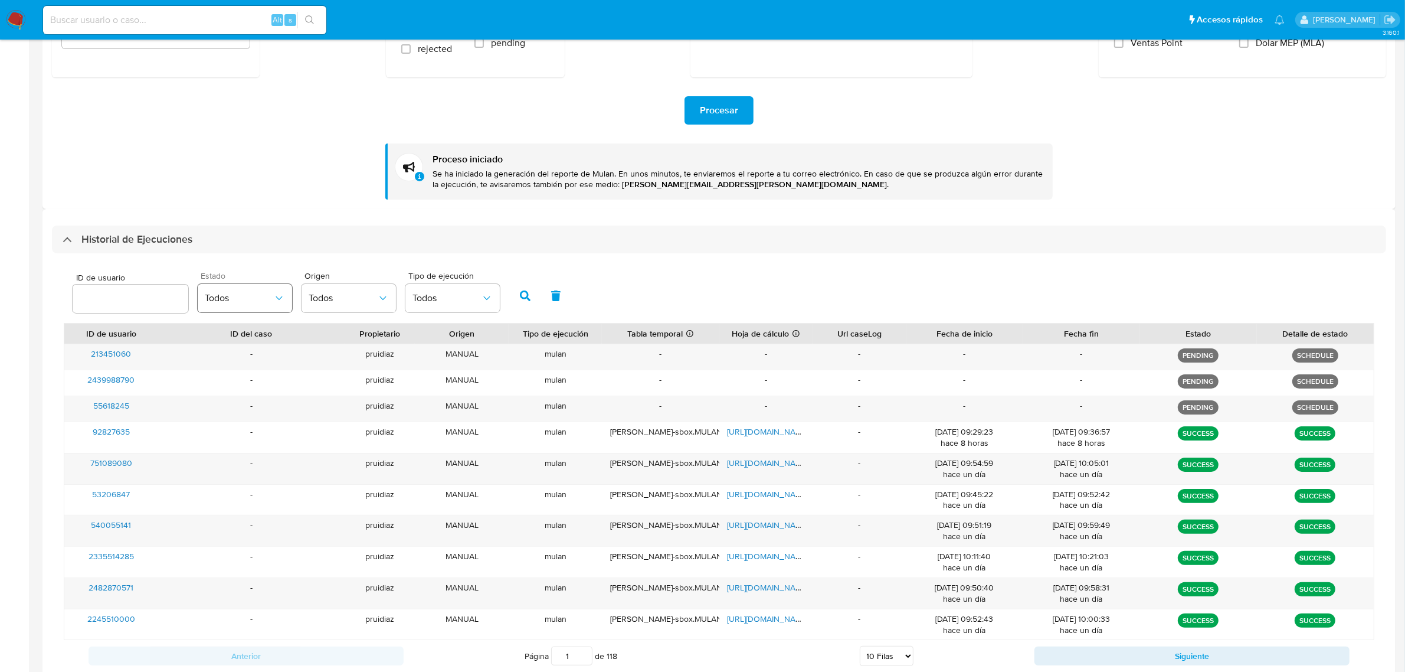
scroll to position [221, 0]
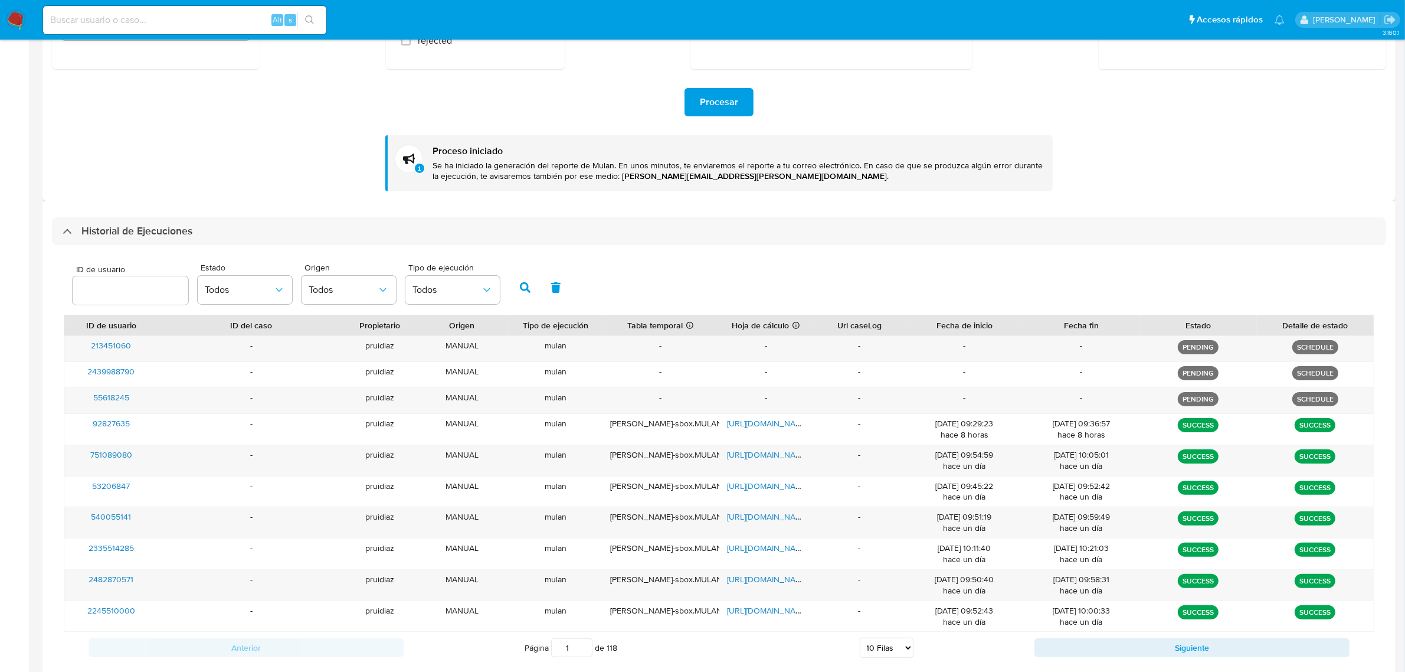
click at [602, 270] on div "ID de usuario Estado Todos Origen Todos Tipo de ejecución Todos" at bounding box center [719, 286] width 1311 height 58
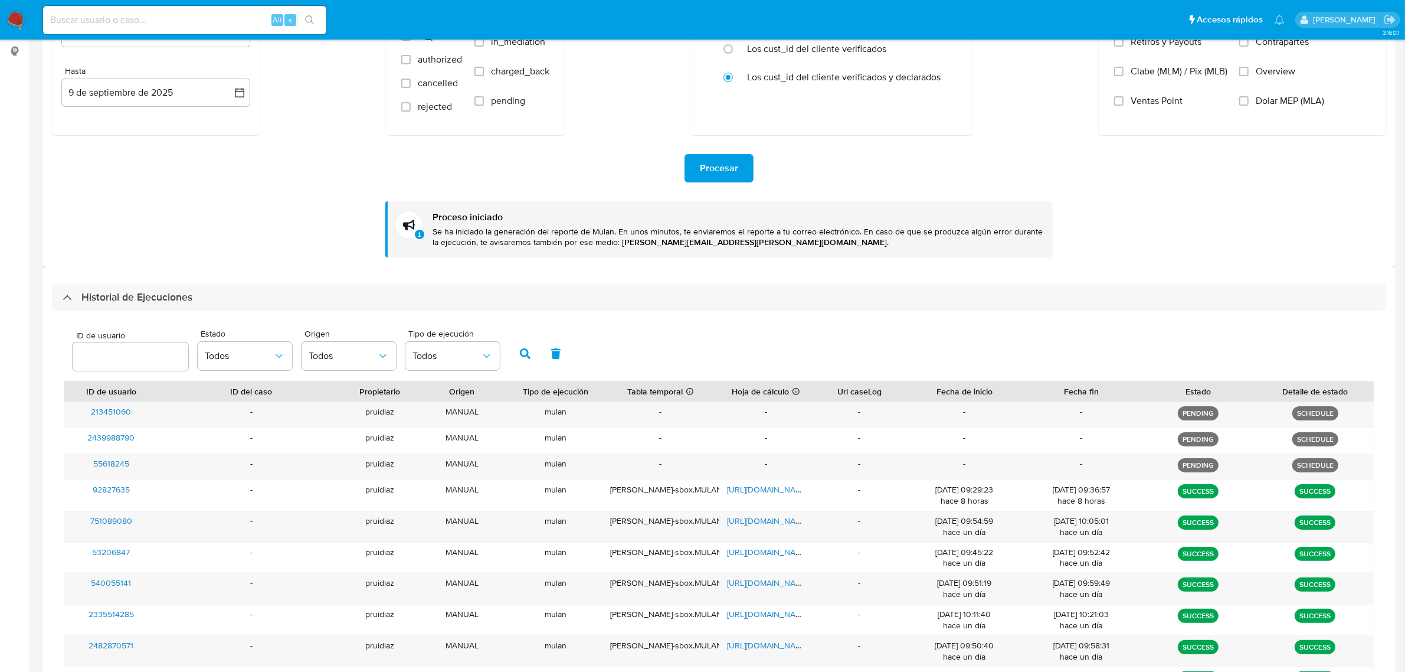
scroll to position [0, 0]
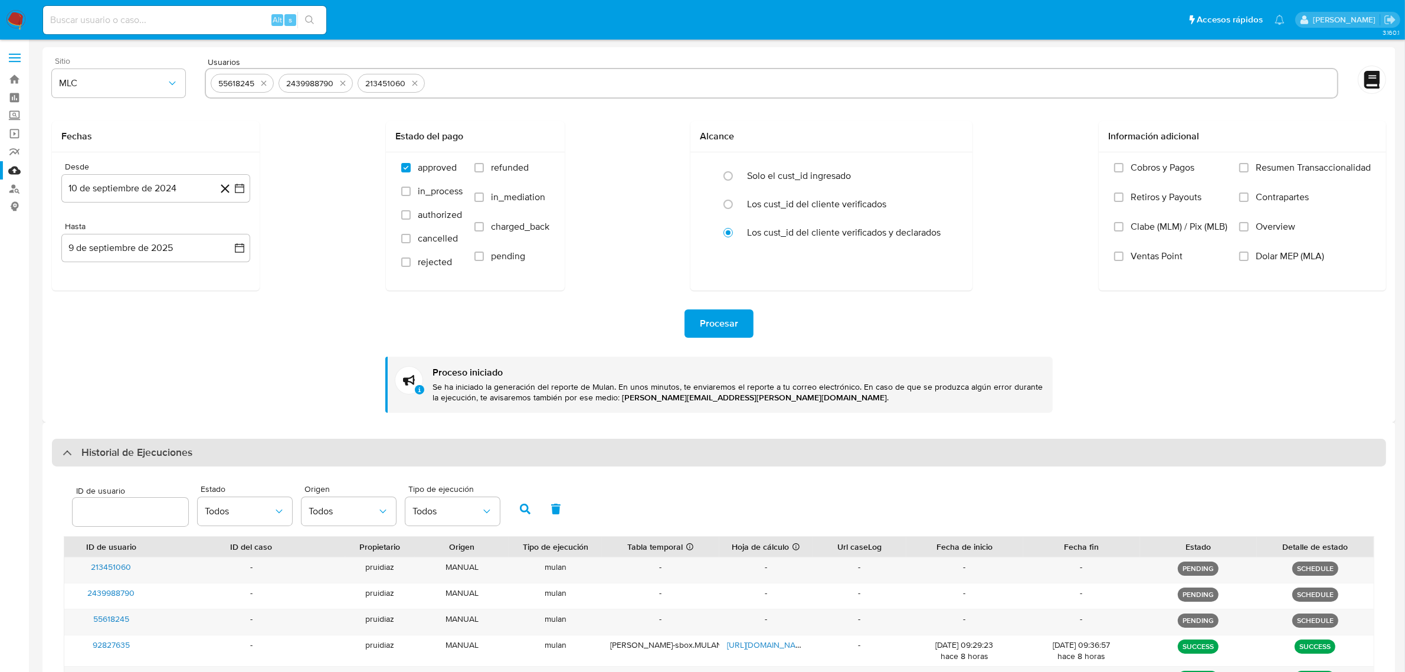
click at [149, 453] on h3 "Historial de Ejecuciones" at bounding box center [136, 453] width 111 height 14
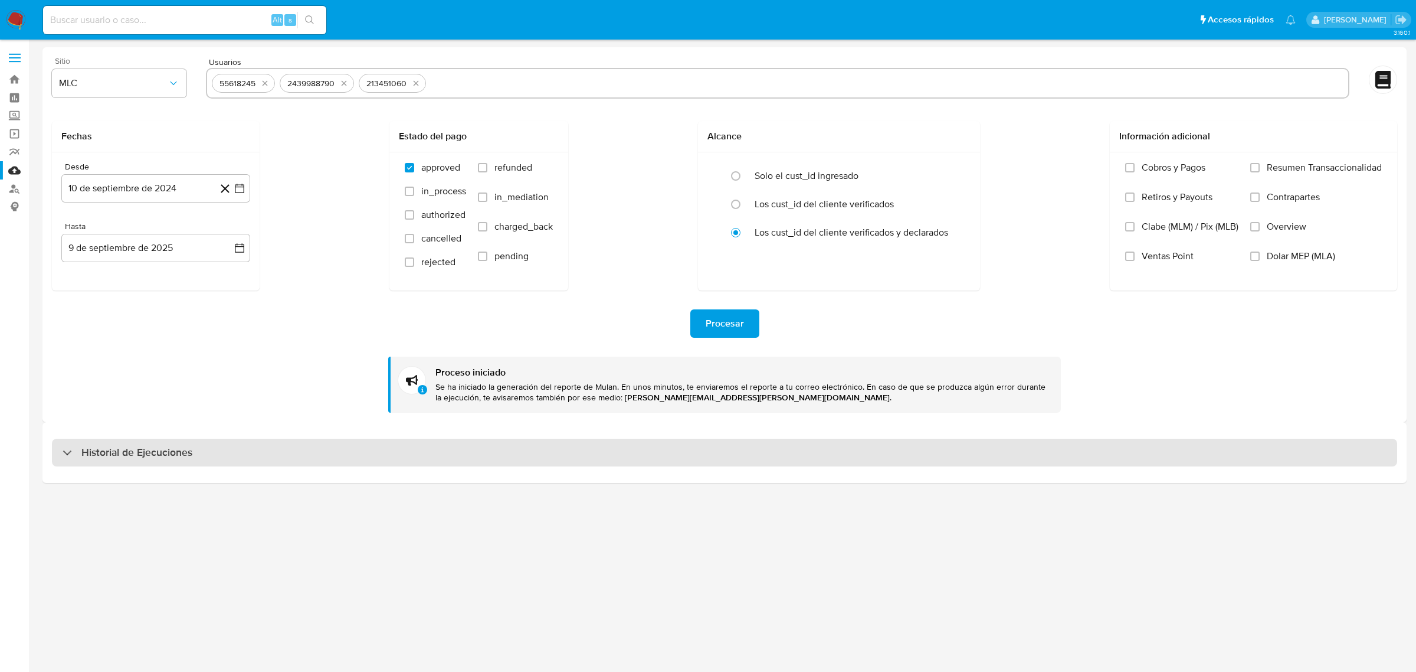
click at [137, 444] on div "Historial de Ejecuciones" at bounding box center [725, 452] width 1346 height 28
select select "10"
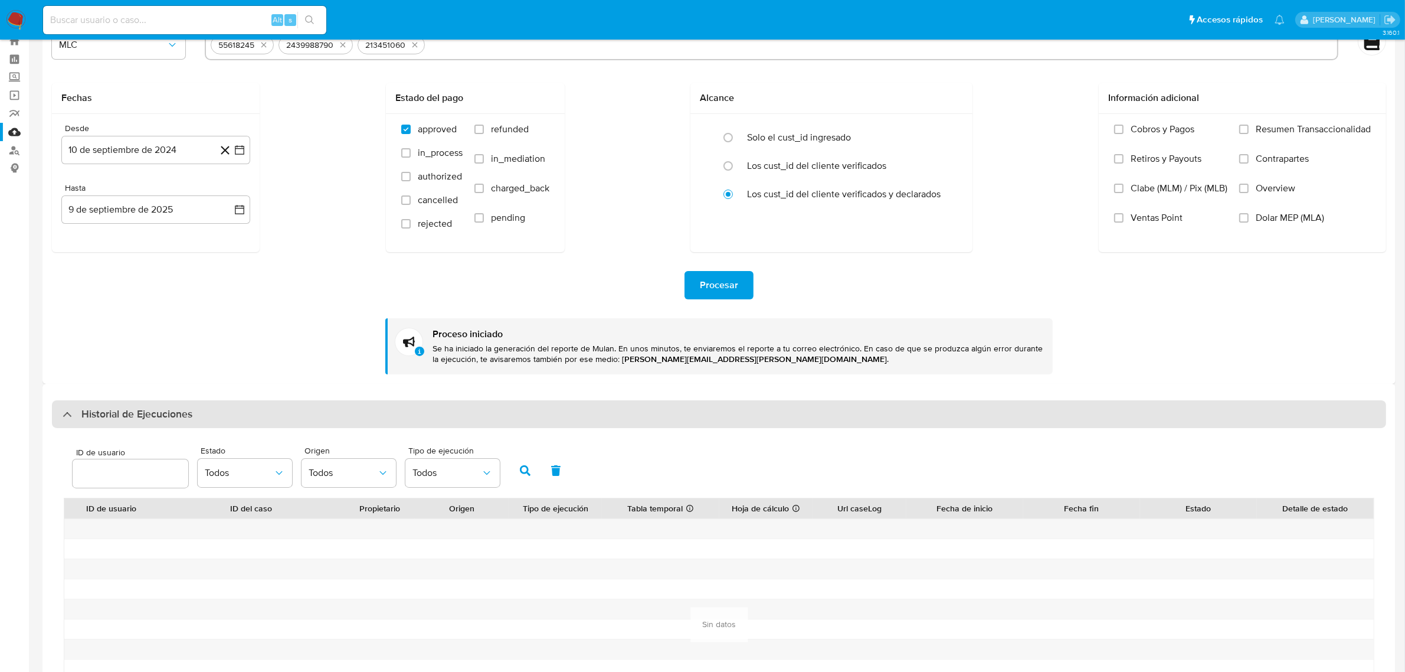
scroll to position [74, 0]
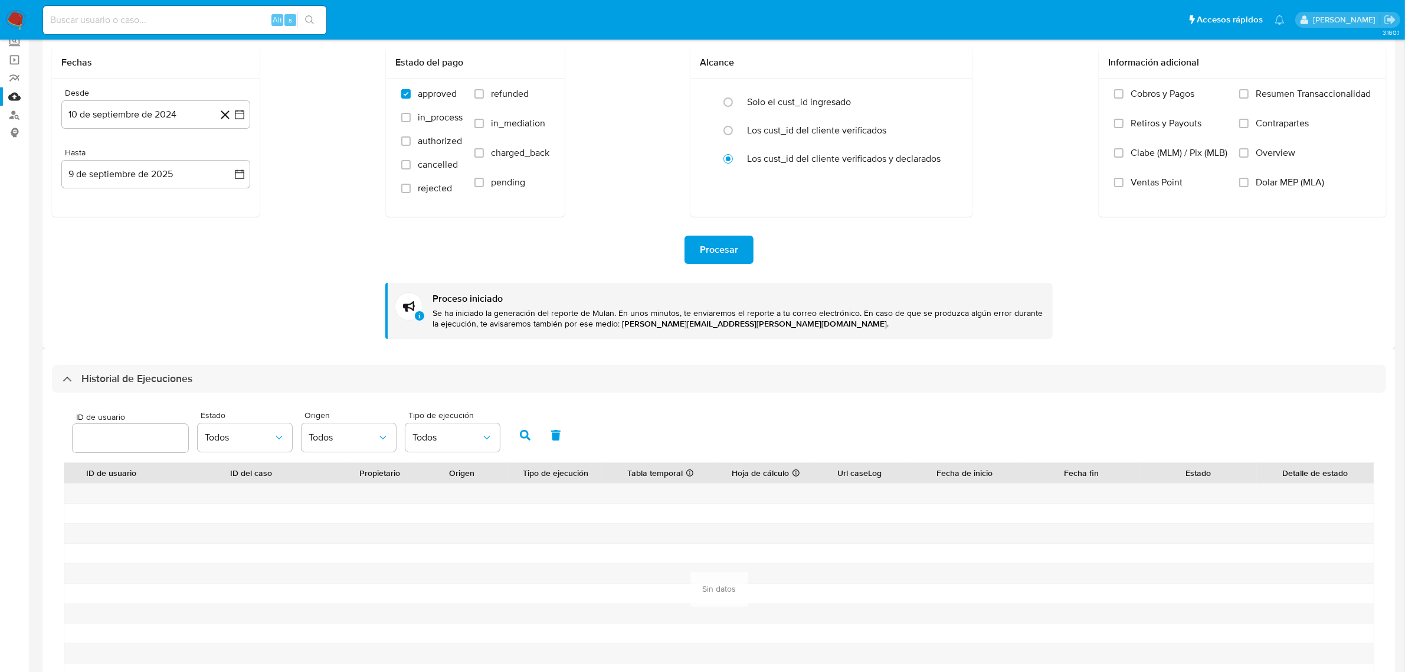
click at [208, 375] on div "Historial de Ejecuciones" at bounding box center [719, 379] width 1334 height 28
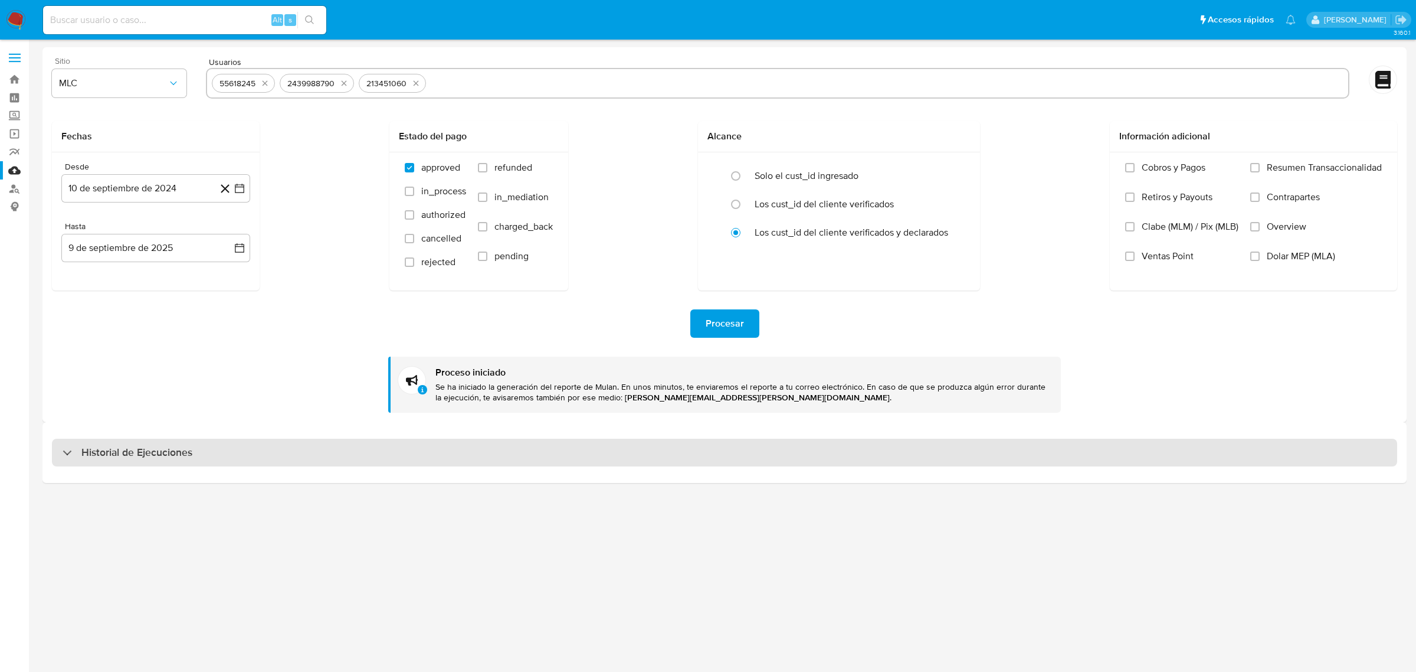
click at [110, 446] on h3 "Historial de Ejecuciones" at bounding box center [136, 453] width 111 height 14
select select "10"
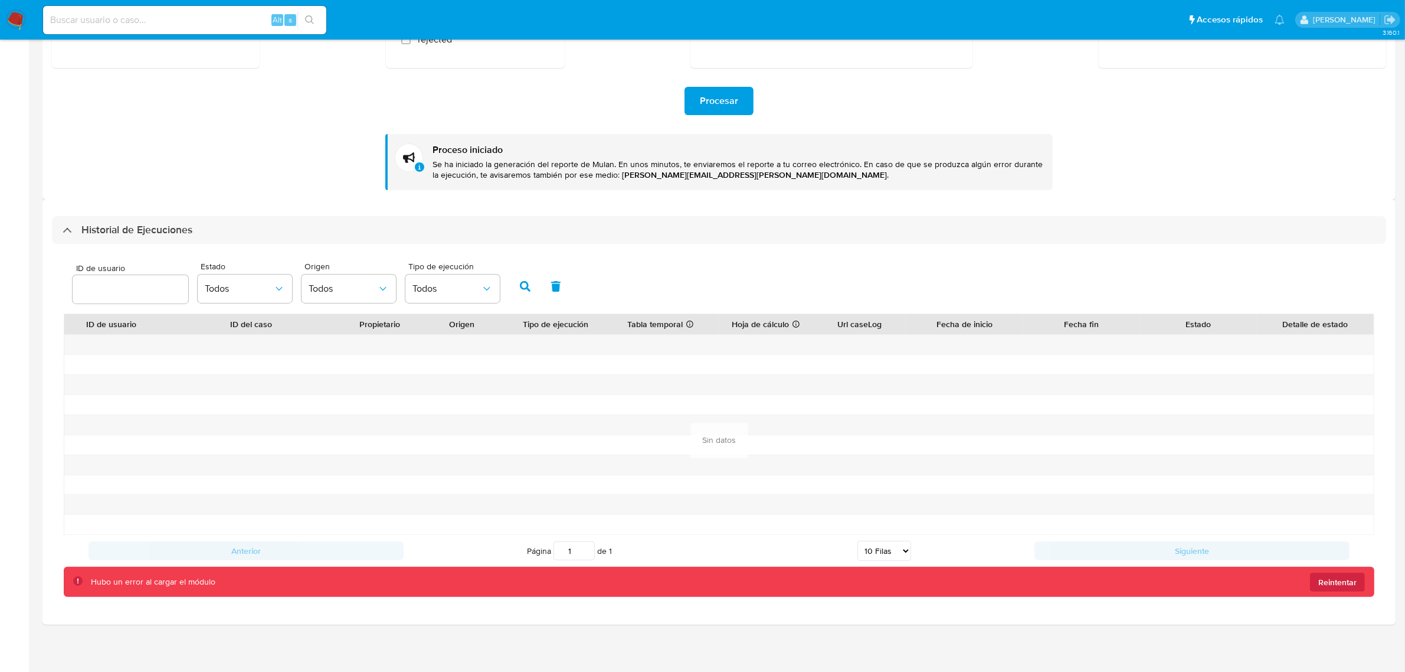
scroll to position [225, 0]
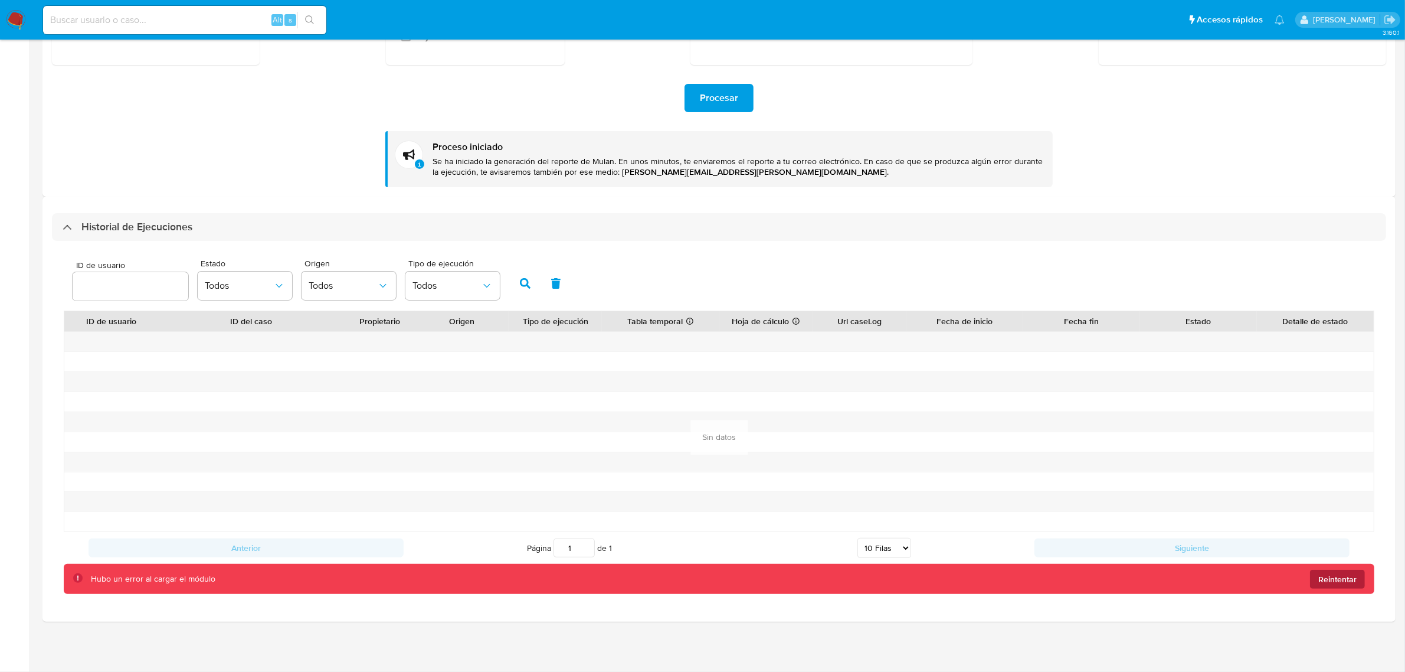
click at [1346, 574] on span "Reintentar" at bounding box center [1337, 578] width 38 height 19
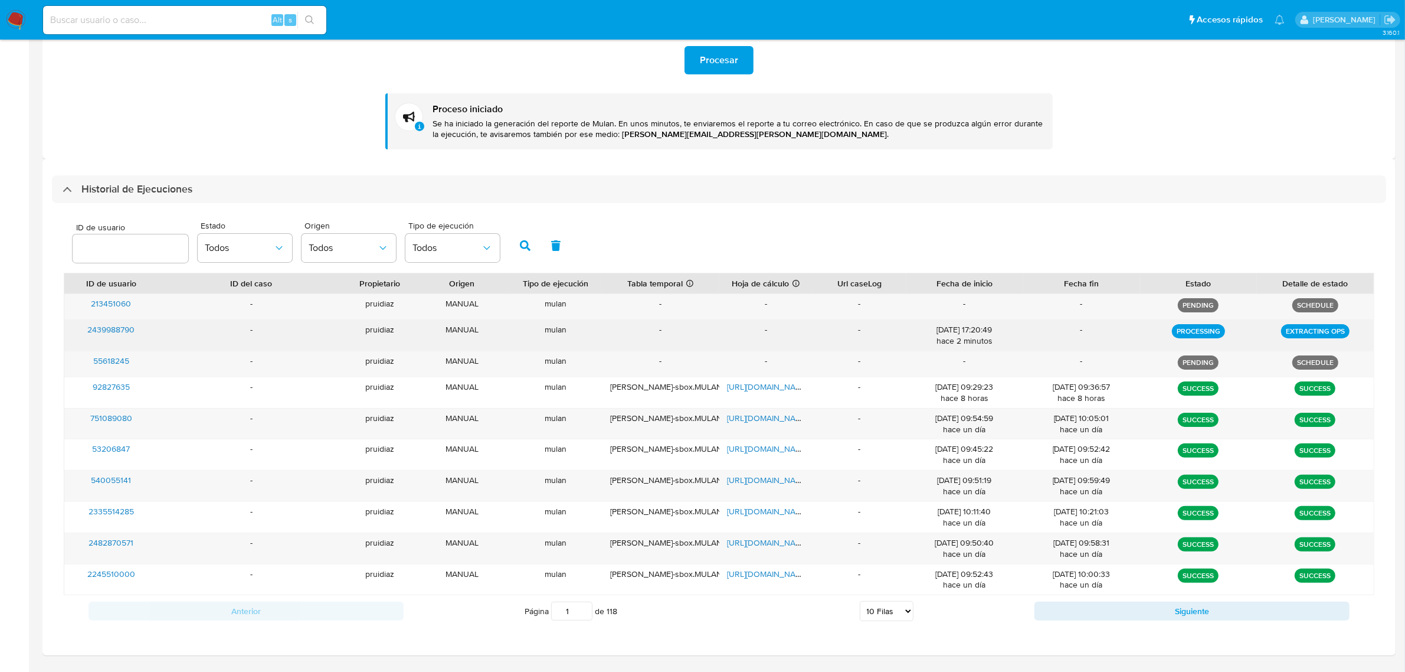
scroll to position [296, 0]
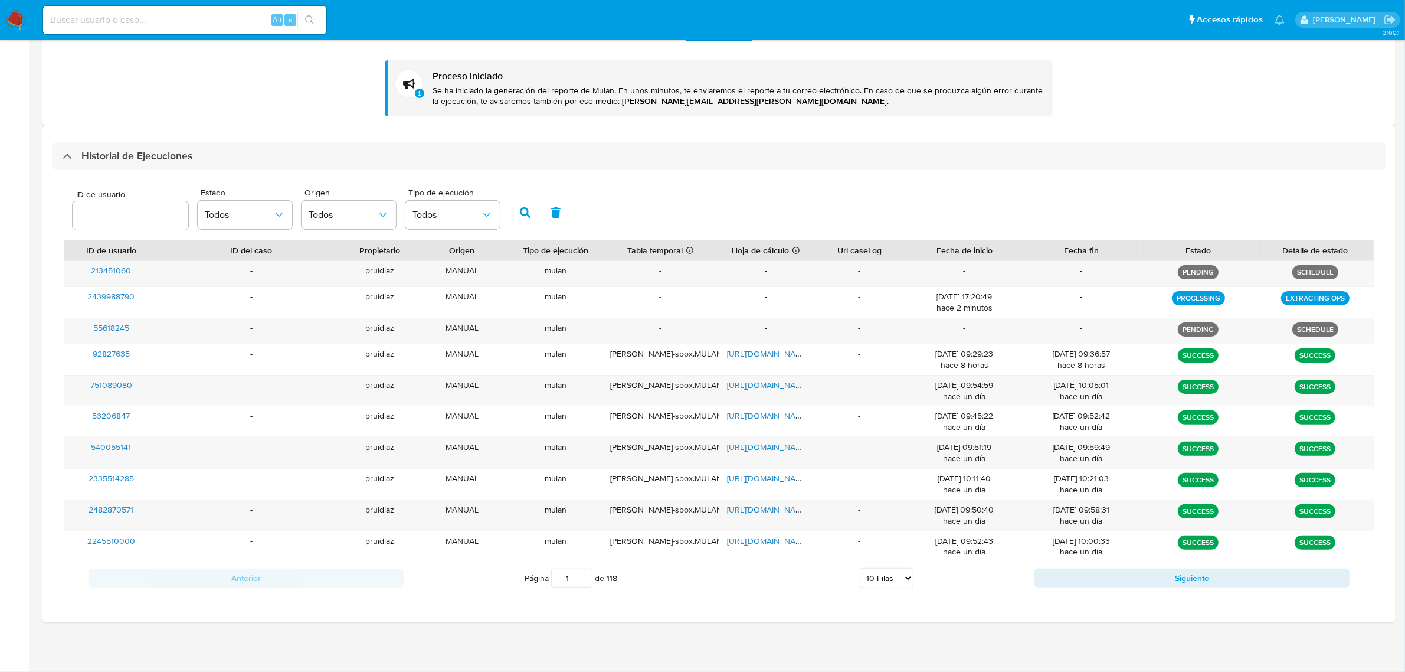
click at [646, 217] on div "ID de usuario Estado Todos Origen Todos Tipo de ejecución Todos" at bounding box center [719, 211] width 1311 height 58
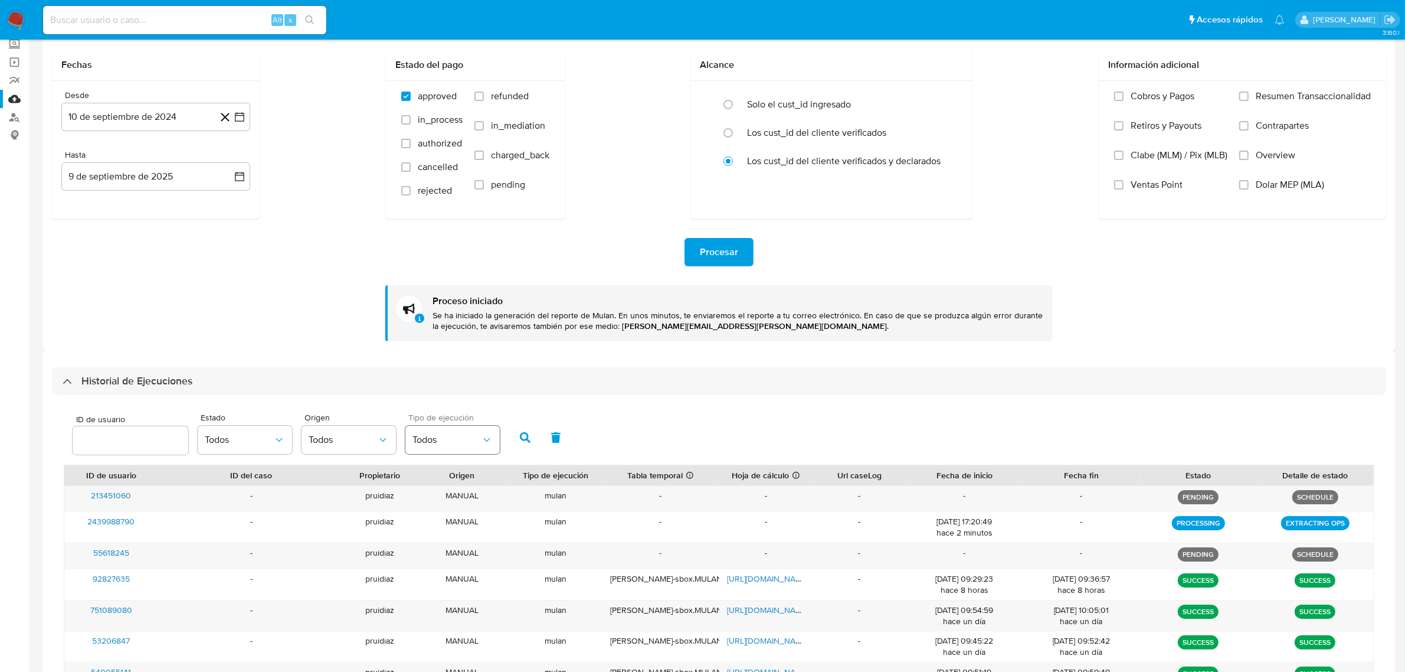
scroll to position [0, 0]
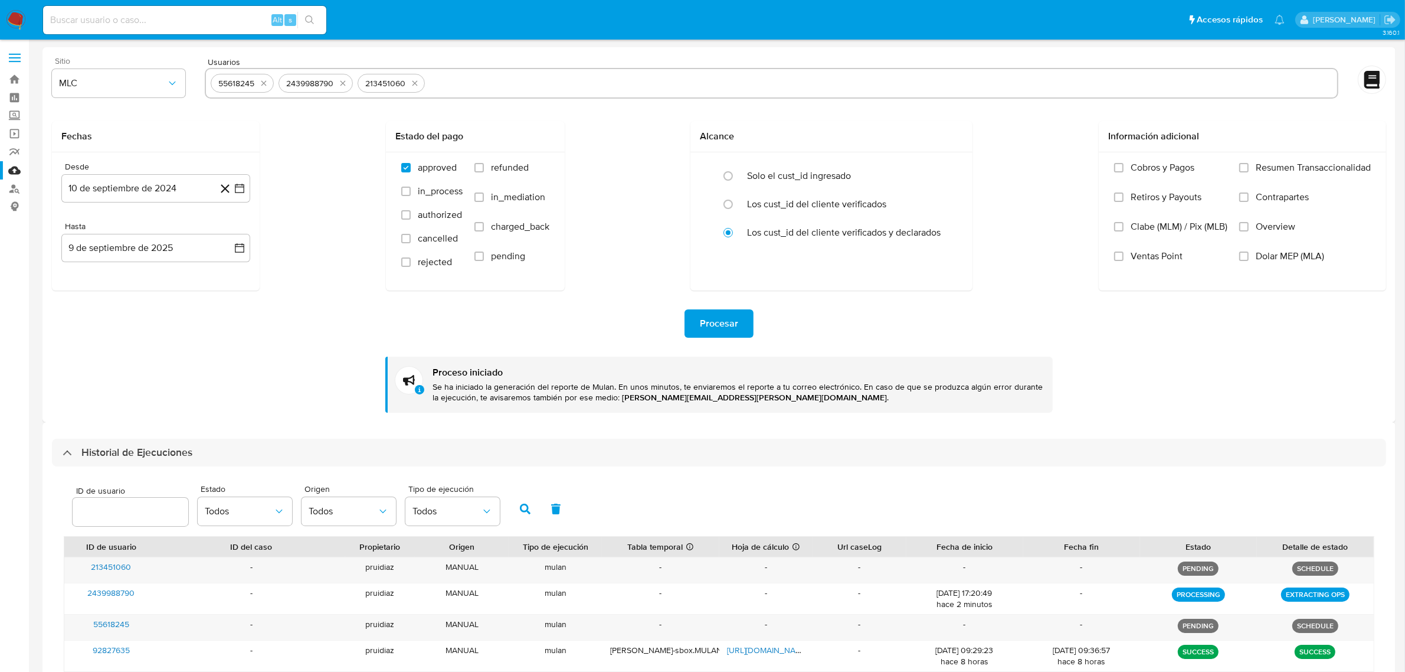
click at [309, 217] on div "Fechas Desde 10 de septiembre de 2024 10-09-2024 Hasta 9 de septiembre de 2025 …" at bounding box center [719, 205] width 1334 height 169
click at [329, 214] on div "Fechas Desde 10 de septiembre de 2024 10-09-2024 Hasta 9 de septiembre de 2025 …" at bounding box center [719, 205] width 1334 height 169
click at [323, 217] on div "Fechas Desde 10 de septiembre de 2024 10-09-2024 Hasta 9 de septiembre de 2025 …" at bounding box center [719, 205] width 1334 height 169
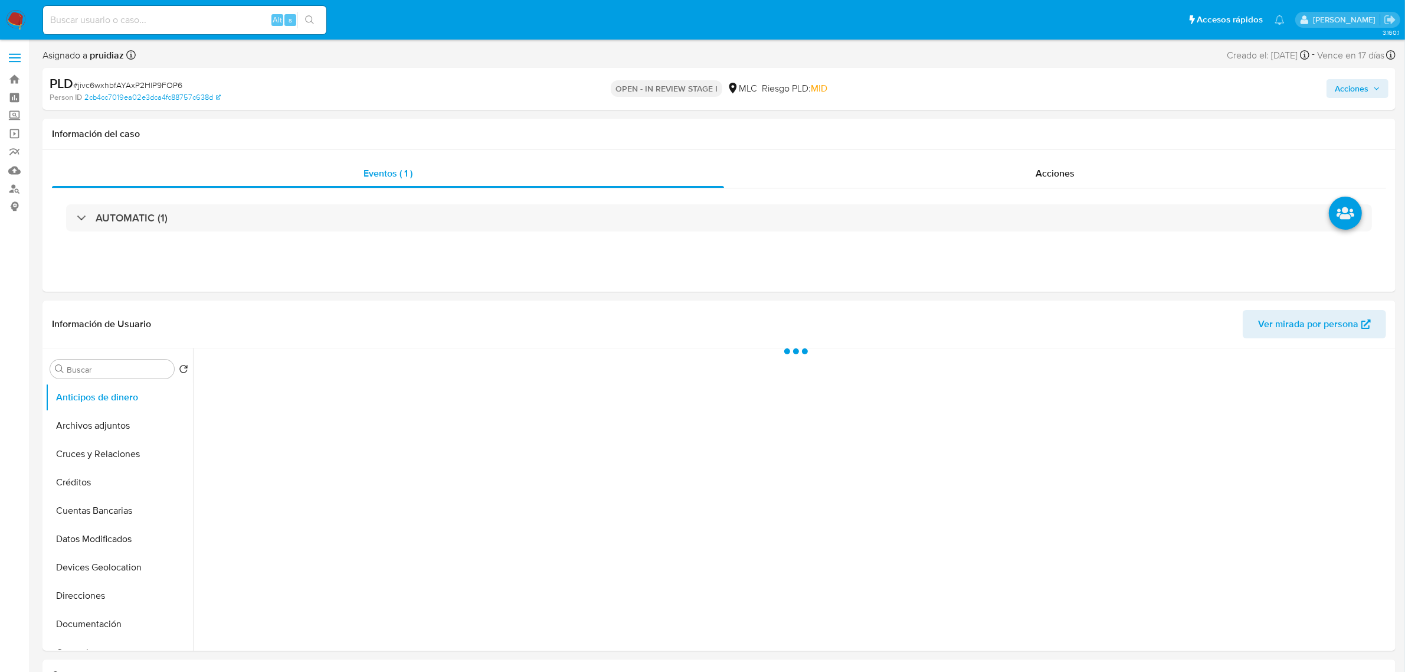
click at [15, 21] on img at bounding box center [16, 20] width 20 height 20
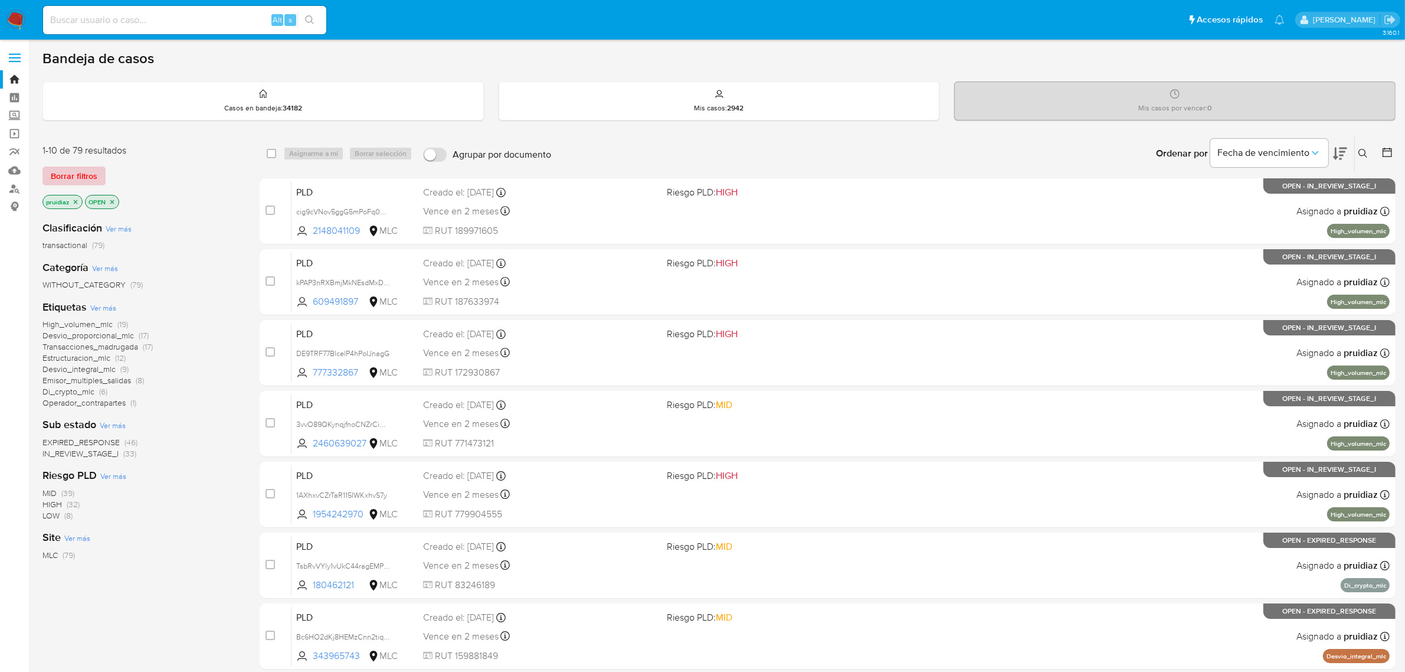
click at [78, 175] on span "Borrar filtros" at bounding box center [74, 176] width 47 height 17
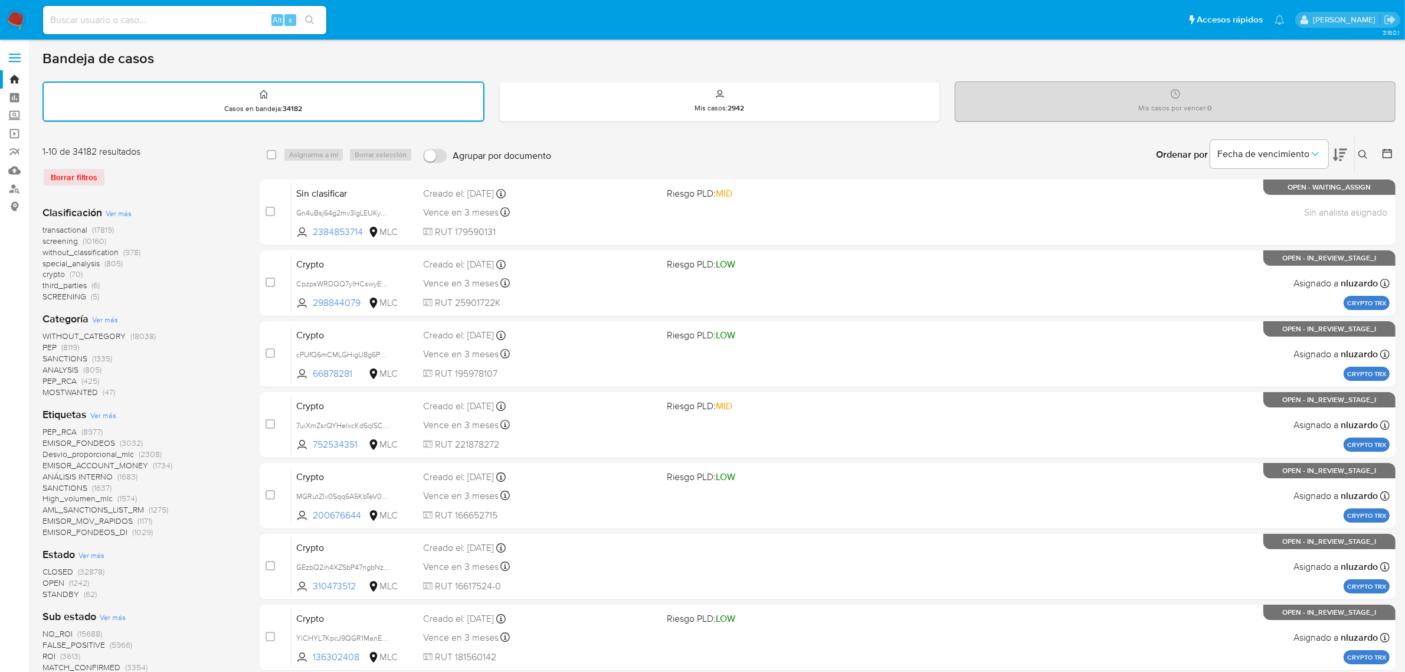
click at [1382, 156] on icon at bounding box center [1388, 154] width 12 height 12
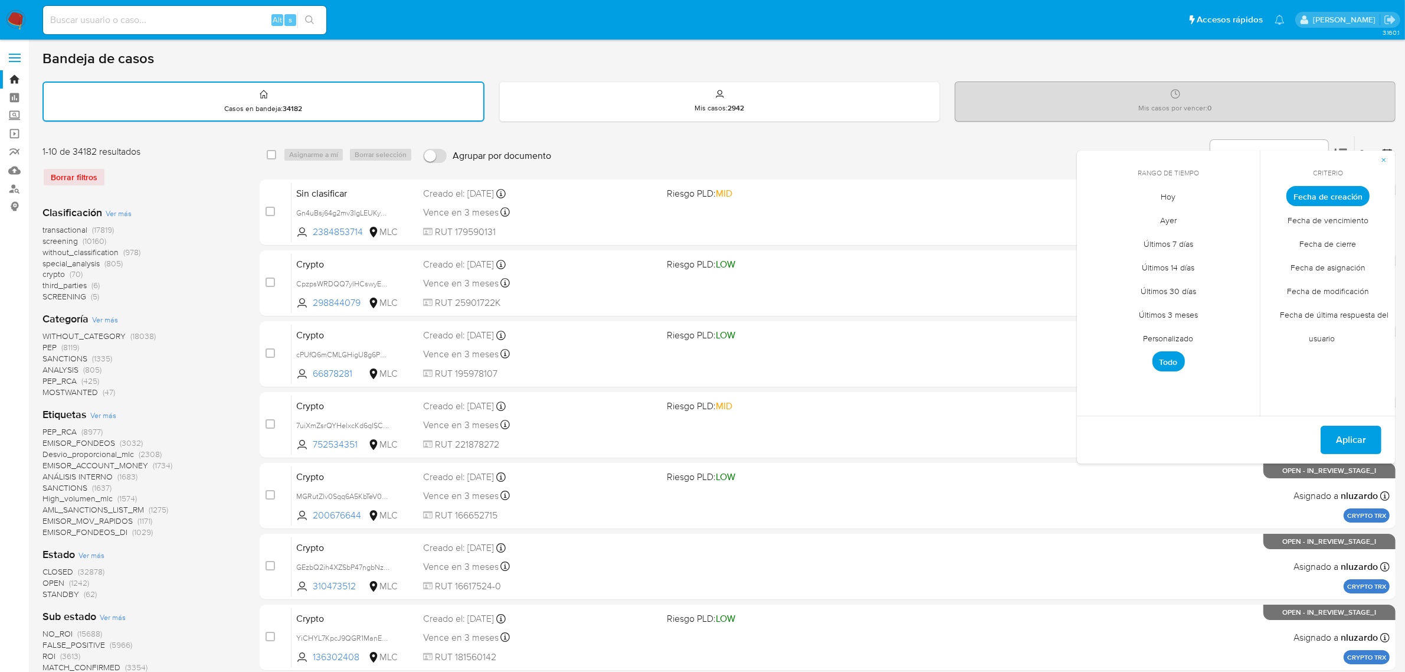
click at [1338, 287] on span "Fecha de modificación" at bounding box center [1328, 291] width 107 height 24
click at [1163, 333] on span "Personalizado" at bounding box center [1168, 338] width 75 height 24
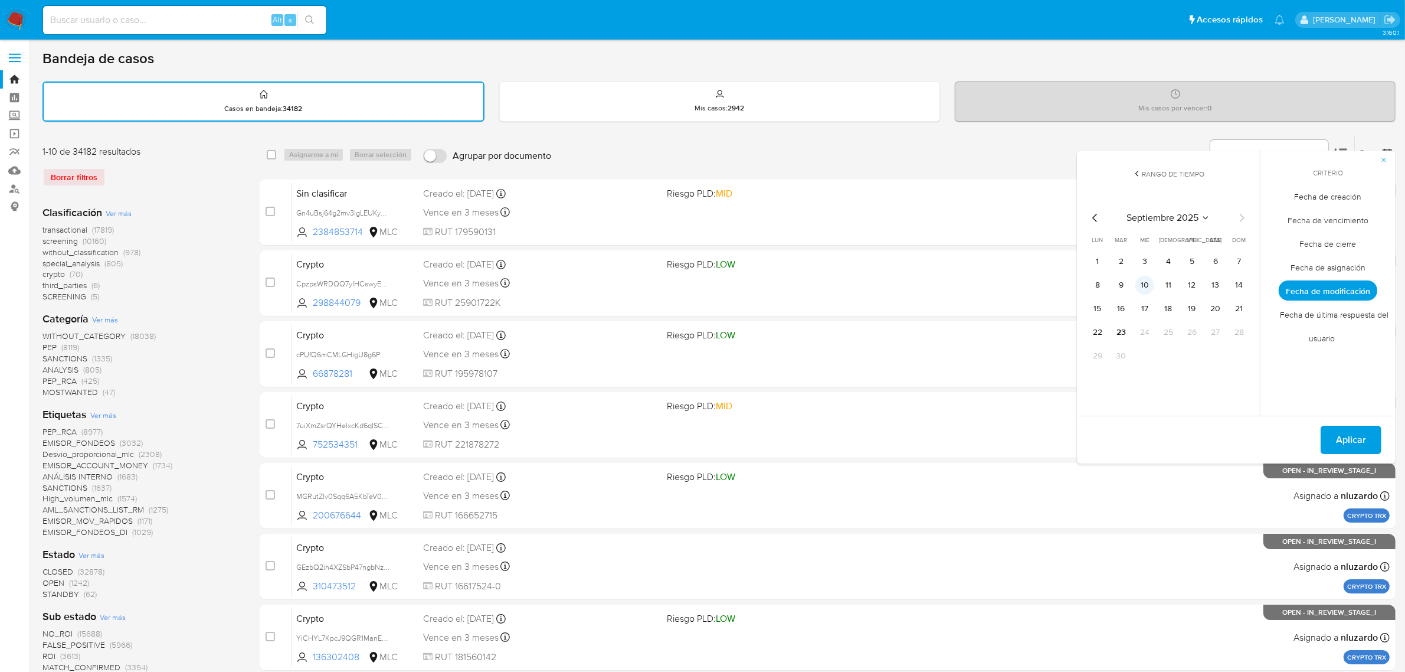
click at [1142, 283] on button "10" at bounding box center [1144, 285] width 19 height 19
click at [1353, 434] on span "Aplicar" at bounding box center [1351, 440] width 30 height 26
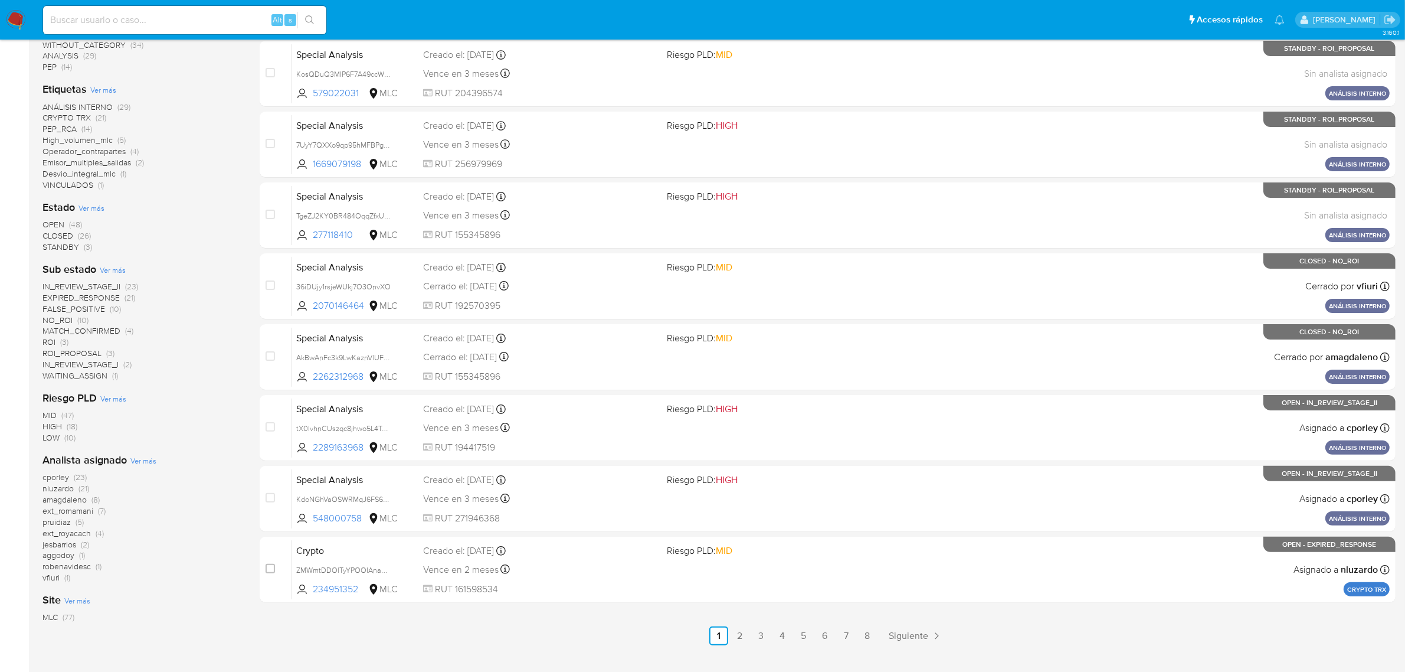
scroll to position [295, 0]
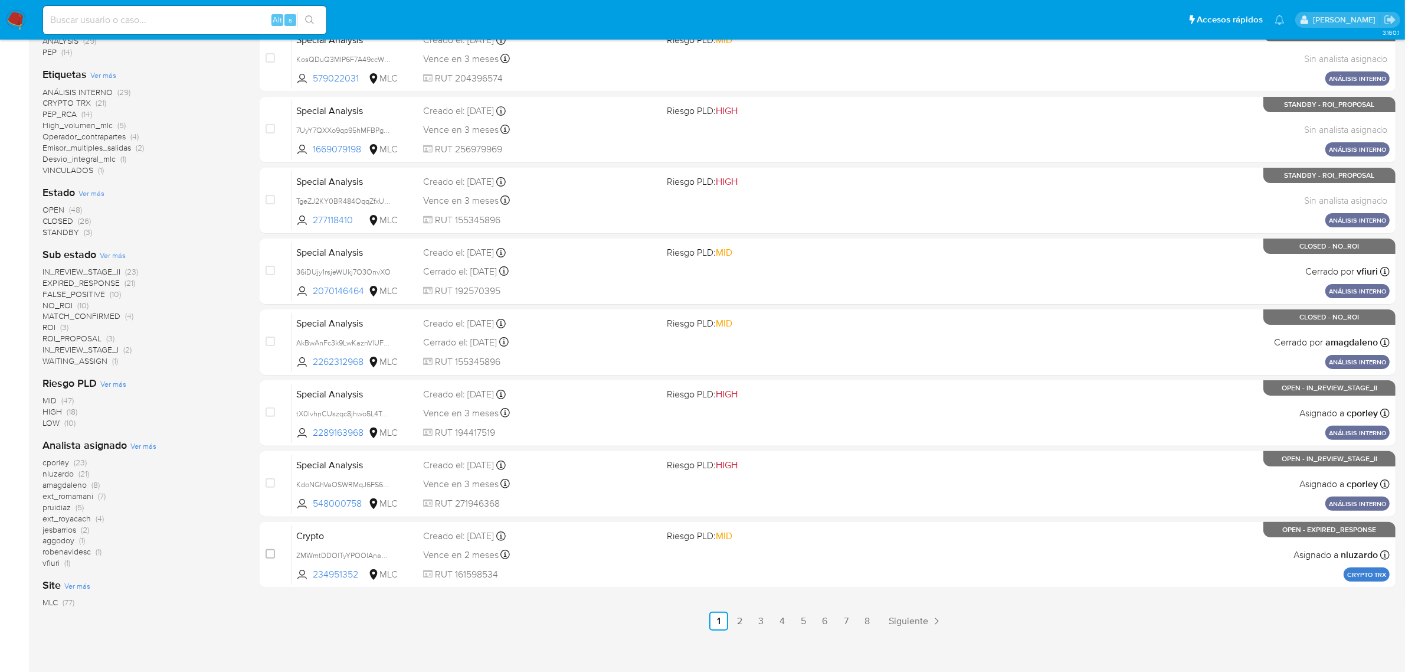
click at [64, 506] on span "pruidiaz" at bounding box center [56, 507] width 28 height 12
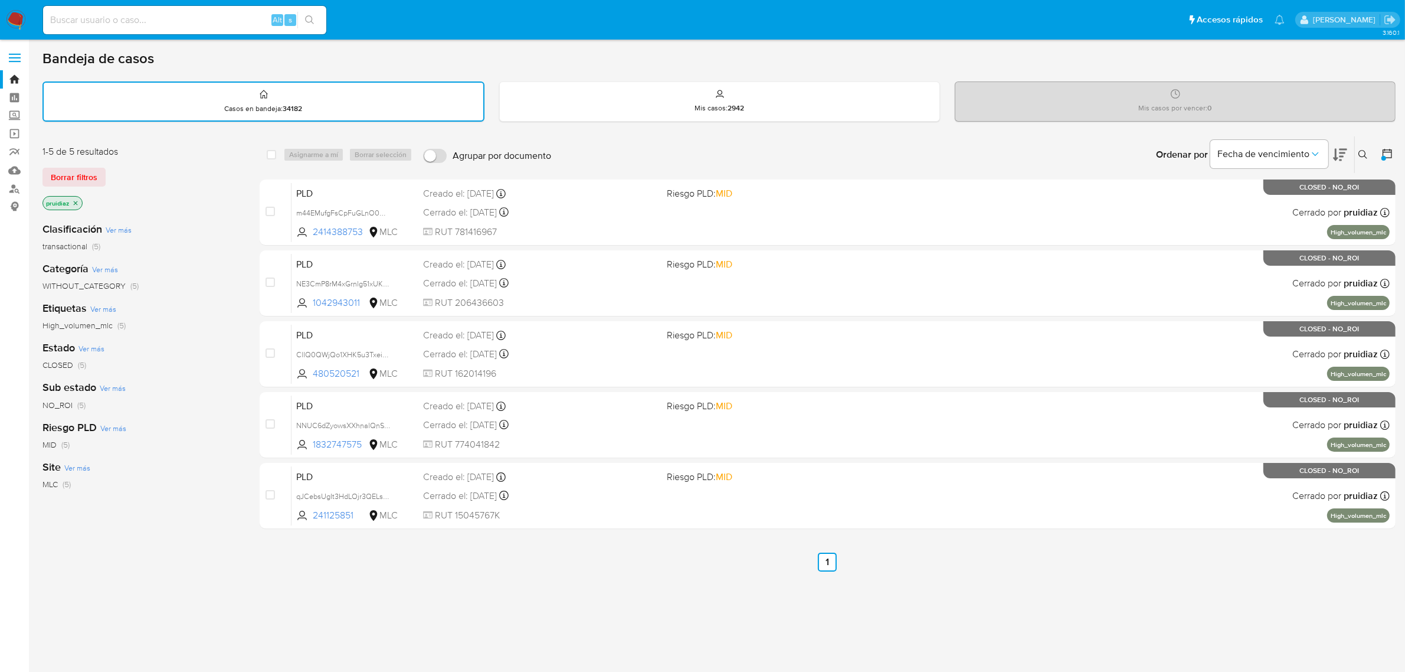
click at [1391, 155] on icon at bounding box center [1388, 154] width 12 height 12
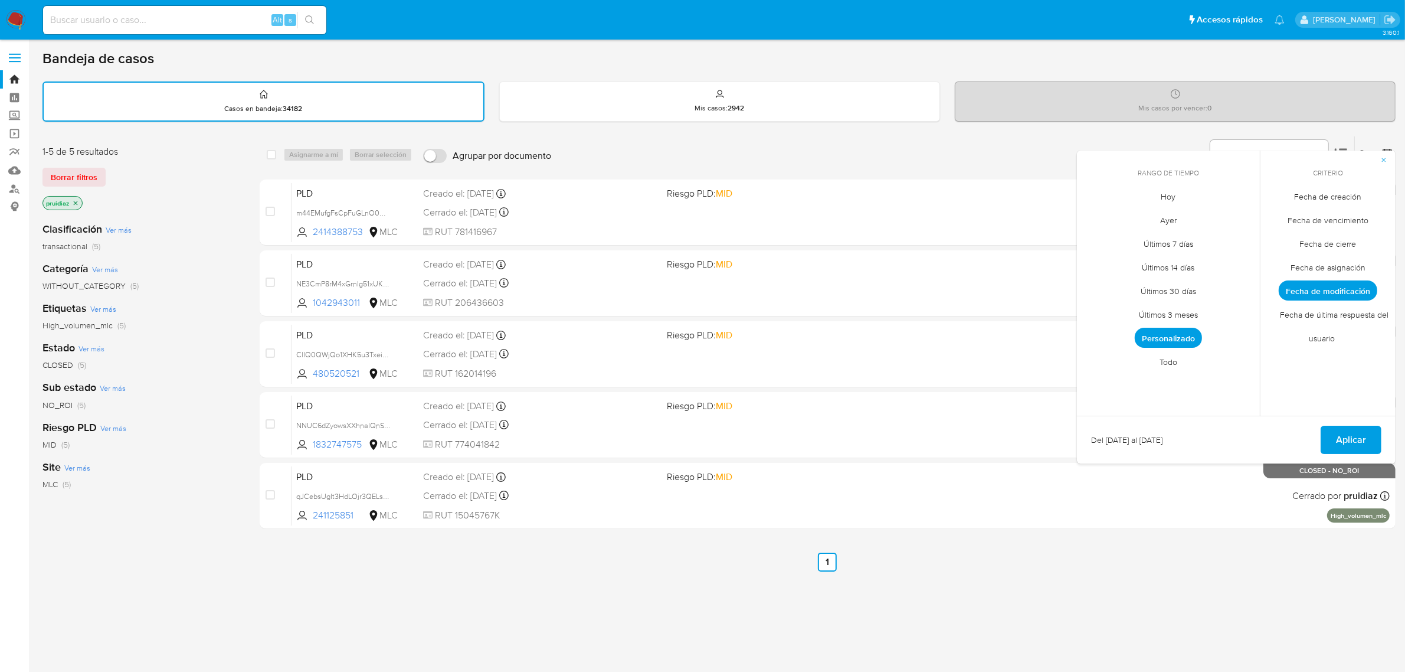
click at [1178, 333] on span "Personalizado" at bounding box center [1168, 338] width 67 height 20
click at [1167, 283] on button "11" at bounding box center [1168, 285] width 19 height 19
click at [1343, 438] on span "Aplicar" at bounding box center [1351, 440] width 30 height 26
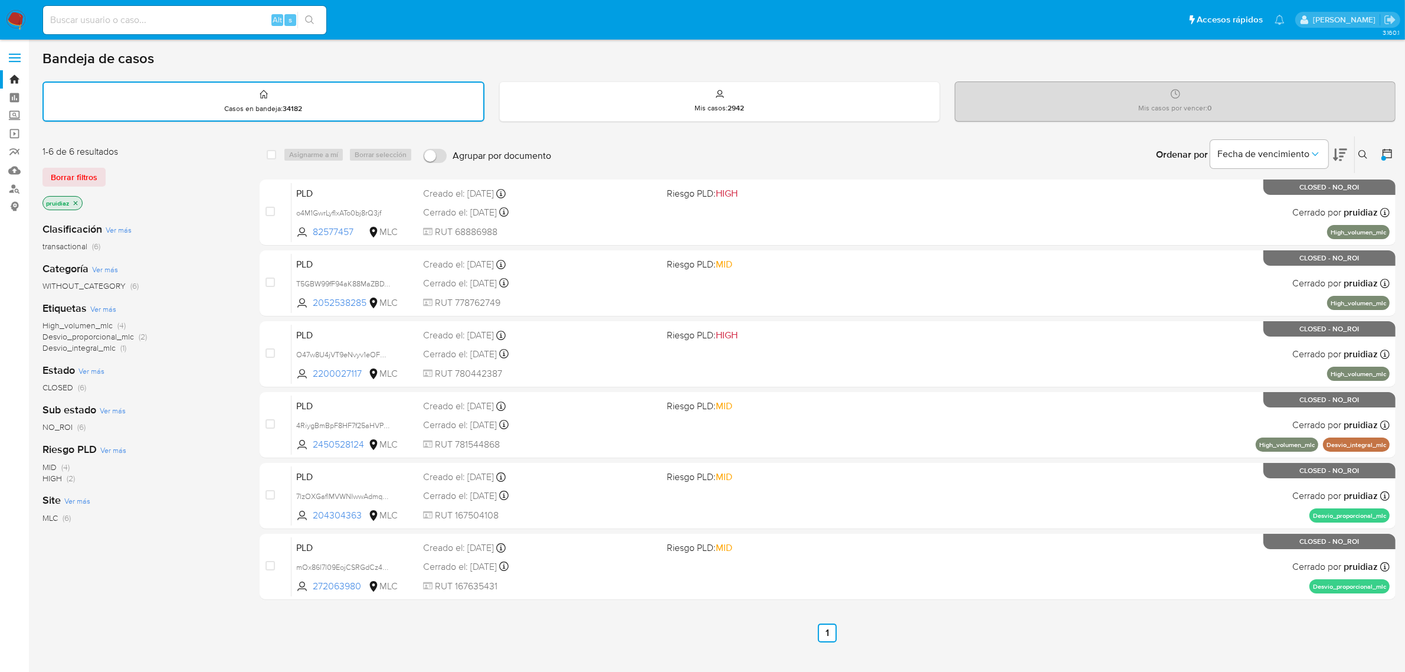
click at [1390, 148] on icon at bounding box center [1388, 154] width 12 height 12
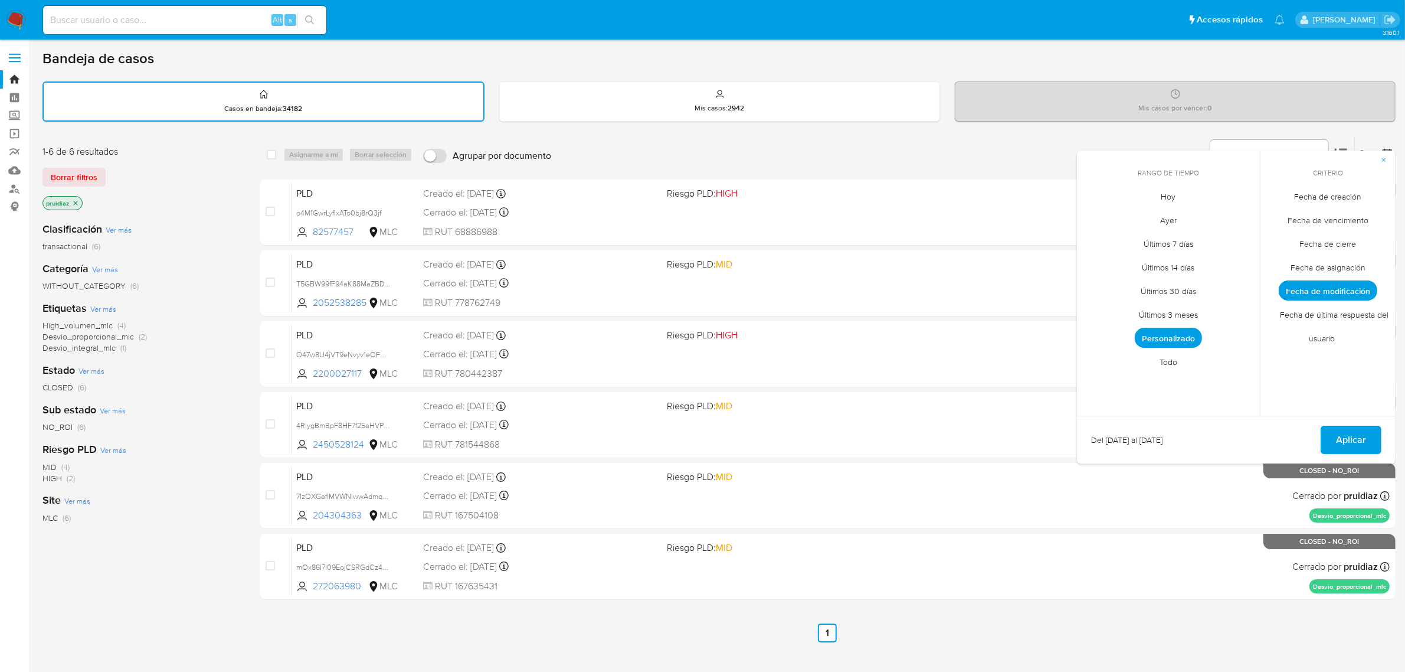
click at [1176, 338] on span "Personalizado" at bounding box center [1168, 338] width 67 height 20
click at [1187, 281] on button "12" at bounding box center [1192, 285] width 19 height 19
click at [1340, 437] on span "Aplicar" at bounding box center [1351, 440] width 30 height 26
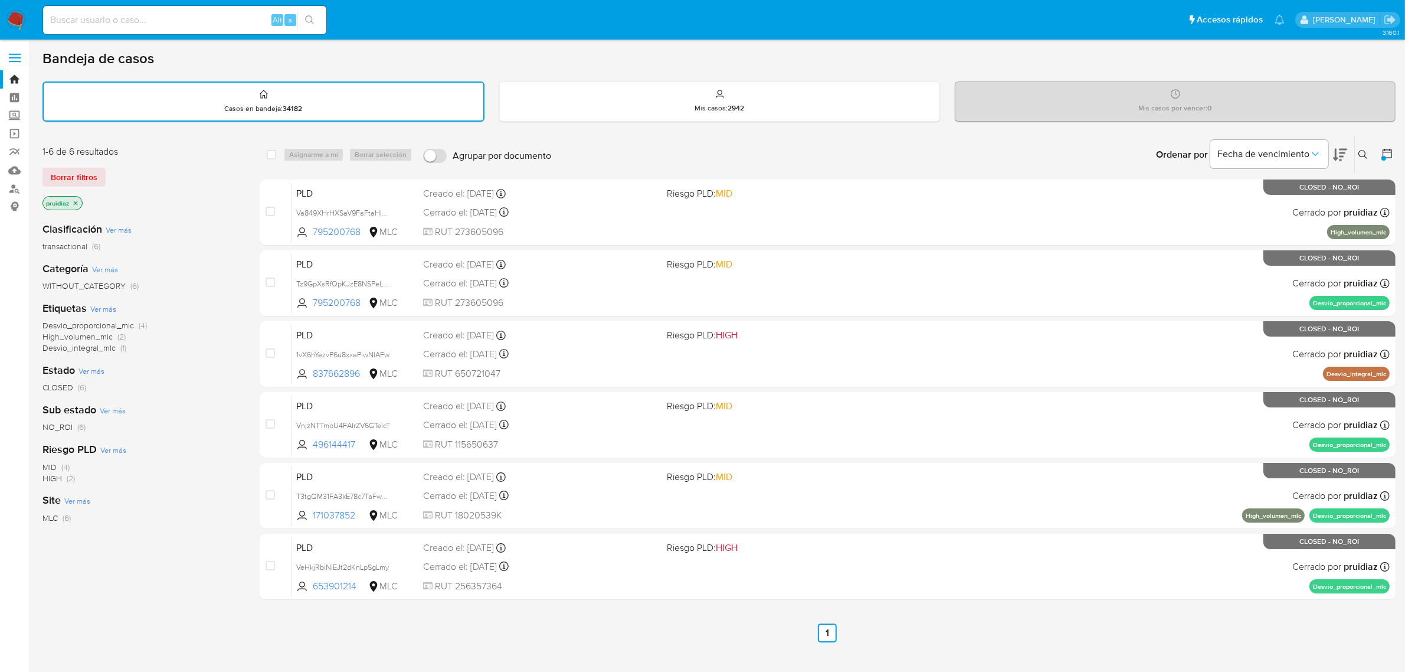
click at [1385, 149] on icon at bounding box center [1387, 153] width 9 height 9
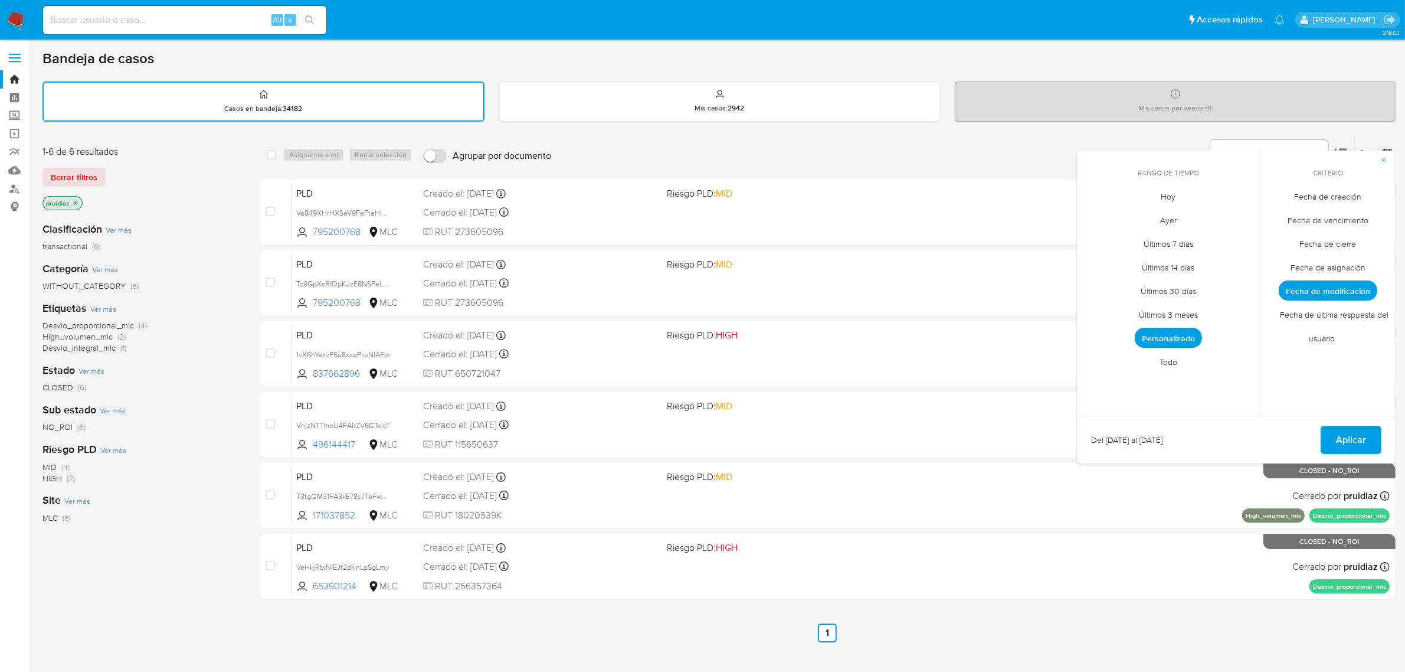
click at [1181, 338] on span "Personalizado" at bounding box center [1168, 338] width 67 height 20
click at [1102, 310] on button "15" at bounding box center [1097, 308] width 19 height 19
click at [1343, 437] on span "Aplicar" at bounding box center [1351, 440] width 30 height 26
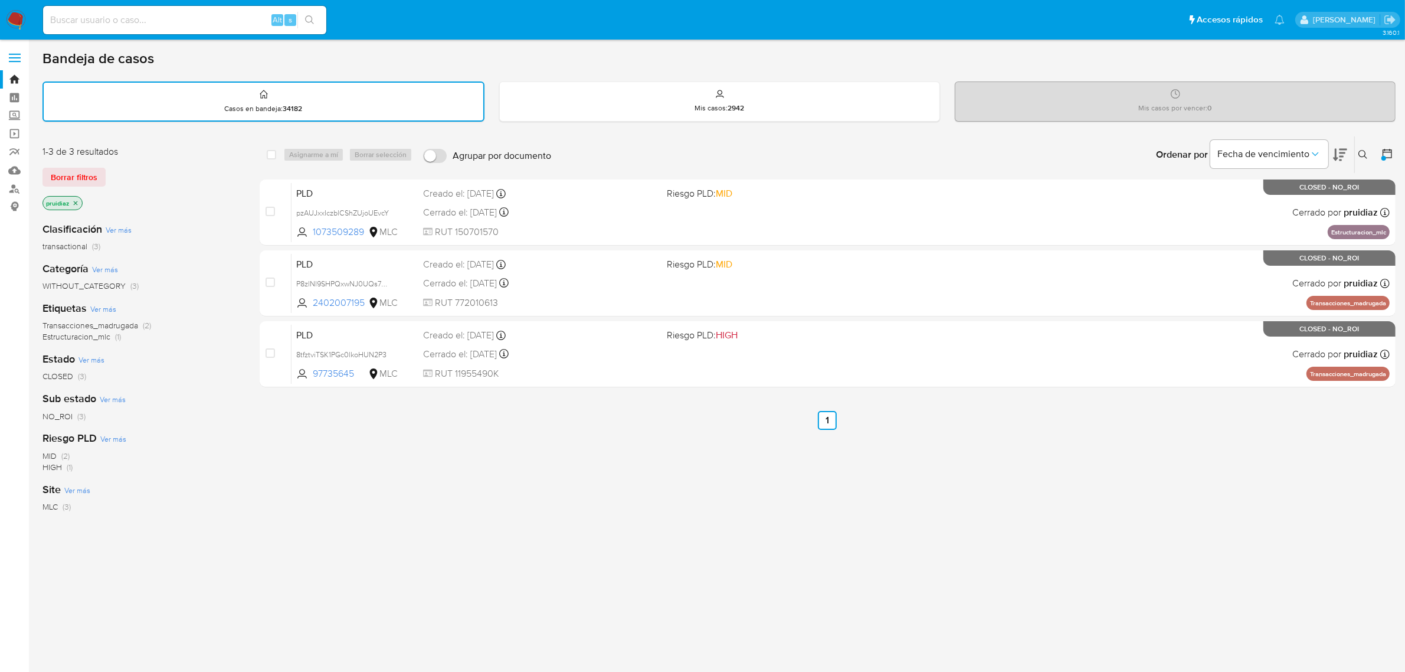
click at [1380, 150] on div at bounding box center [1384, 154] width 21 height 37
click at [1387, 150] on icon at bounding box center [1387, 153] width 9 height 9
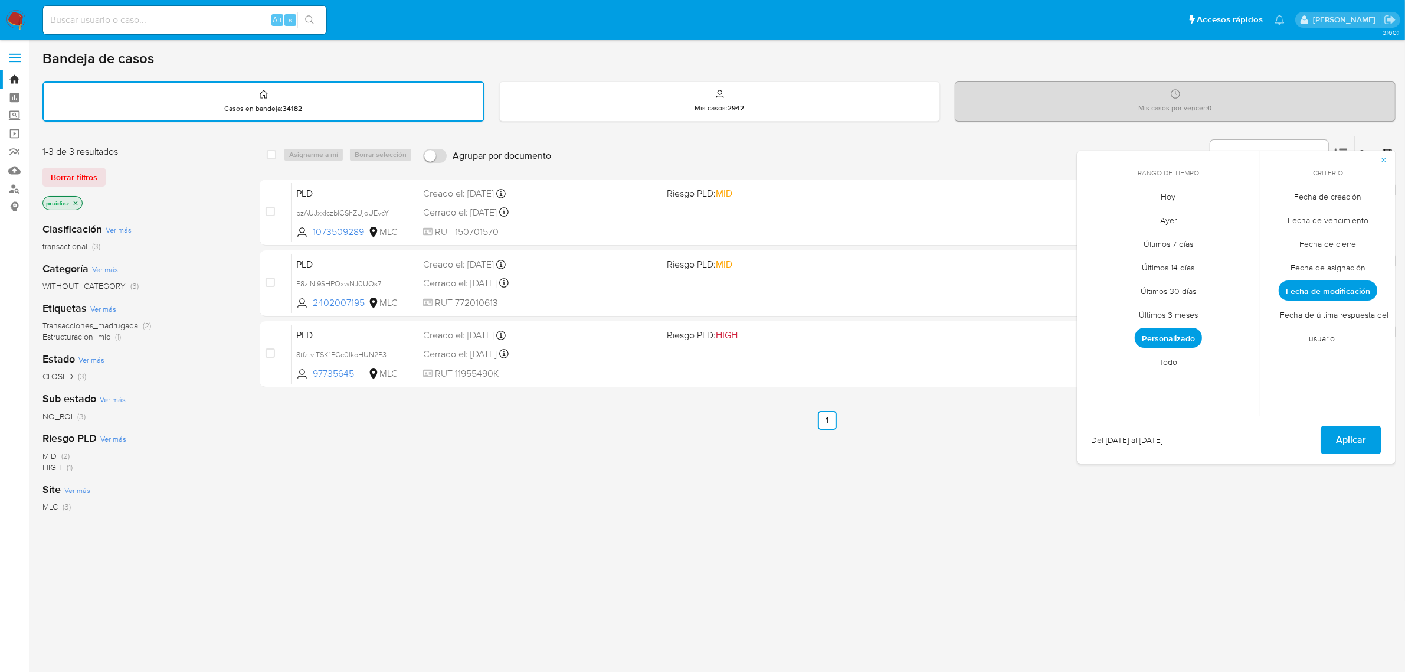
click at [1172, 335] on span "Personalizado" at bounding box center [1168, 338] width 67 height 20
click at [1122, 309] on button "16" at bounding box center [1121, 308] width 19 height 19
click at [1351, 438] on span "Aplicar" at bounding box center [1351, 440] width 30 height 26
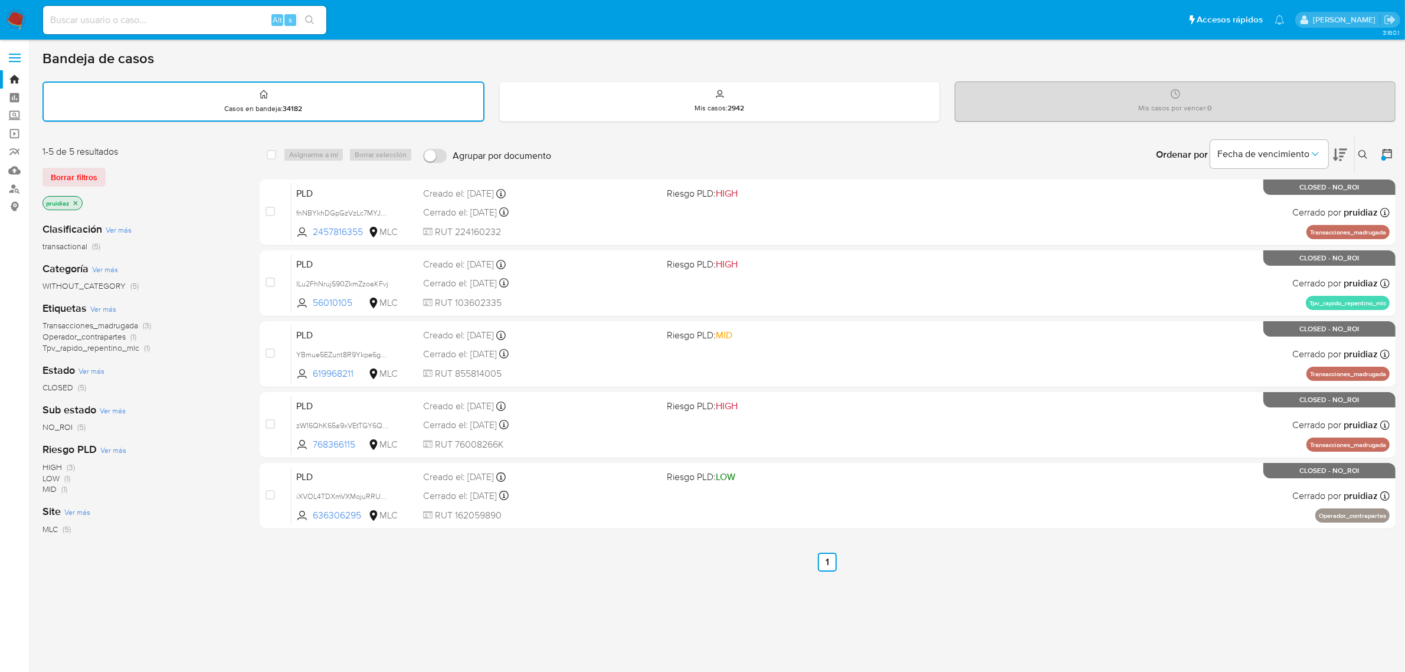
click at [1387, 152] on icon at bounding box center [1388, 154] width 12 height 12
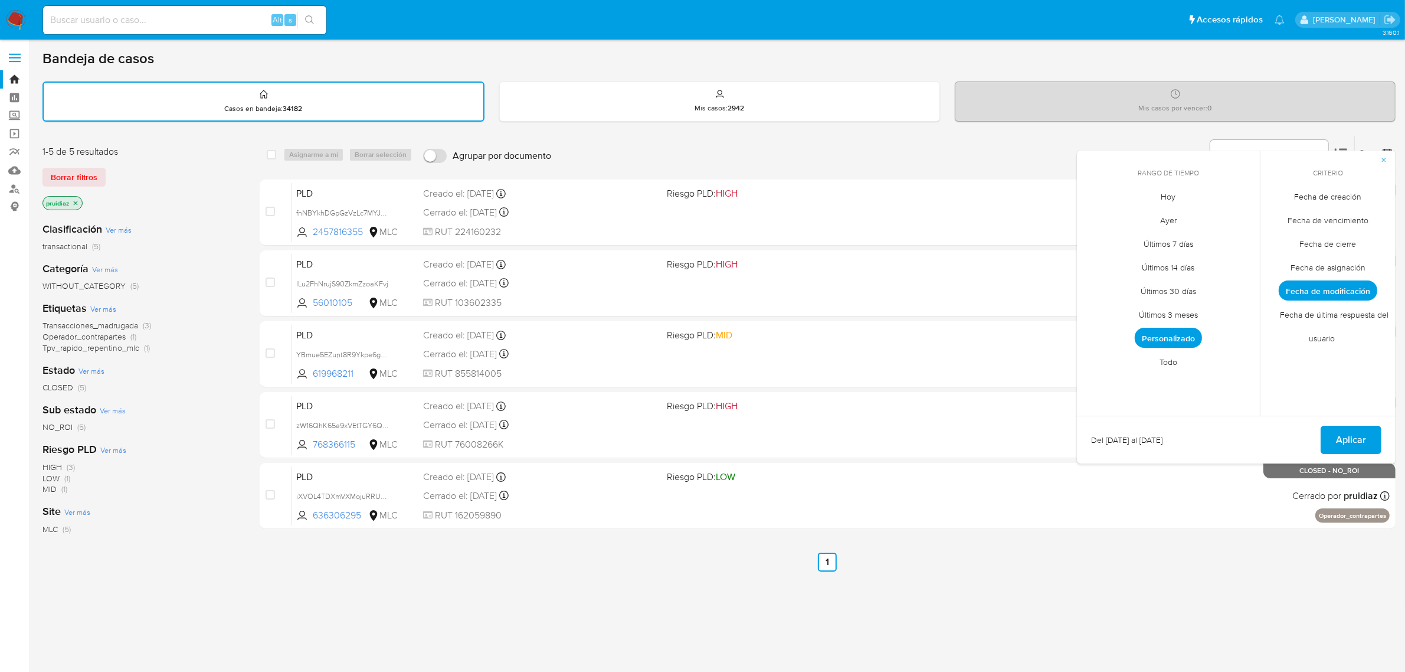
click at [1157, 339] on span "Personalizado" at bounding box center [1168, 338] width 67 height 20
click at [1147, 303] on button "17" at bounding box center [1144, 308] width 19 height 19
click at [1340, 428] on span "Aplicar" at bounding box center [1351, 440] width 30 height 26
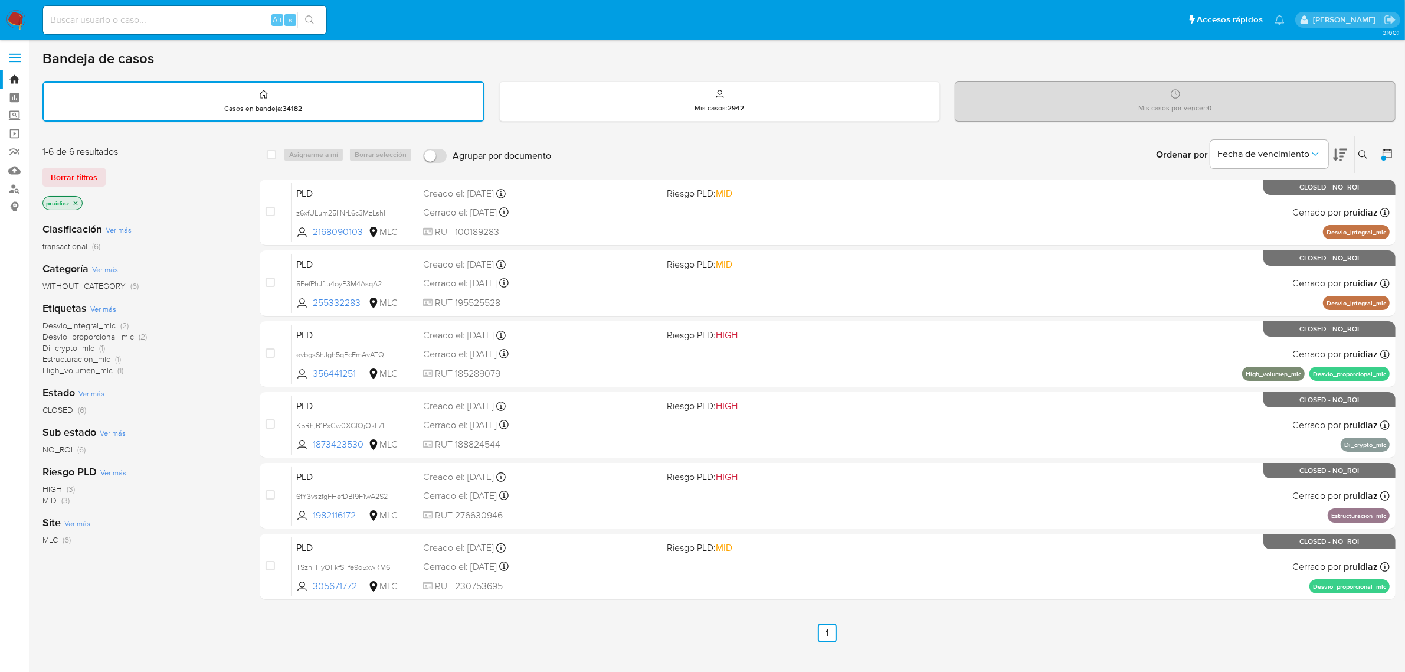
click at [1393, 155] on icon at bounding box center [1388, 154] width 12 height 12
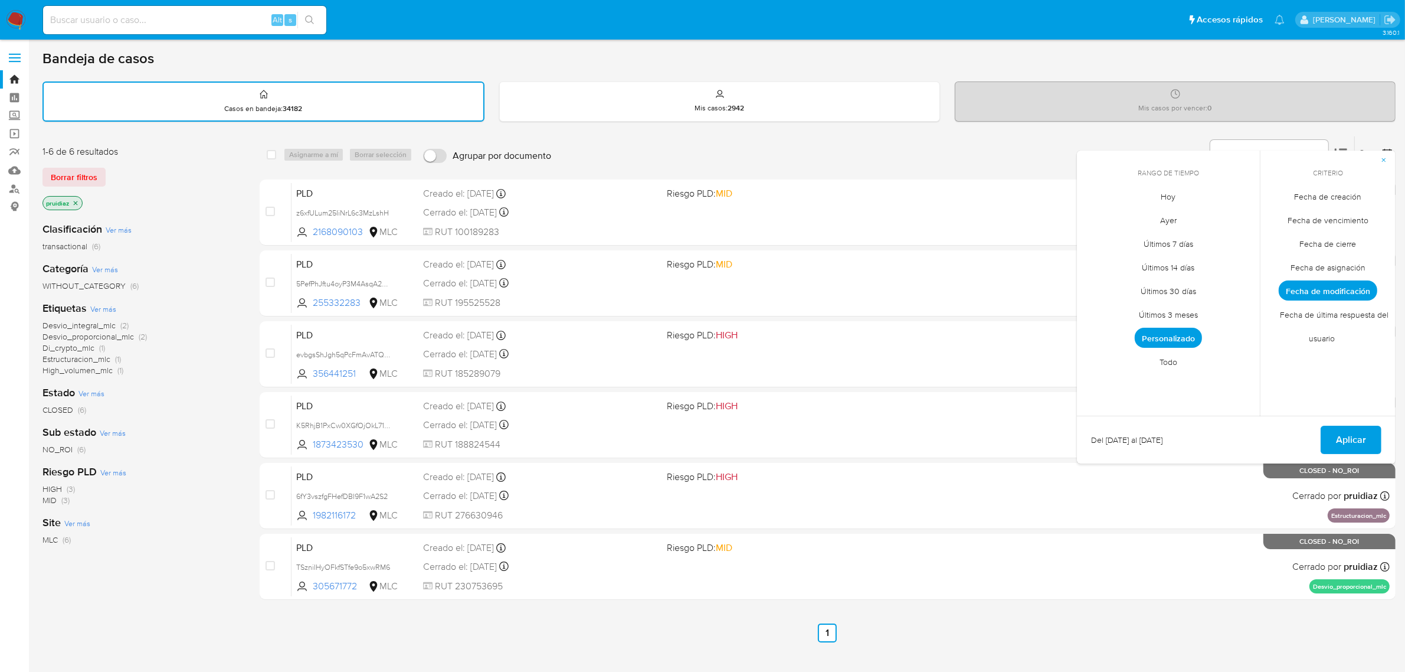
click at [1182, 332] on span "Personalizado" at bounding box center [1168, 338] width 67 height 20
click at [1166, 305] on button "18" at bounding box center [1168, 308] width 19 height 19
click at [1357, 435] on span "Aplicar" at bounding box center [1351, 440] width 30 height 26
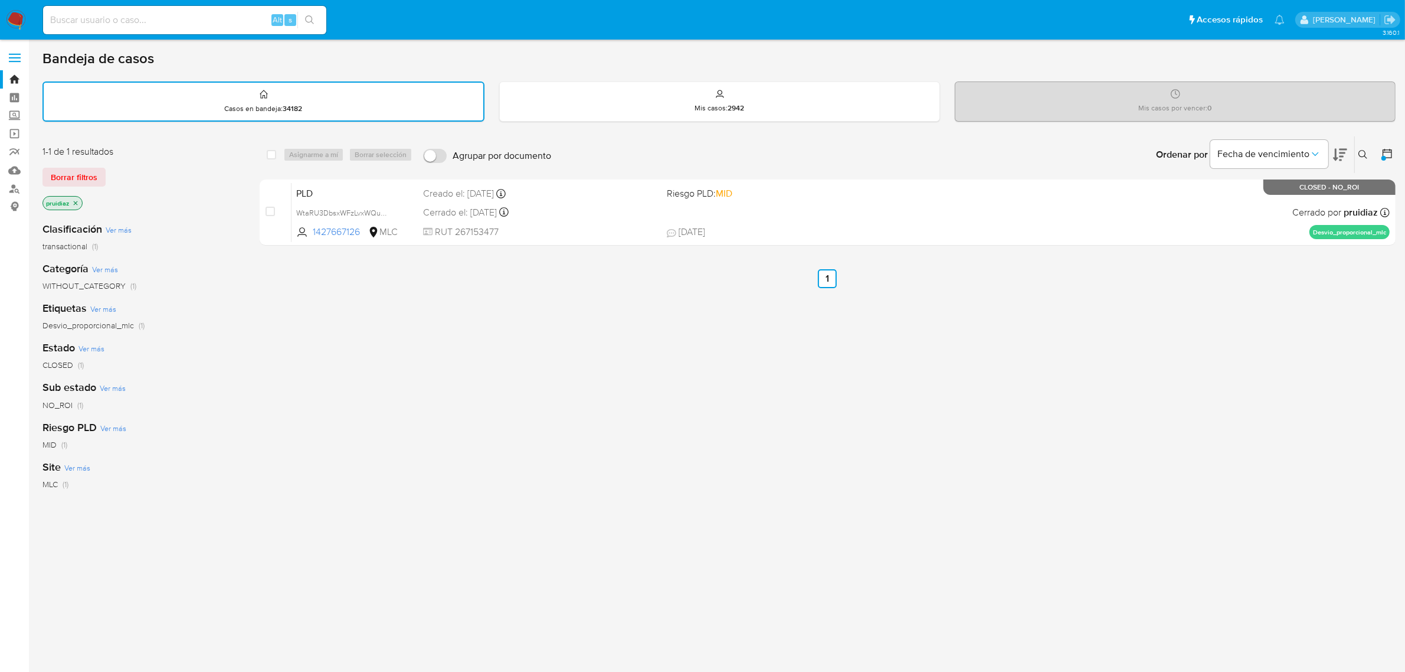
click at [1390, 148] on icon at bounding box center [1388, 154] width 12 height 12
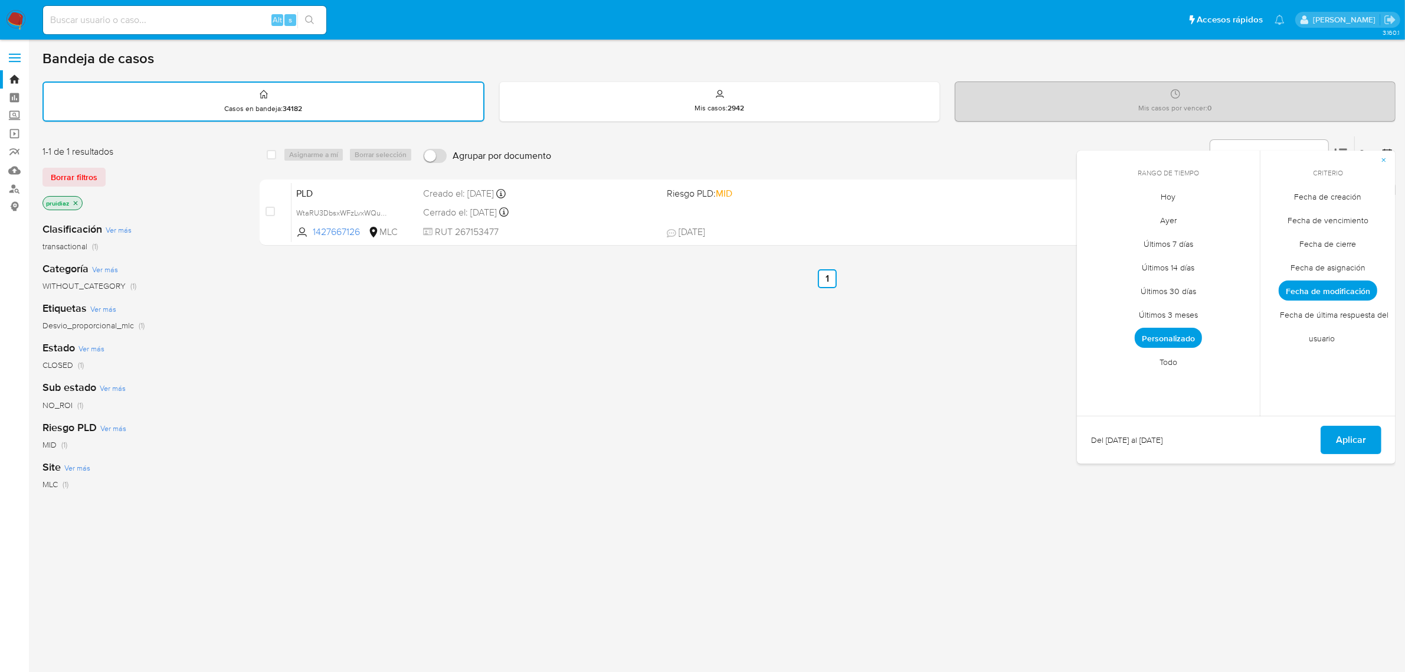
click at [1179, 335] on span "Personalizado" at bounding box center [1168, 338] width 67 height 20
click at [1192, 309] on button "19" at bounding box center [1192, 308] width 19 height 19
click at [1191, 309] on button "19" at bounding box center [1192, 308] width 19 height 19
click at [1333, 431] on button "Aplicar" at bounding box center [1351, 439] width 61 height 28
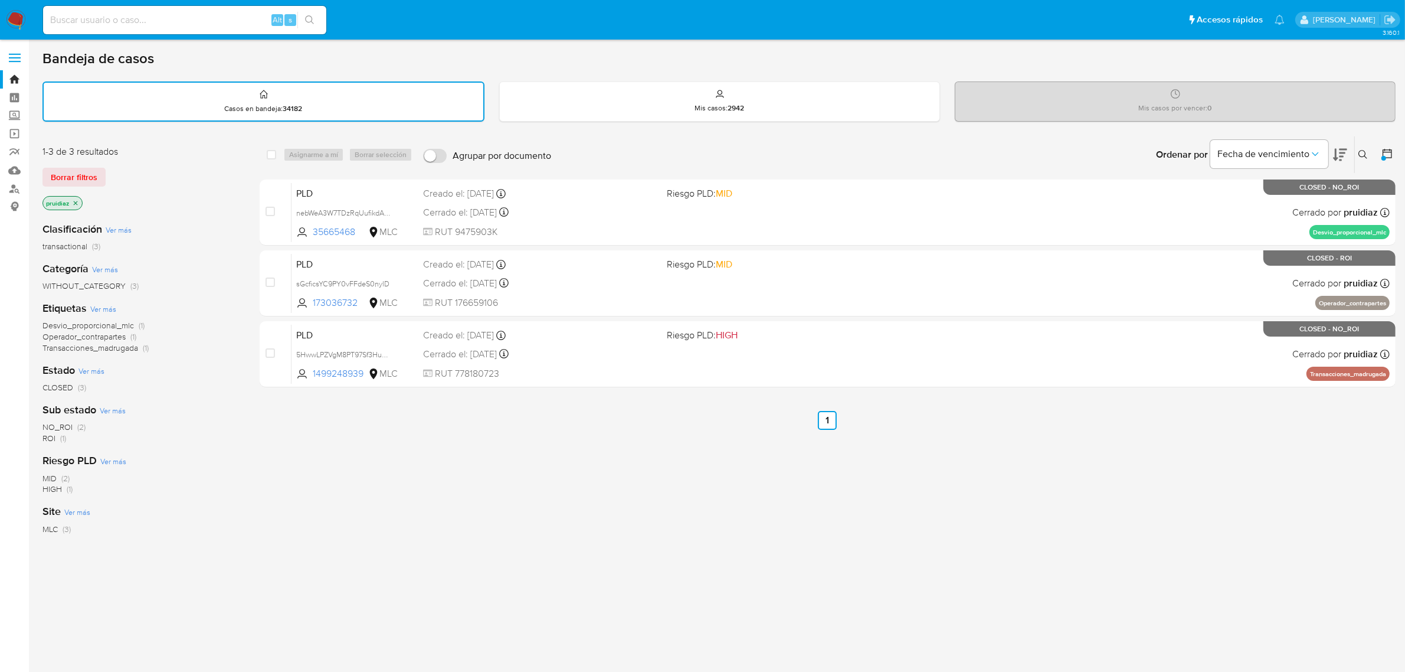
click at [1387, 149] on icon at bounding box center [1388, 154] width 12 height 12
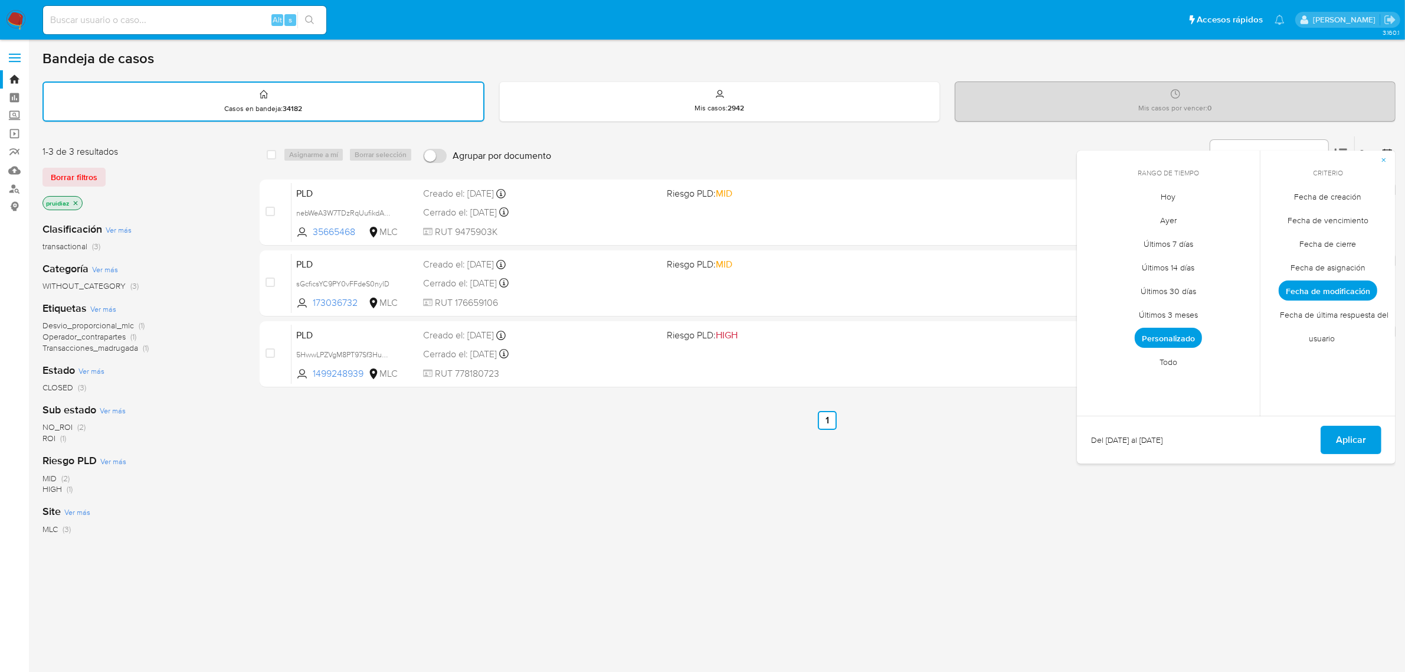
click at [1176, 339] on span "Personalizado" at bounding box center [1168, 338] width 67 height 20
click at [1099, 334] on button "22" at bounding box center [1097, 332] width 19 height 19
click at [1361, 434] on span "Aplicar" at bounding box center [1351, 440] width 30 height 26
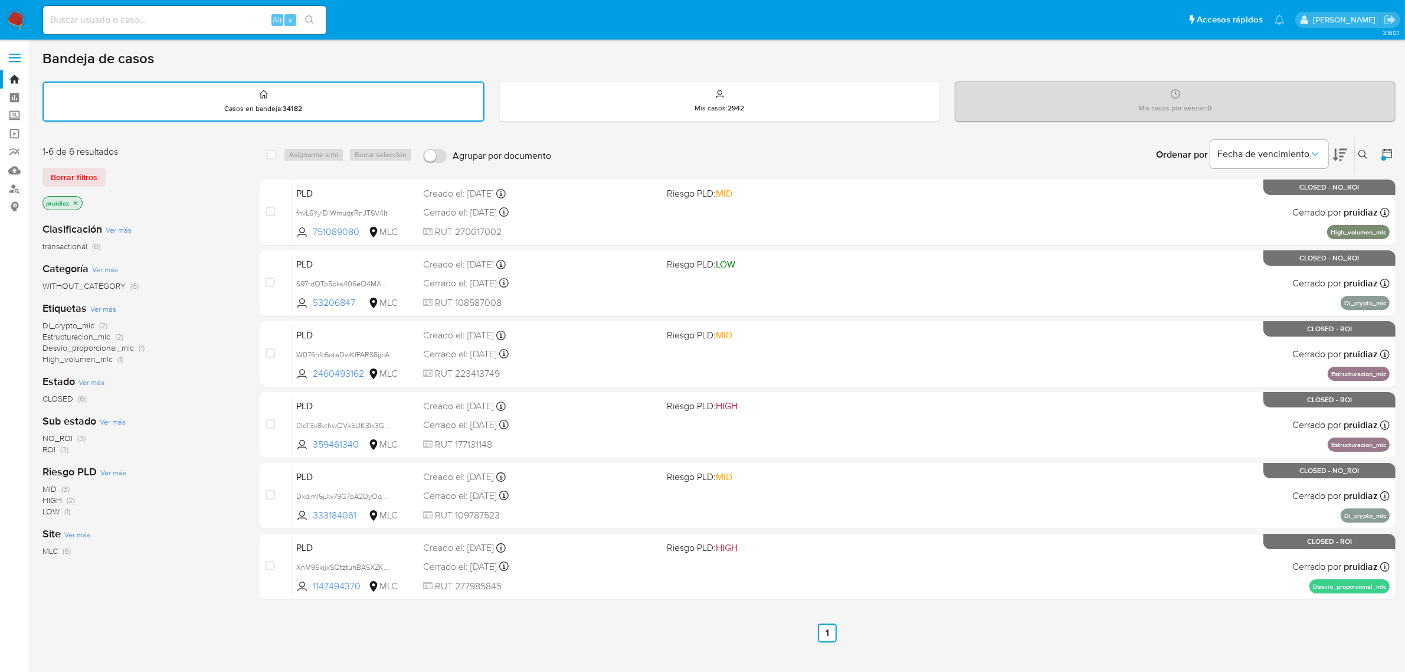
click at [1384, 149] on icon at bounding box center [1388, 154] width 12 height 12
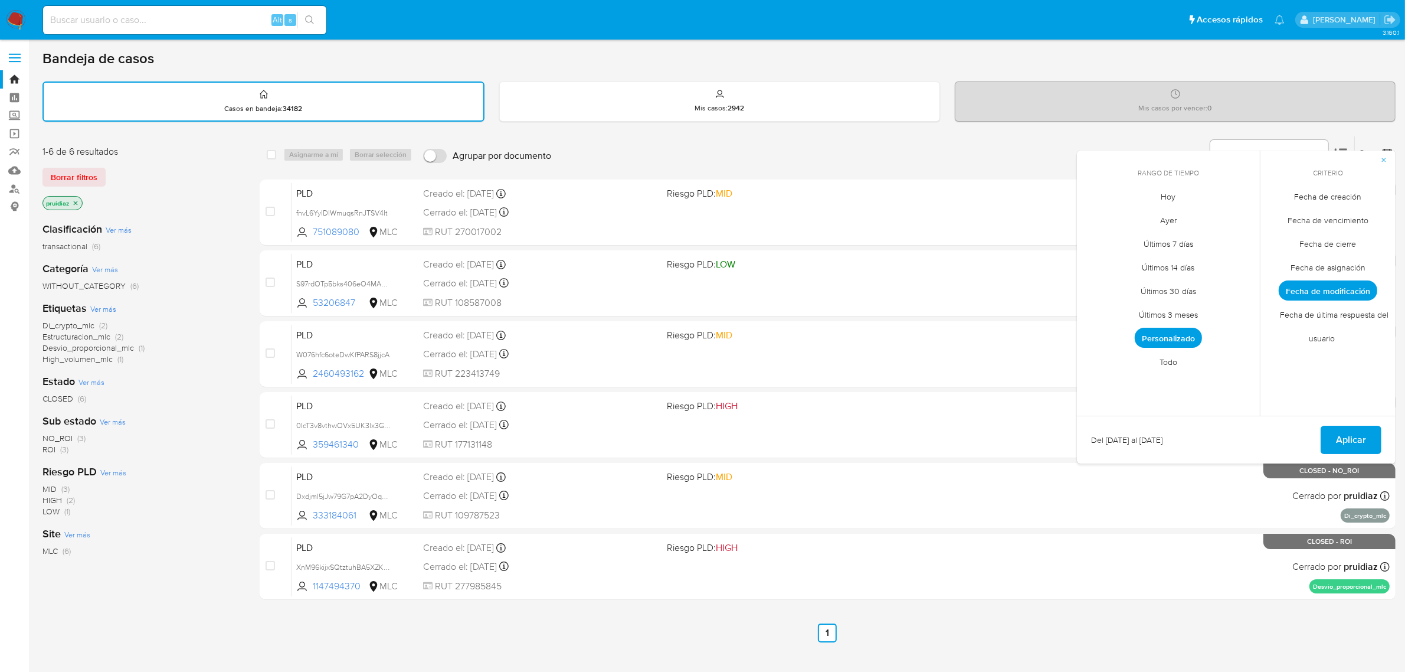
click at [1179, 338] on span "Personalizado" at bounding box center [1168, 338] width 67 height 20
click at [1128, 337] on td "23" at bounding box center [1121, 332] width 19 height 19
click at [1127, 336] on td "23" at bounding box center [1121, 332] width 19 height 19
click at [1125, 334] on button "23" at bounding box center [1121, 332] width 19 height 19
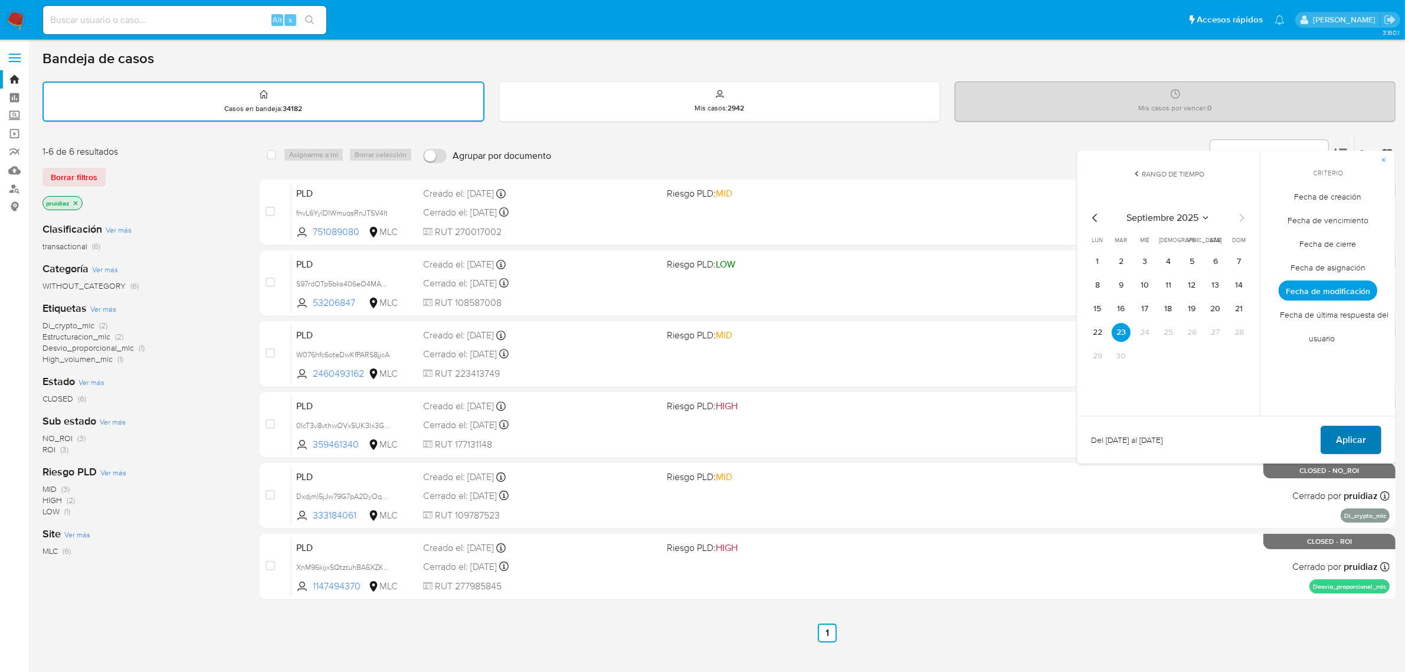
click at [1356, 437] on span "Aplicar" at bounding box center [1351, 440] width 30 height 26
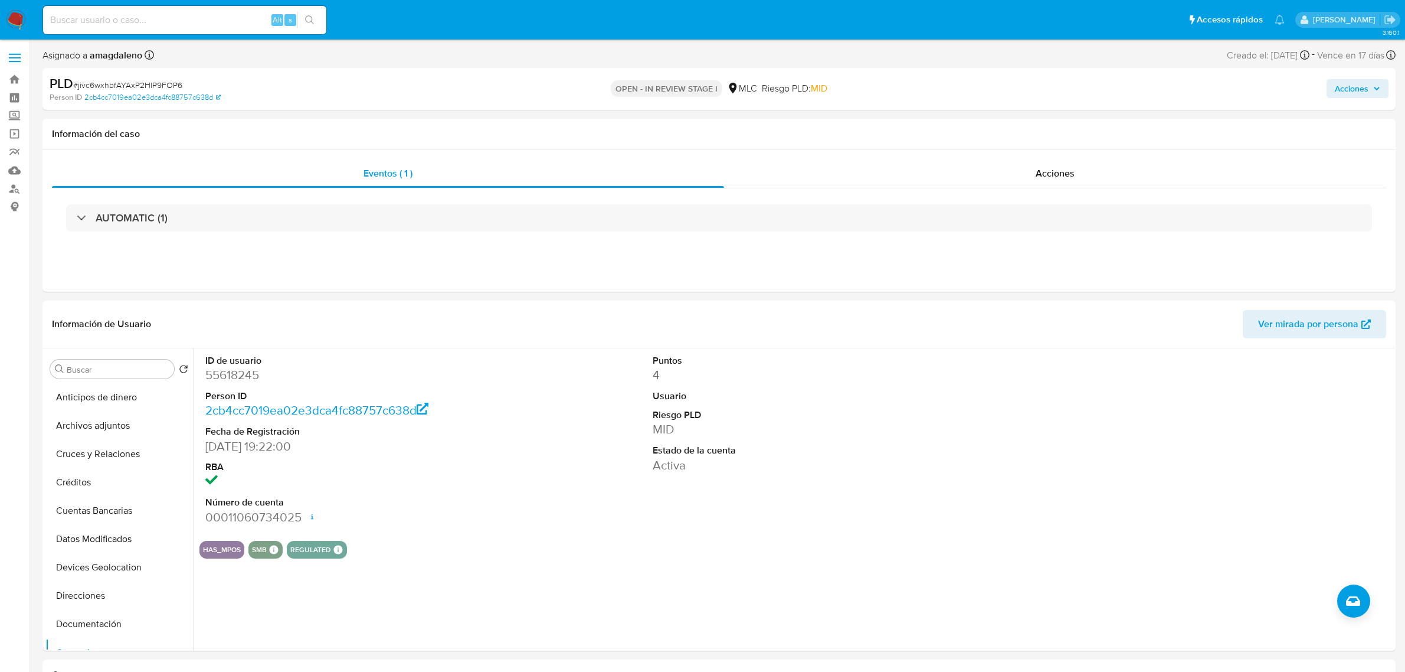
select select "10"
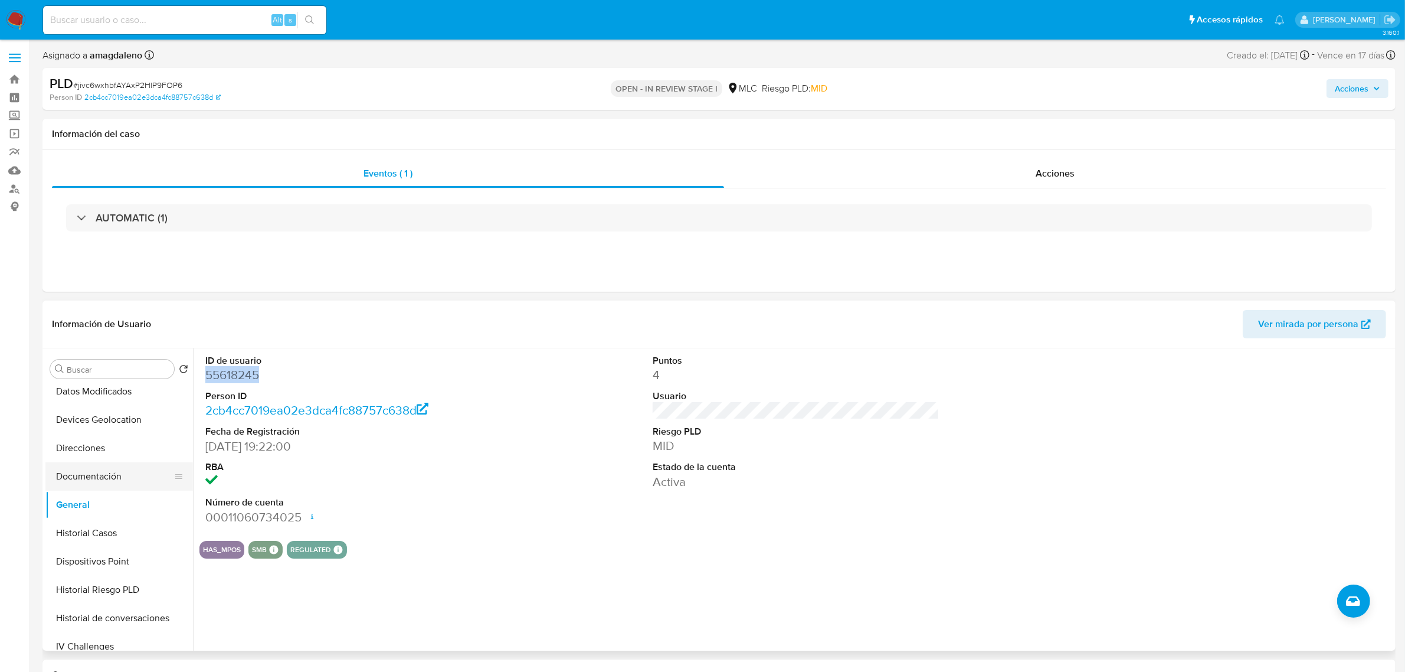
click at [121, 473] on button "Documentación" at bounding box center [114, 476] width 138 height 28
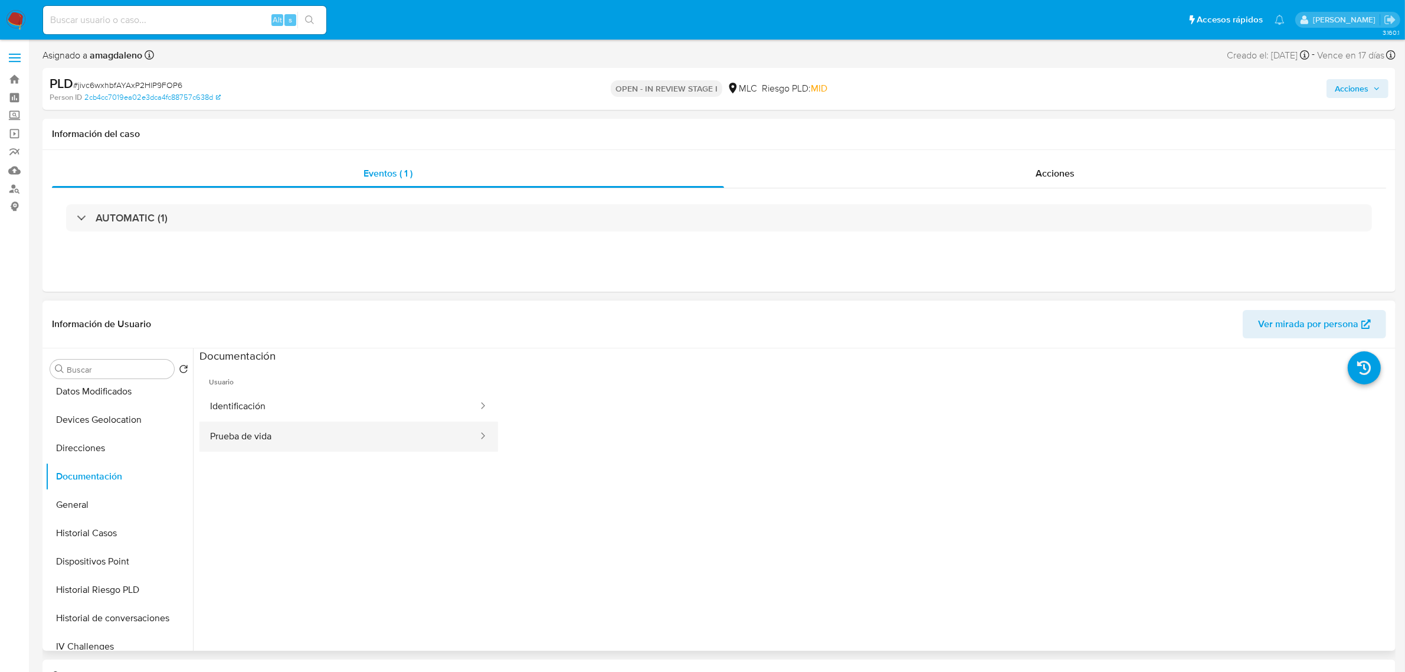
click at [272, 443] on button "Prueba de vida" at bounding box center [339, 436] width 280 height 30
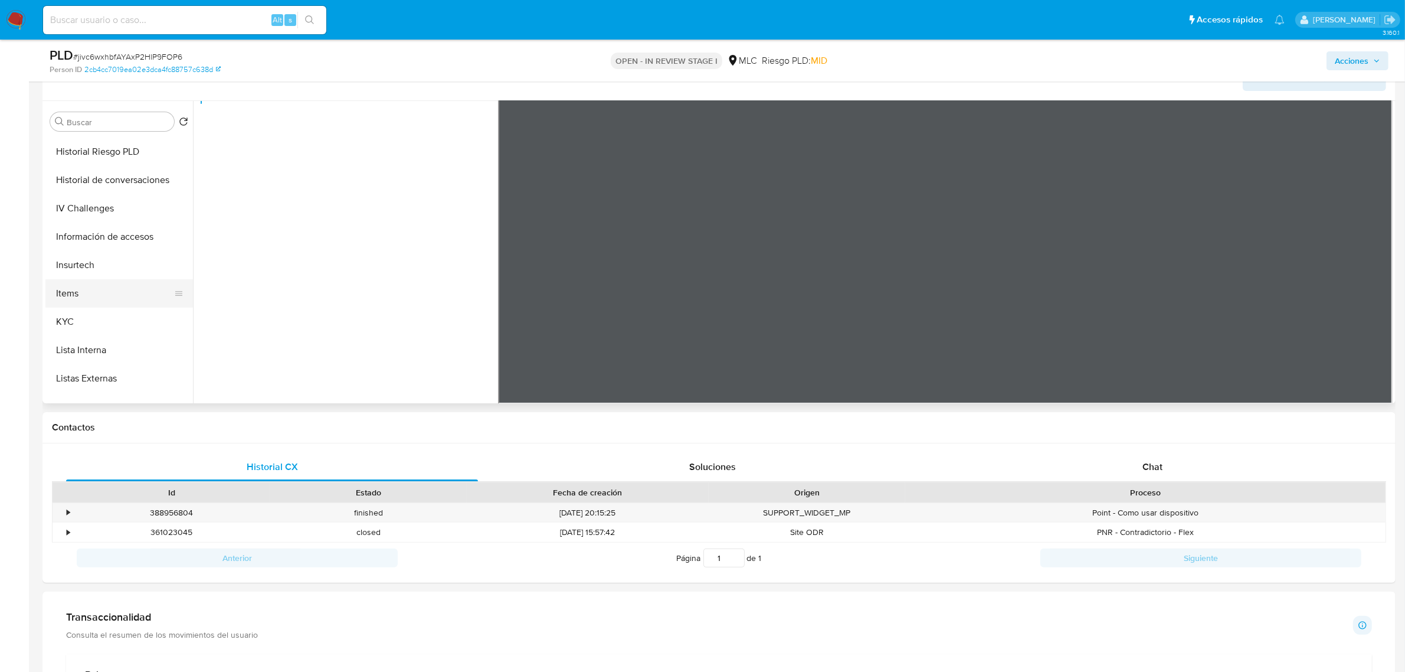
scroll to position [369, 0]
click at [83, 294] on button "KYC" at bounding box center [114, 291] width 138 height 28
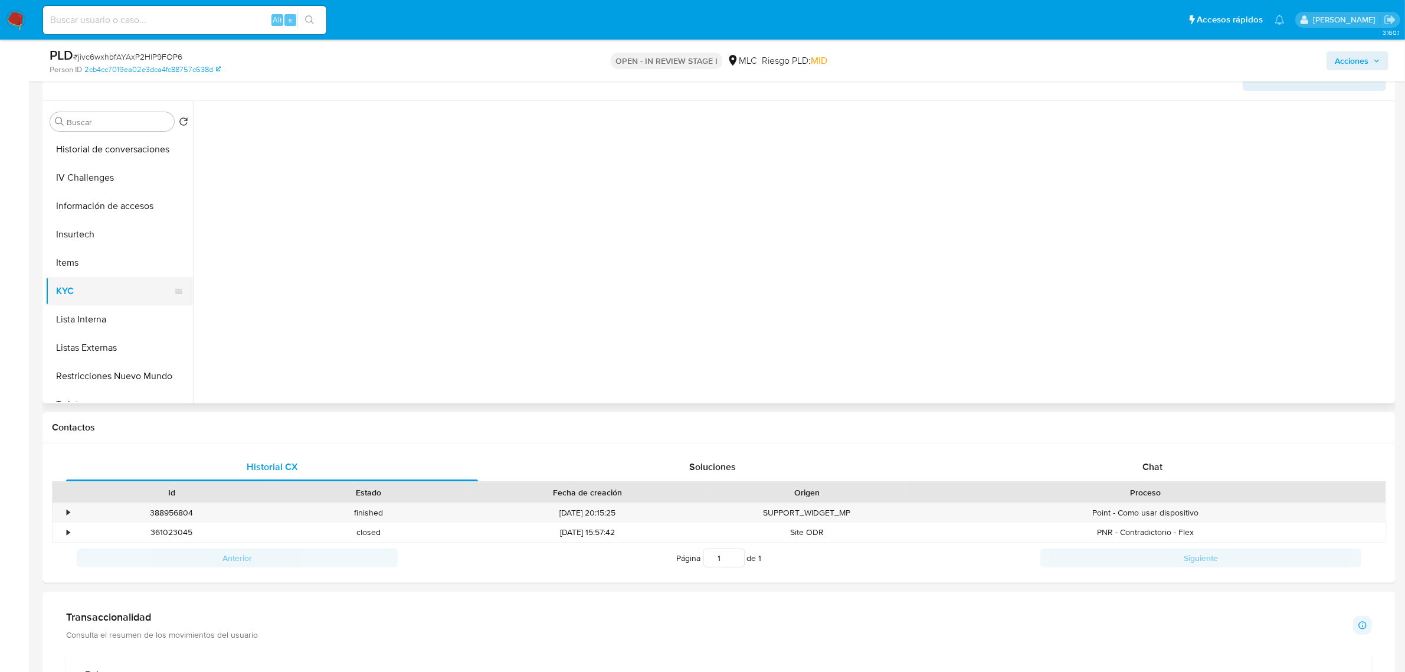
scroll to position [0, 0]
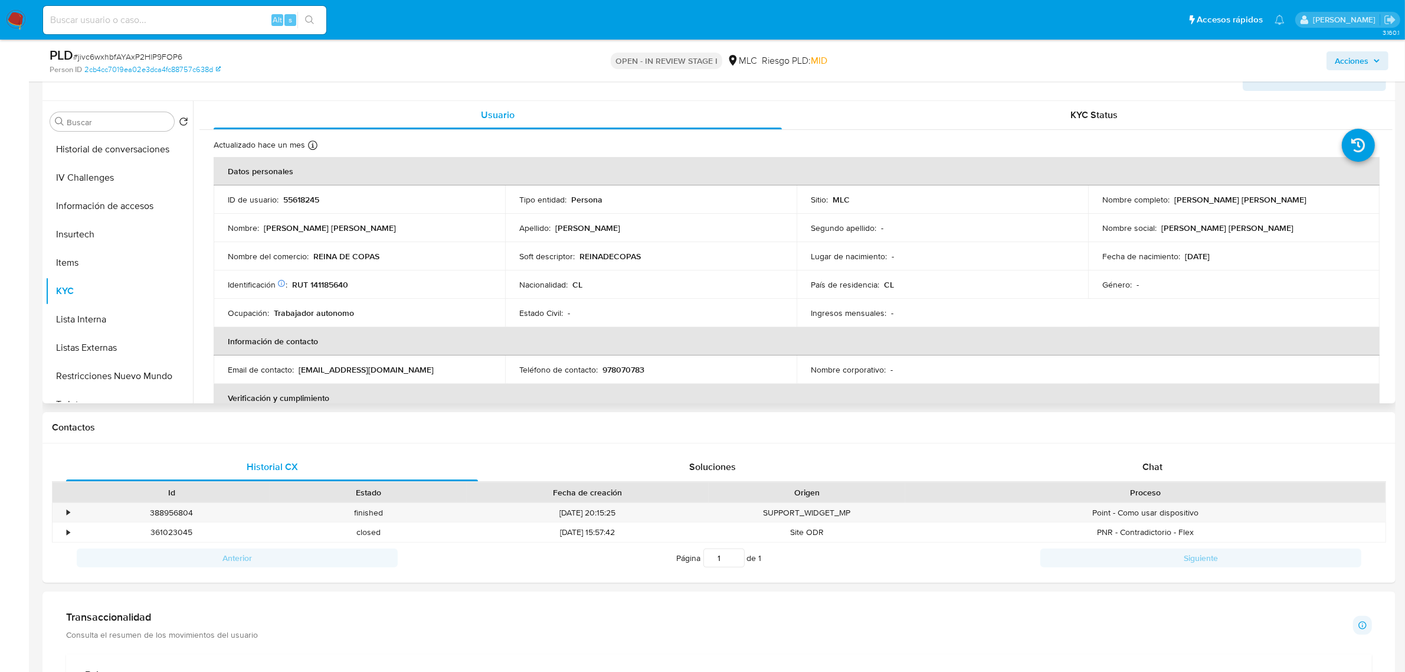
click at [302, 201] on p "55618245" at bounding box center [301, 199] width 36 height 11
copy p "55618245"
click at [280, 195] on div "ID de usuario : 55618245" at bounding box center [359, 199] width 263 height 11
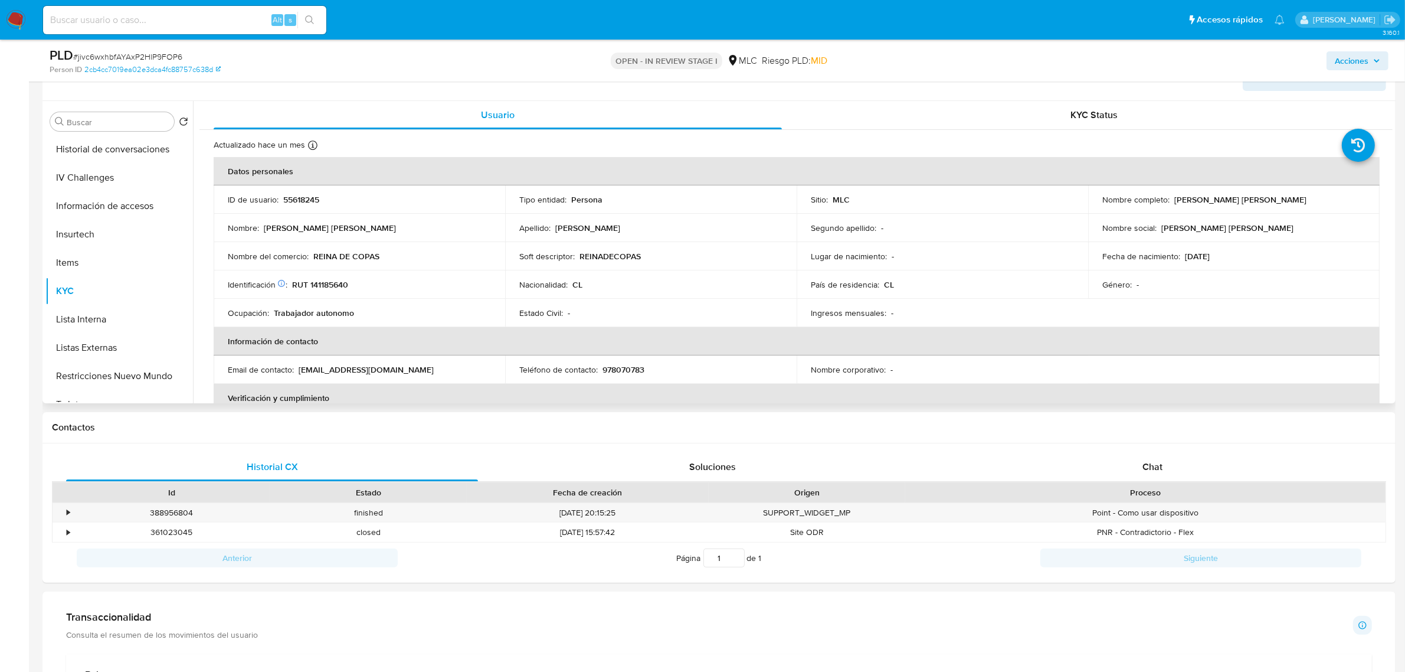
drag, startPoint x: 280, startPoint y: 195, endPoint x: 287, endPoint y: 195, distance: 7.1
click at [287, 195] on p "55618245" at bounding box center [301, 199] width 36 height 11
copy p "55618245"
click at [143, 54] on span "# jivc6wxhbfAYAxP2HlP9FOP6" at bounding box center [127, 57] width 109 height 12
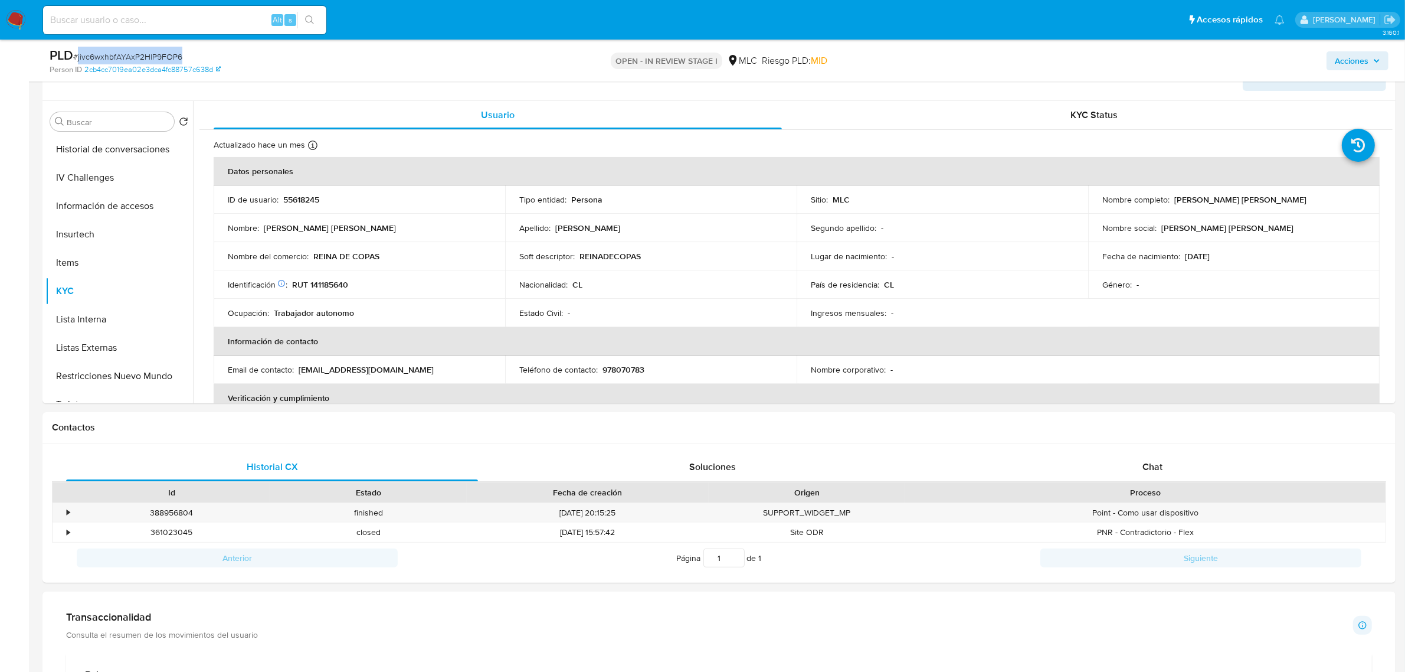
click at [143, 54] on span "# jivc6wxhbfAYAxP2HlP9FOP6" at bounding box center [127, 57] width 109 height 12
copy span "jivc6wxhbfAYAxP2HlP9FOP6"
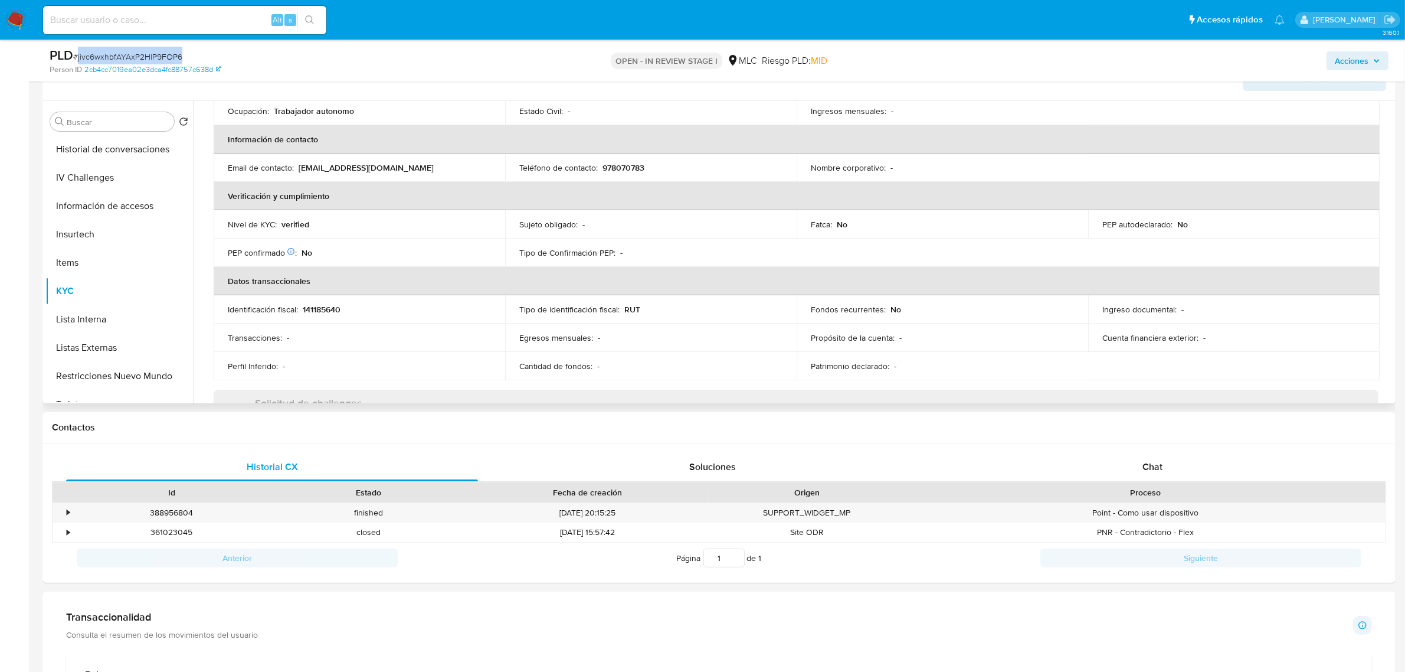
scroll to position [51, 0]
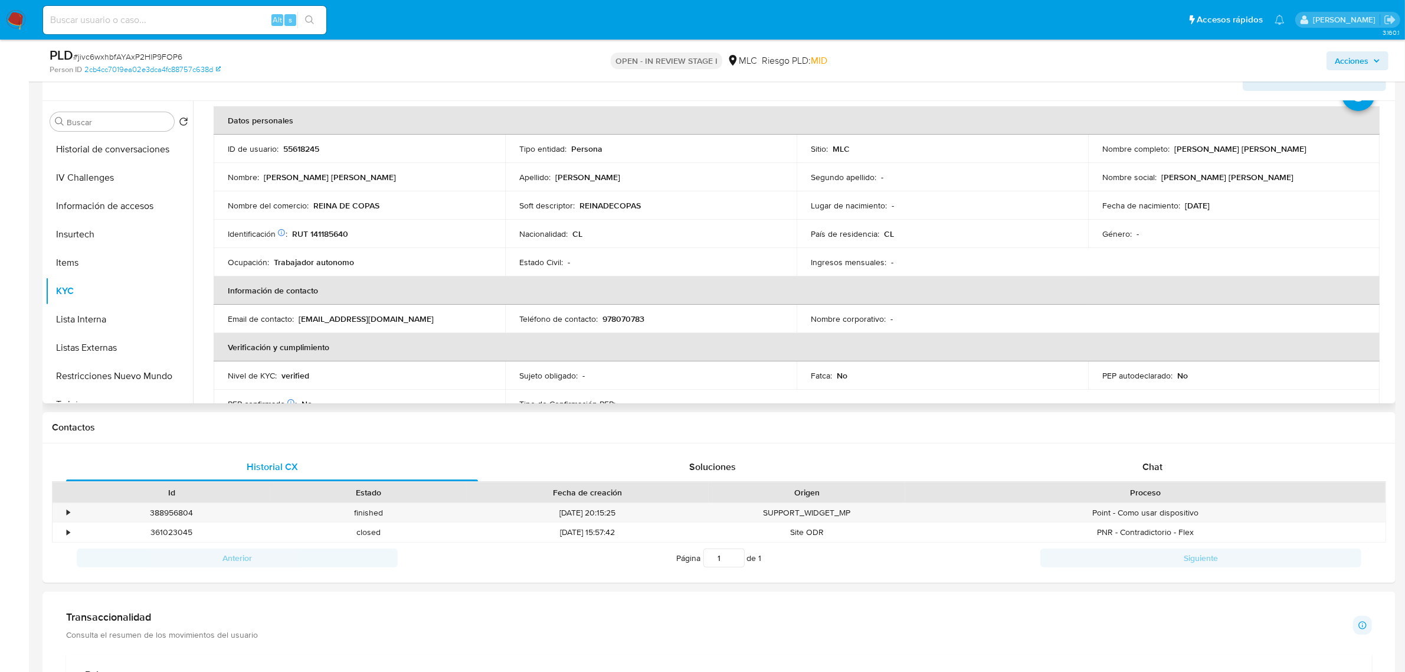
click at [335, 231] on p "RUT 141185640" at bounding box center [320, 233] width 56 height 11
copy p "141185640"
click at [329, 231] on p "RUT 141185640" at bounding box center [320, 233] width 56 height 11
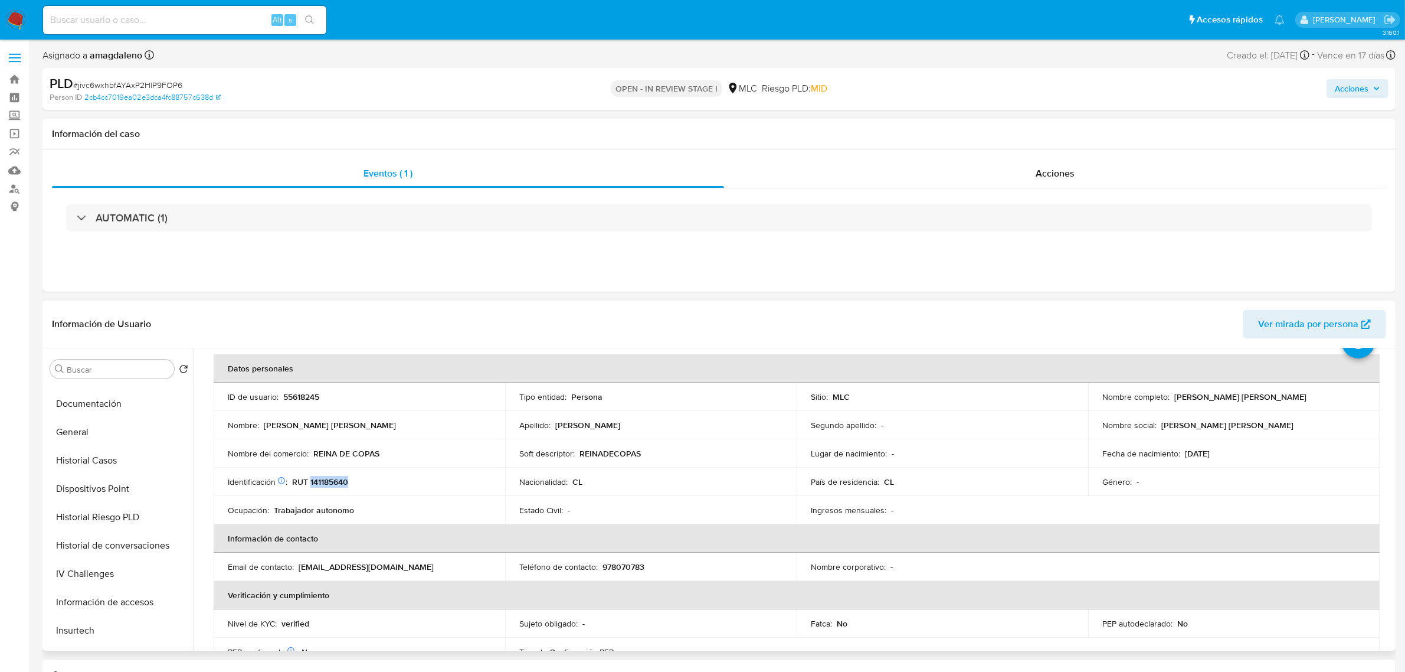
scroll to position [0, 0]
click at [89, 454] on button "Cruces y Relaciones" at bounding box center [114, 454] width 138 height 28
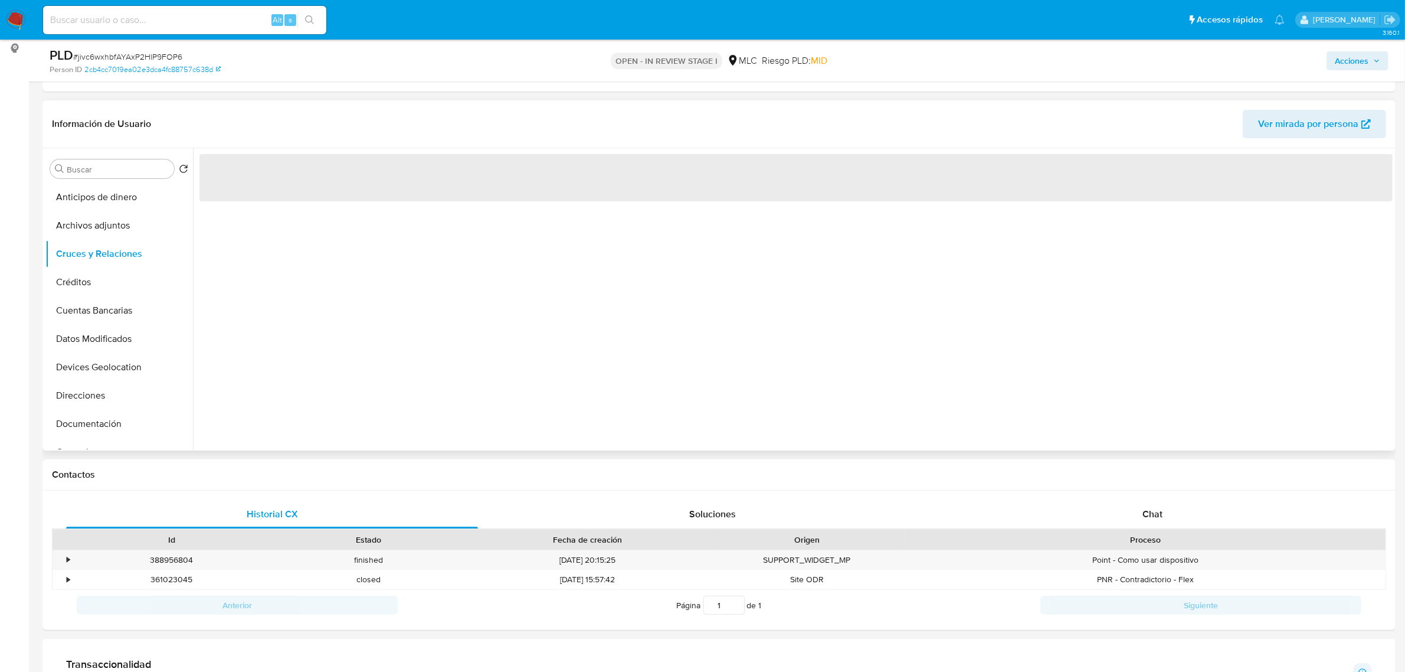
scroll to position [74, 0]
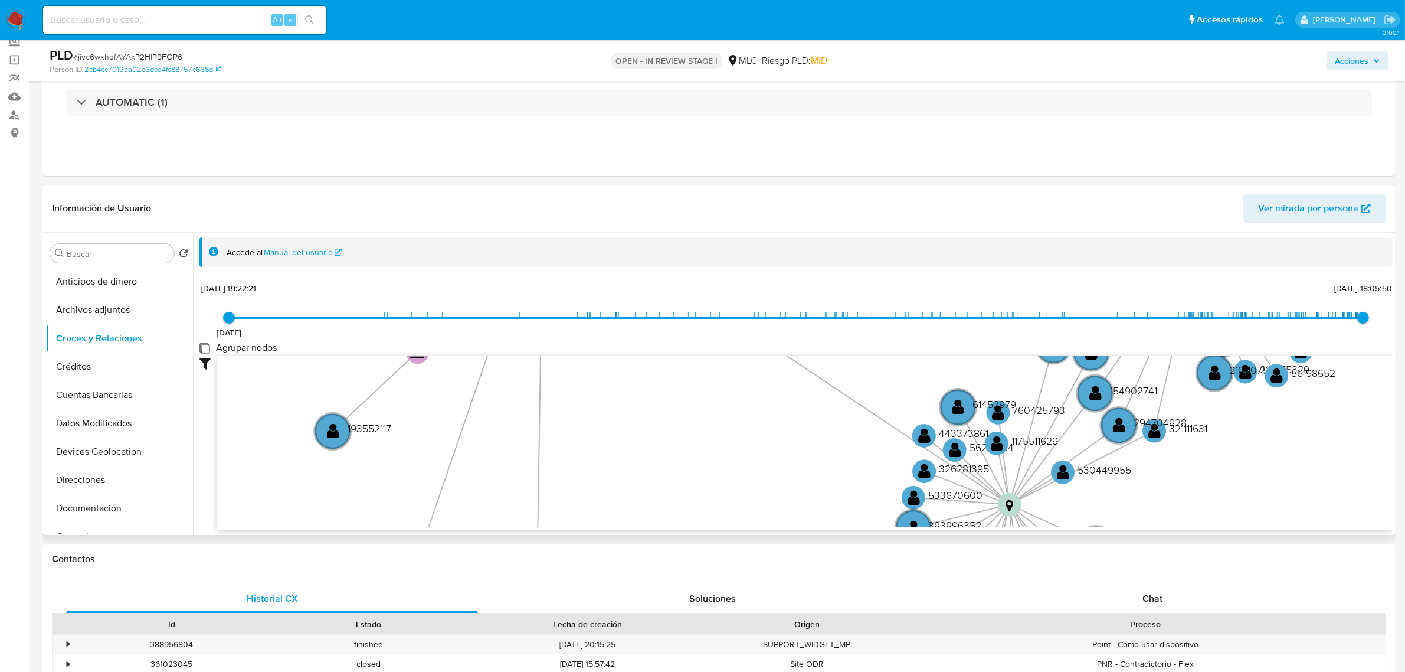
click at [204, 348] on group_nodes "Agrupar nodos" at bounding box center [203, 347] width 9 height 9
checkbox group_nodes "true"
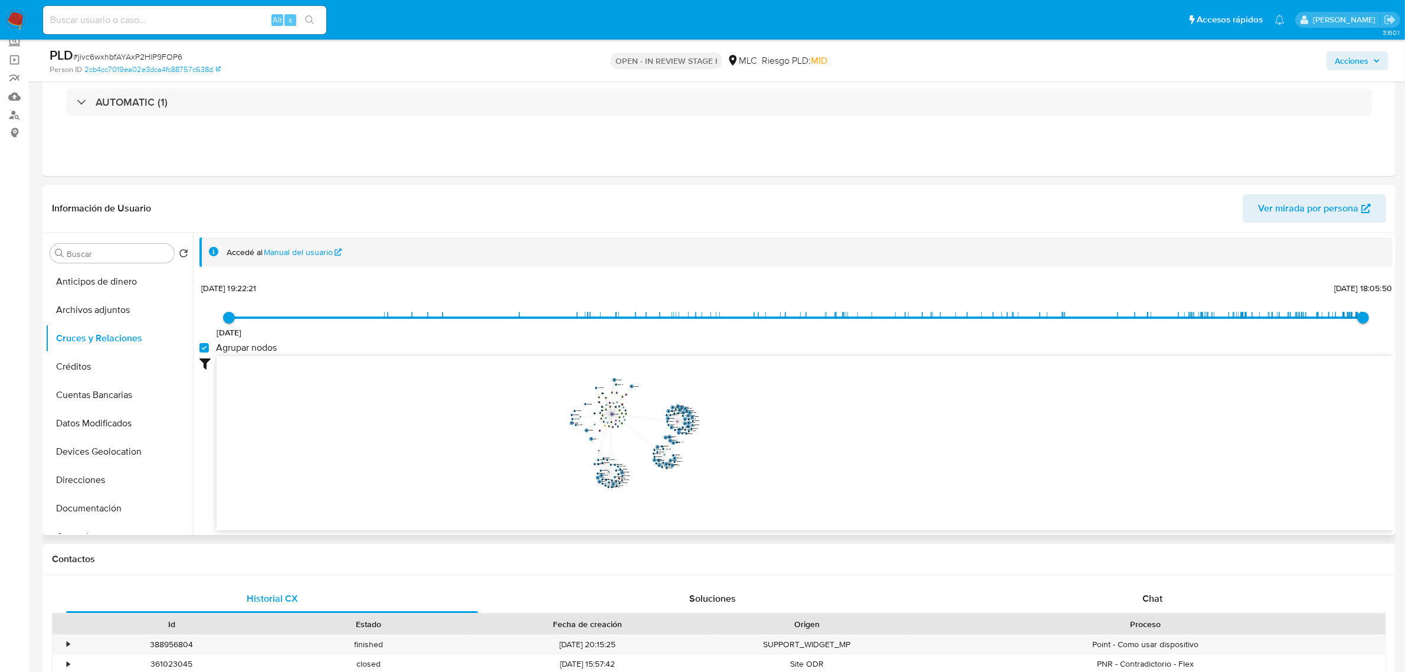
drag, startPoint x: 702, startPoint y: 406, endPoint x: 741, endPoint y: 438, distance: 50.3
click at [741, 440] on icon "device-628a8de608813b00184a8a25  user-55618245  55618245 device-64823ffae0b8e…" at bounding box center [805, 441] width 1176 height 171
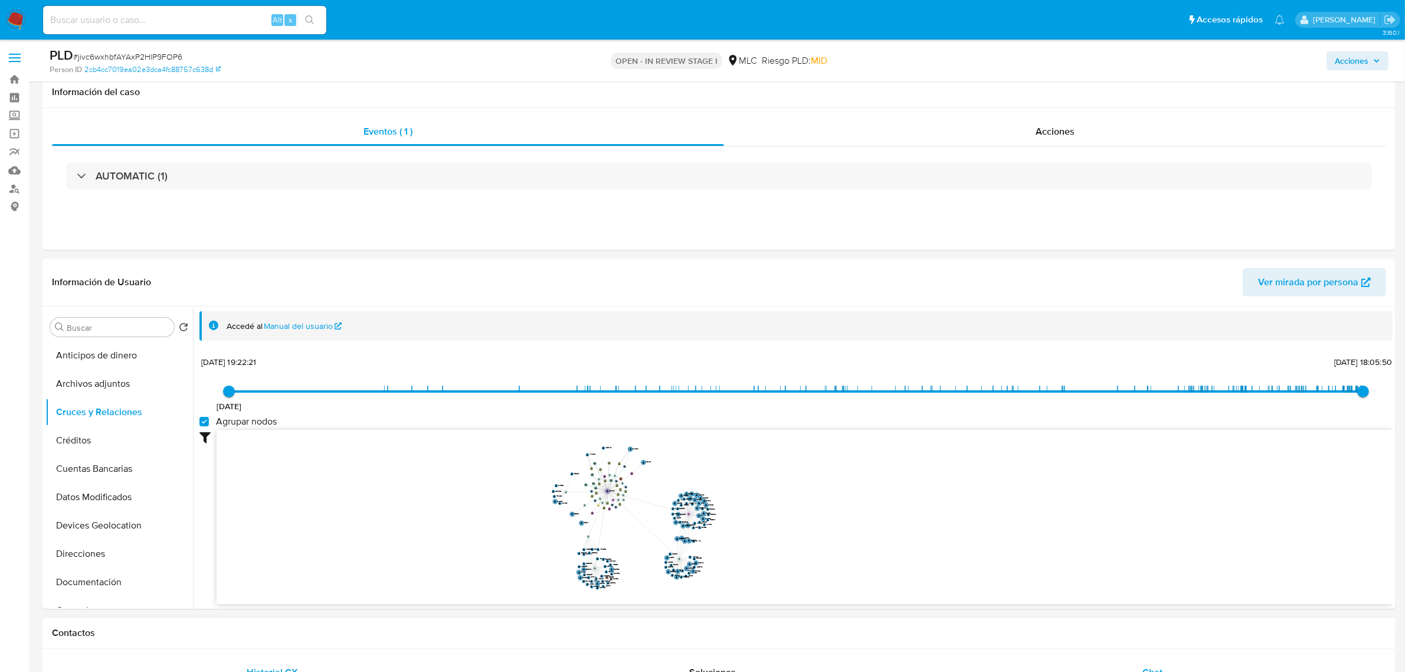
scroll to position [443, 0]
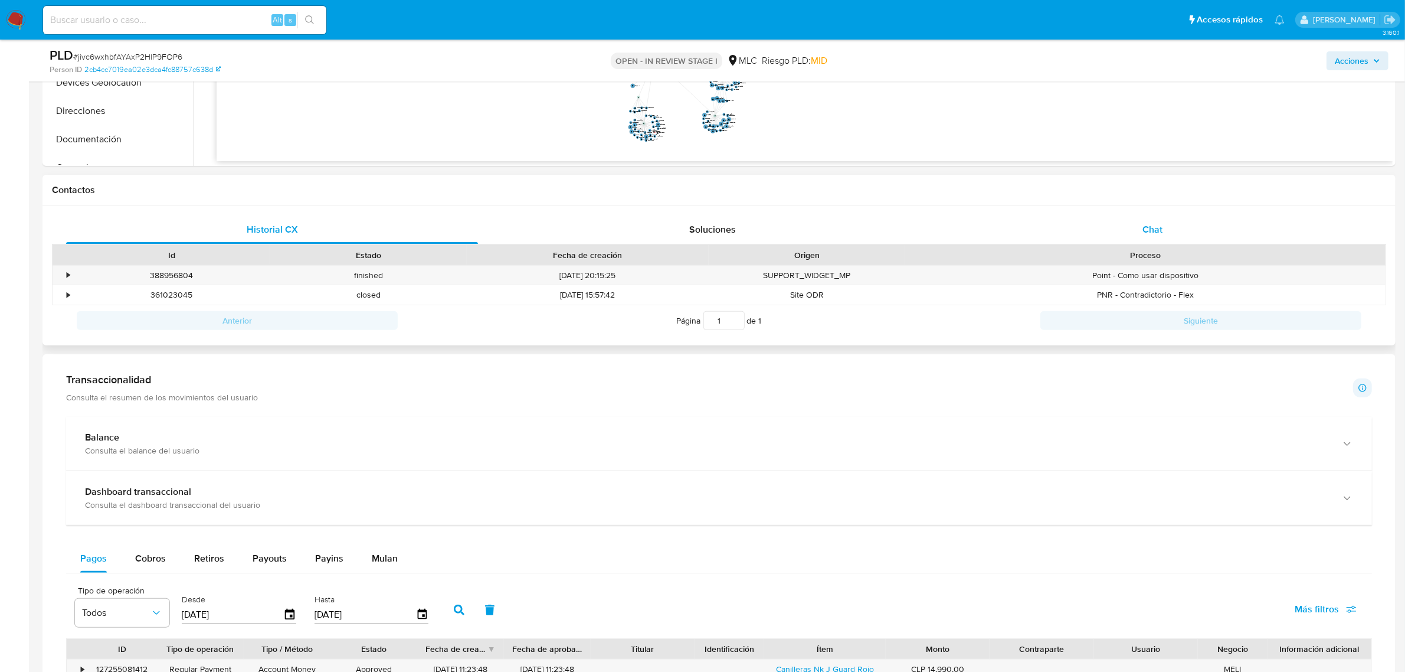
click at [1171, 234] on div "Chat" at bounding box center [1153, 229] width 412 height 28
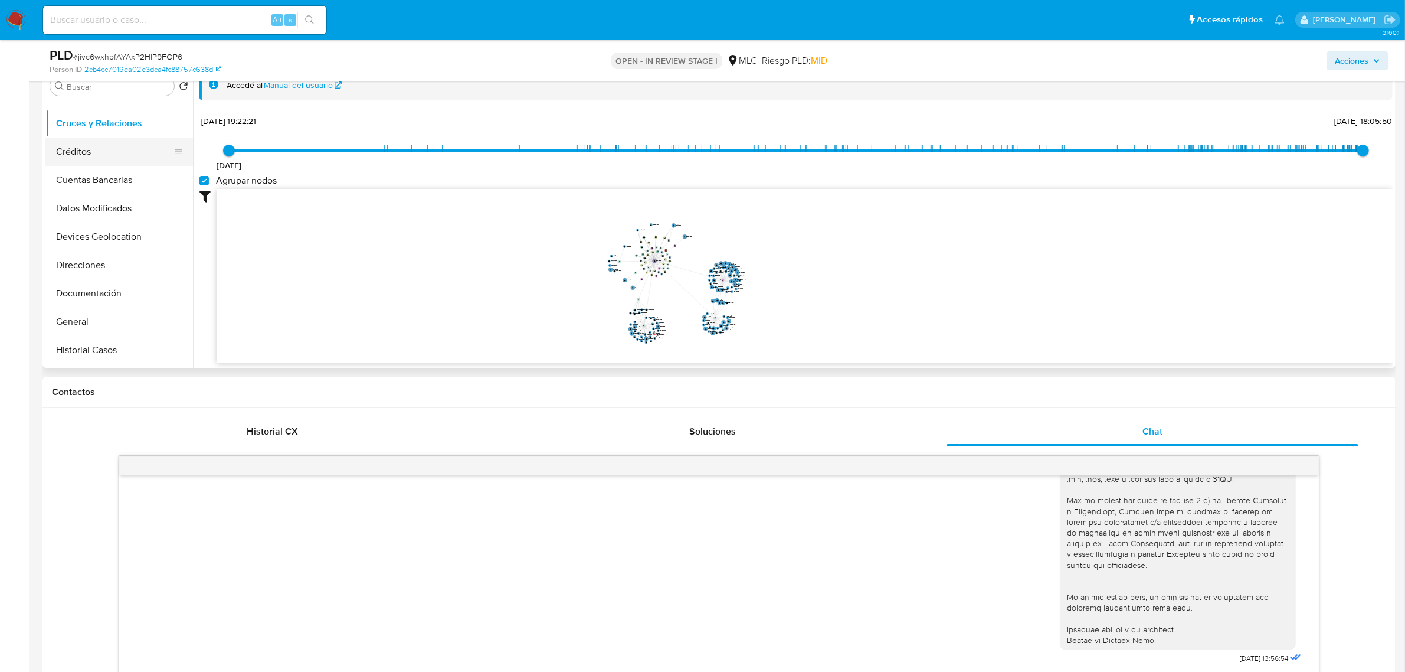
scroll to position [74, 0]
click at [112, 266] on button "Documentación" at bounding box center [114, 267] width 138 height 28
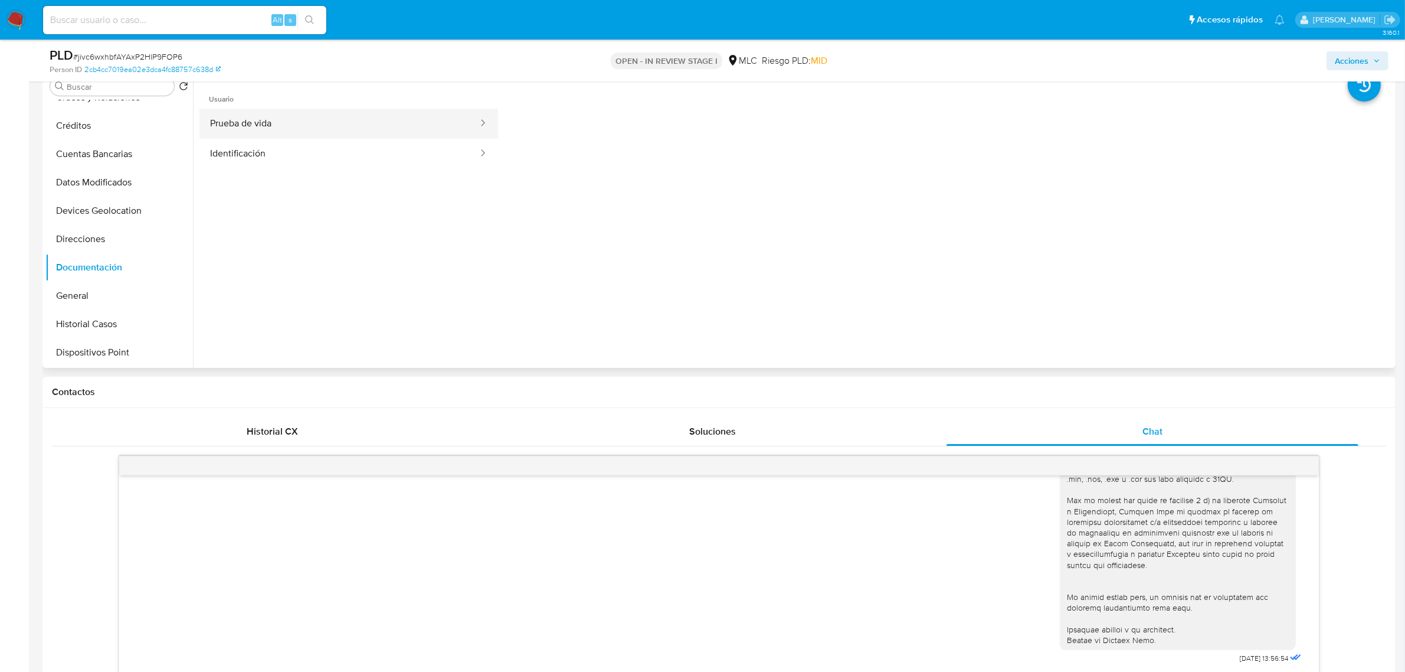
click at [281, 133] on button "Prueba de vida" at bounding box center [339, 124] width 280 height 30
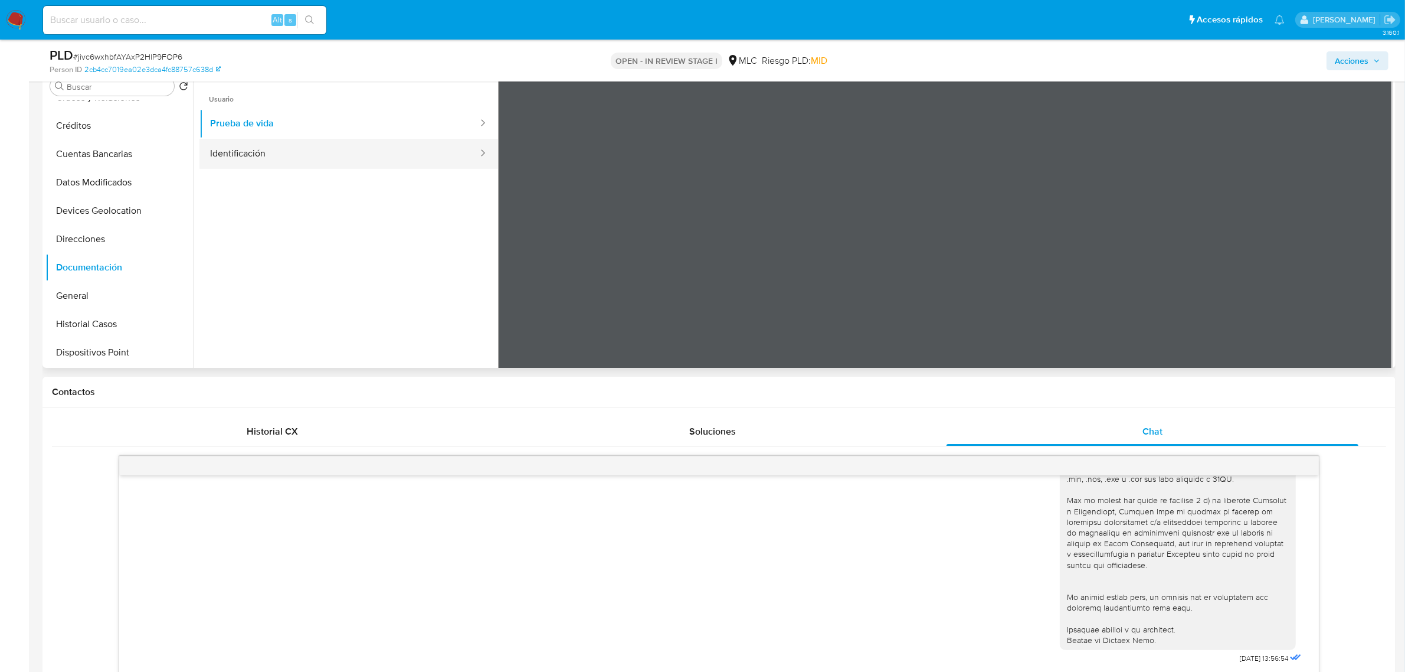
click at [352, 149] on button "Identificación" at bounding box center [339, 154] width 280 height 30
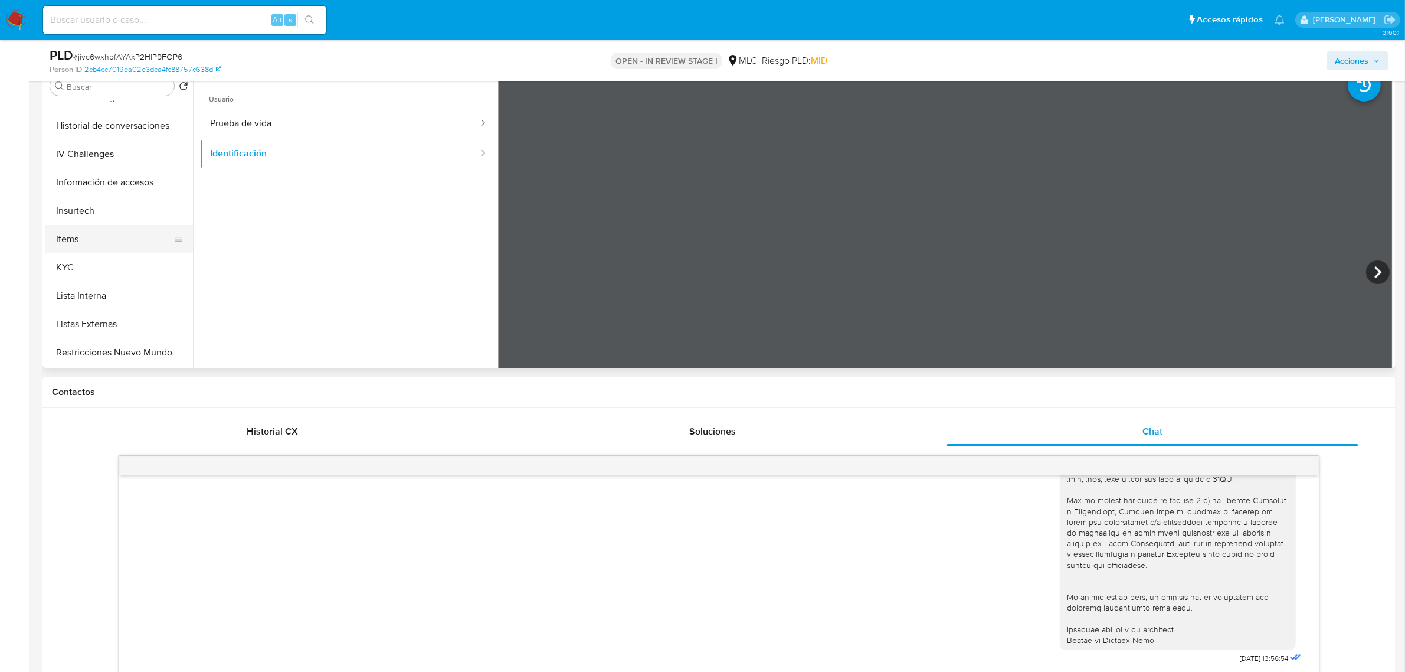
scroll to position [369, 0]
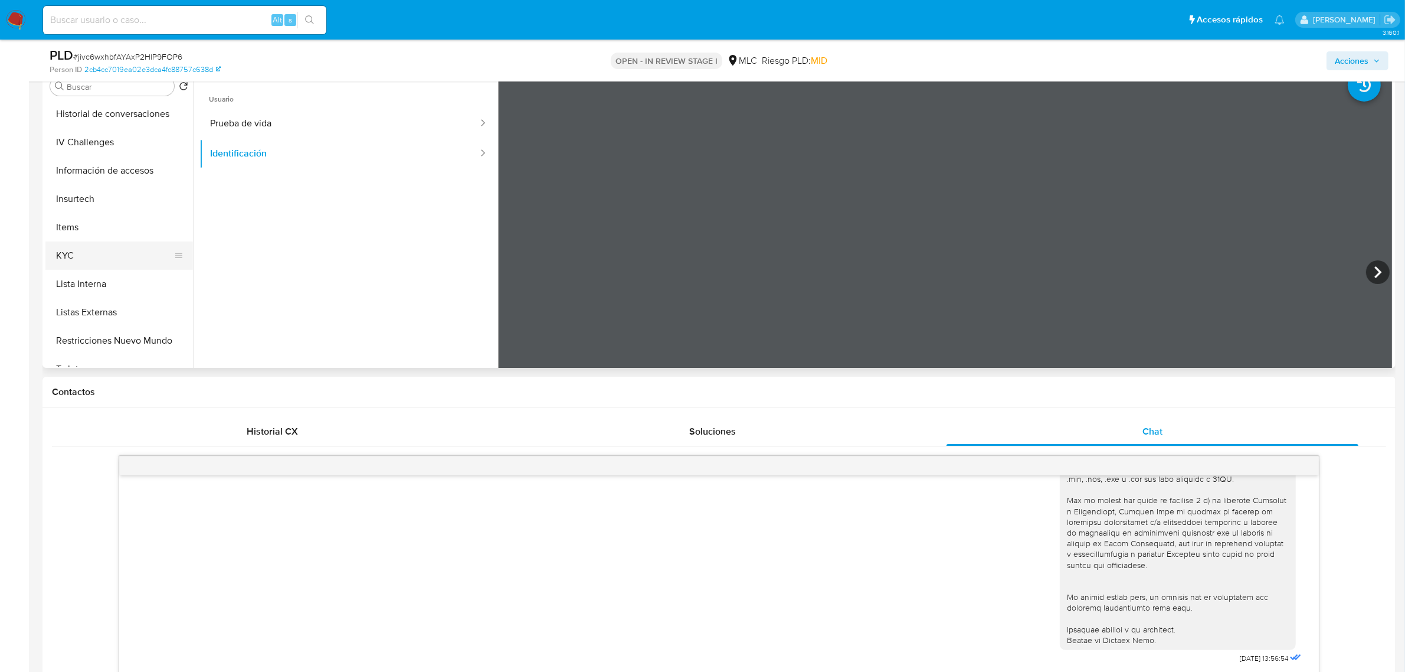
click at [90, 254] on button "KYC" at bounding box center [114, 255] width 138 height 28
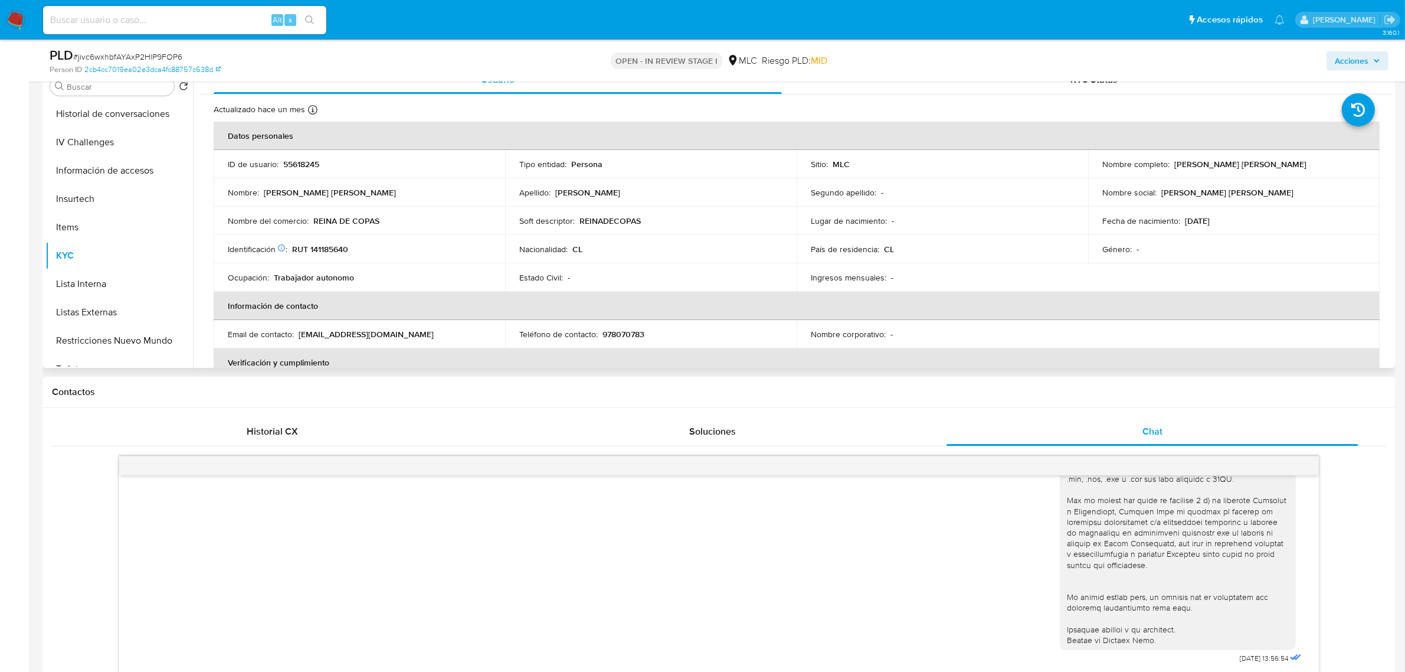
drag, startPoint x: 1299, startPoint y: 163, endPoint x: 1170, endPoint y: 166, distance: 129.9
click at [1170, 166] on div "Nombre completo : Cecilia Fernanda Sánchez Ulloa" at bounding box center [1233, 164] width 263 height 11
copy p "Cecilia Fernanda Sánchez Ulloa"
click at [609, 220] on p "REINADECOPAS" at bounding box center [610, 220] width 61 height 11
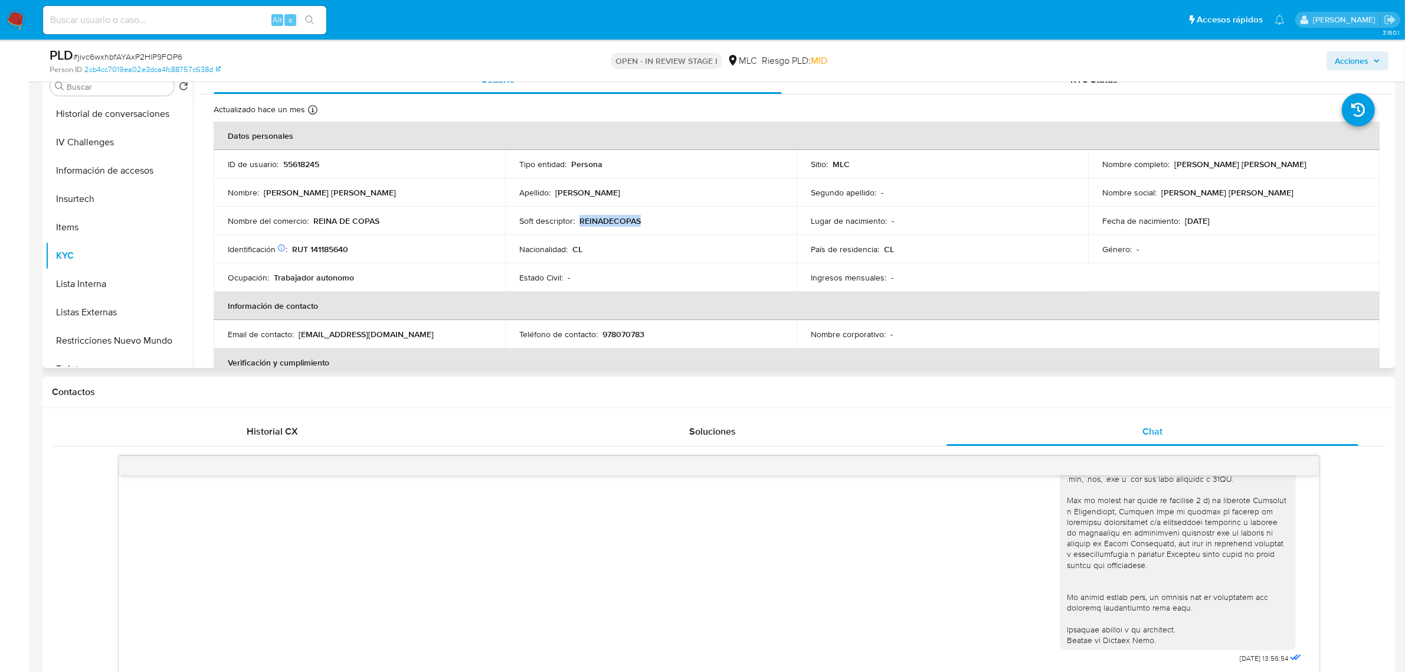
copy p "REINADECOPAS"
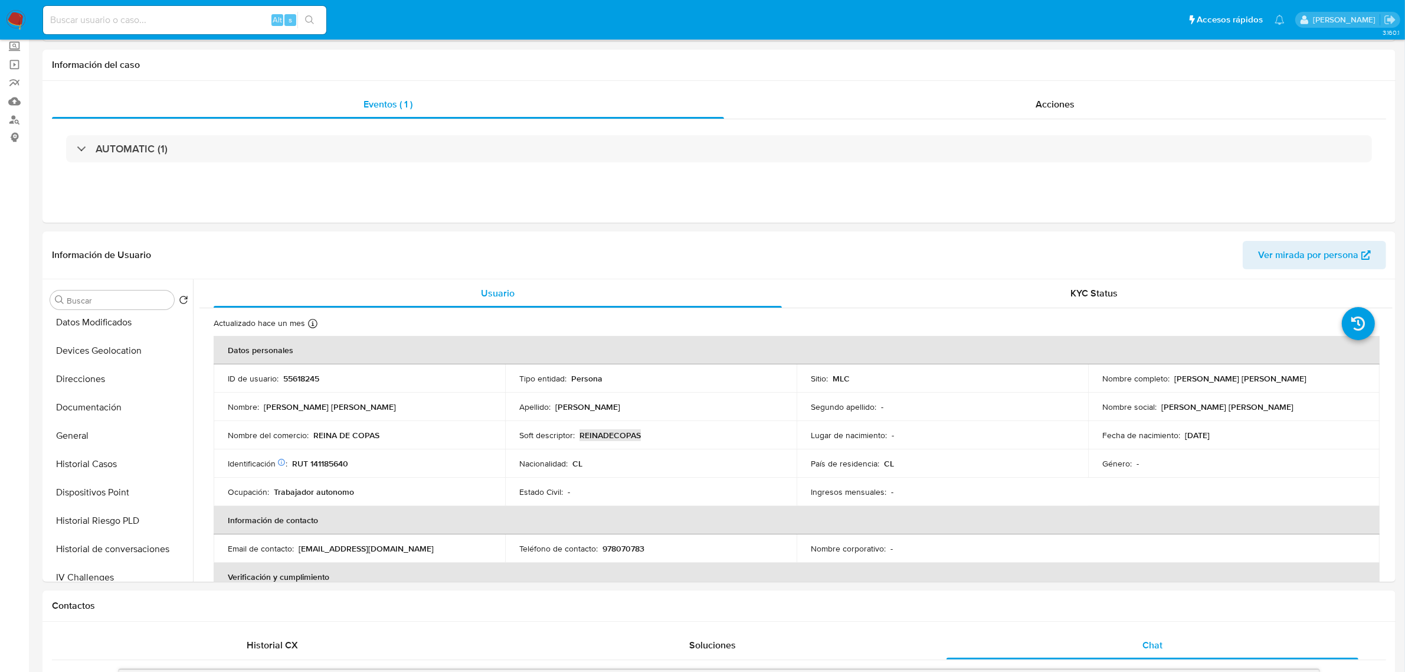
scroll to position [0, 0]
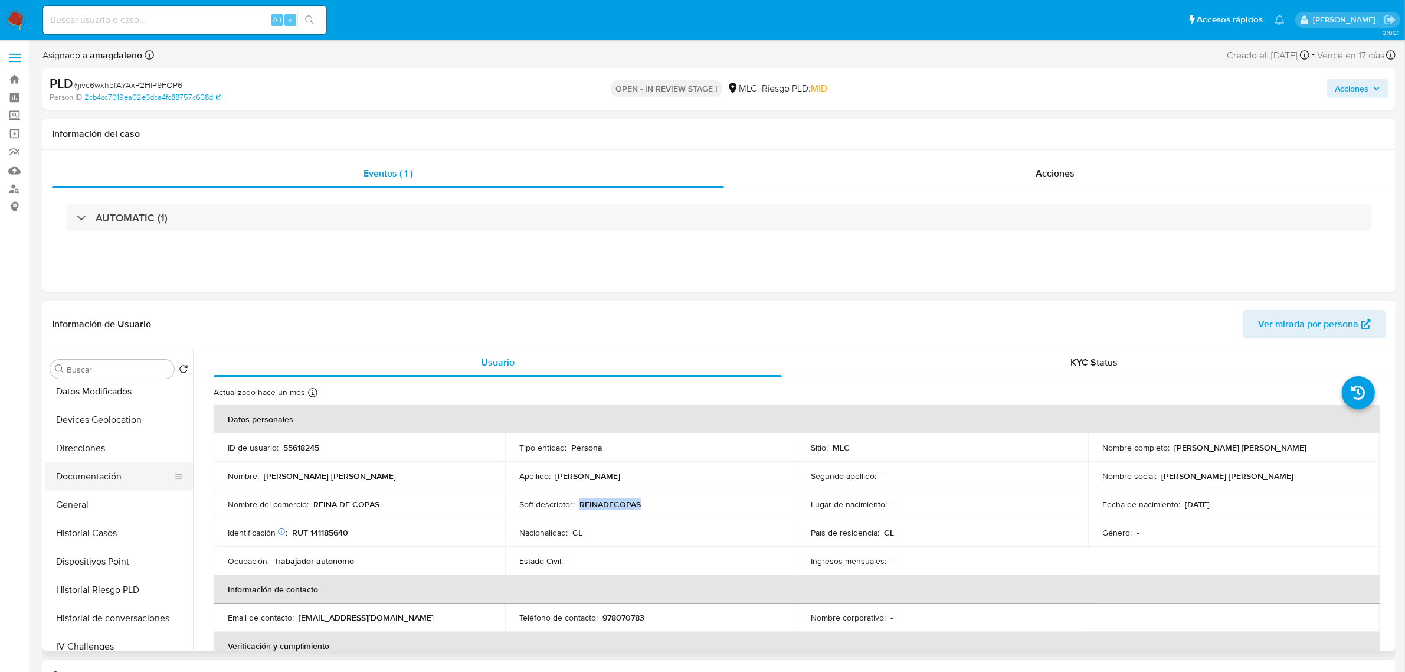
click at [89, 469] on button "Documentación" at bounding box center [114, 476] width 138 height 28
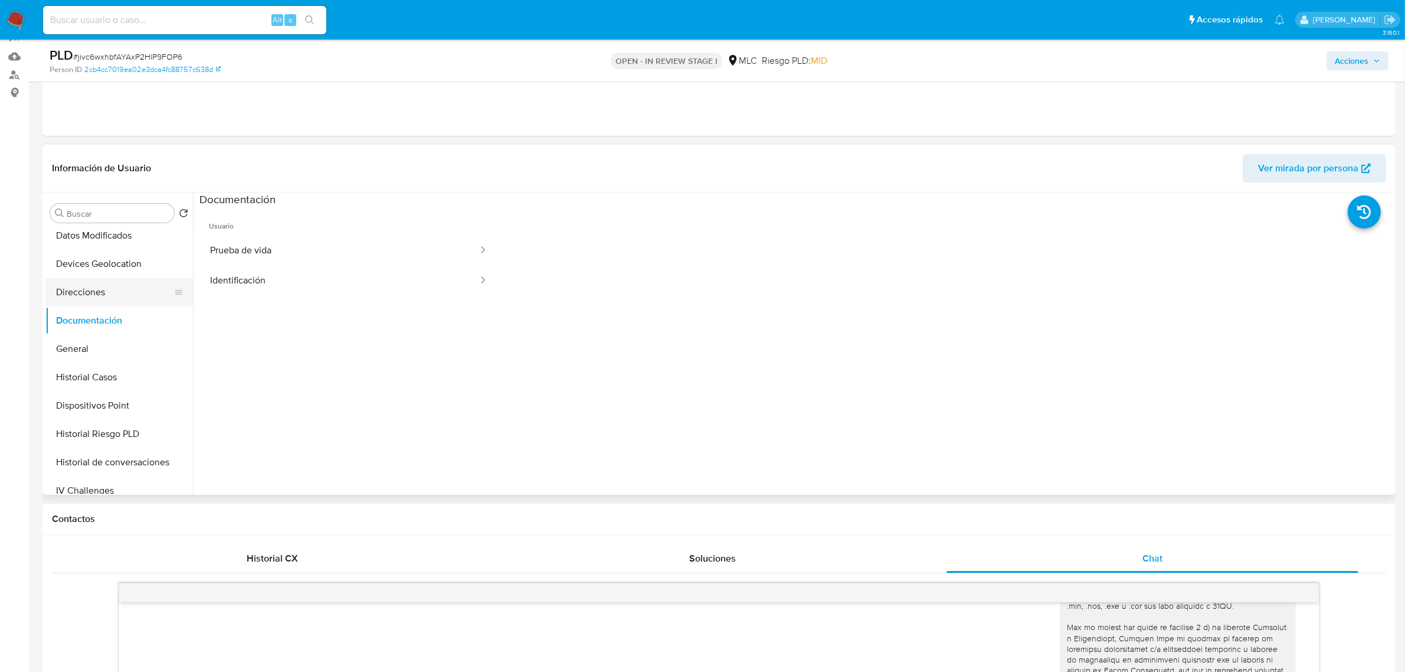
scroll to position [148, 0]
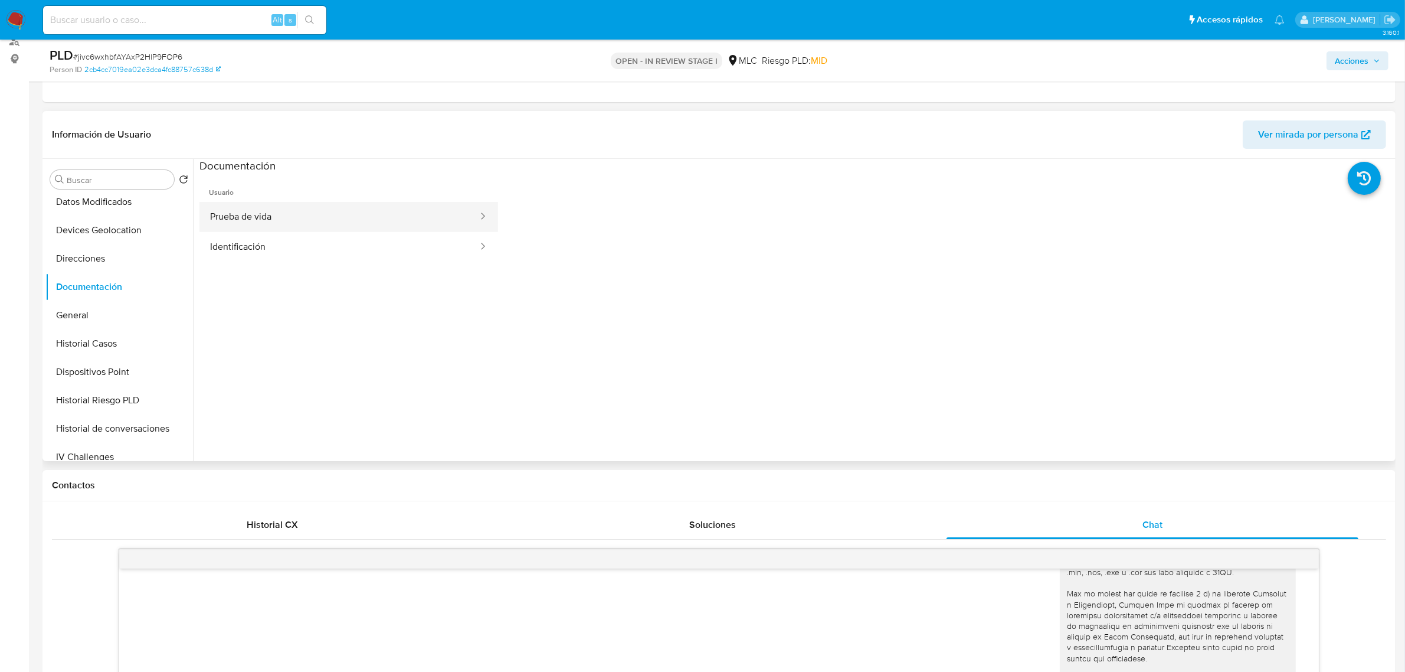
click at [214, 225] on button "Prueba de vida" at bounding box center [339, 217] width 280 height 30
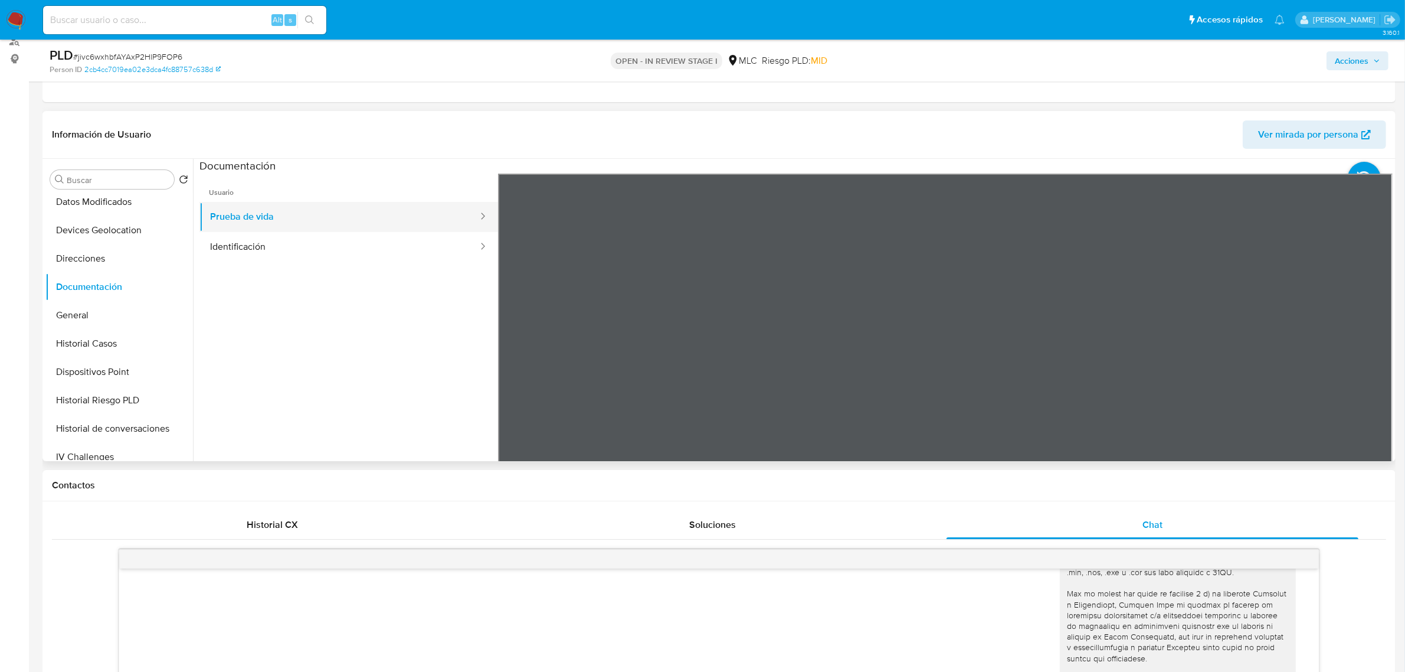
click at [251, 229] on button "Prueba de vida" at bounding box center [339, 217] width 280 height 30
click at [240, 242] on button "Identificación" at bounding box center [339, 247] width 280 height 30
click at [1366, 366] on icon at bounding box center [1378, 365] width 24 height 24
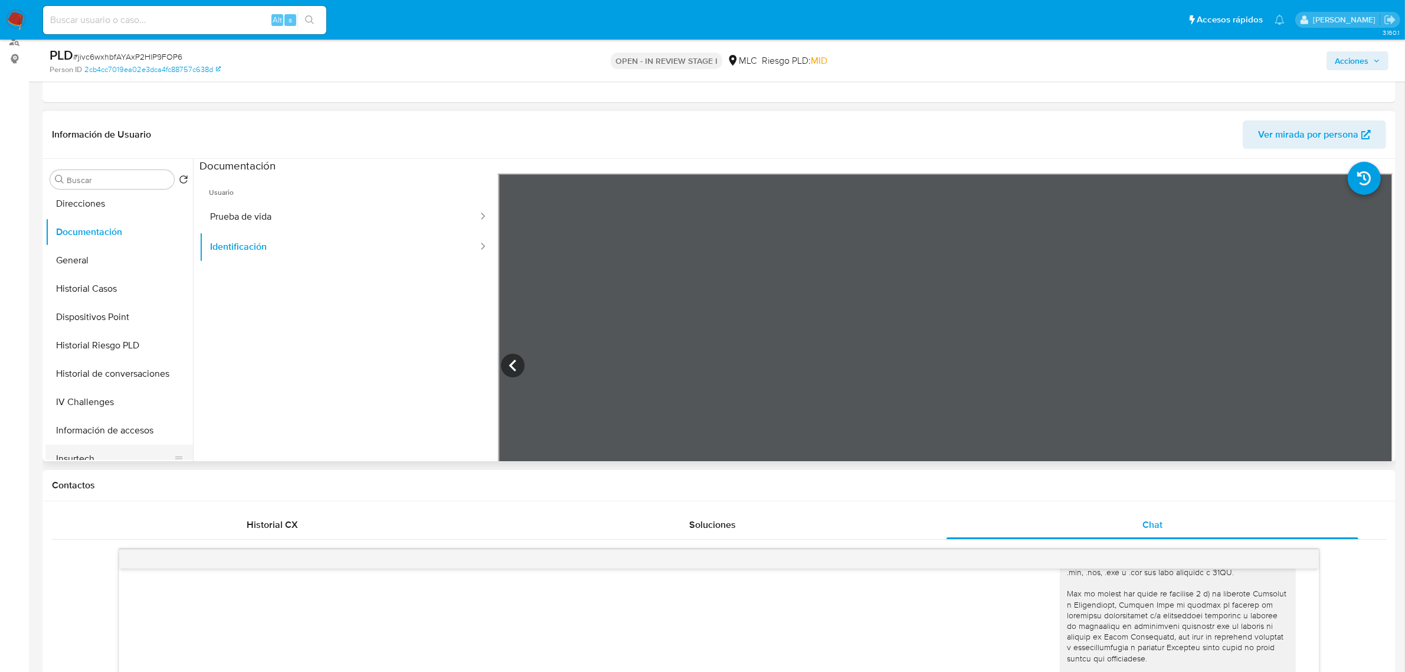
scroll to position [295, 0]
click at [84, 419] on button "KYC" at bounding box center [114, 422] width 138 height 28
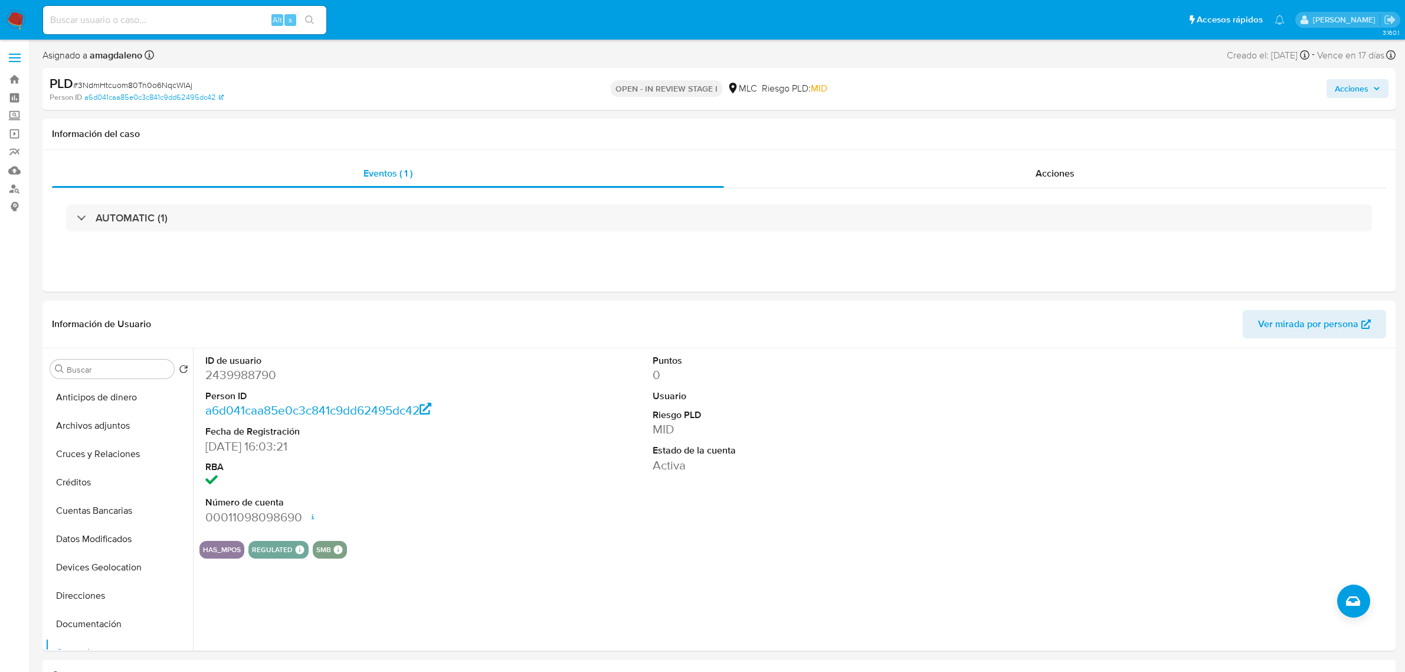
select select "10"
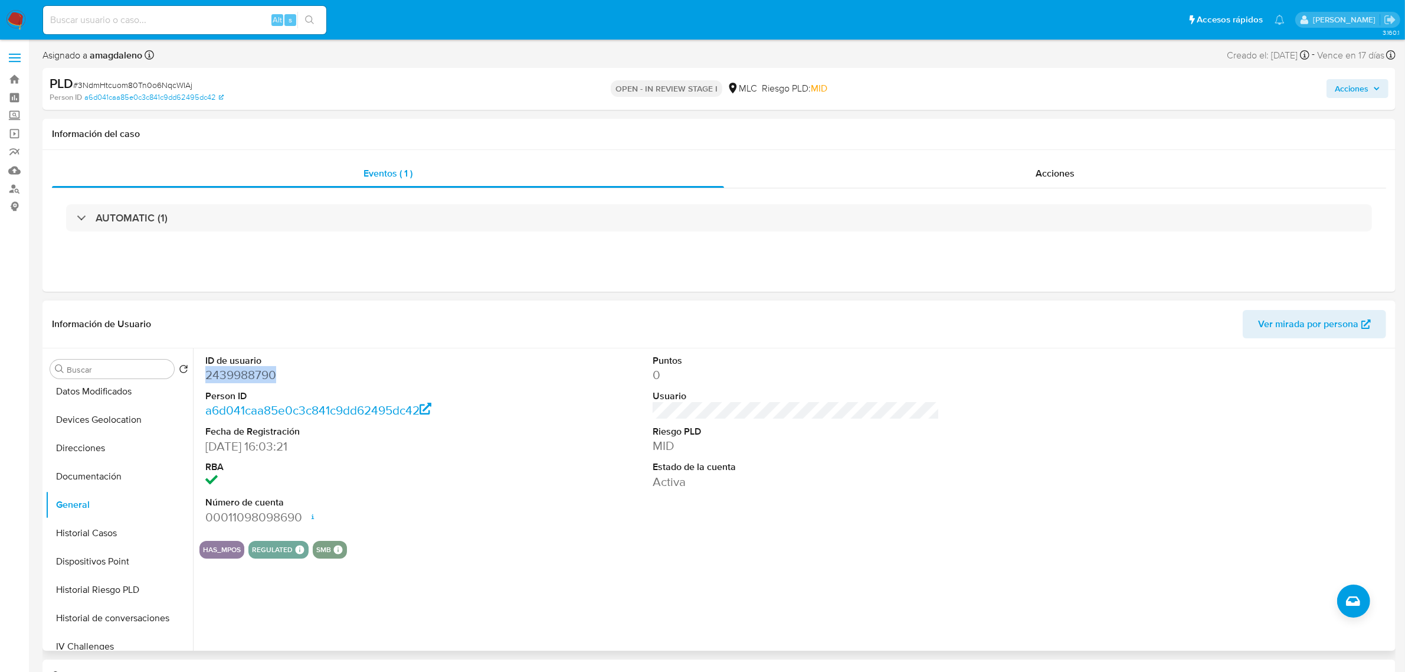
click at [241, 376] on dd "2439988790" at bounding box center [348, 374] width 287 height 17
drag, startPoint x: 242, startPoint y: 375, endPoint x: 591, endPoint y: 496, distance: 369.2
click at [591, 496] on div "ID de usuario 2439988790 Person ID a6d041caa85e0c3c841c9dd62495dc42 Fecha de Re…" at bounding box center [795, 439] width 1193 height 183
click at [251, 379] on dd "2439988790" at bounding box center [348, 374] width 287 height 17
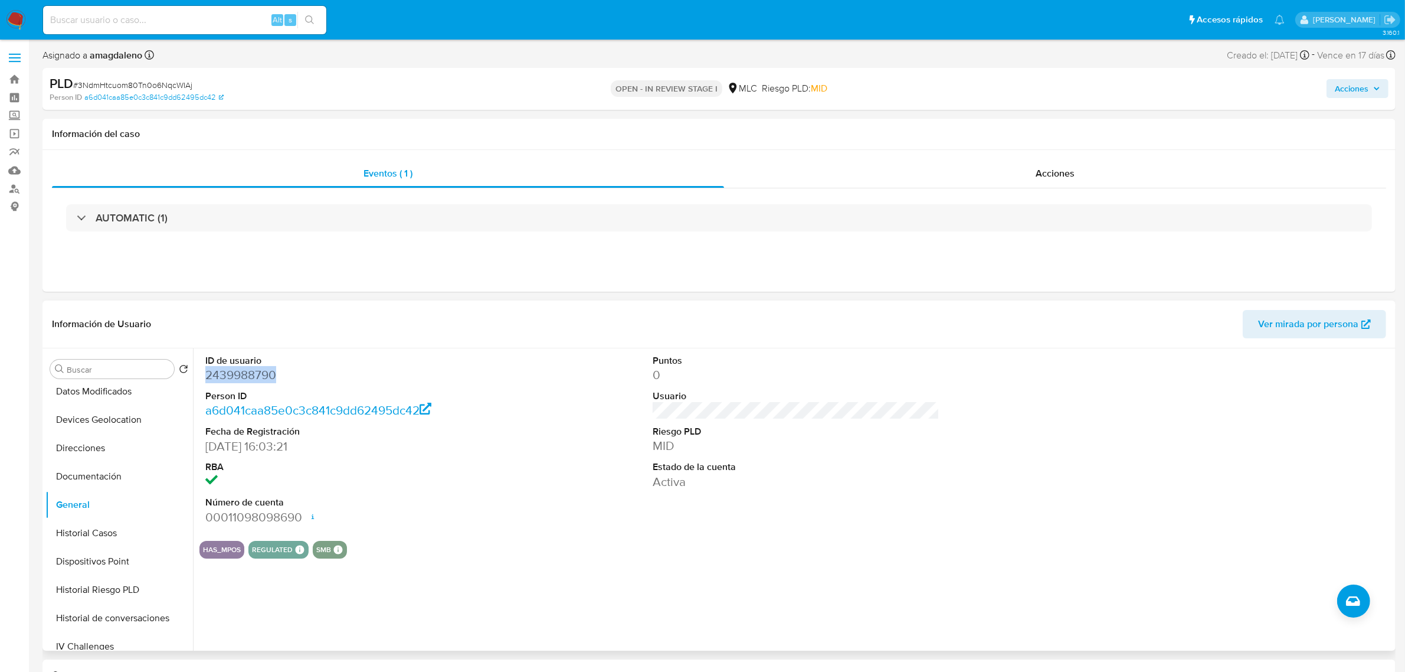
click at [251, 379] on dd "2439988790" at bounding box center [348, 374] width 287 height 17
copy dd "2439988790"
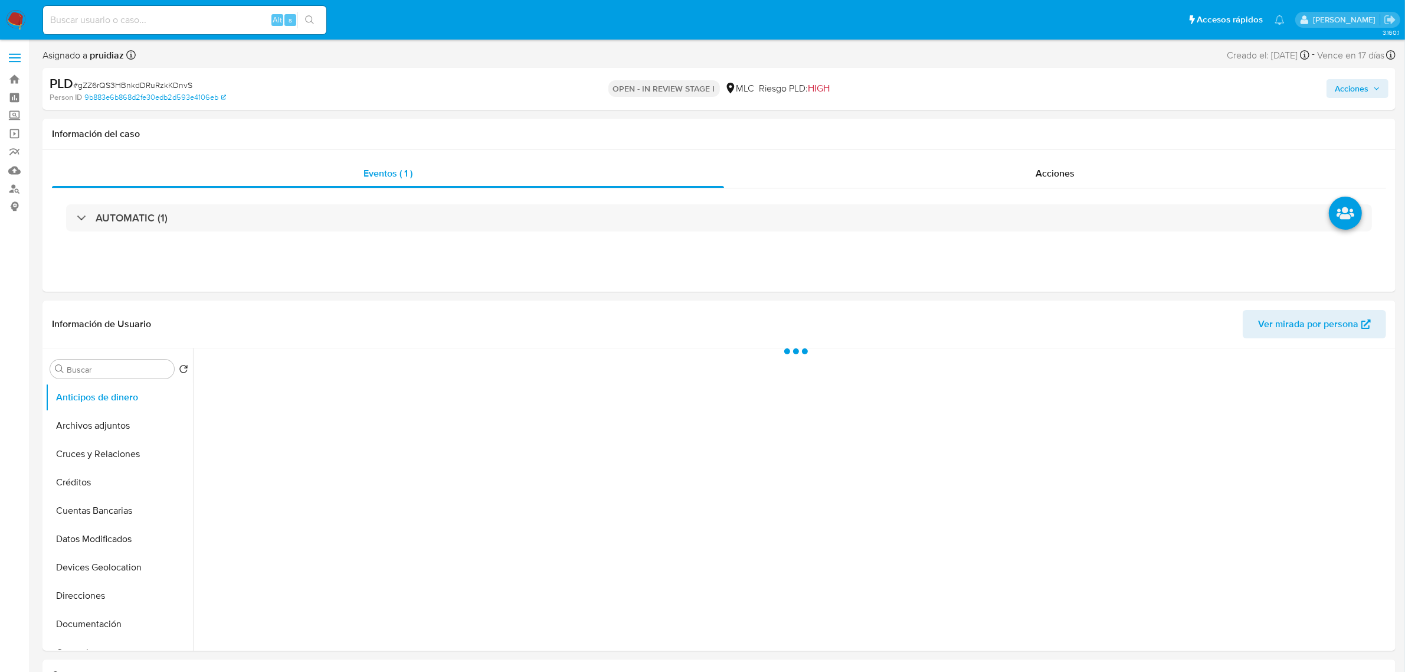
select select "10"
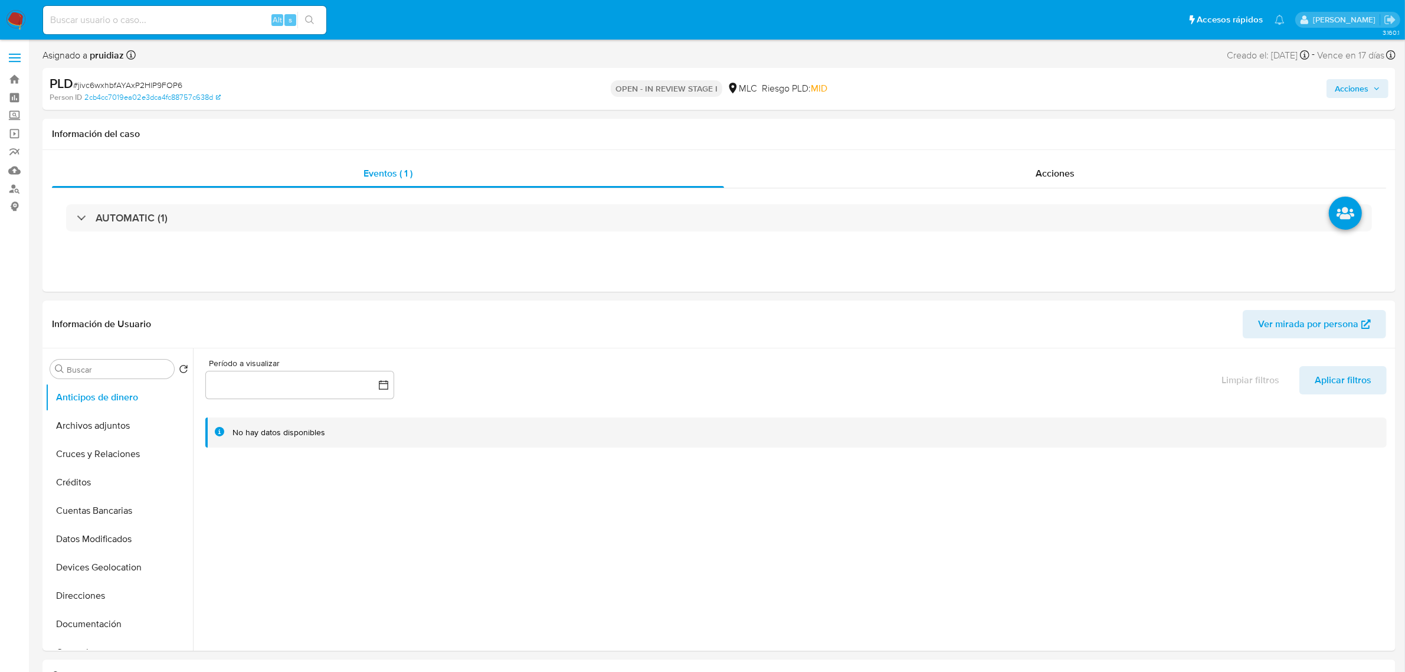
click at [19, 18] on img at bounding box center [16, 20] width 20 height 20
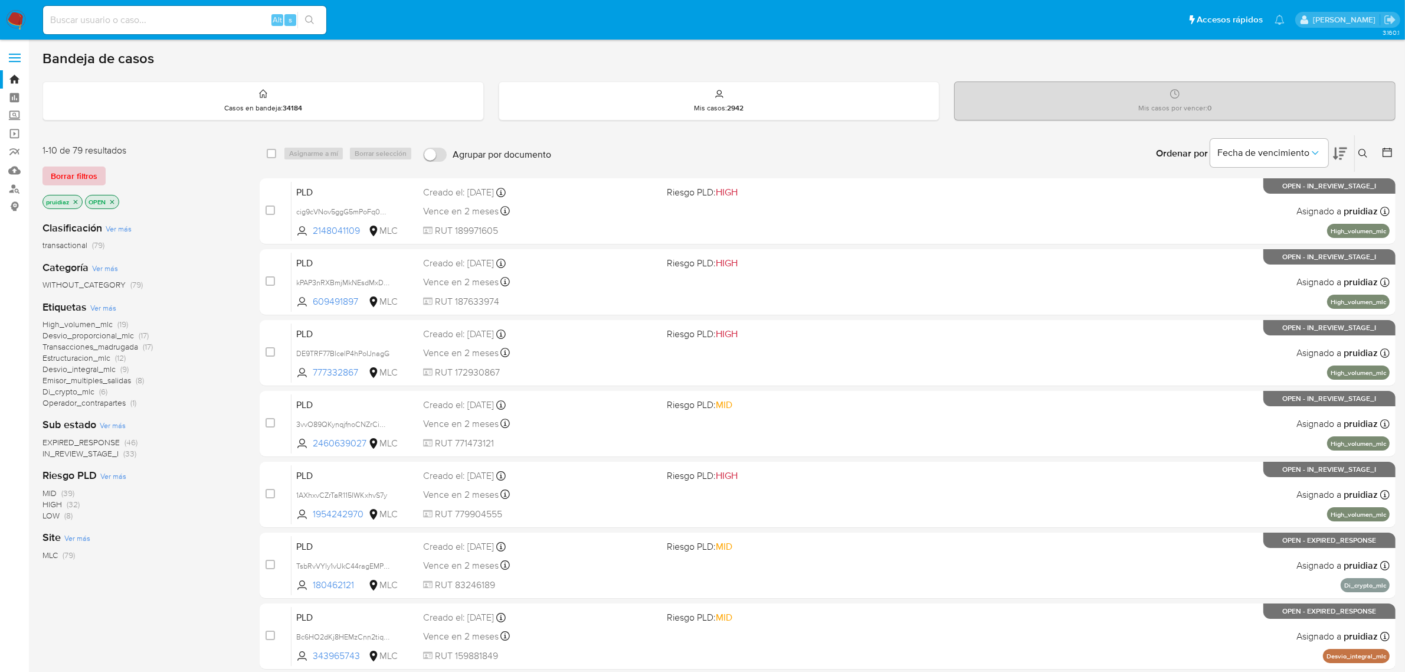
click at [100, 177] on button "Borrar filtros" at bounding box center [73, 175] width 63 height 19
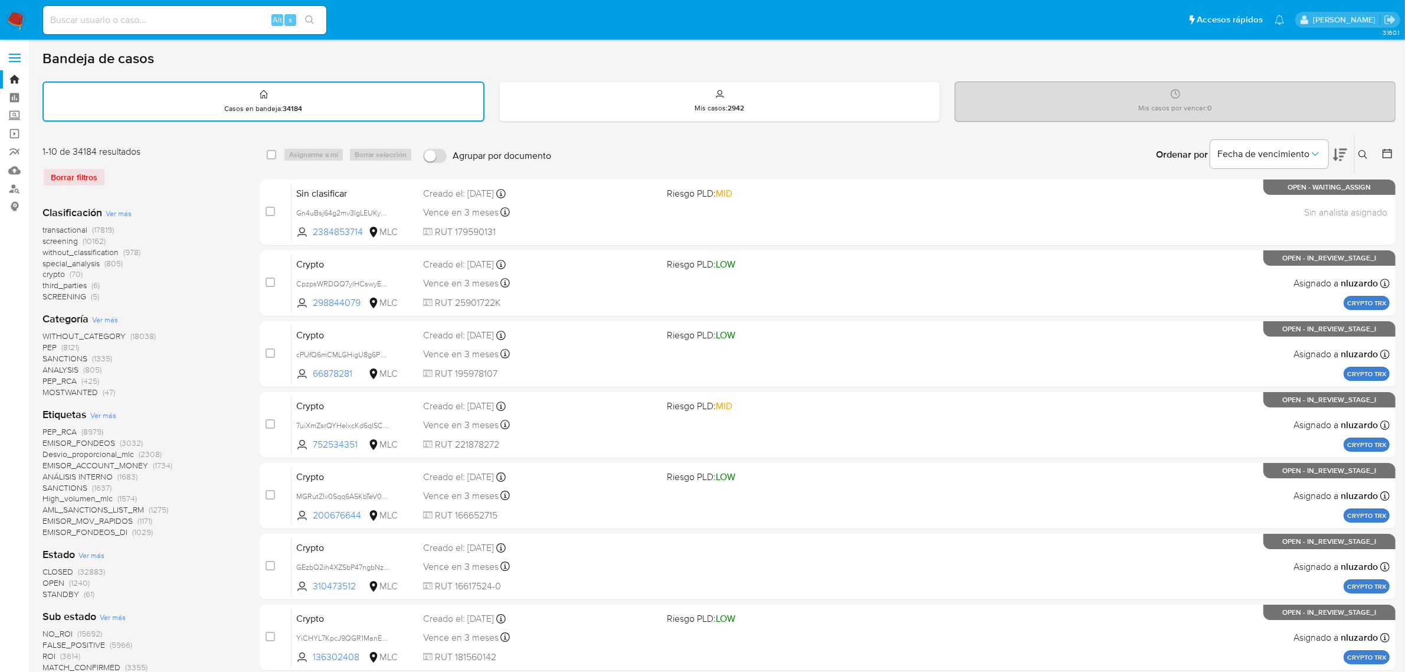
click at [1394, 148] on button at bounding box center [1389, 155] width 14 height 14
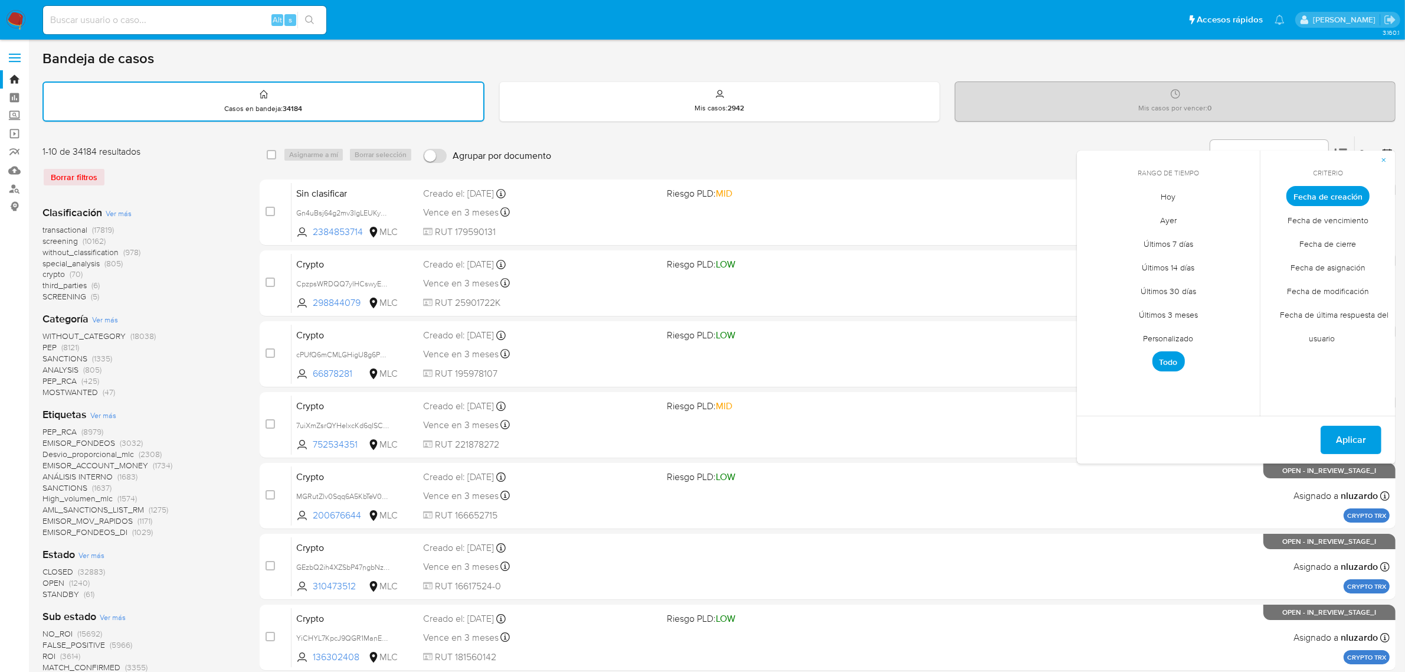
click at [1179, 336] on span "Personalizado" at bounding box center [1168, 338] width 75 height 24
click at [1089, 212] on icon "Mes anterior" at bounding box center [1095, 218] width 14 height 14
click at [1092, 212] on icon "Mes anterior" at bounding box center [1095, 218] width 14 height 14
click at [1126, 258] on button "1" at bounding box center [1121, 261] width 19 height 19
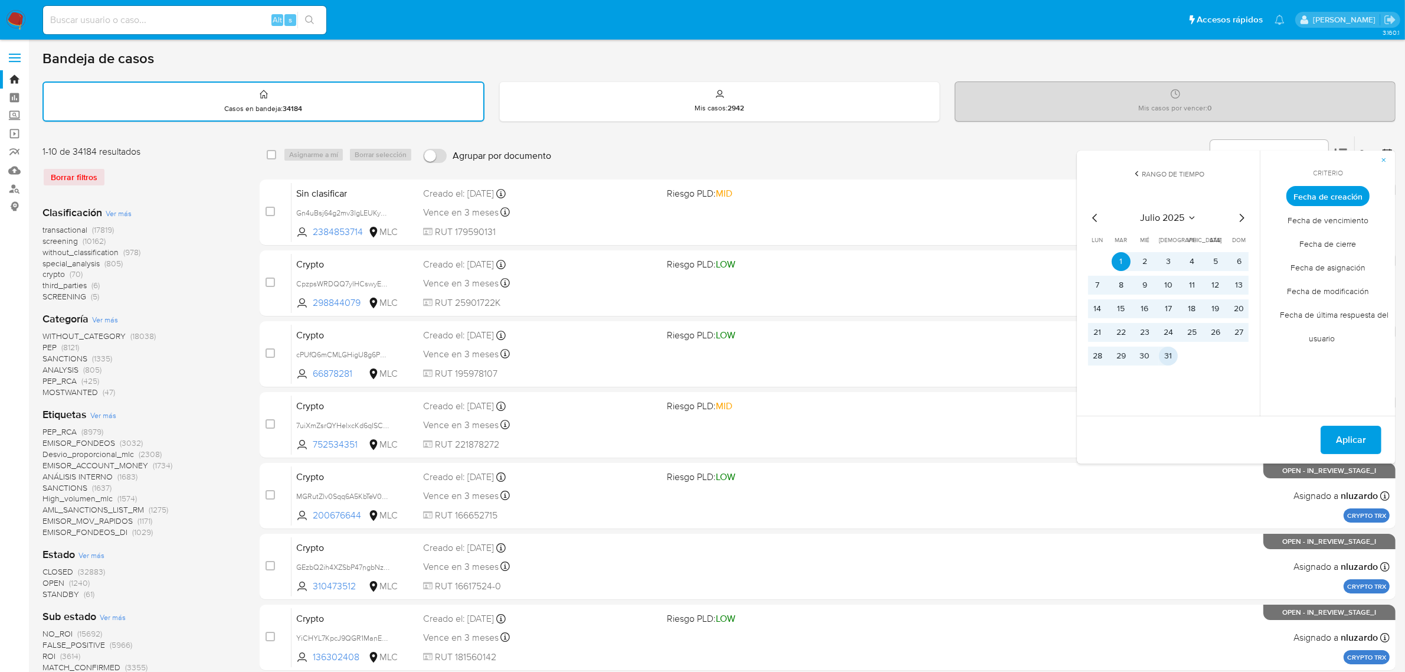
click at [1168, 354] on button "31" at bounding box center [1168, 355] width 19 height 19
click at [1361, 441] on span "Aplicar" at bounding box center [1351, 440] width 30 height 26
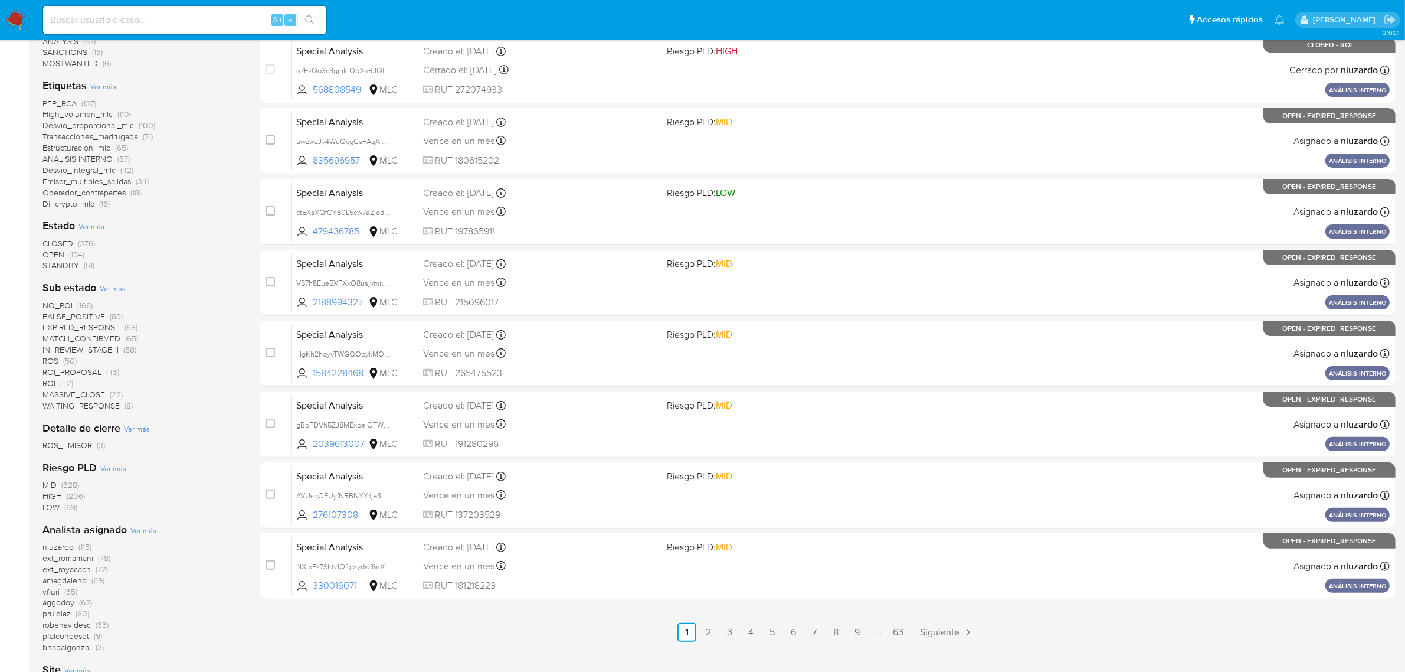
scroll to position [369, 0]
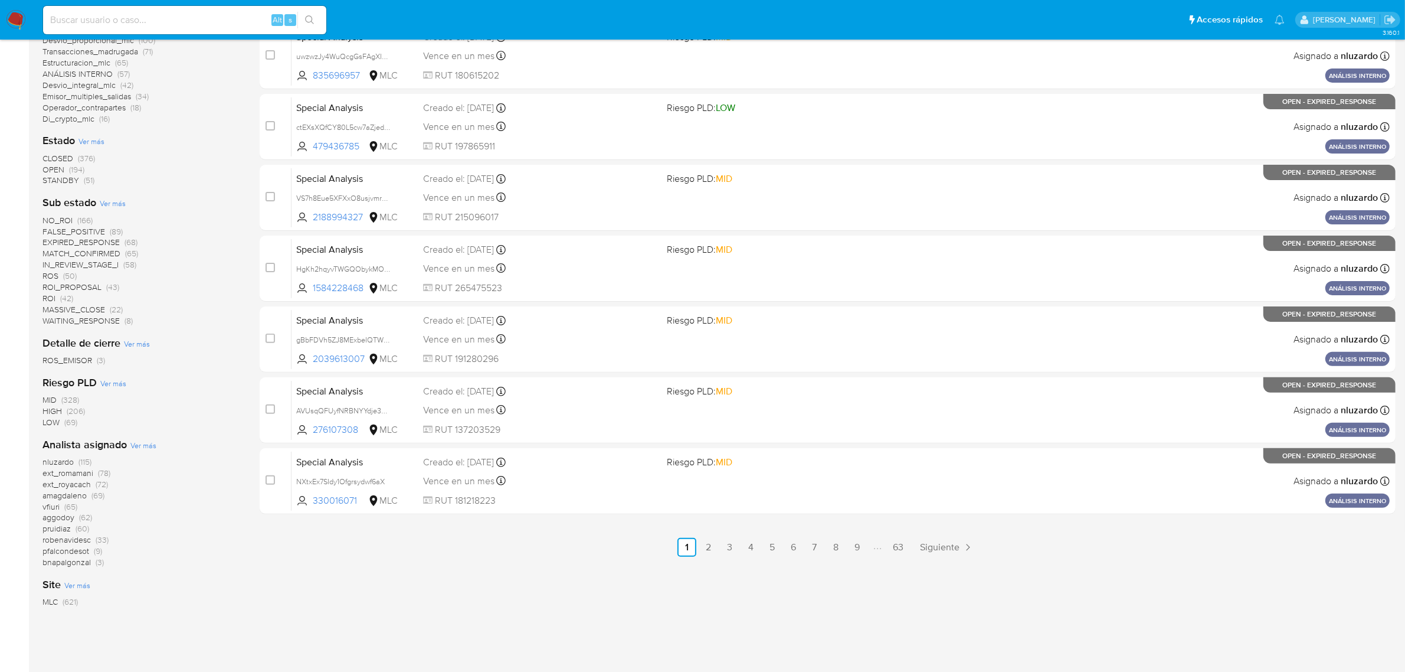
click at [59, 169] on span "OPEN" at bounding box center [53, 169] width 22 height 12
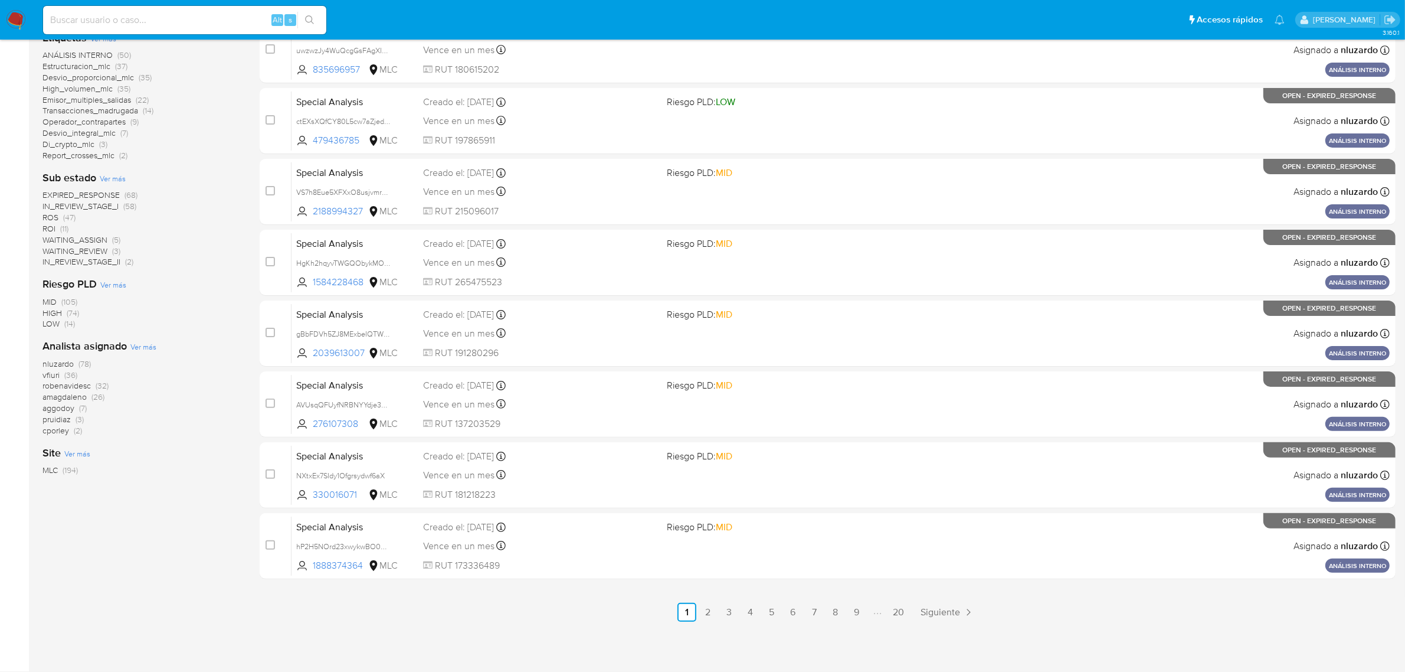
scroll to position [302, 0]
